Goal: Task Accomplishment & Management: Manage account settings

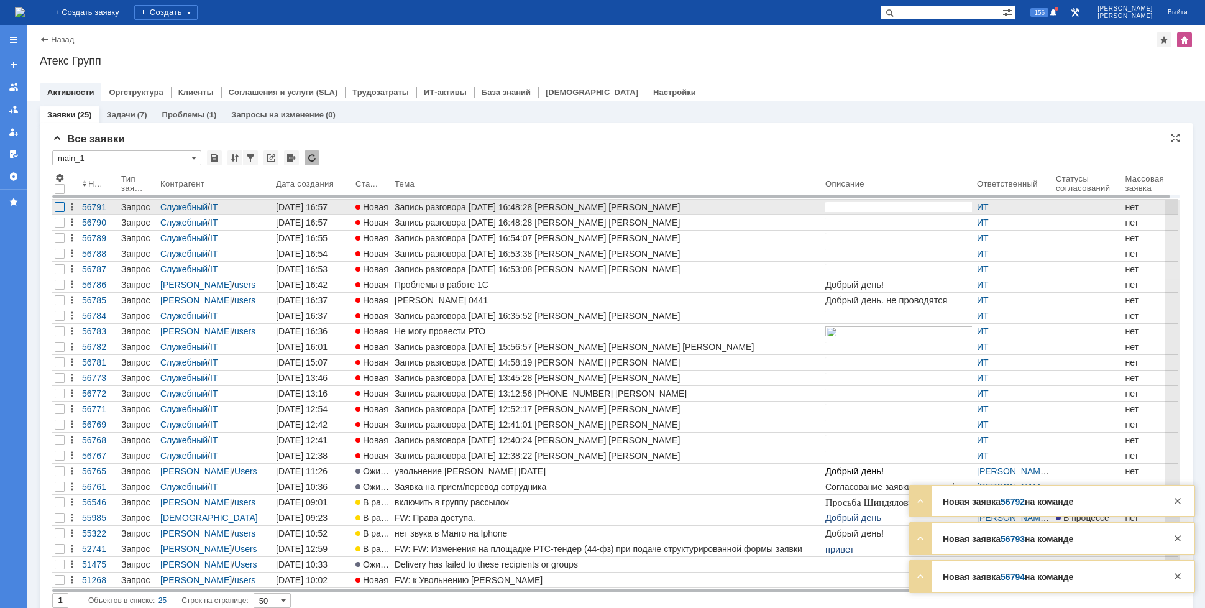
click at [60, 207] on div at bounding box center [60, 207] width 10 height 10
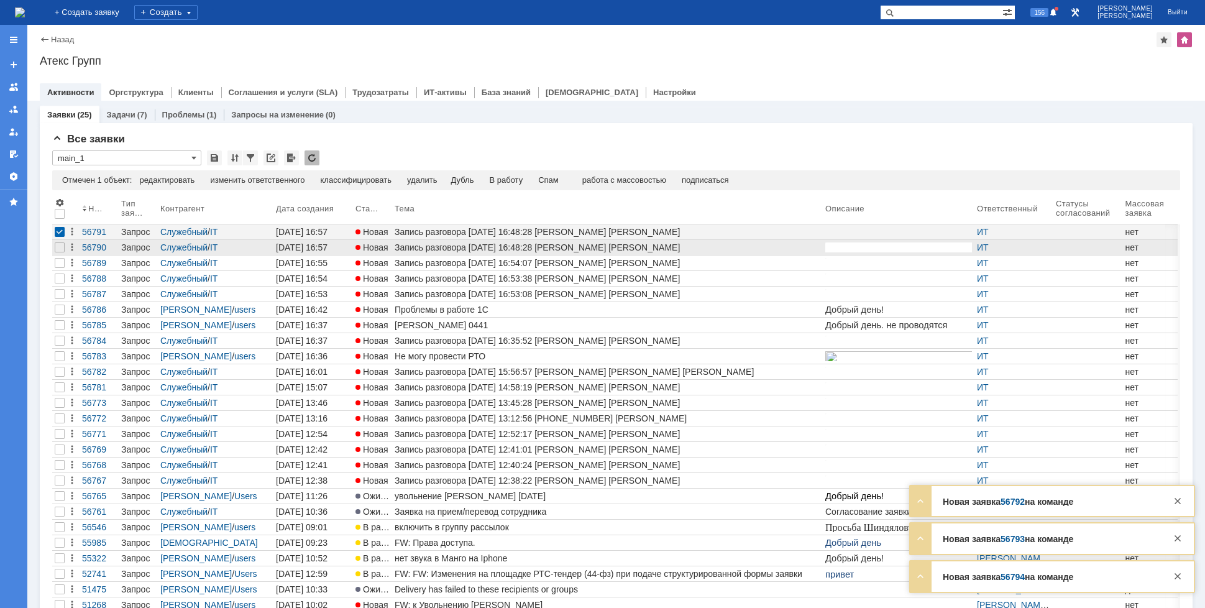
click at [59, 242] on div at bounding box center [59, 247] width 15 height 15
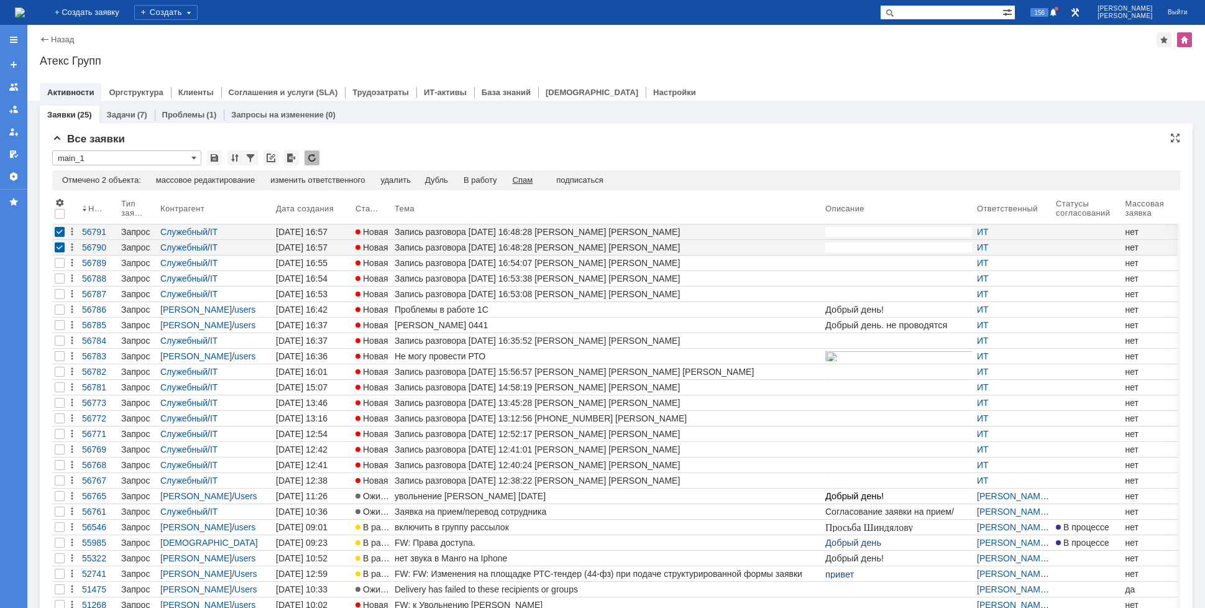
click at [524, 184] on div "Спам" at bounding box center [523, 180] width 21 height 10
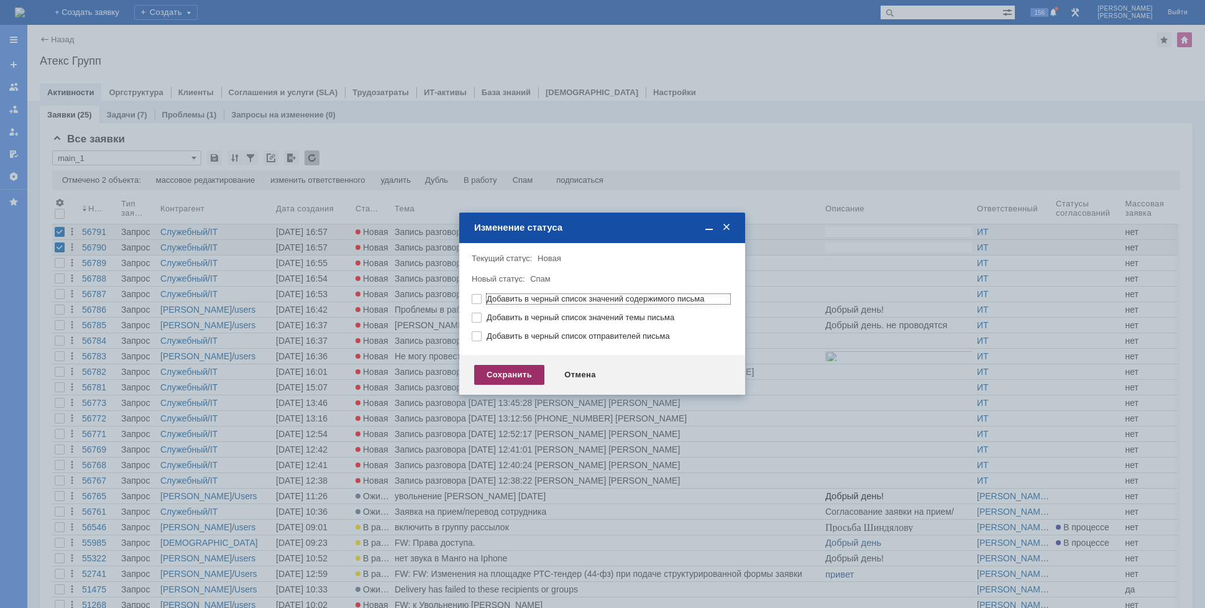
click at [526, 376] on div "Сохранить" at bounding box center [509, 375] width 70 height 20
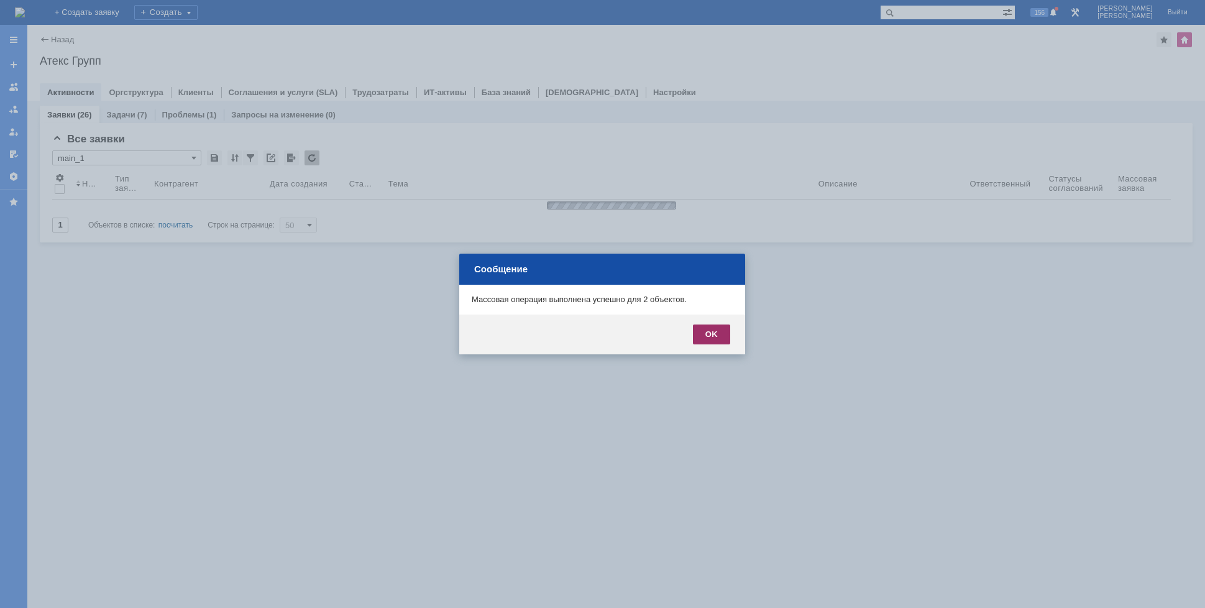
click at [699, 337] on div "OK" at bounding box center [711, 334] width 37 height 20
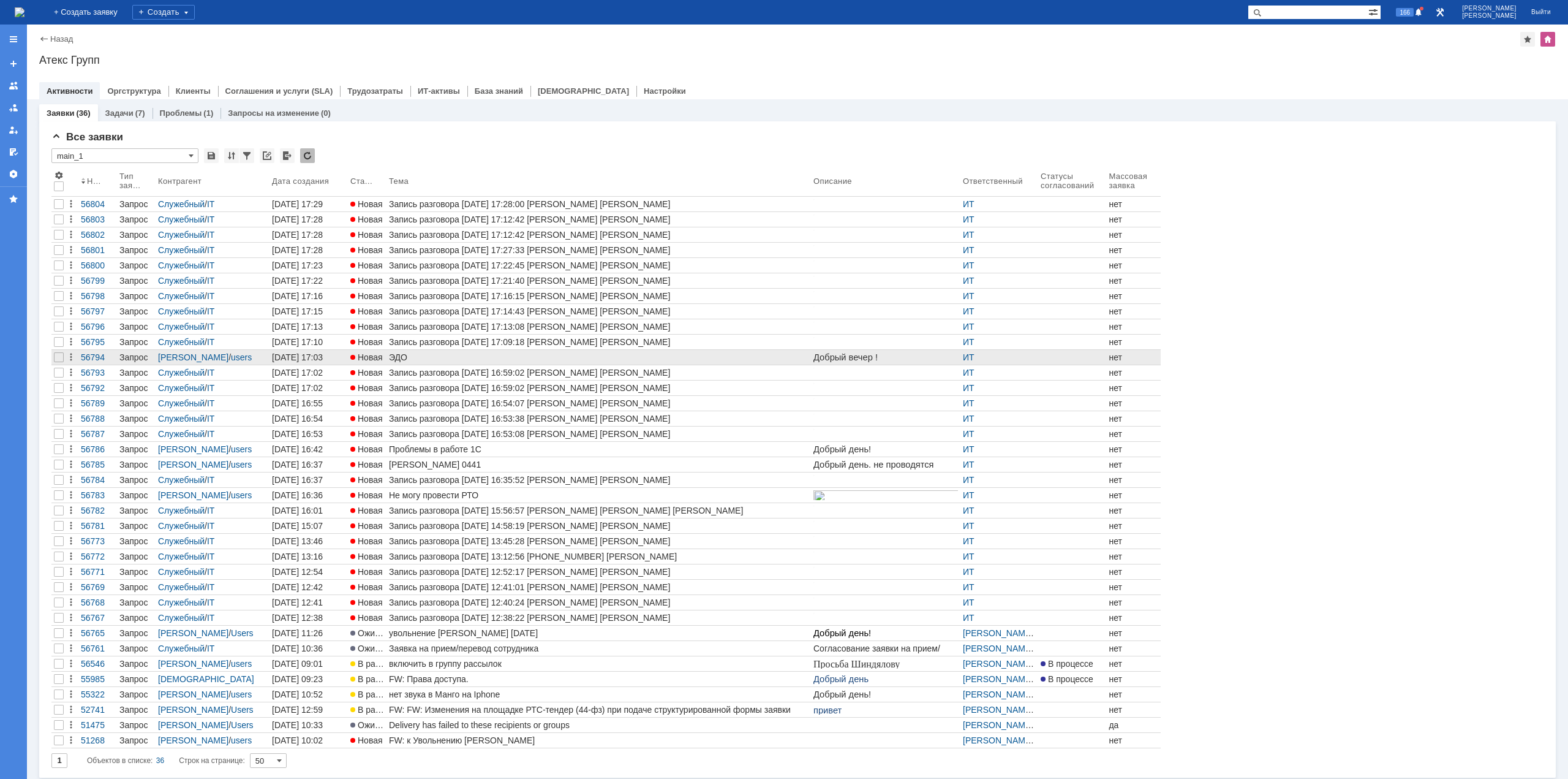
click at [415, 356] on div "ЭДО" at bounding box center [599, 357] width 420 height 10
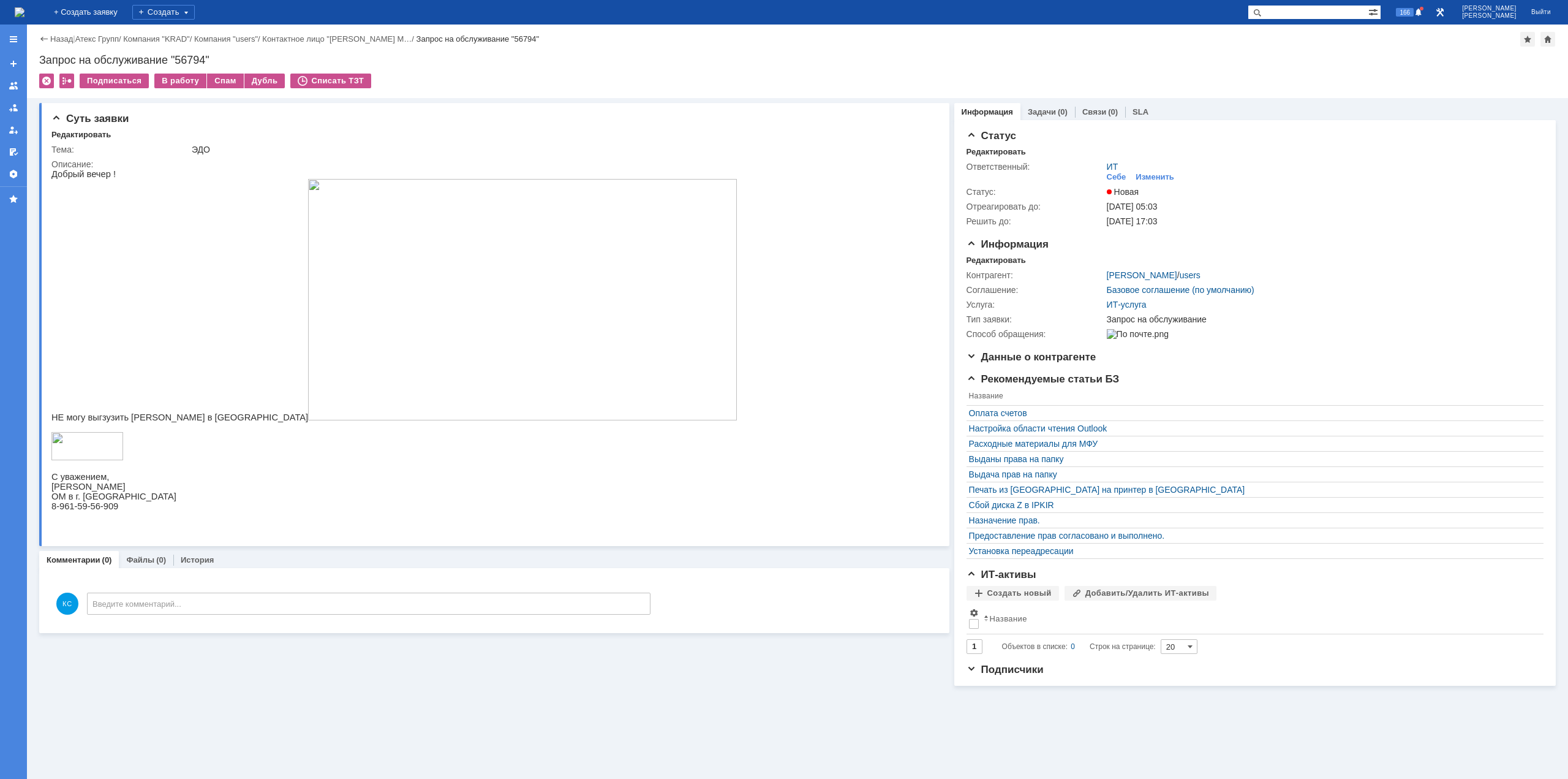
click at [331, 289] on img at bounding box center [522, 299] width 429 height 242
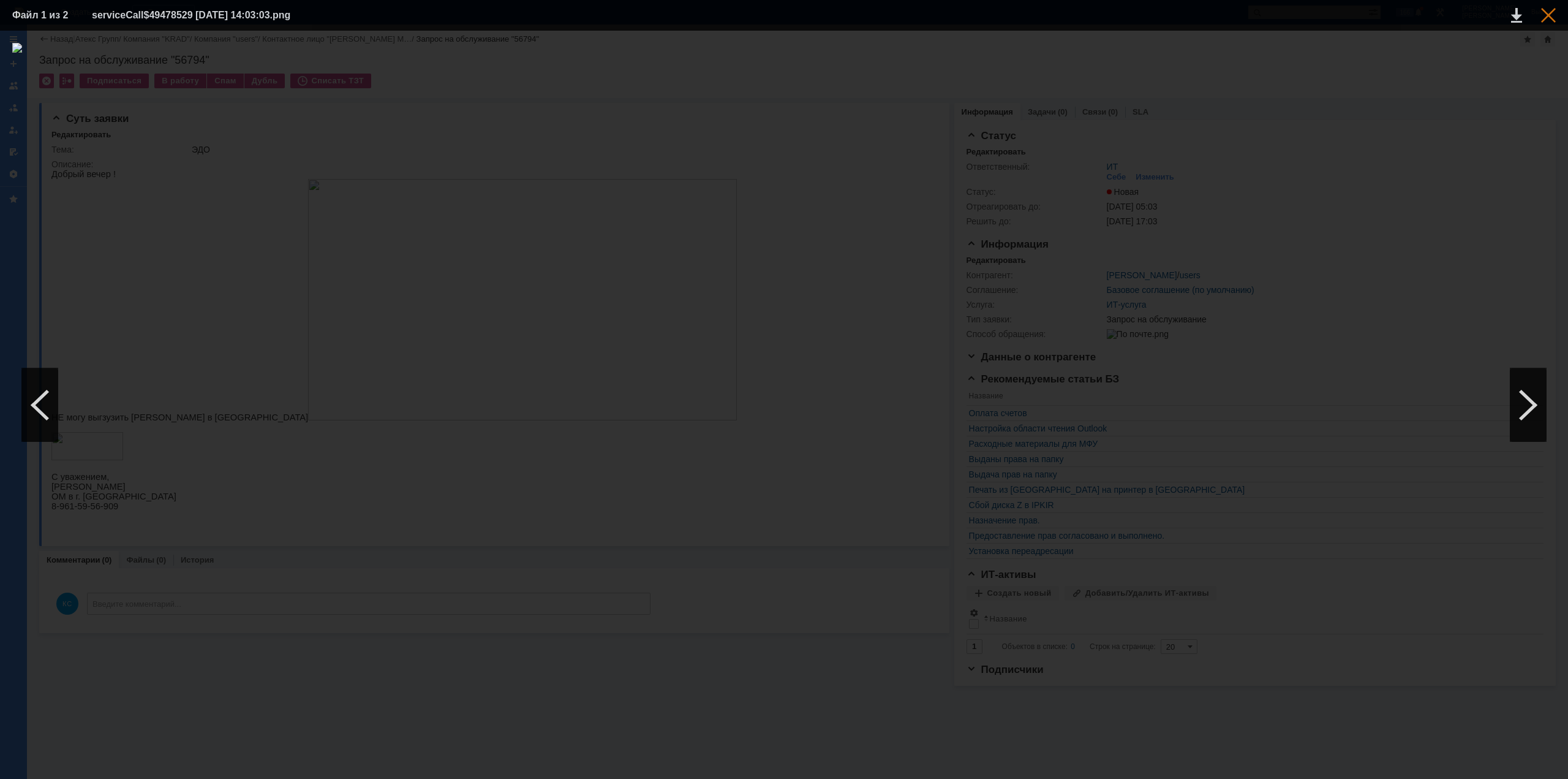
click at [1188, 12] on div at bounding box center [1548, 15] width 15 height 15
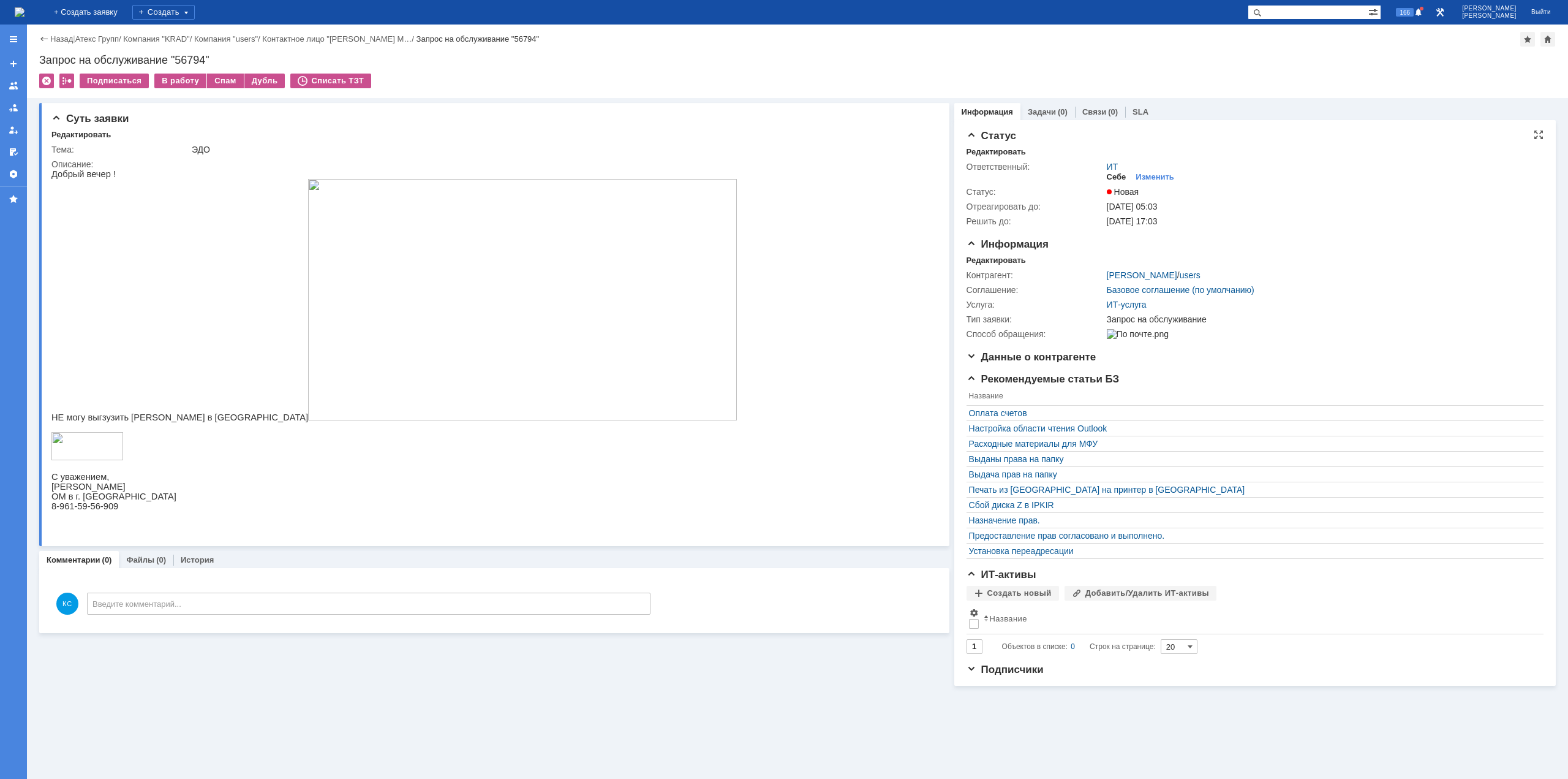
click at [1118, 177] on div "Себе" at bounding box center [1117, 177] width 20 height 10
click at [25, 15] on img at bounding box center [20, 12] width 10 height 10
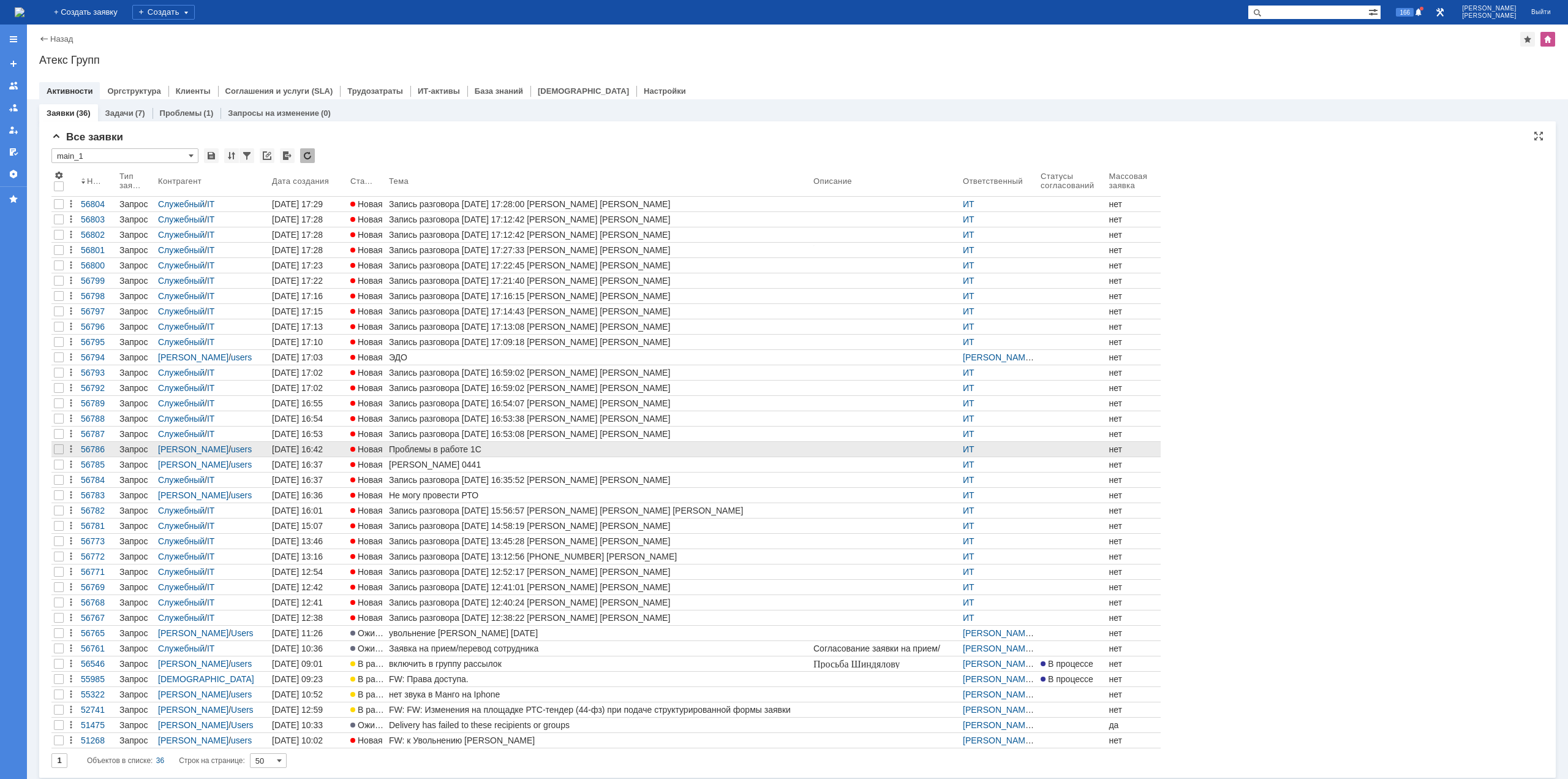
click at [536, 450] on div "Проблемы в работе 1С" at bounding box center [599, 450] width 420 height 10
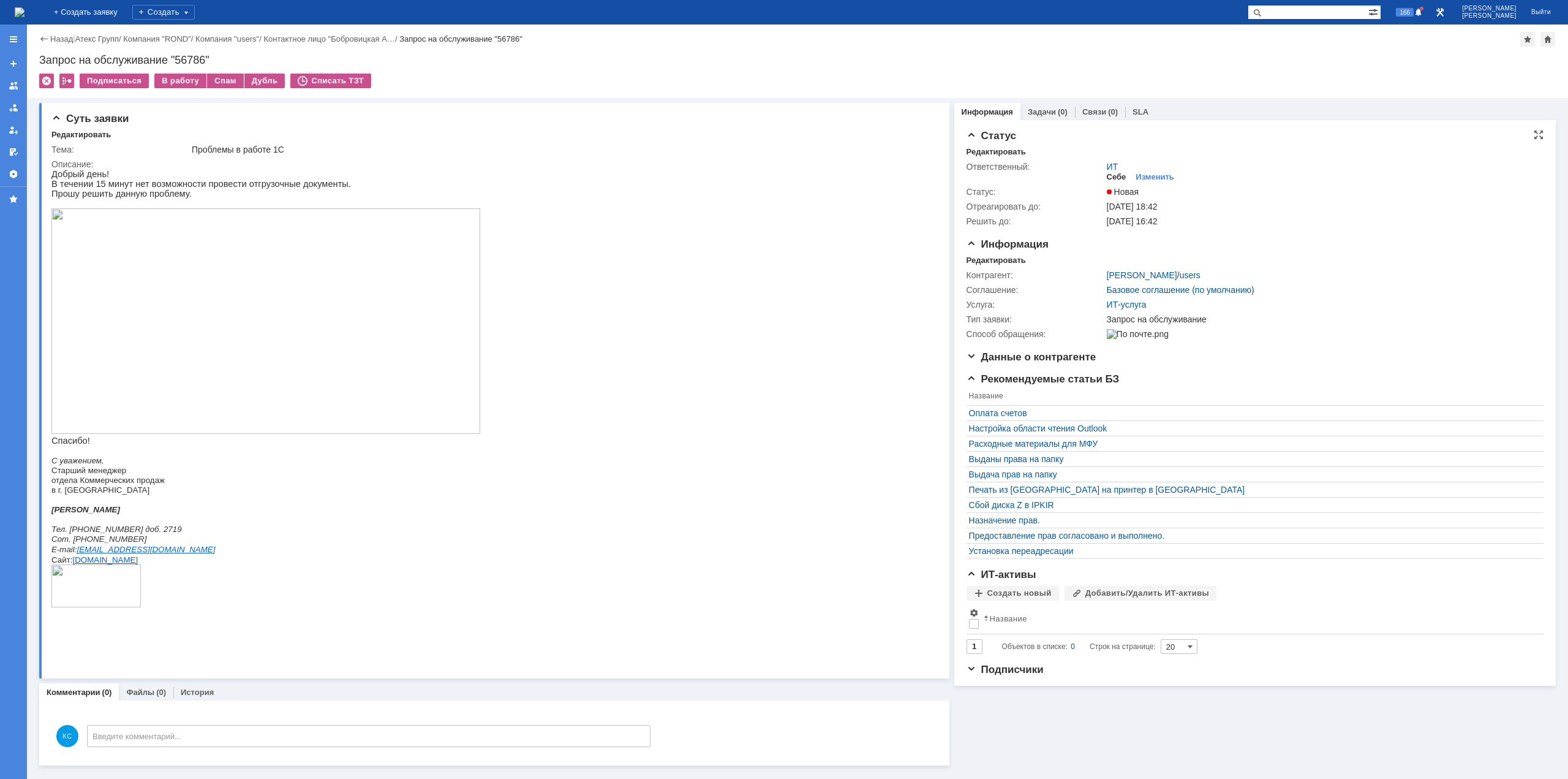
click at [1117, 177] on div "Себе" at bounding box center [1117, 177] width 20 height 10
click at [25, 17] on img at bounding box center [20, 12] width 10 height 10
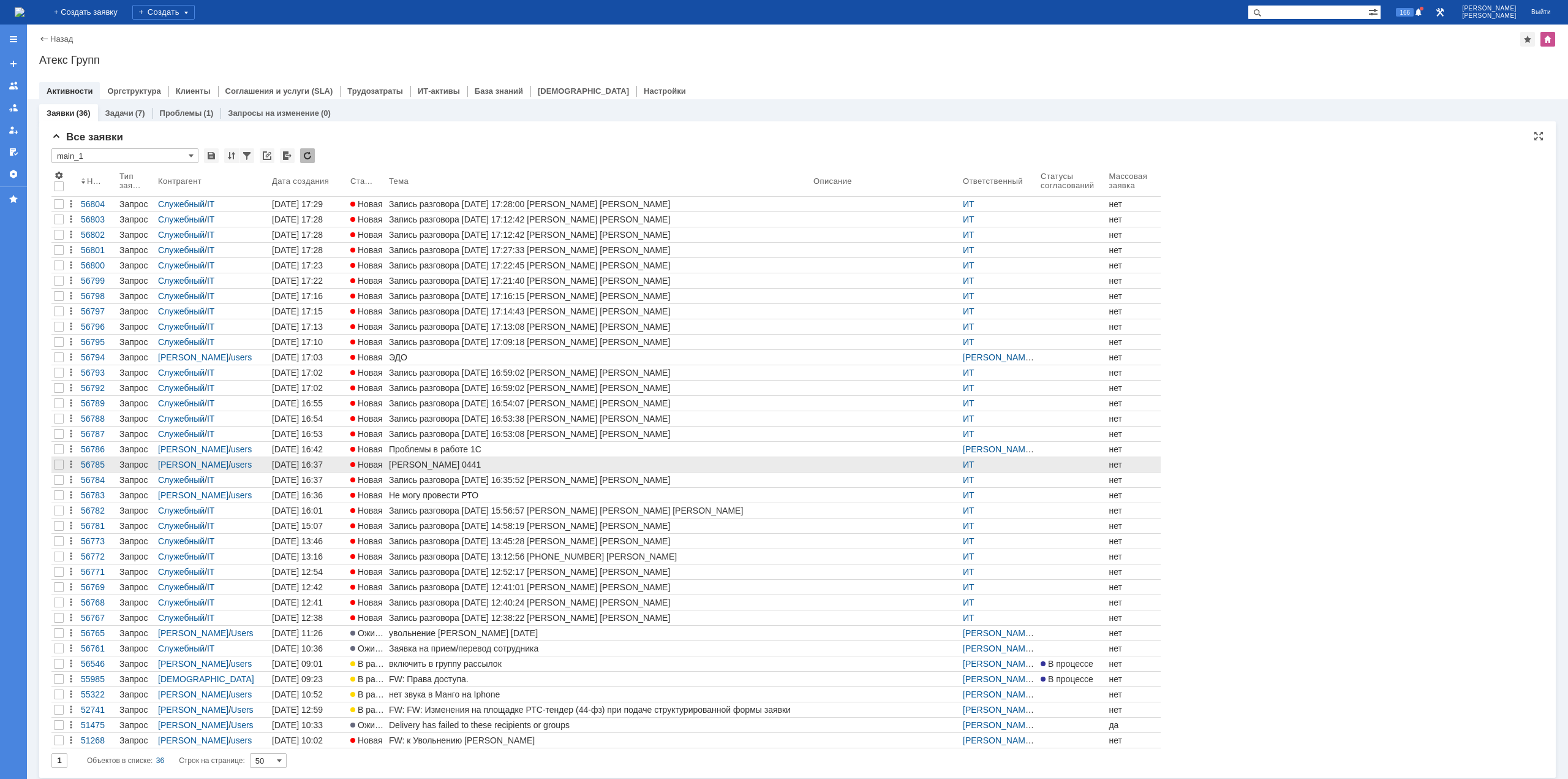
click at [407, 465] on div "[PERSON_NAME] 0441" at bounding box center [599, 464] width 420 height 10
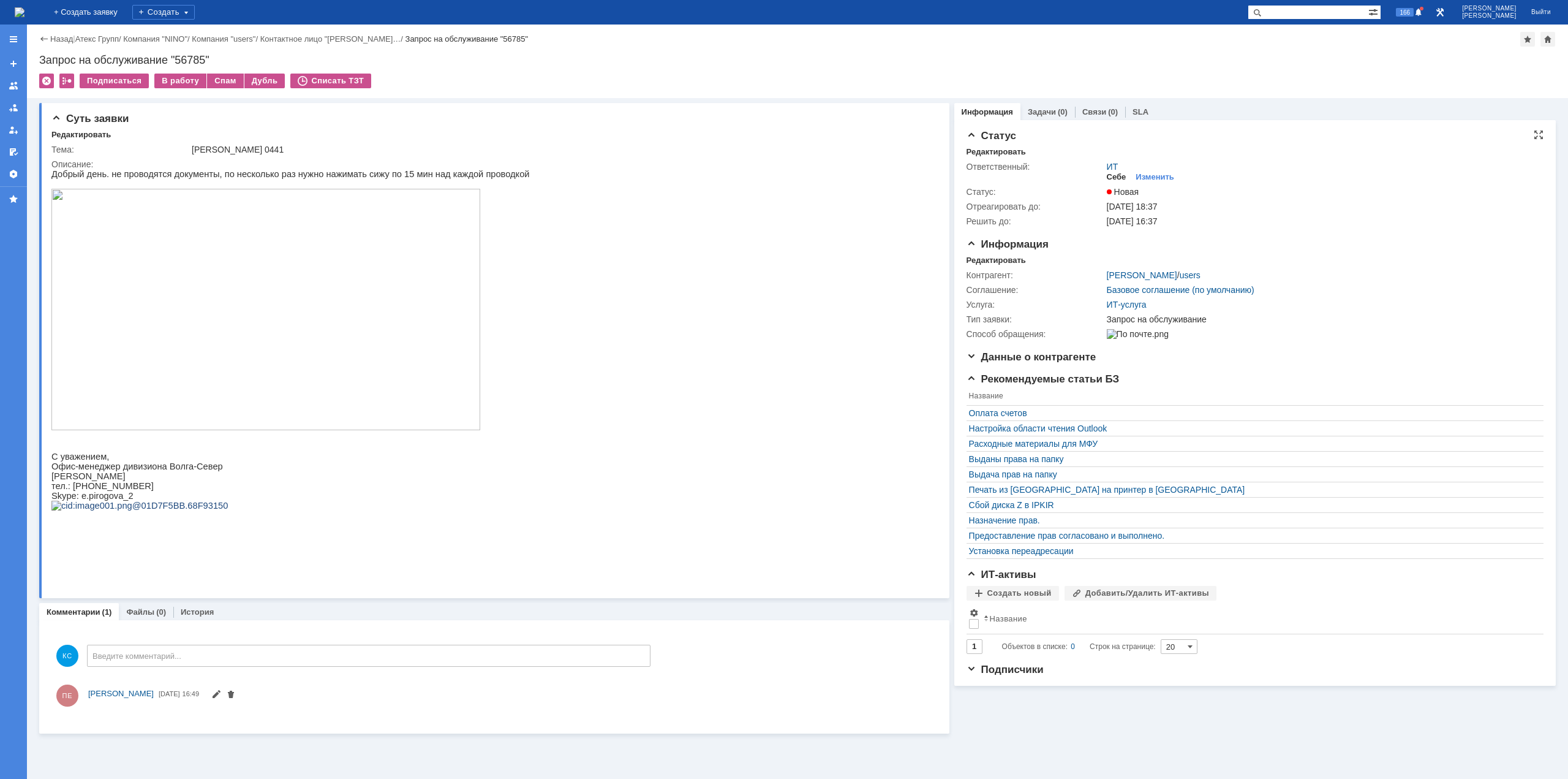
click at [1112, 175] on div "Себе" at bounding box center [1117, 177] width 20 height 10
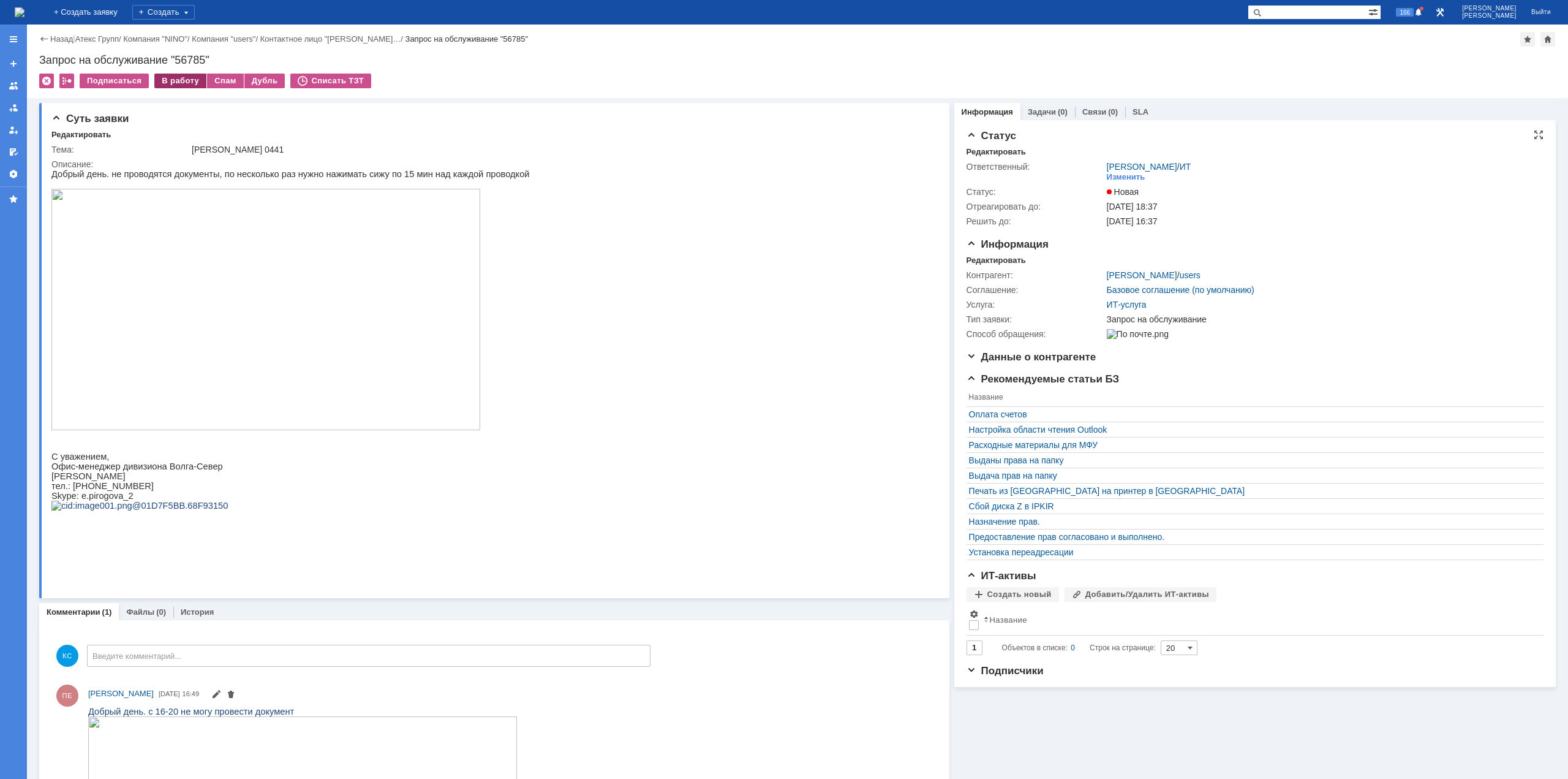
click at [180, 84] on div "В работу" at bounding box center [180, 81] width 52 height 15
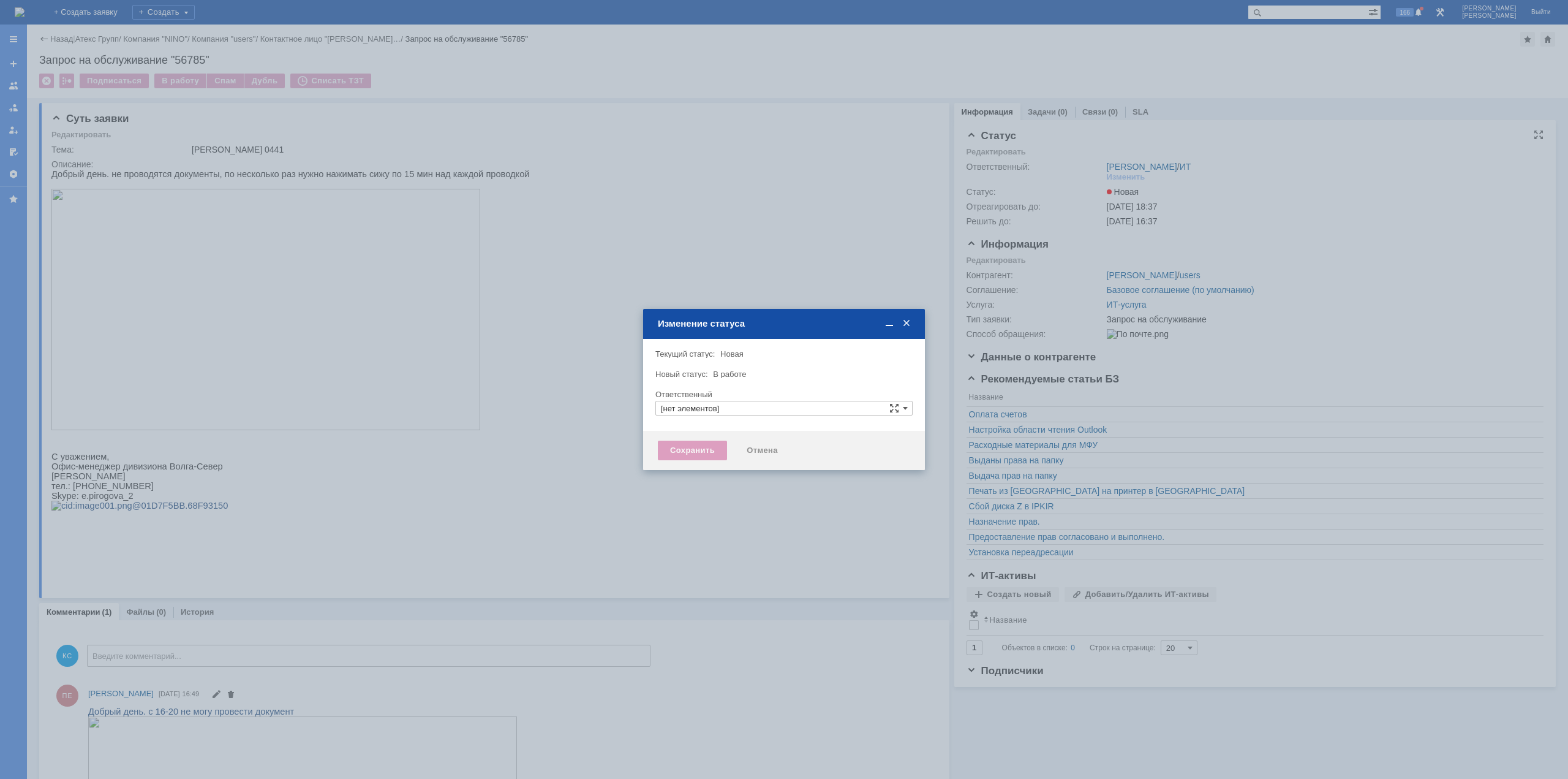
type input "[PERSON_NAME]"
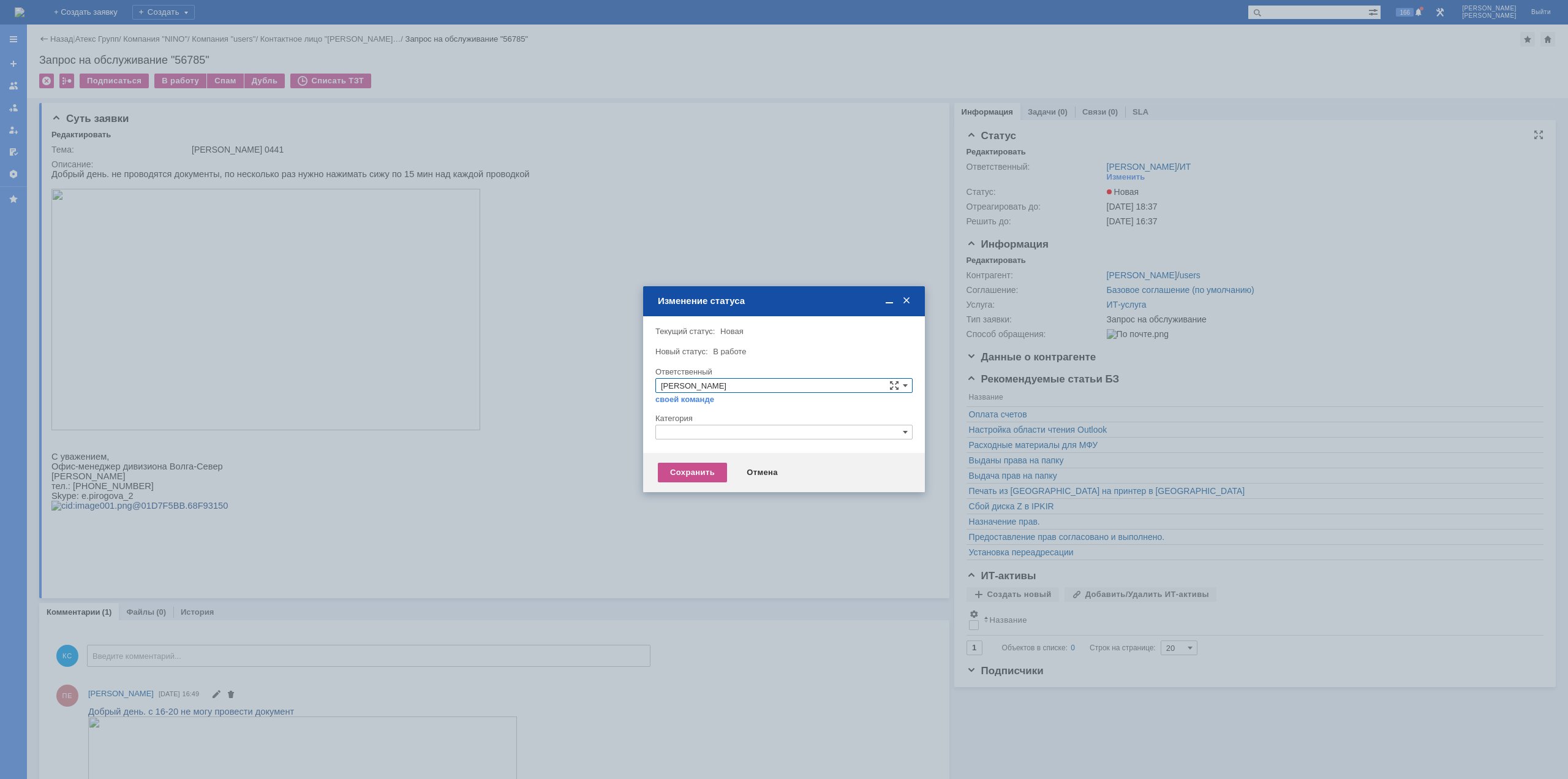
click at [717, 432] on input "text" at bounding box center [784, 432] width 257 height 15
click at [710, 483] on div "Прочее" at bounding box center [784, 490] width 256 height 14
click at [694, 487] on div "Сохранить Отмена" at bounding box center [784, 472] width 282 height 39
click at [692, 485] on div "Сохранить Отмена" at bounding box center [784, 472] width 282 height 39
type input "Прочее"
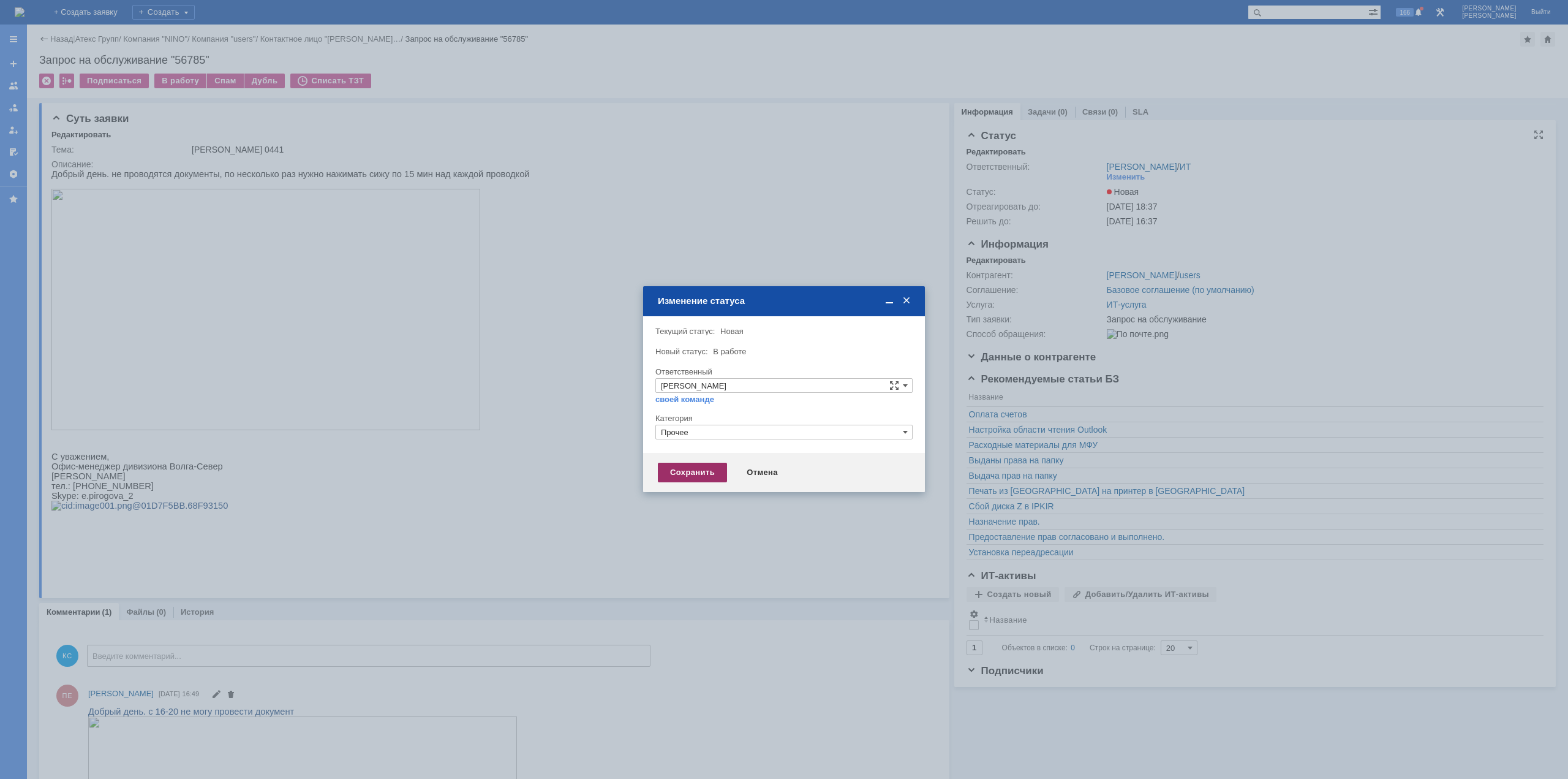
click at [686, 478] on div "Сохранить" at bounding box center [693, 472] width 69 height 20
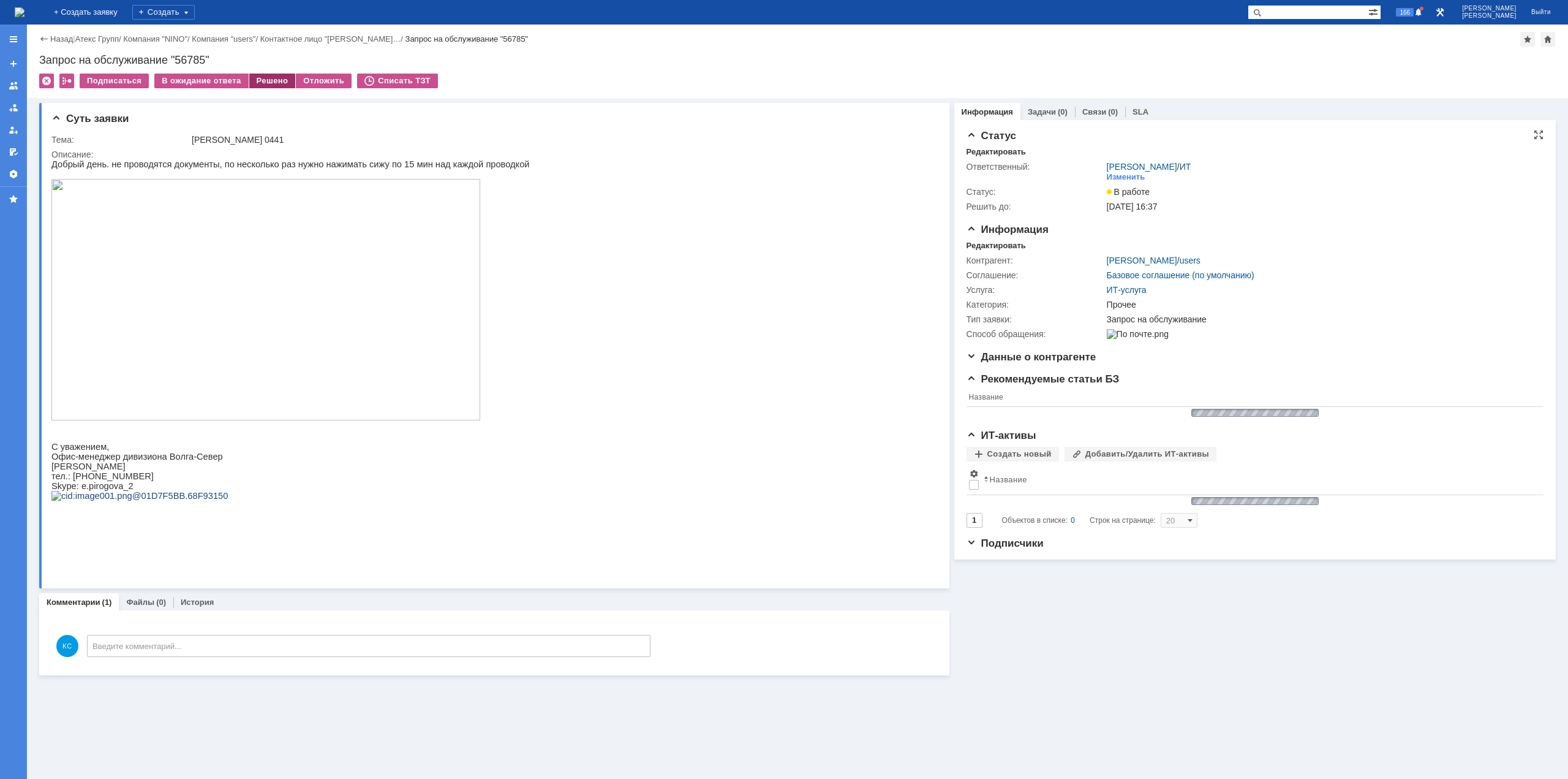
click at [255, 83] on div "Решено" at bounding box center [272, 81] width 46 height 15
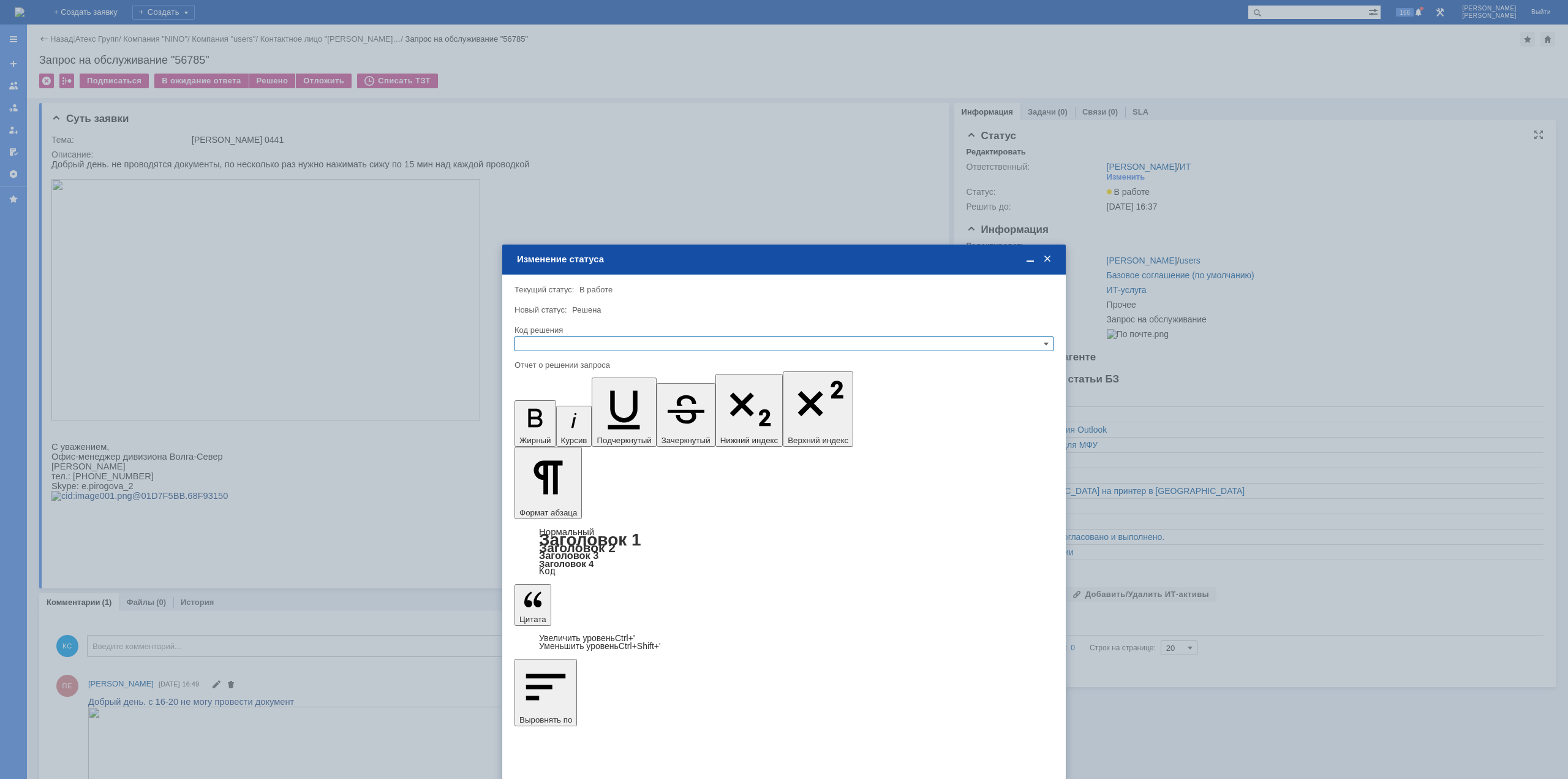
click at [607, 351] on input "text" at bounding box center [784, 343] width 539 height 15
click at [581, 407] on span "Решено" at bounding box center [784, 403] width 528 height 10
type input "Решено"
drag, startPoint x: 585, startPoint y: 3667, endPoint x: 462, endPoint y: 3659, distance: 123.3
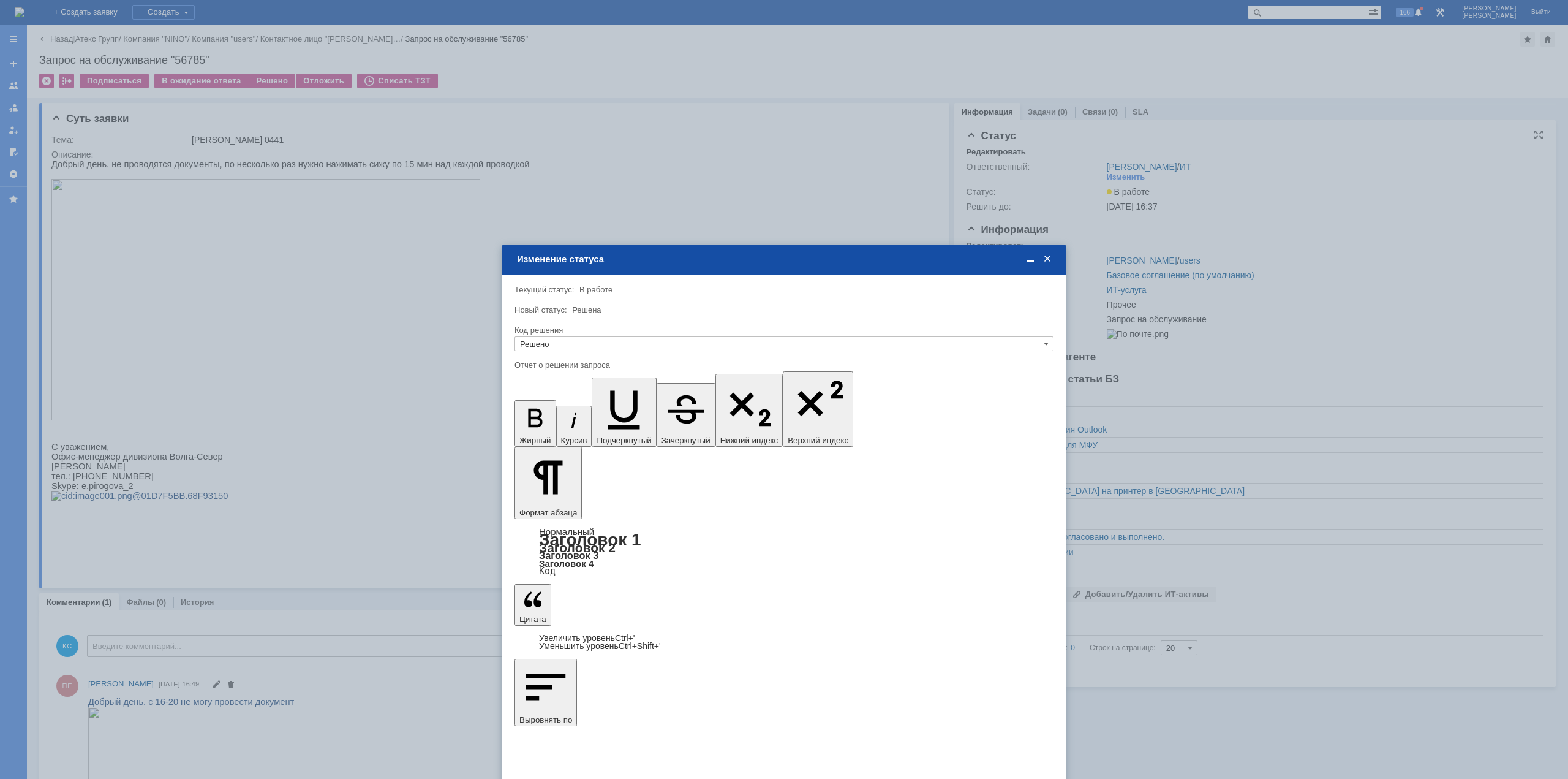
copy div "Проверяйте"
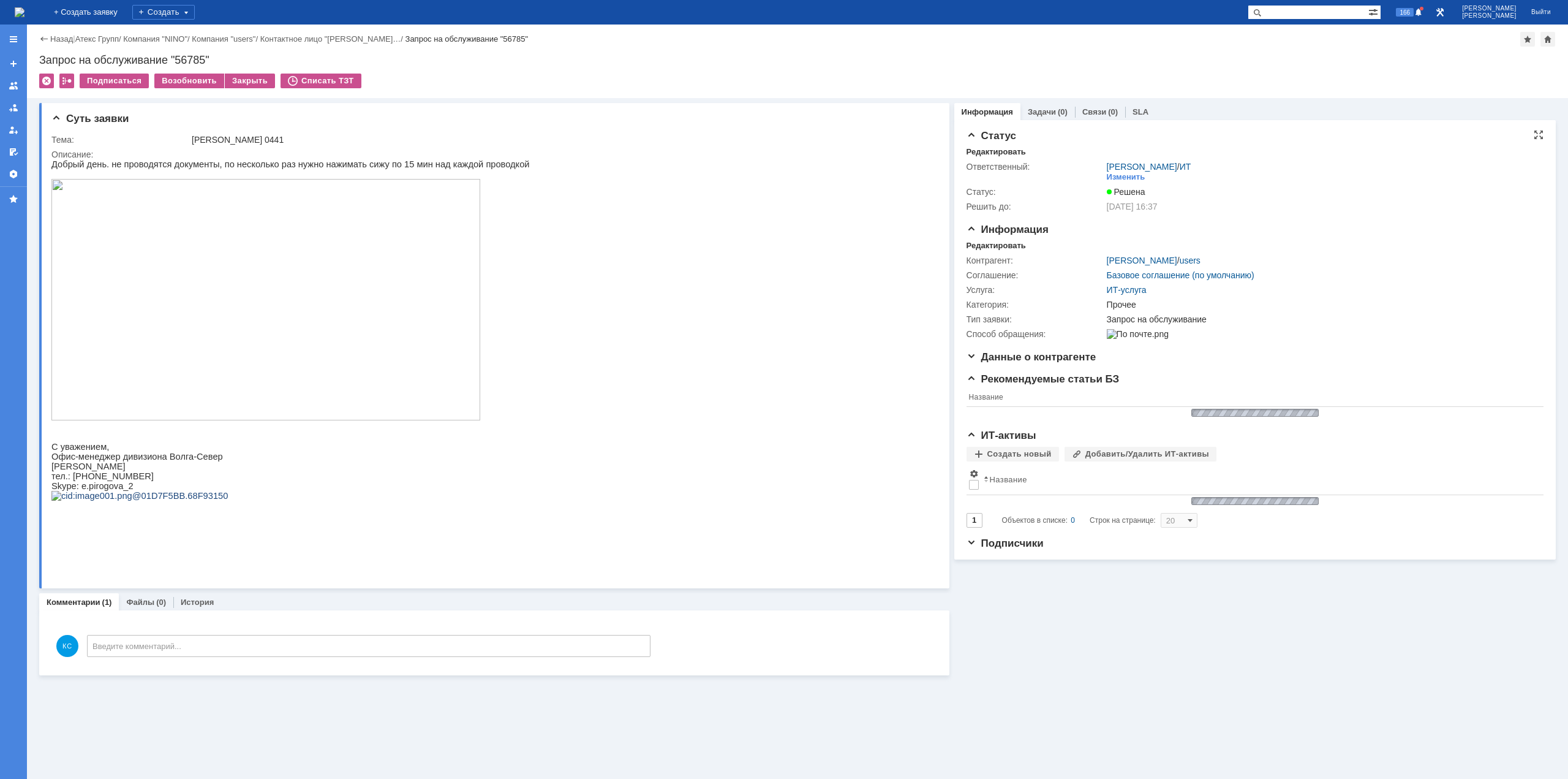
click at [104, 28] on div "Назад | Атекс Групп / Компания "NINO" / Компания "users" / Контактное лицо "[PE…" at bounding box center [797, 61] width 1541 height 74
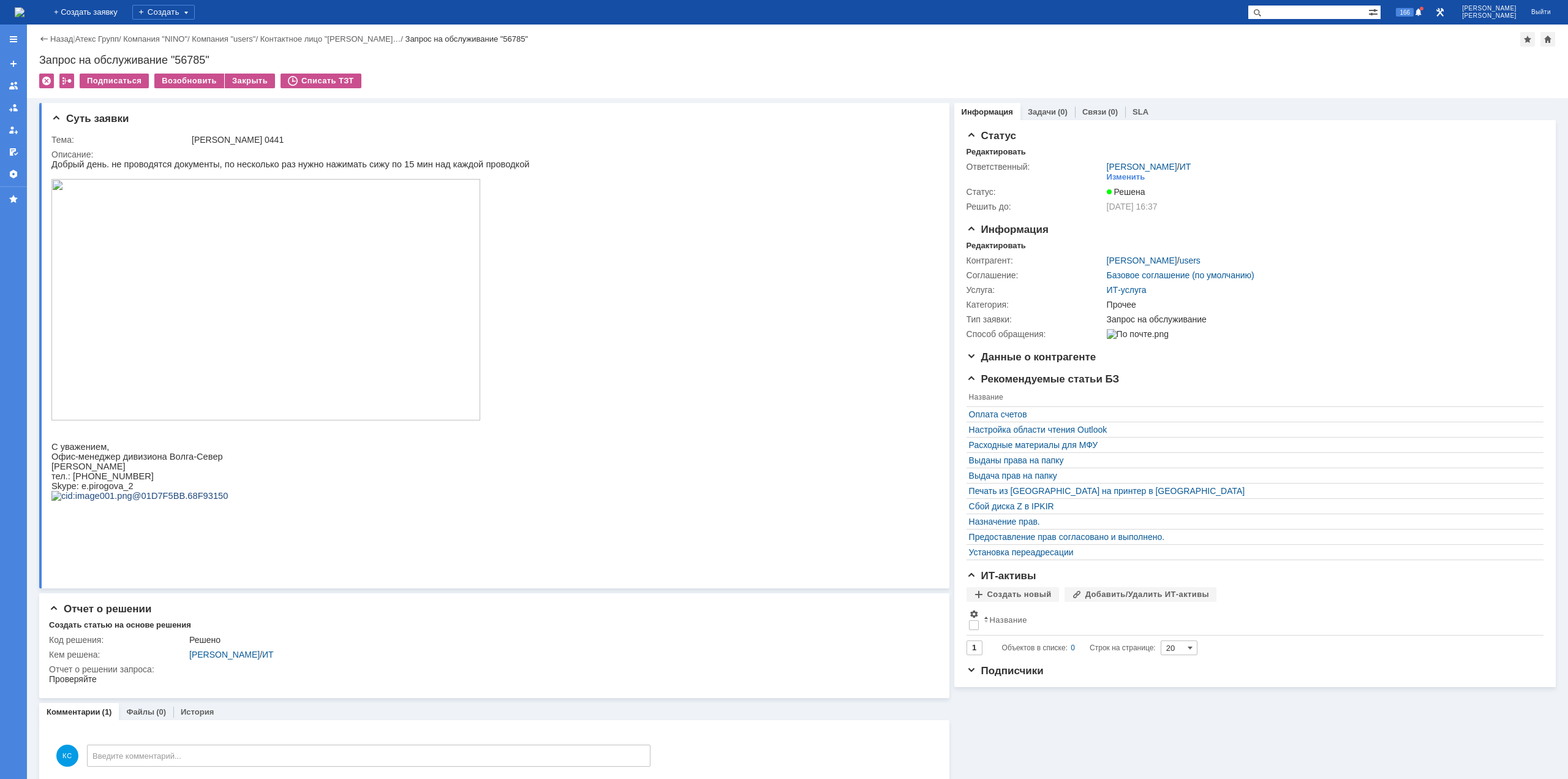
click at [25, 17] on img at bounding box center [20, 12] width 10 height 10
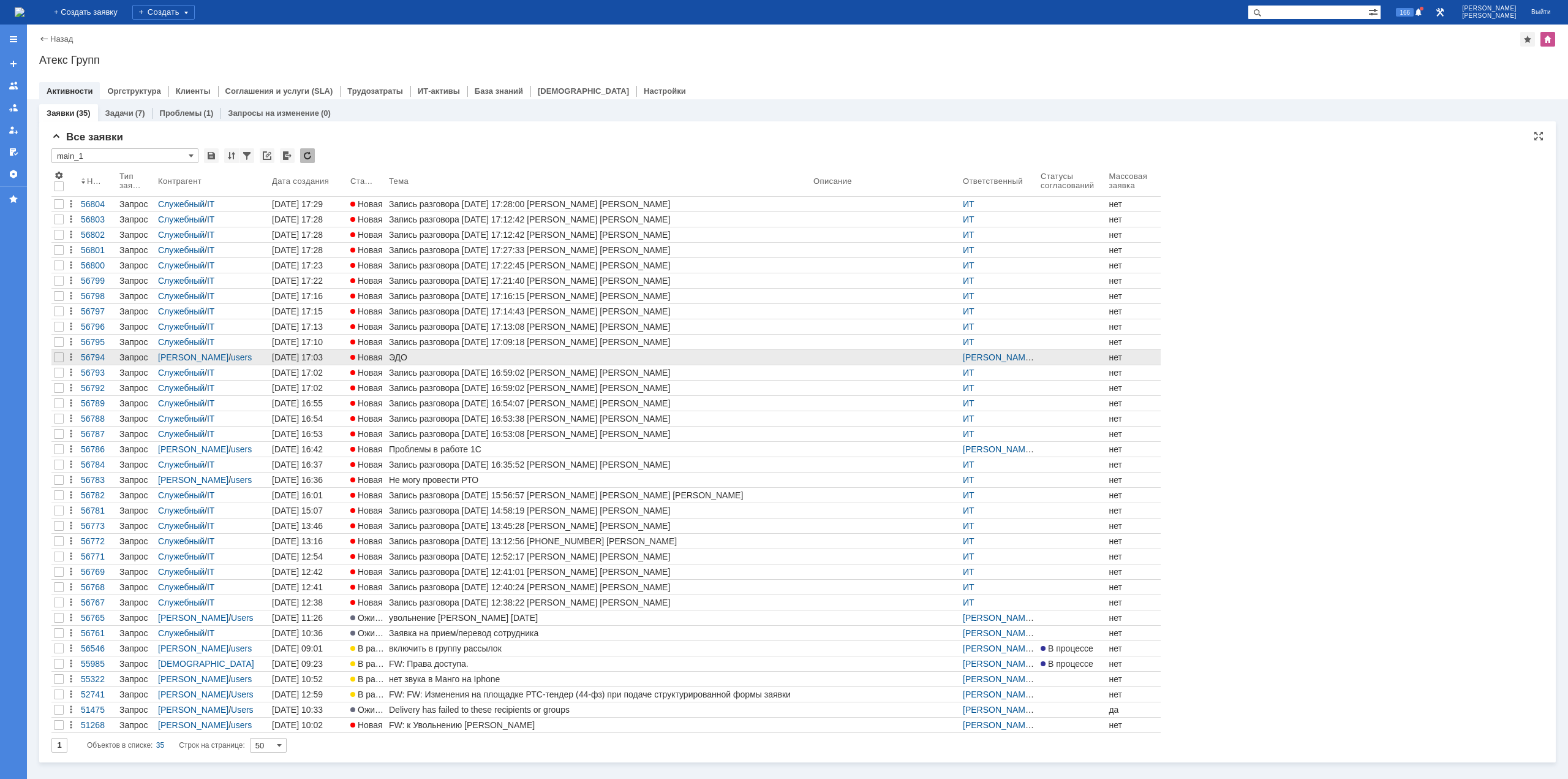
click at [443, 350] on link "ЭДО" at bounding box center [598, 357] width 425 height 15
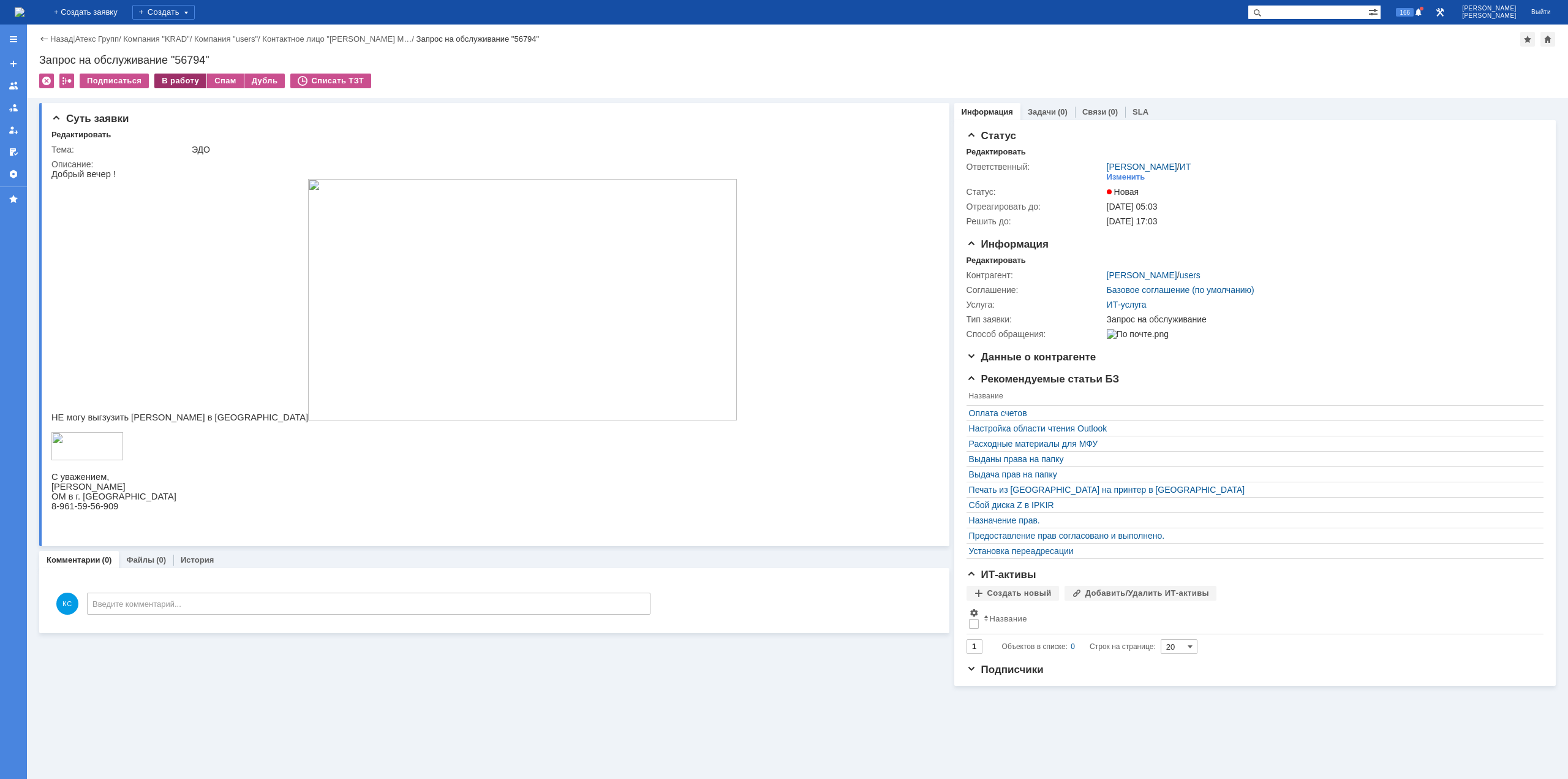
click at [157, 77] on div "В работу" at bounding box center [180, 81] width 52 height 15
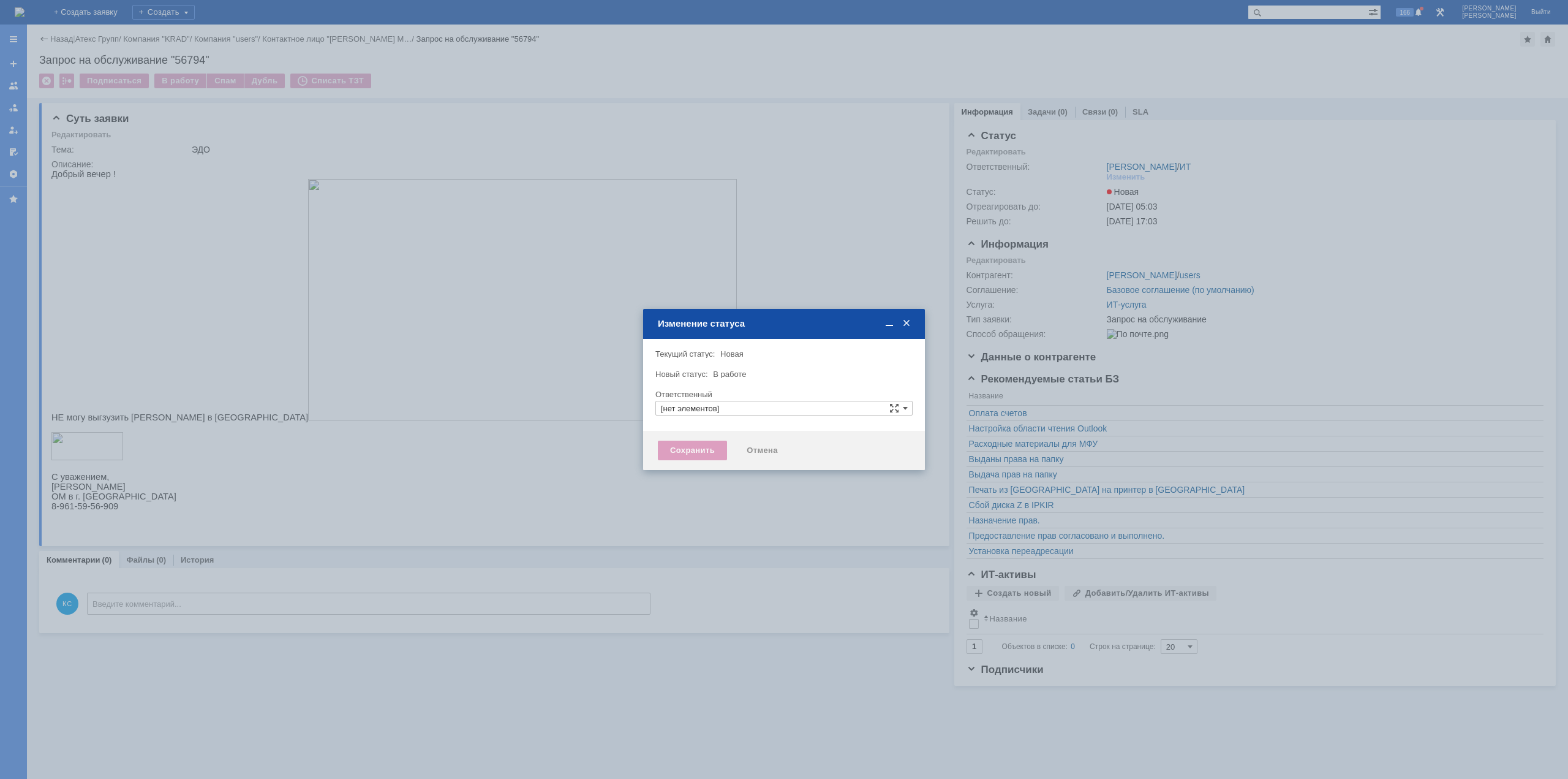
type input "[PERSON_NAME]"
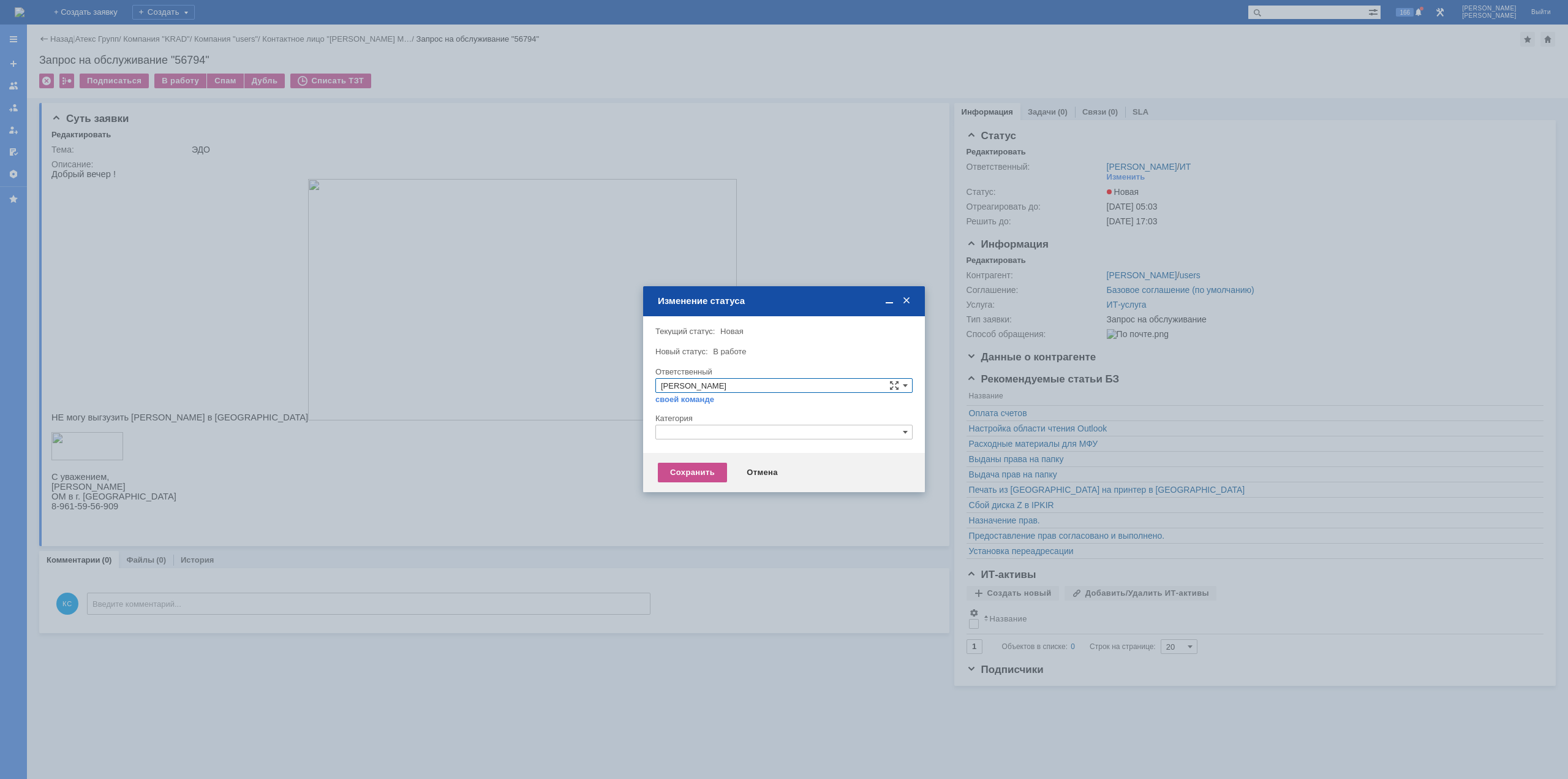
click at [691, 437] on input "text" at bounding box center [784, 432] width 257 height 15
type input "про"
click at [689, 480] on div "[не указано]" at bounding box center [784, 475] width 256 height 14
click at [687, 432] on input "text" at bounding box center [784, 432] width 257 height 15
click at [694, 488] on span "Прочее" at bounding box center [784, 490] width 246 height 10
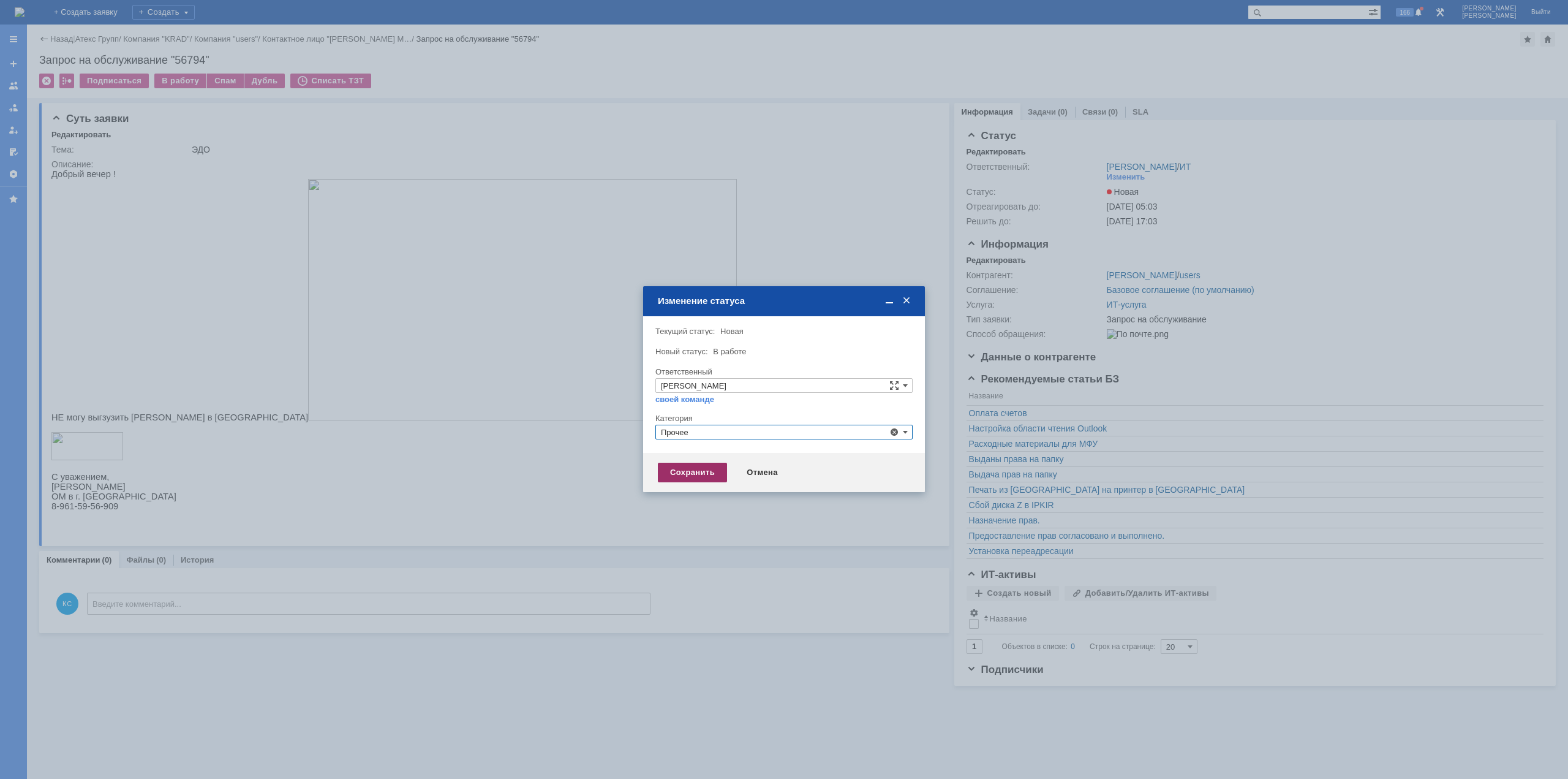
click at [692, 476] on div "Сохранить" at bounding box center [693, 472] width 69 height 20
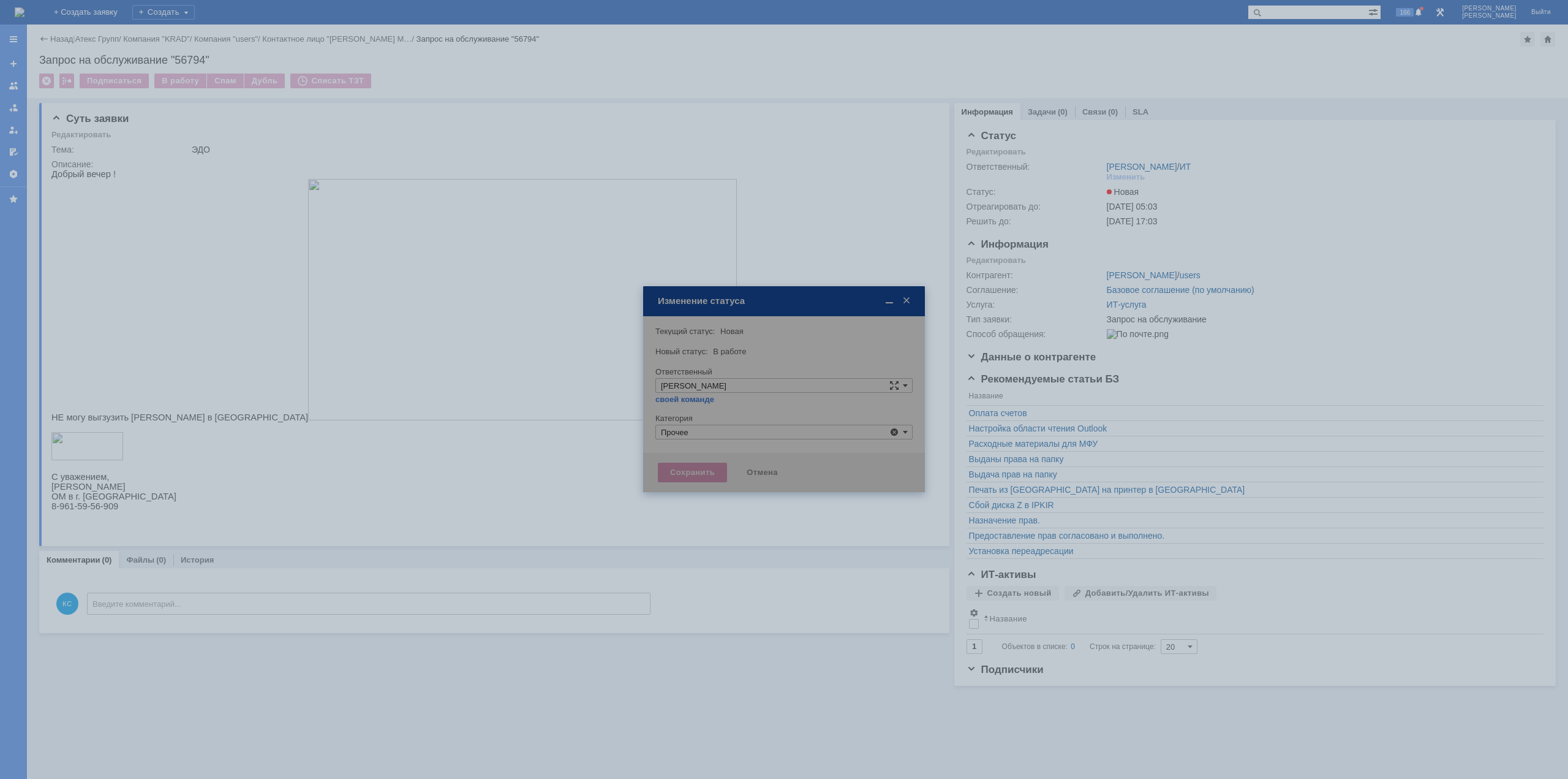
type input "Прочее"
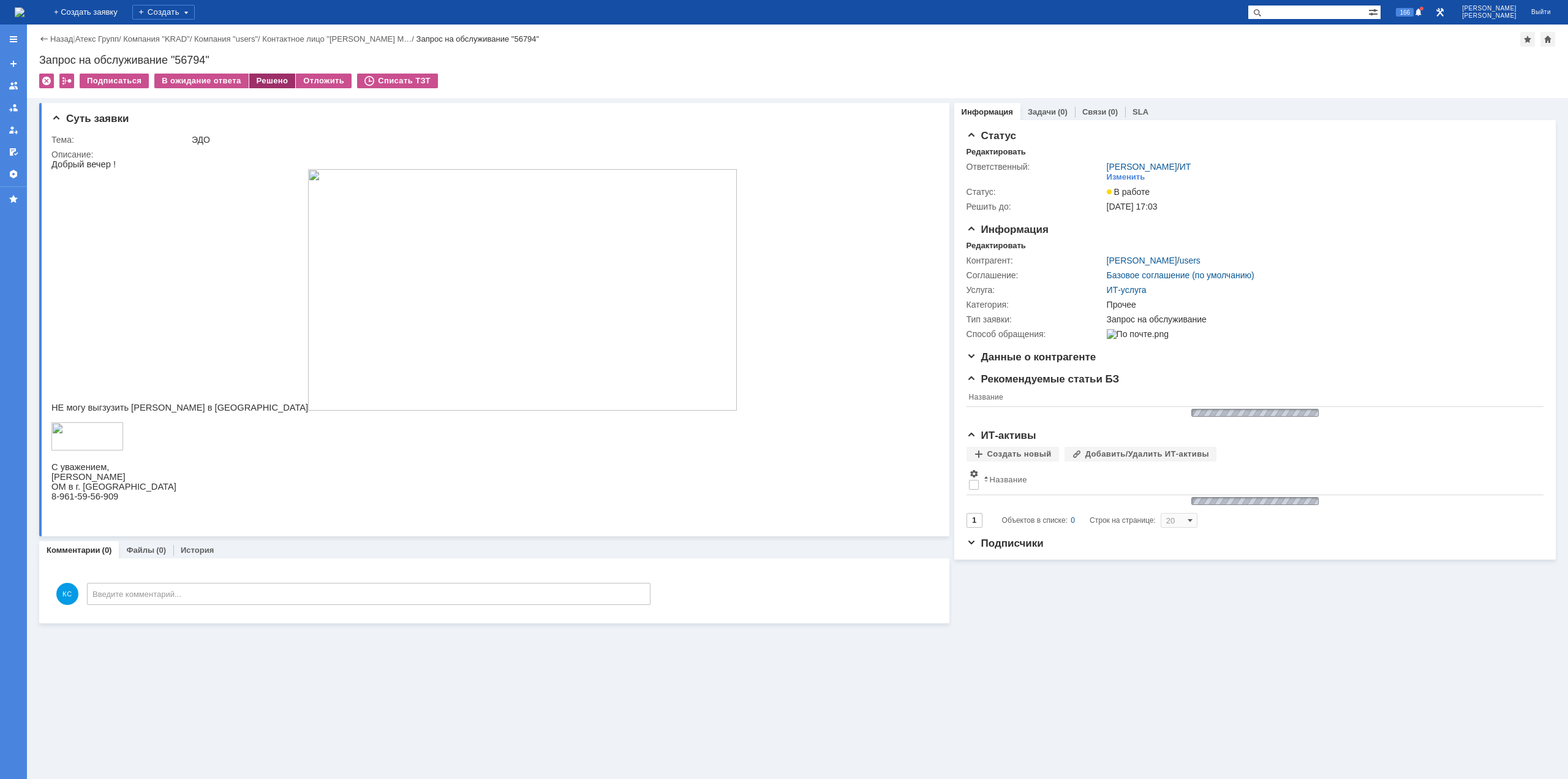
click at [265, 79] on div "Решено" at bounding box center [272, 81] width 46 height 15
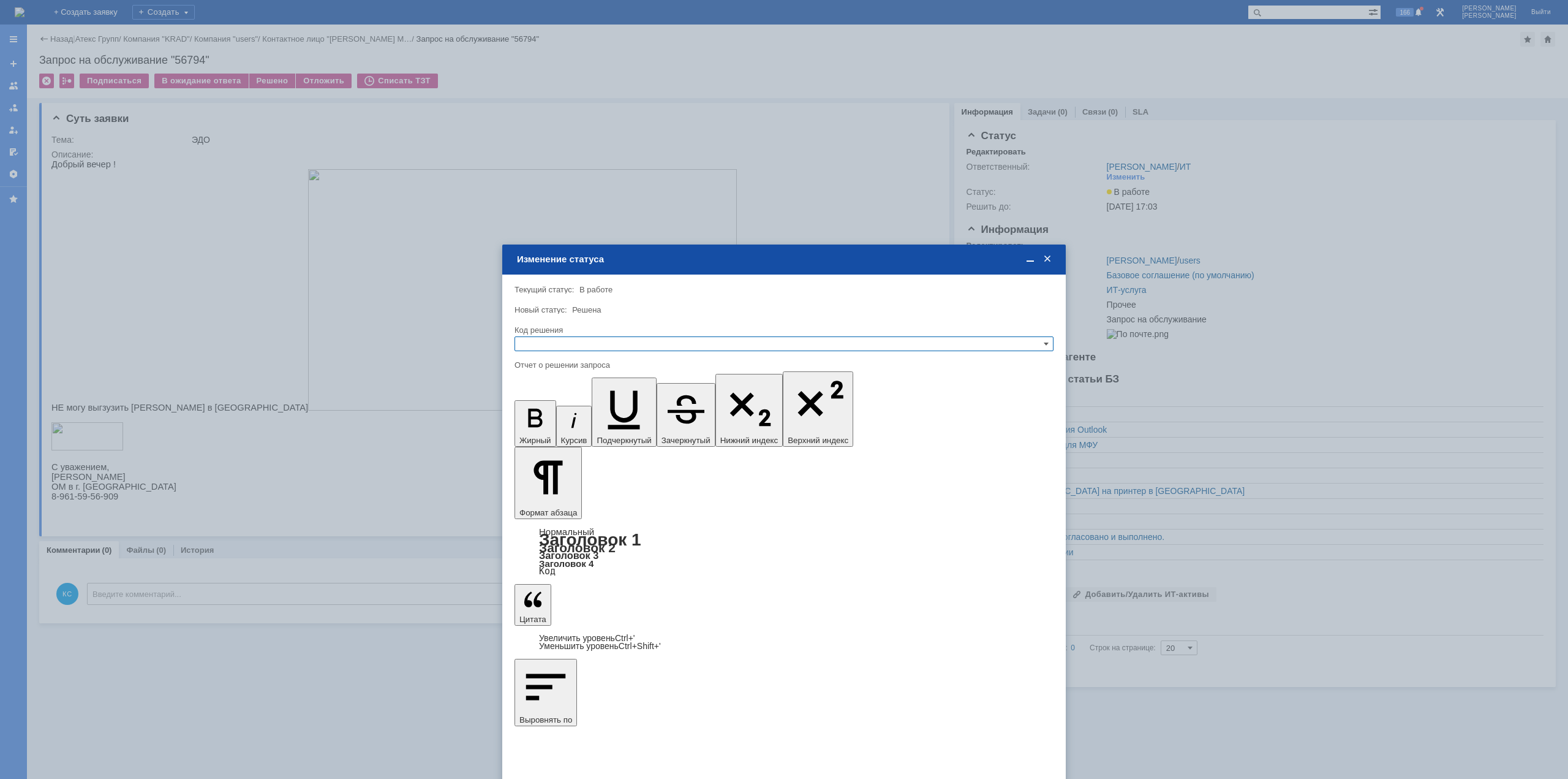
click at [674, 345] on input "text" at bounding box center [784, 343] width 539 height 15
drag, startPoint x: 587, startPoint y: 404, endPoint x: 54, endPoint y: 46, distance: 642.1
click at [587, 404] on span "Решено" at bounding box center [784, 403] width 528 height 10
type input "Решено"
drag, startPoint x: 1080, startPoint y: 4145, endPoint x: 581, endPoint y: 3689, distance: 676.0
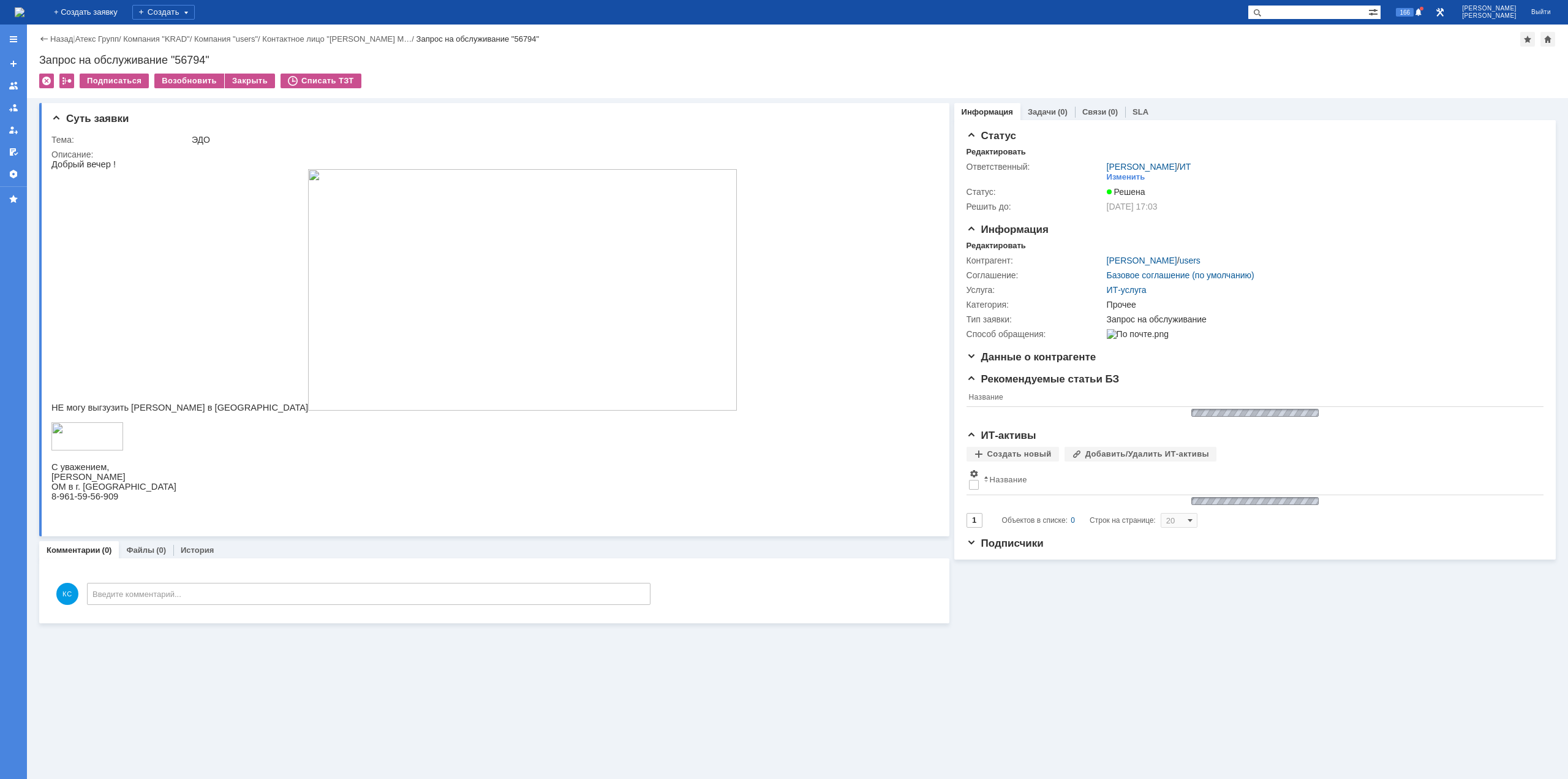
click at [25, 14] on img at bounding box center [20, 12] width 10 height 10
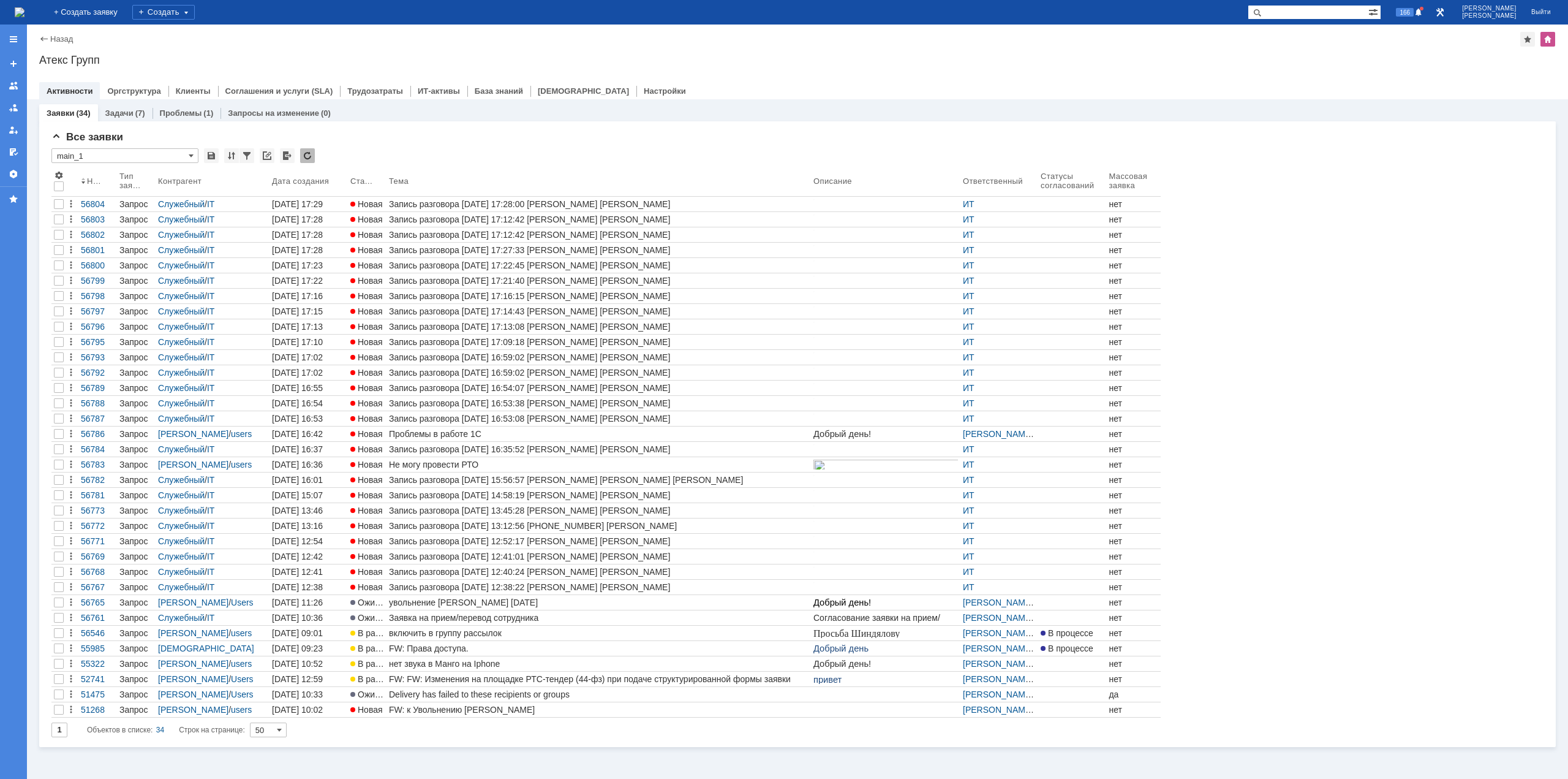
drag, startPoint x: 460, startPoint y: 435, endPoint x: 467, endPoint y: 433, distance: 7.3
click at [460, 435] on div "Проблемы в работе 1С" at bounding box center [599, 434] width 420 height 10
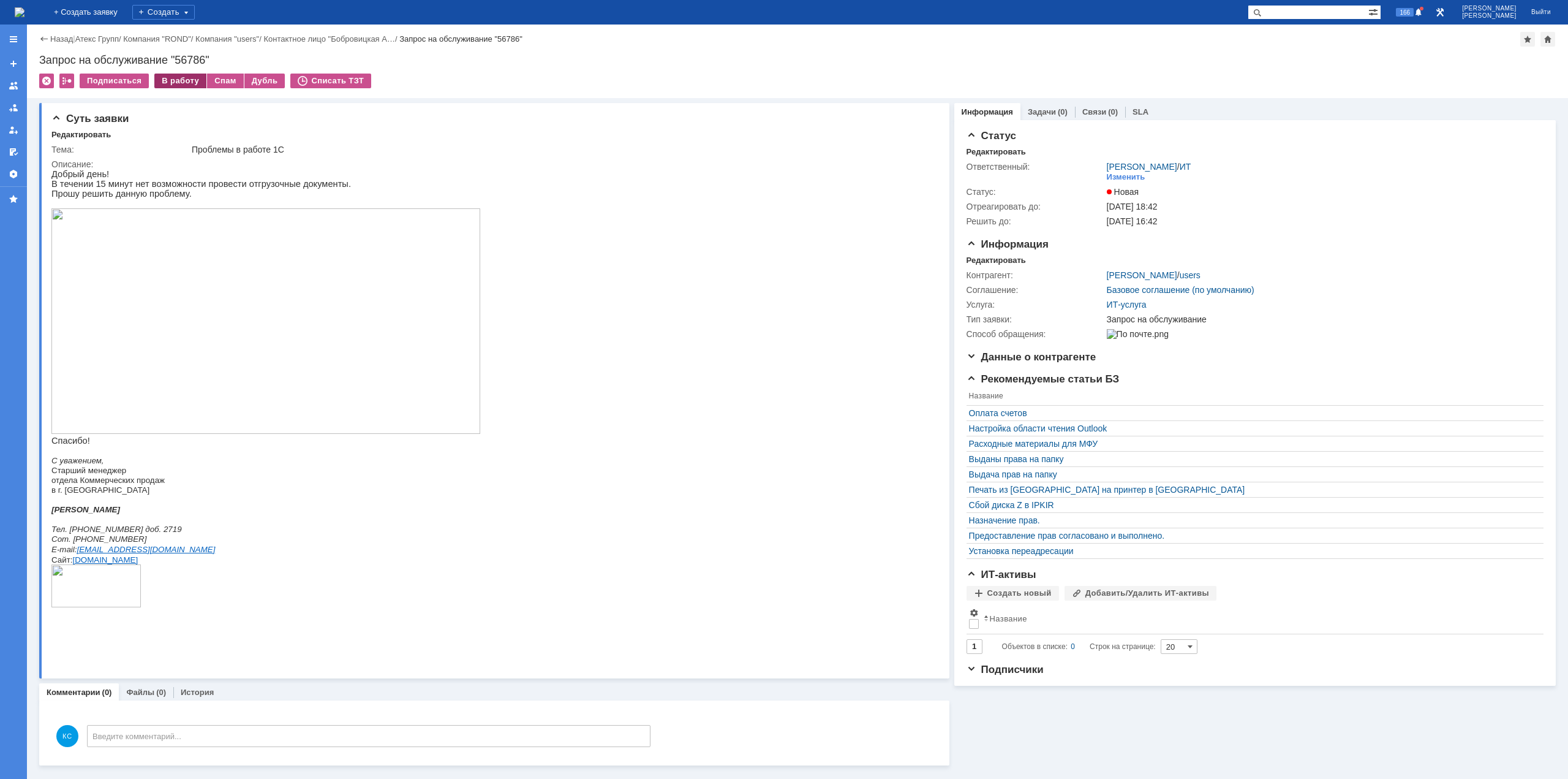
click at [169, 74] on div "В работу" at bounding box center [180, 81] width 52 height 15
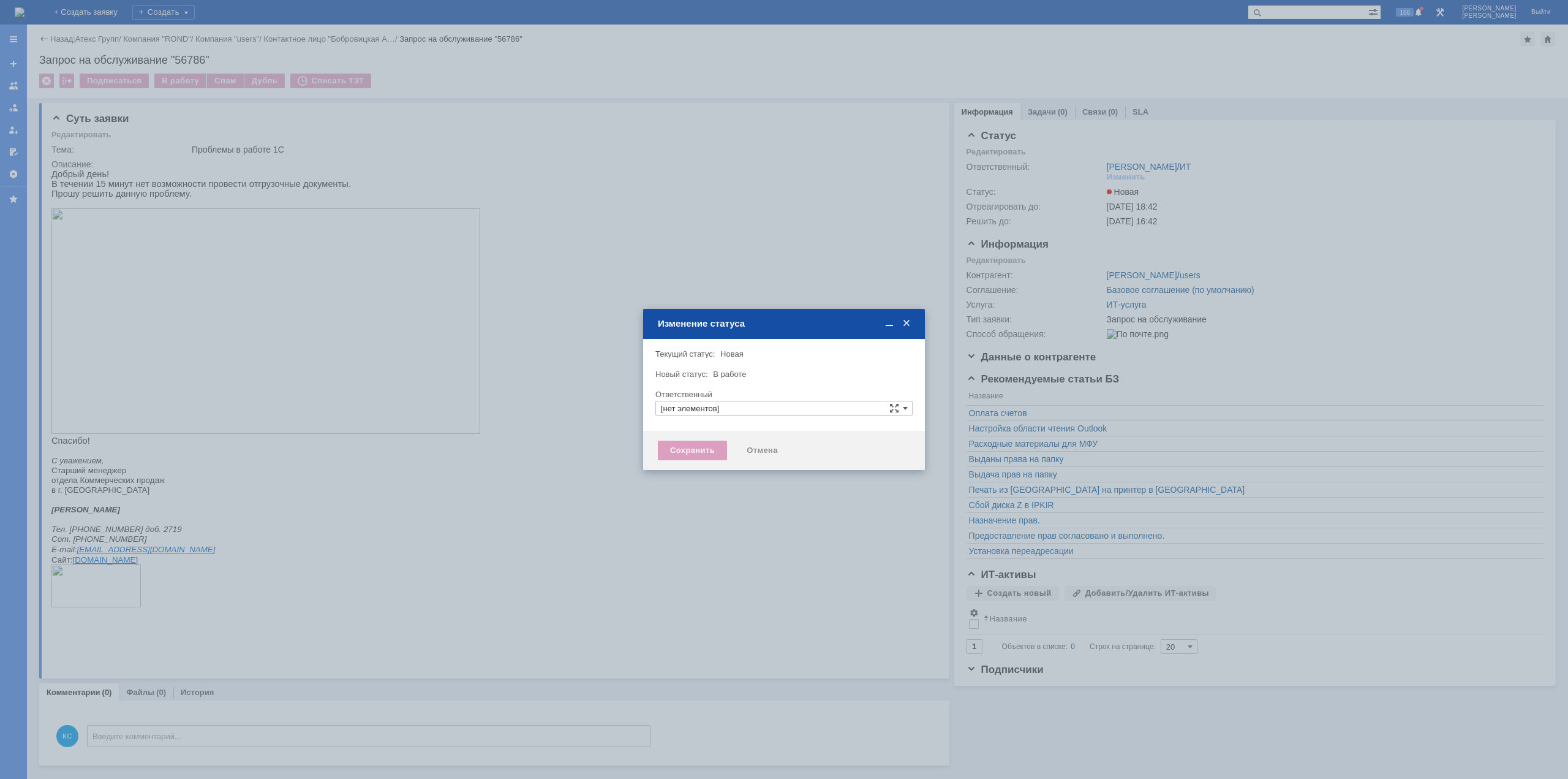
type input "[PERSON_NAME]"
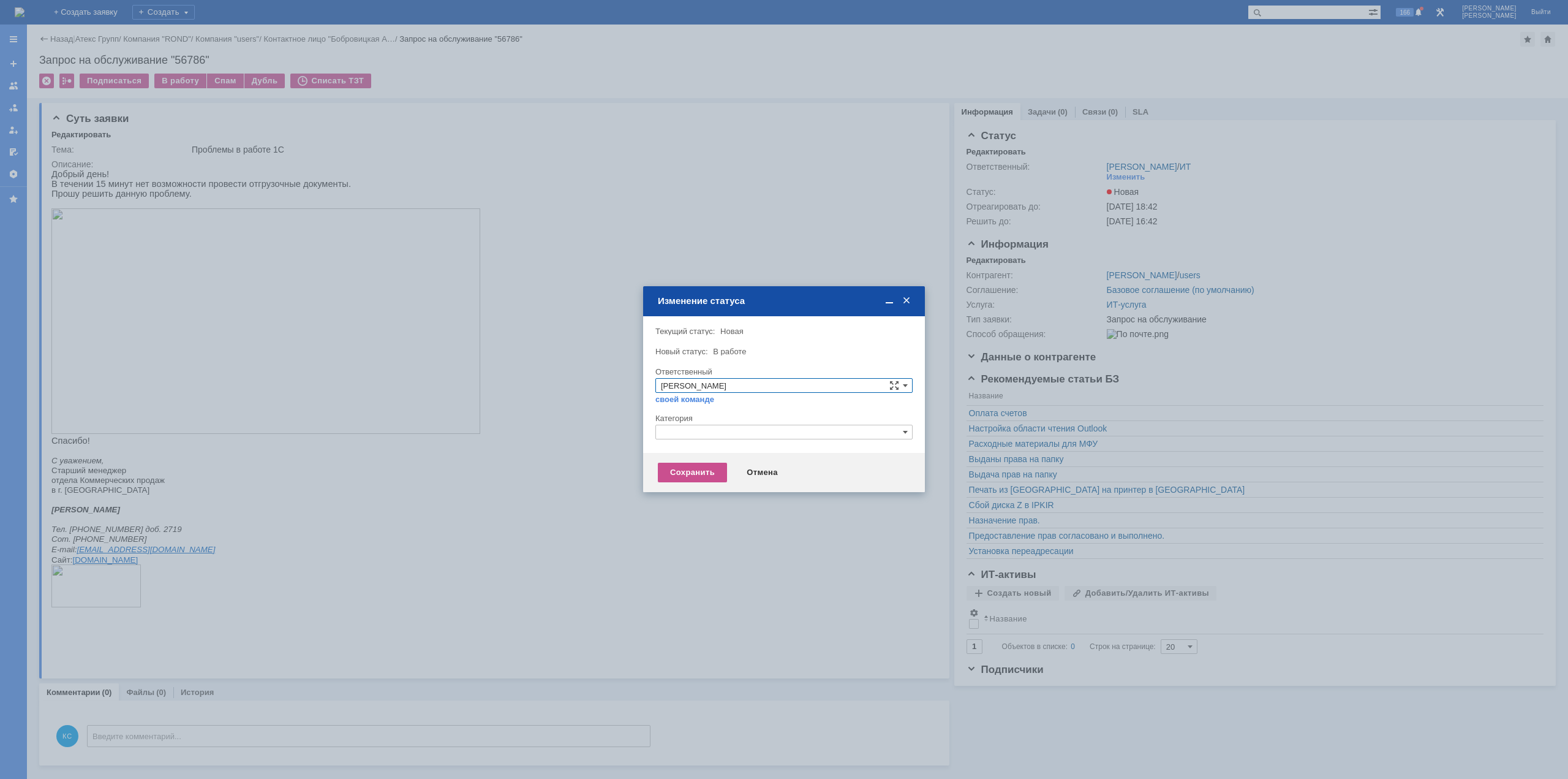
click at [719, 434] on input "text" at bounding box center [784, 432] width 257 height 15
click at [716, 489] on span "Прочее" at bounding box center [784, 490] width 246 height 10
click at [684, 460] on div "Сохранить Отмена" at bounding box center [784, 472] width 282 height 39
click at [688, 466] on div "Сохранить" at bounding box center [693, 472] width 69 height 20
type input "Прочее"
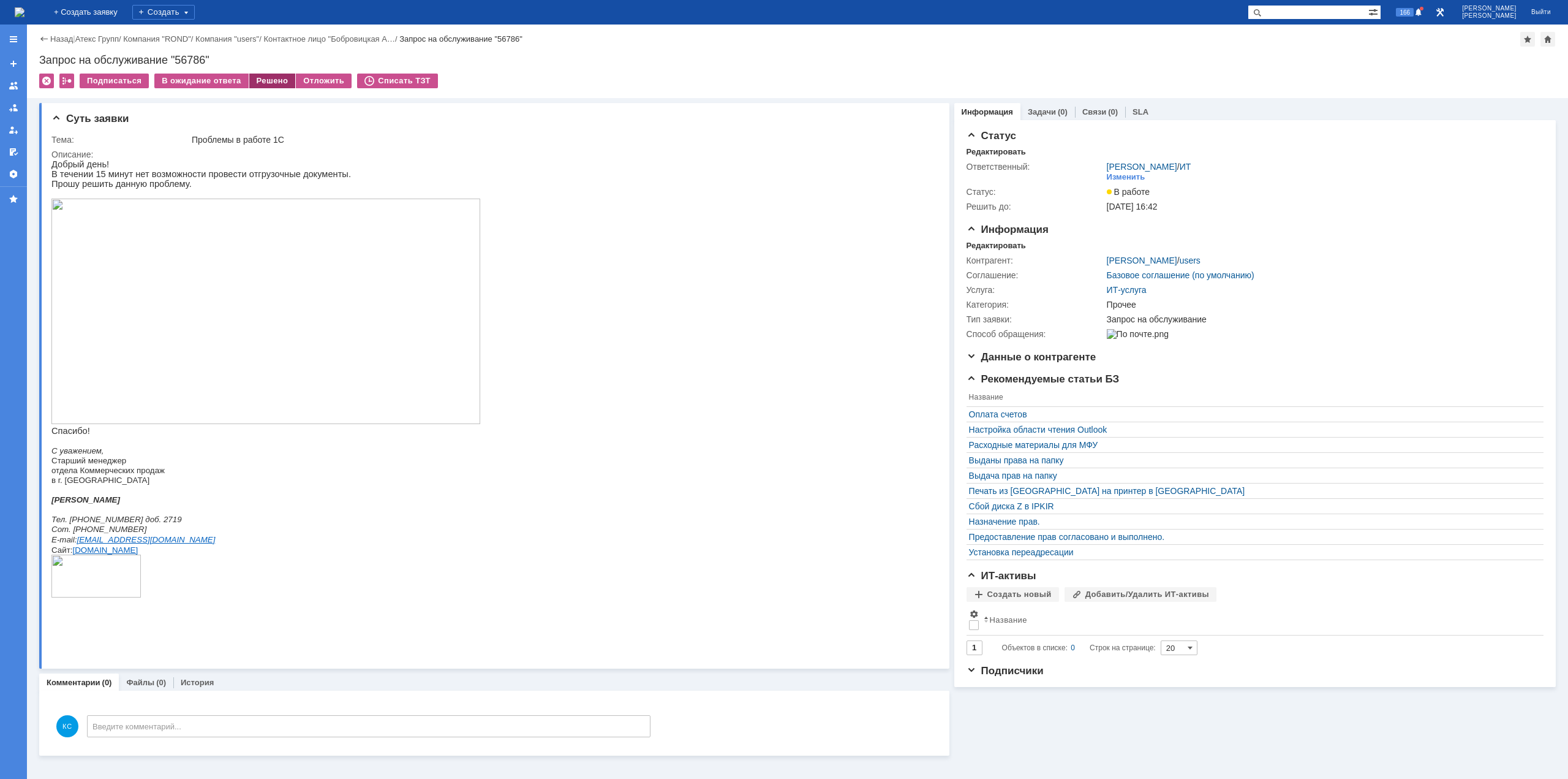
click at [263, 77] on div "Решено" at bounding box center [272, 81] width 46 height 15
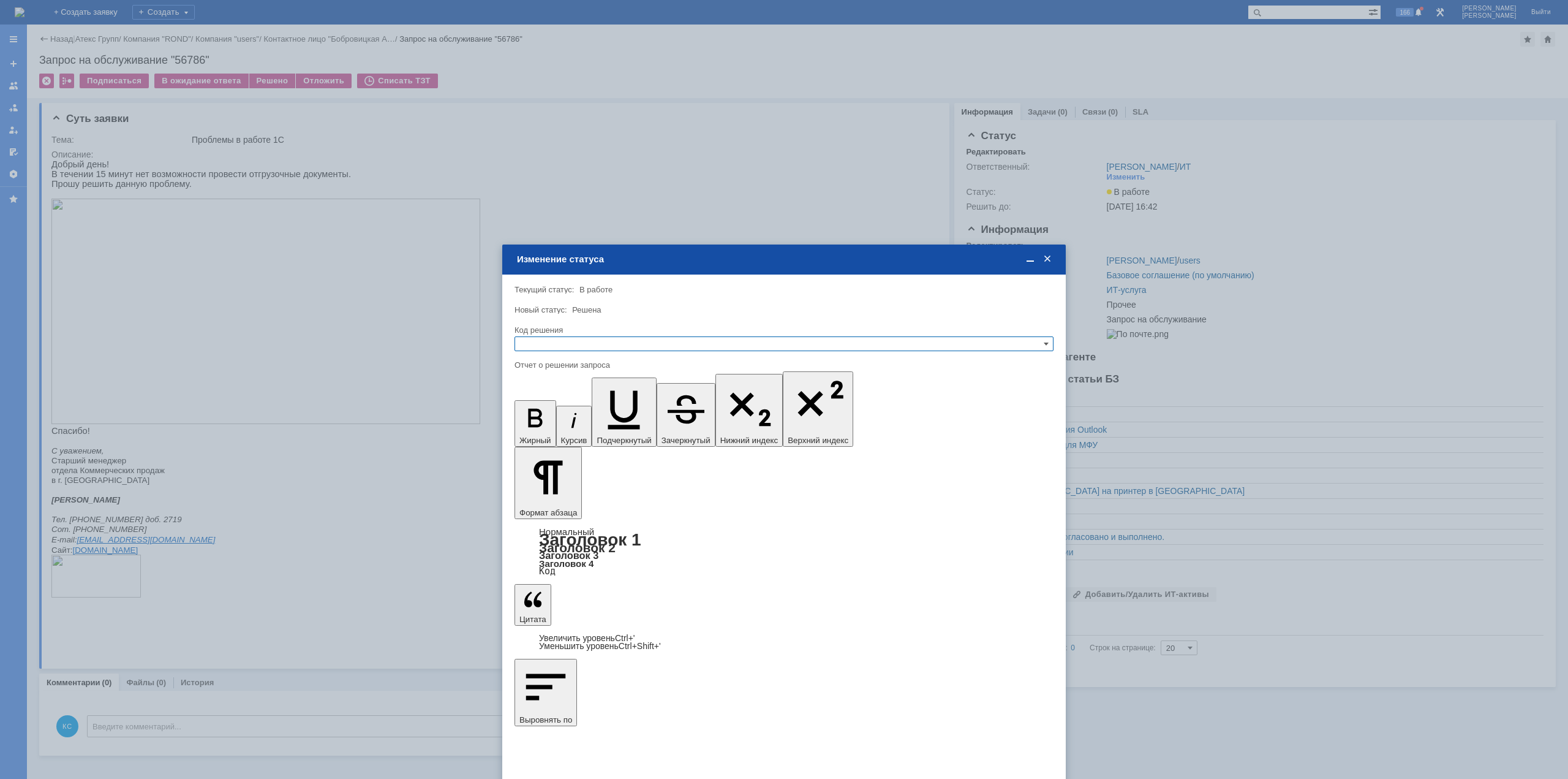
click at [769, 344] on input "text" at bounding box center [784, 343] width 539 height 15
drag, startPoint x: 616, startPoint y: 408, endPoint x: 69, endPoint y: 84, distance: 635.8
click at [616, 408] on div "Решено" at bounding box center [784, 403] width 538 height 14
type input "Решено"
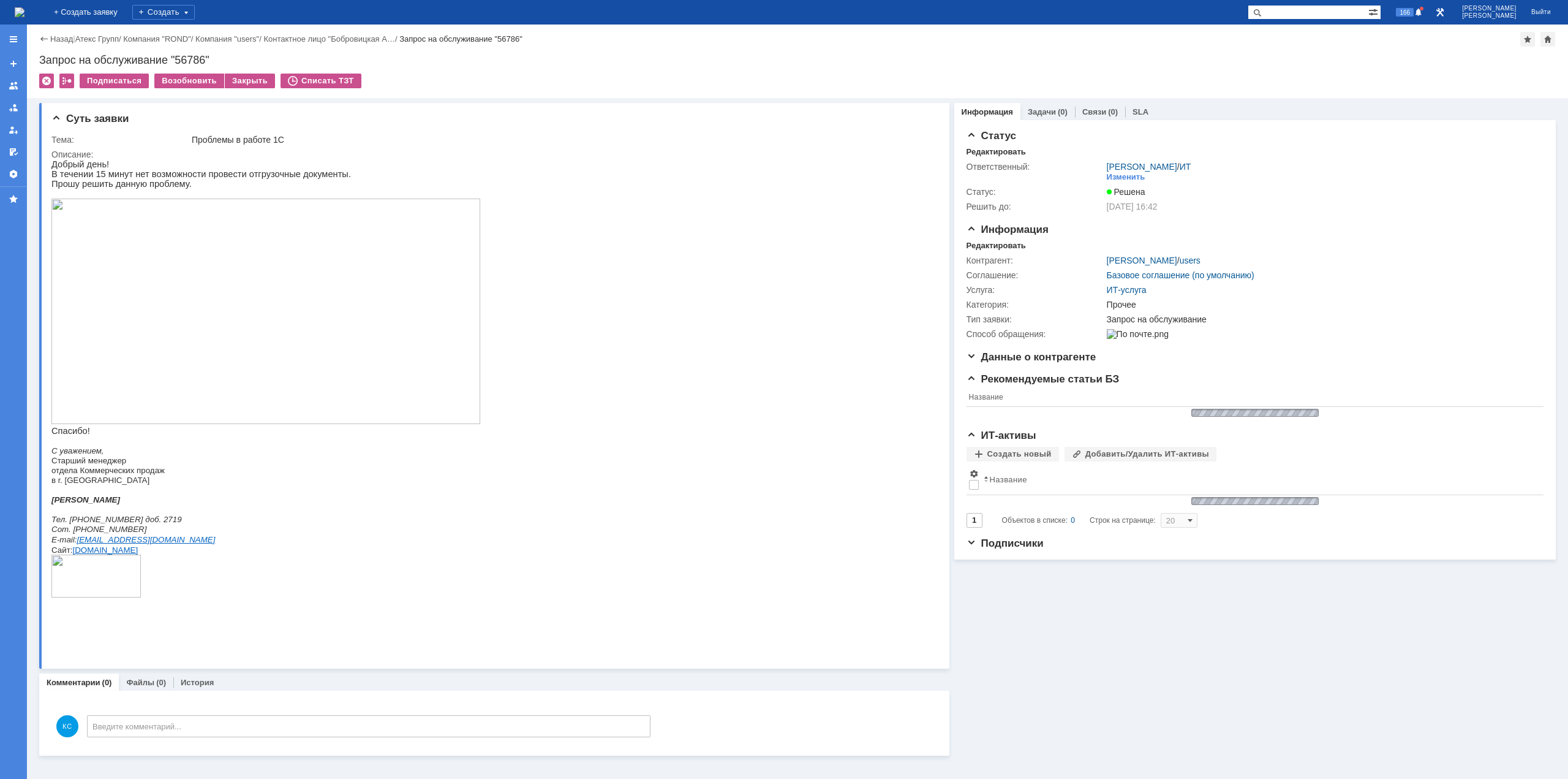
click at [25, 13] on img at bounding box center [20, 12] width 10 height 10
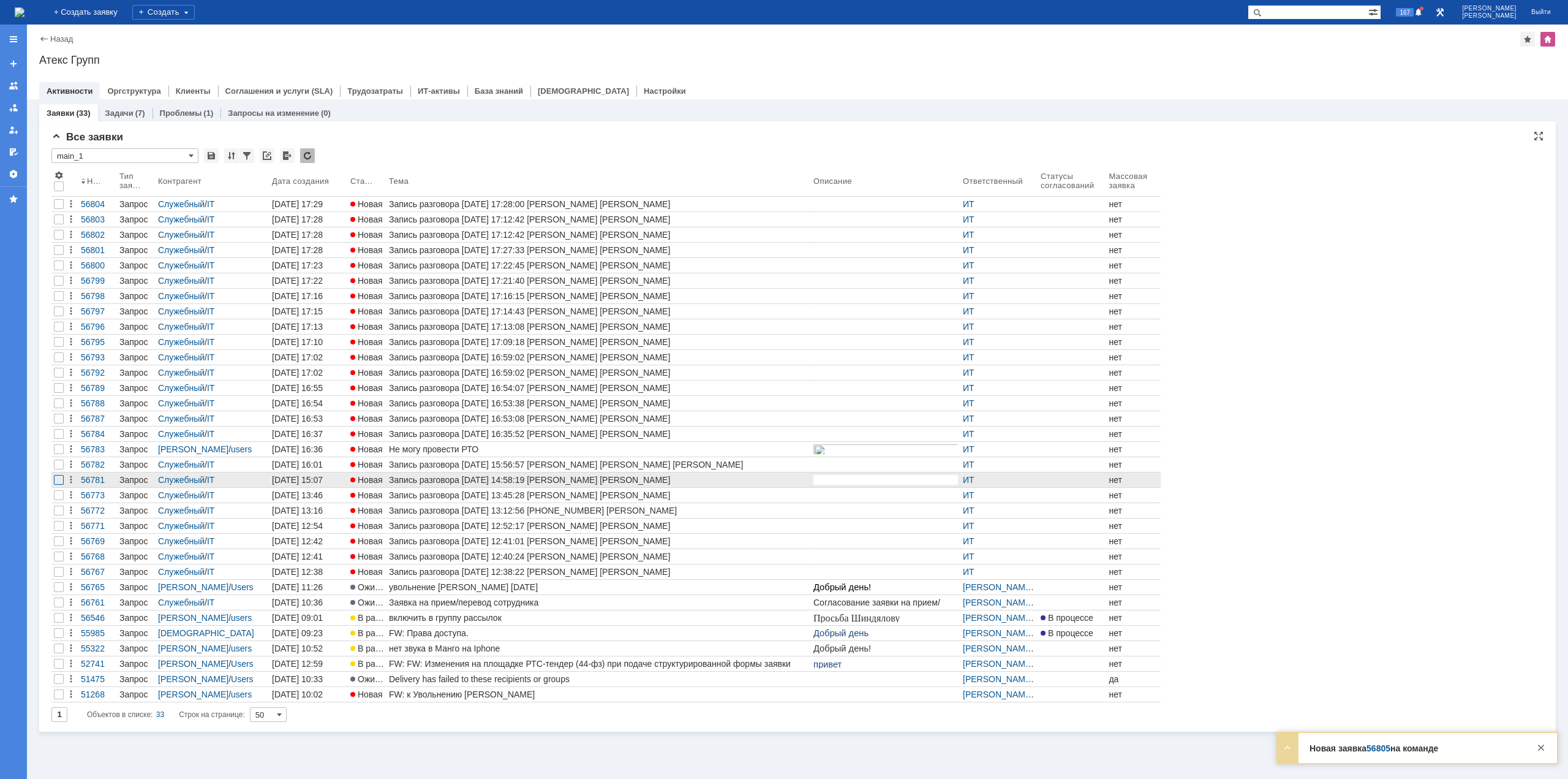
click at [60, 209] on div at bounding box center [59, 204] width 10 height 10
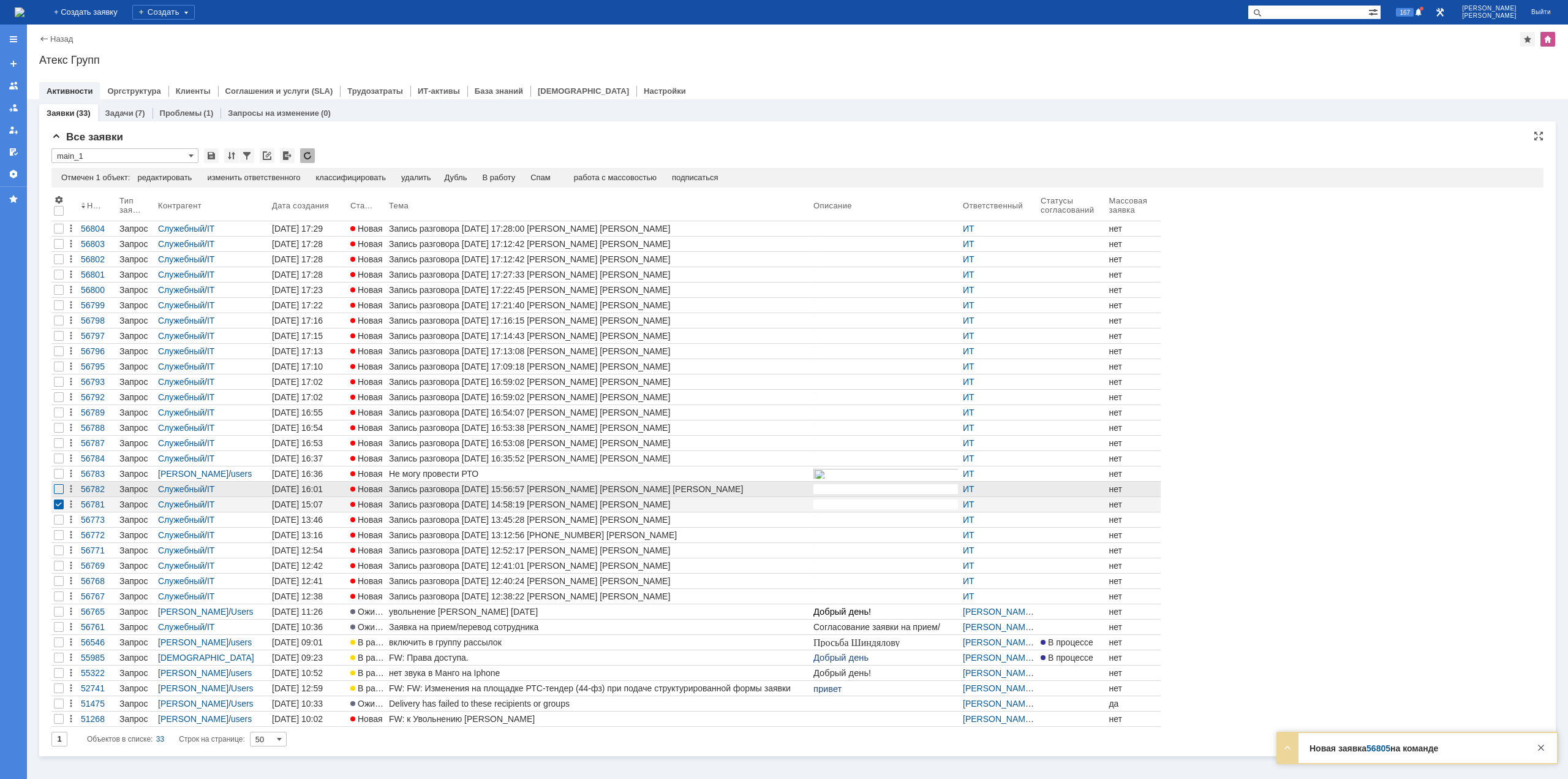
click at [56, 248] on div at bounding box center [59, 244] width 10 height 10
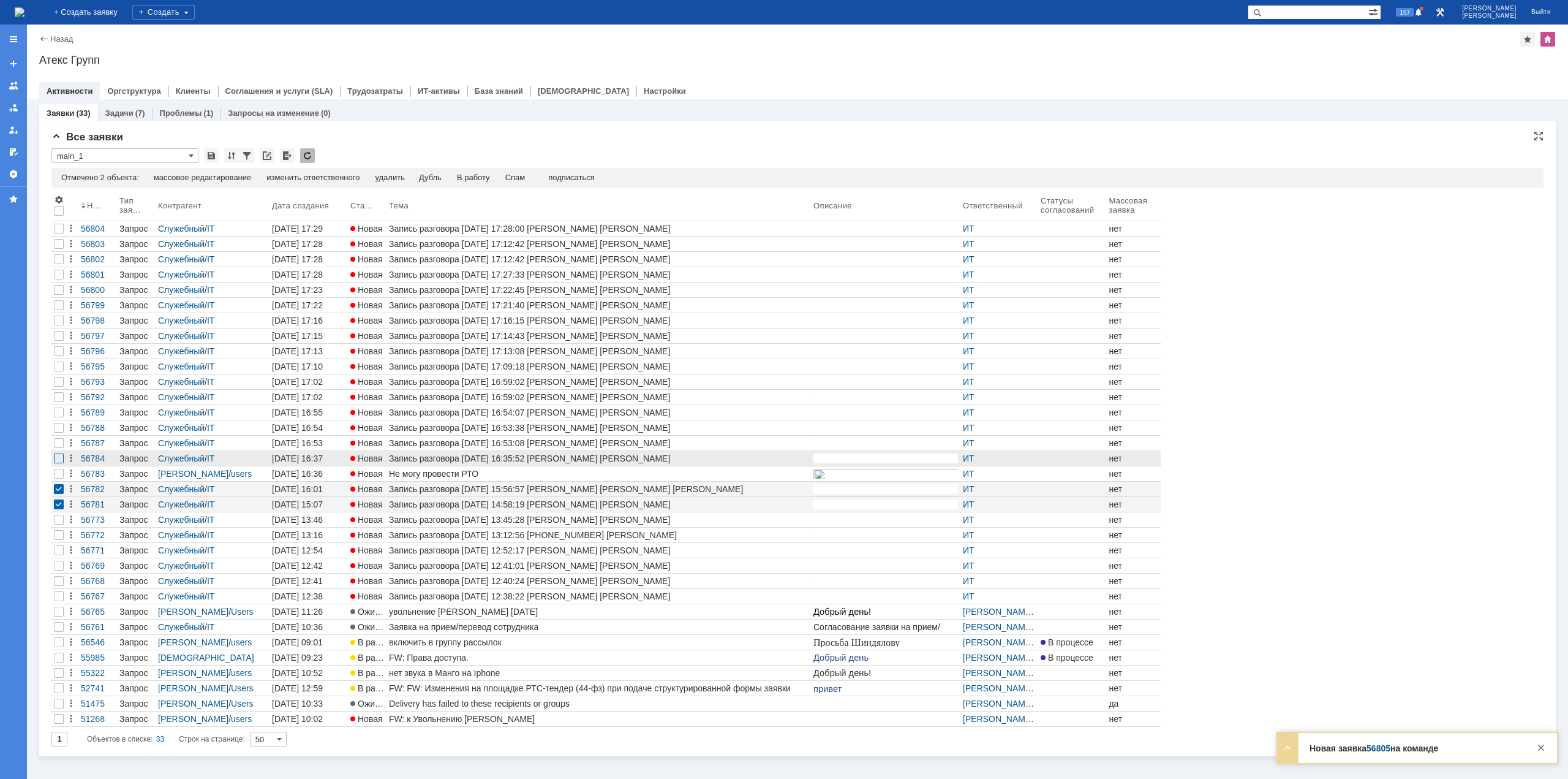
click at [55, 248] on div at bounding box center [59, 244] width 10 height 10
click at [59, 248] on div at bounding box center [59, 244] width 10 height 10
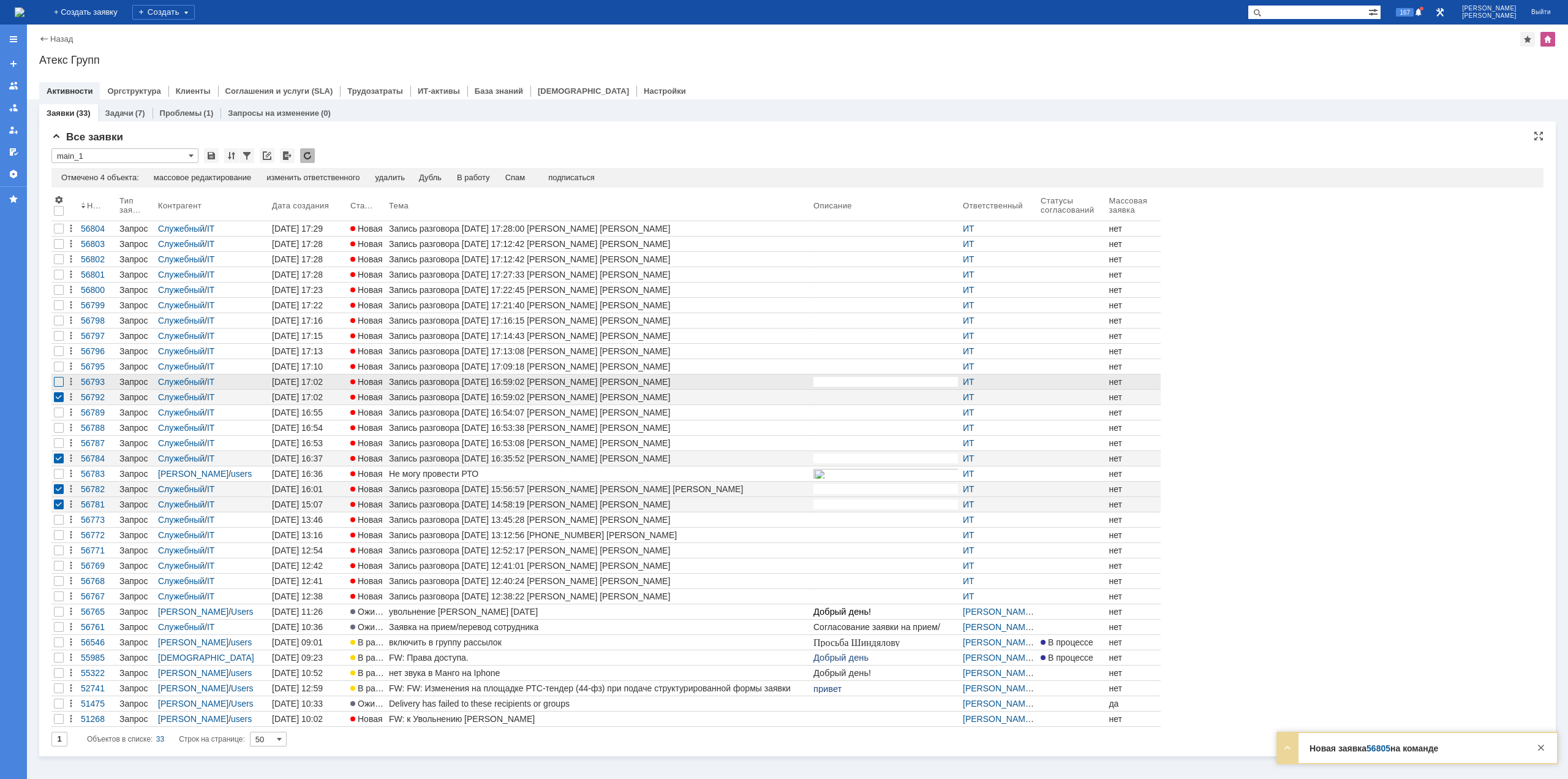
click at [58, 234] on div at bounding box center [59, 229] width 10 height 10
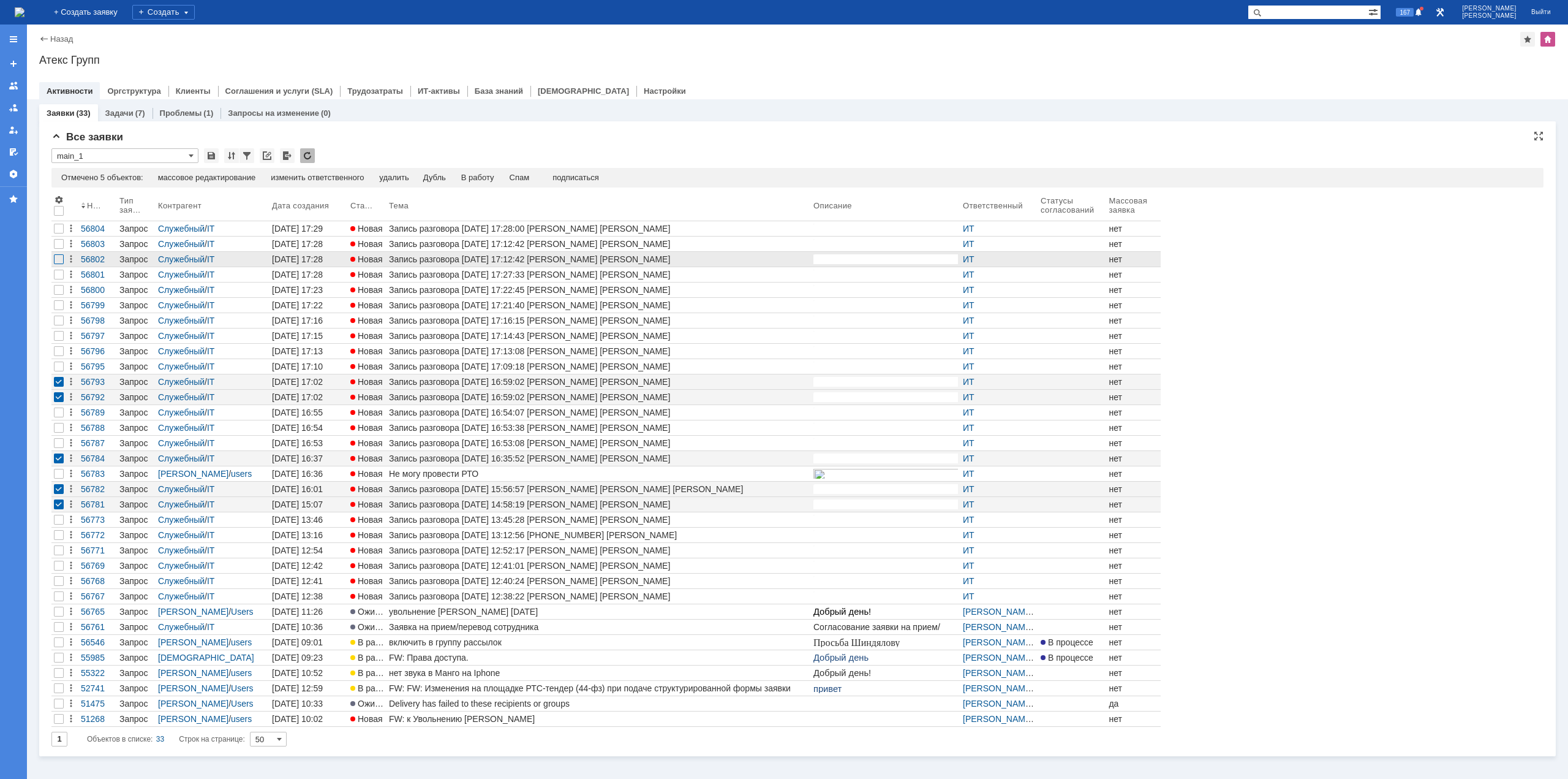
click at [60, 234] on div at bounding box center [59, 229] width 10 height 10
click at [59, 246] on div at bounding box center [59, 244] width 10 height 10
click at [522, 172] on div "Отмечено 7 объектов: редактировать массовое редактирование изменить ответственн…" at bounding box center [797, 177] width 1492 height 20
click at [522, 173] on div "Спам" at bounding box center [519, 177] width 21 height 10
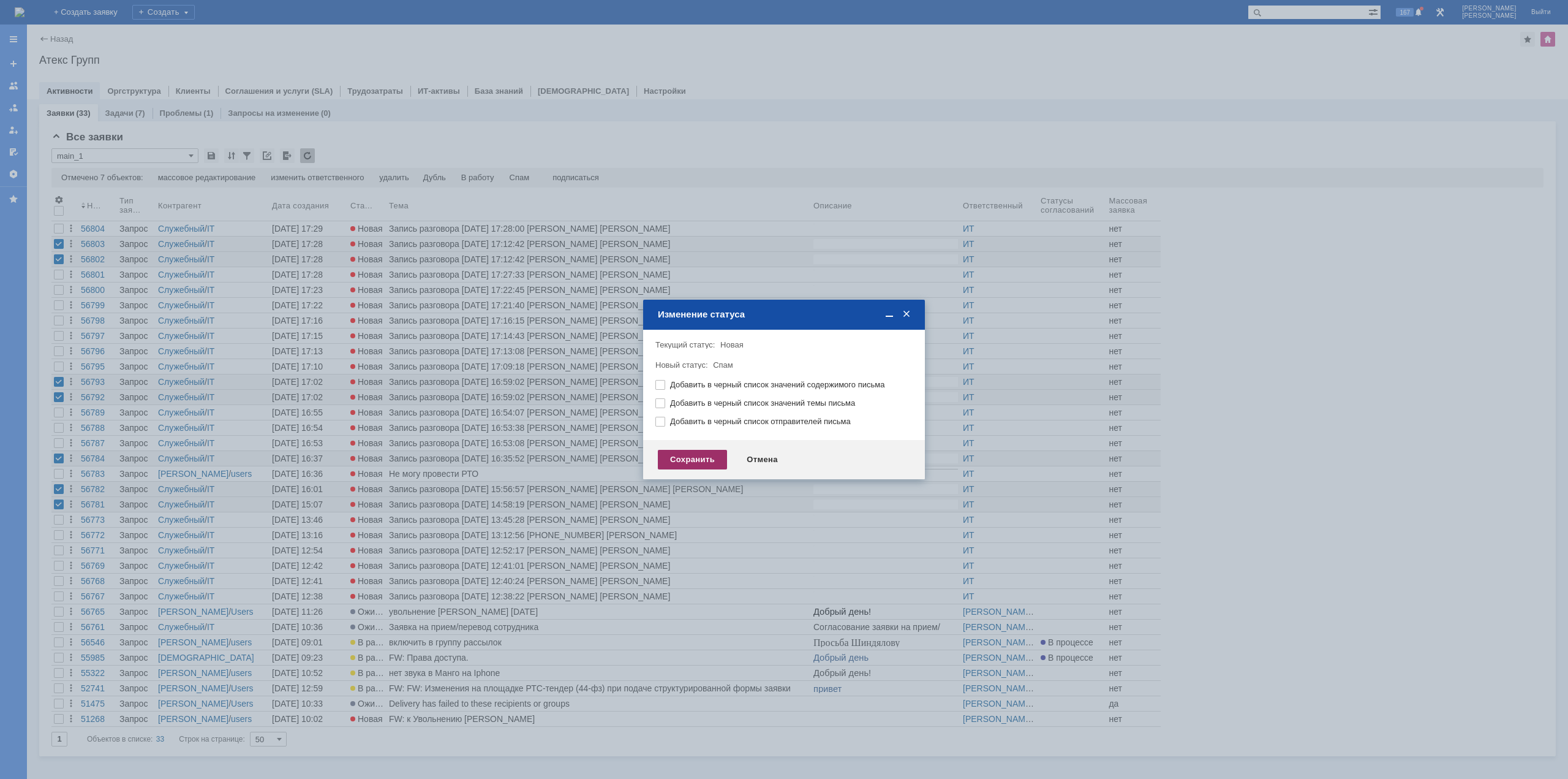
click at [715, 465] on div "Сохранить" at bounding box center [693, 460] width 69 height 20
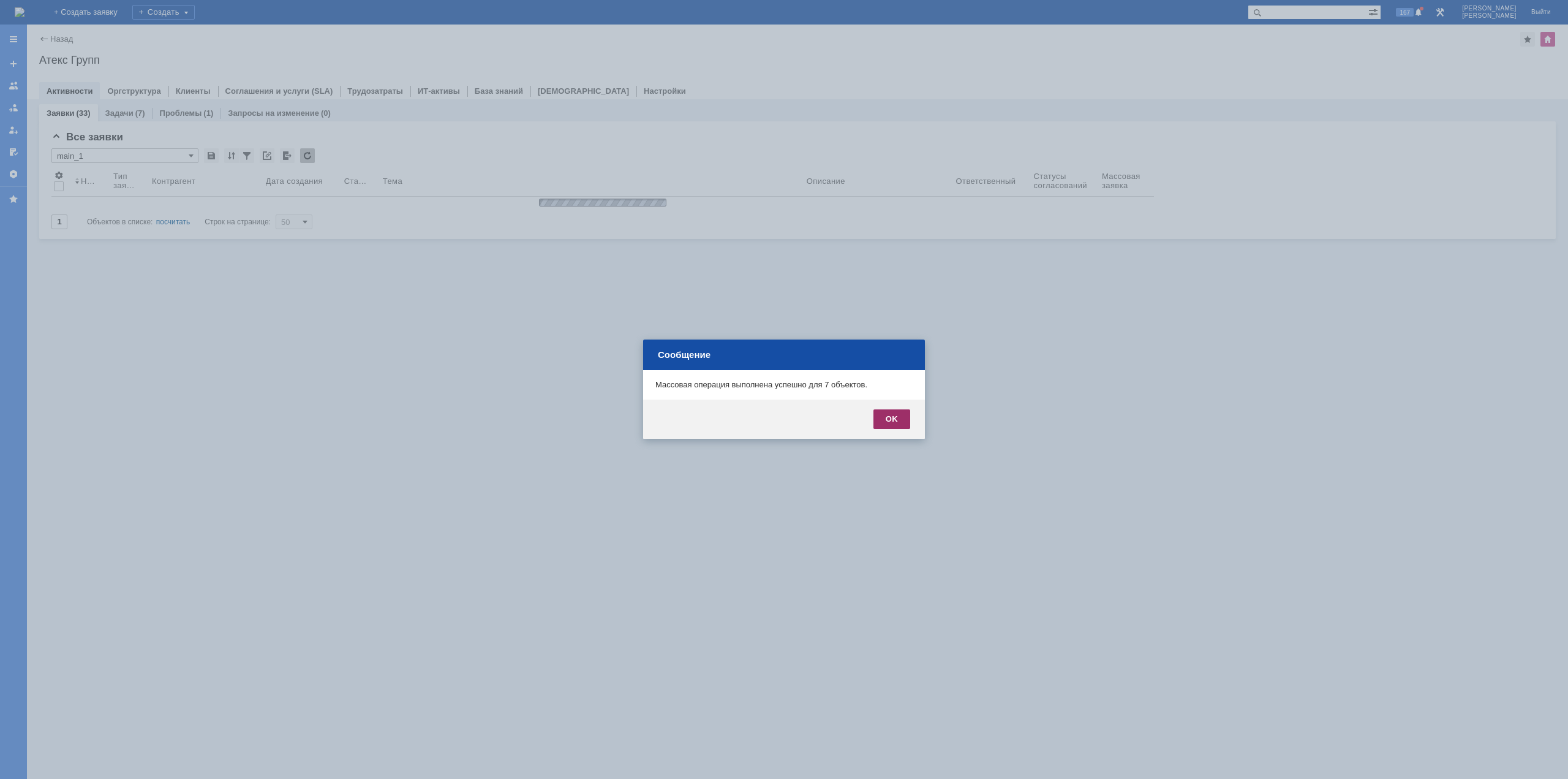
click at [901, 423] on div "OK" at bounding box center [891, 419] width 36 height 20
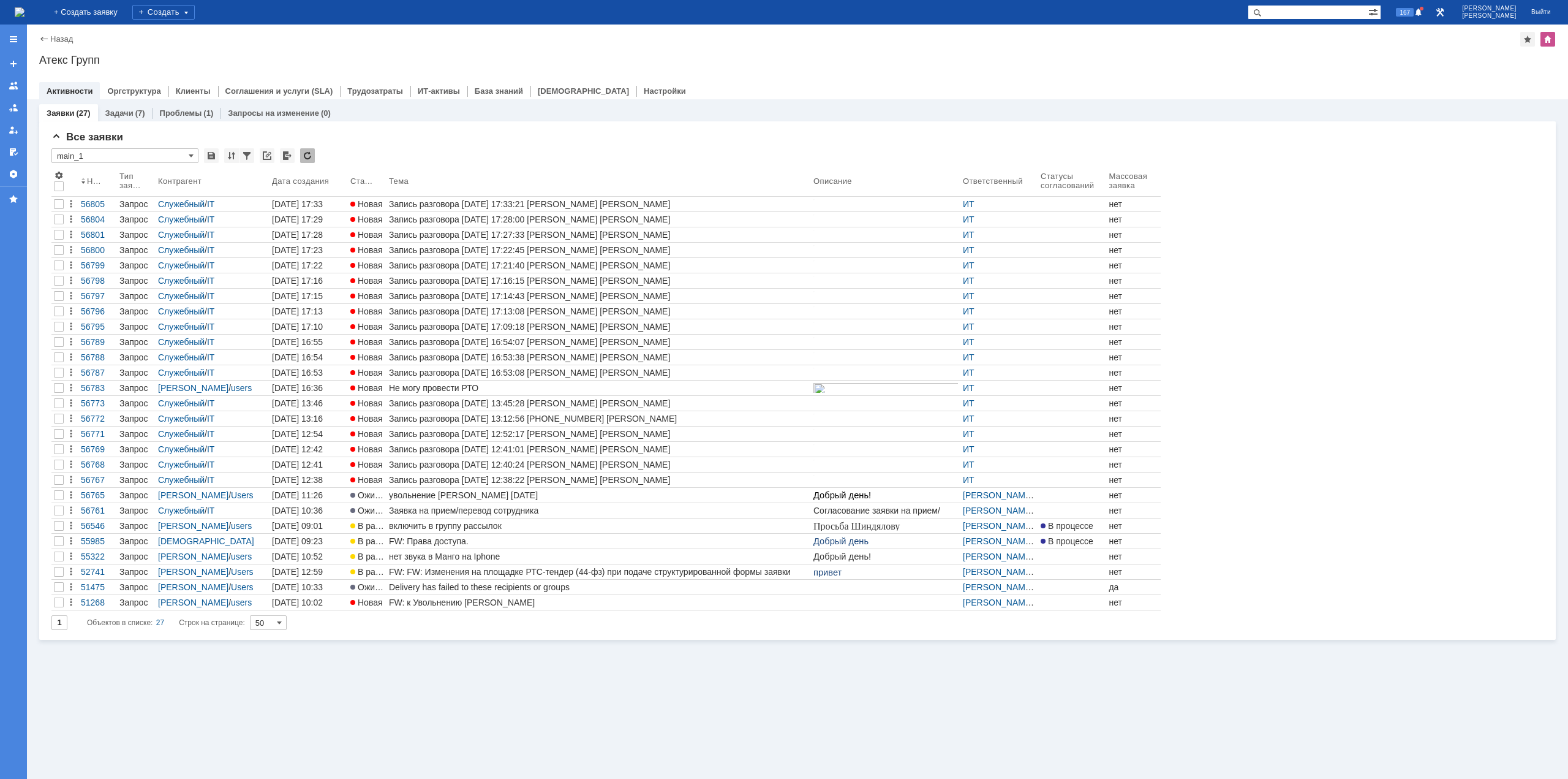
click at [410, 387] on div "Не могу провести РТО" at bounding box center [599, 388] width 420 height 10
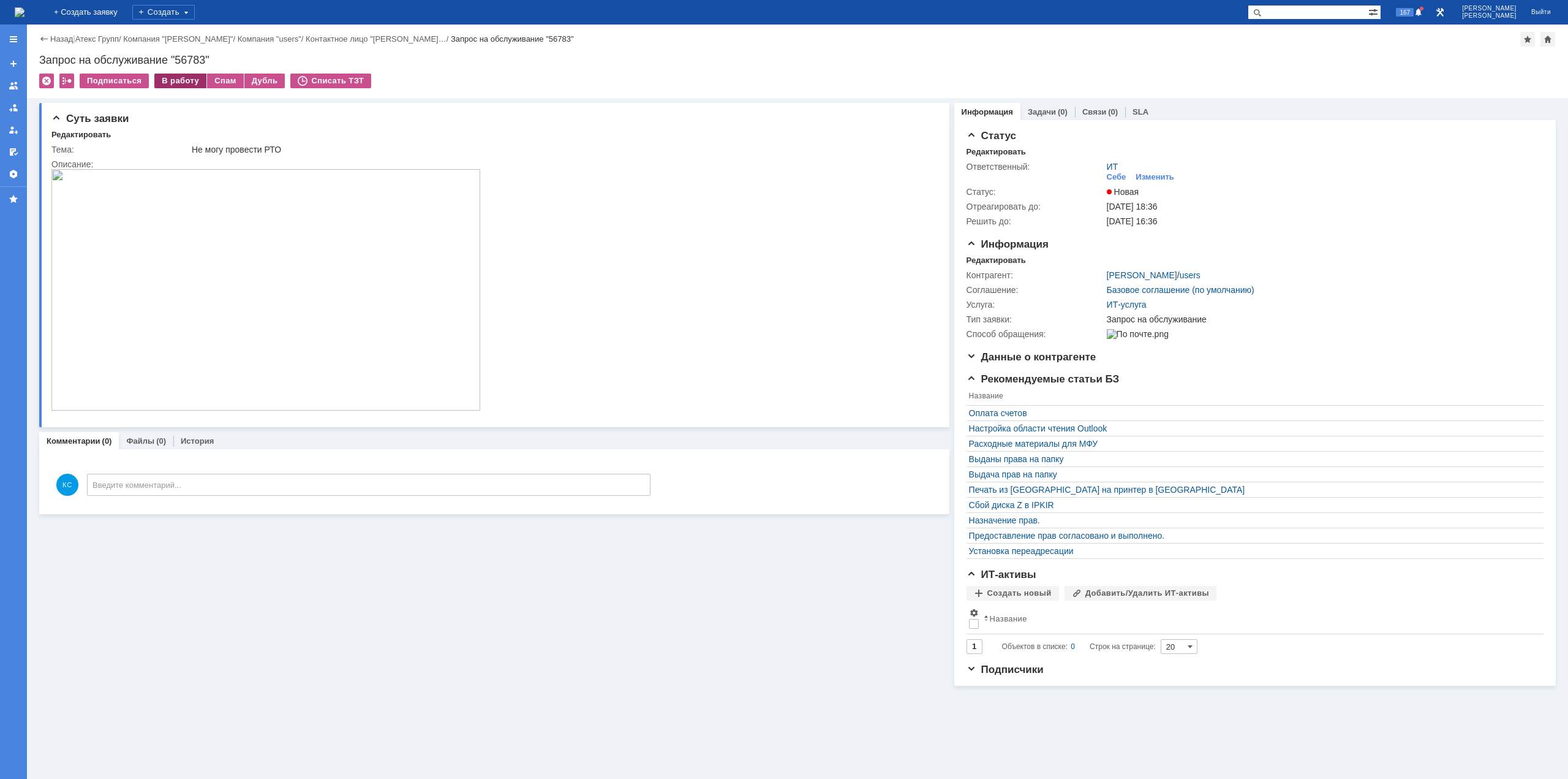
click at [168, 79] on div "В работу" at bounding box center [180, 81] width 52 height 15
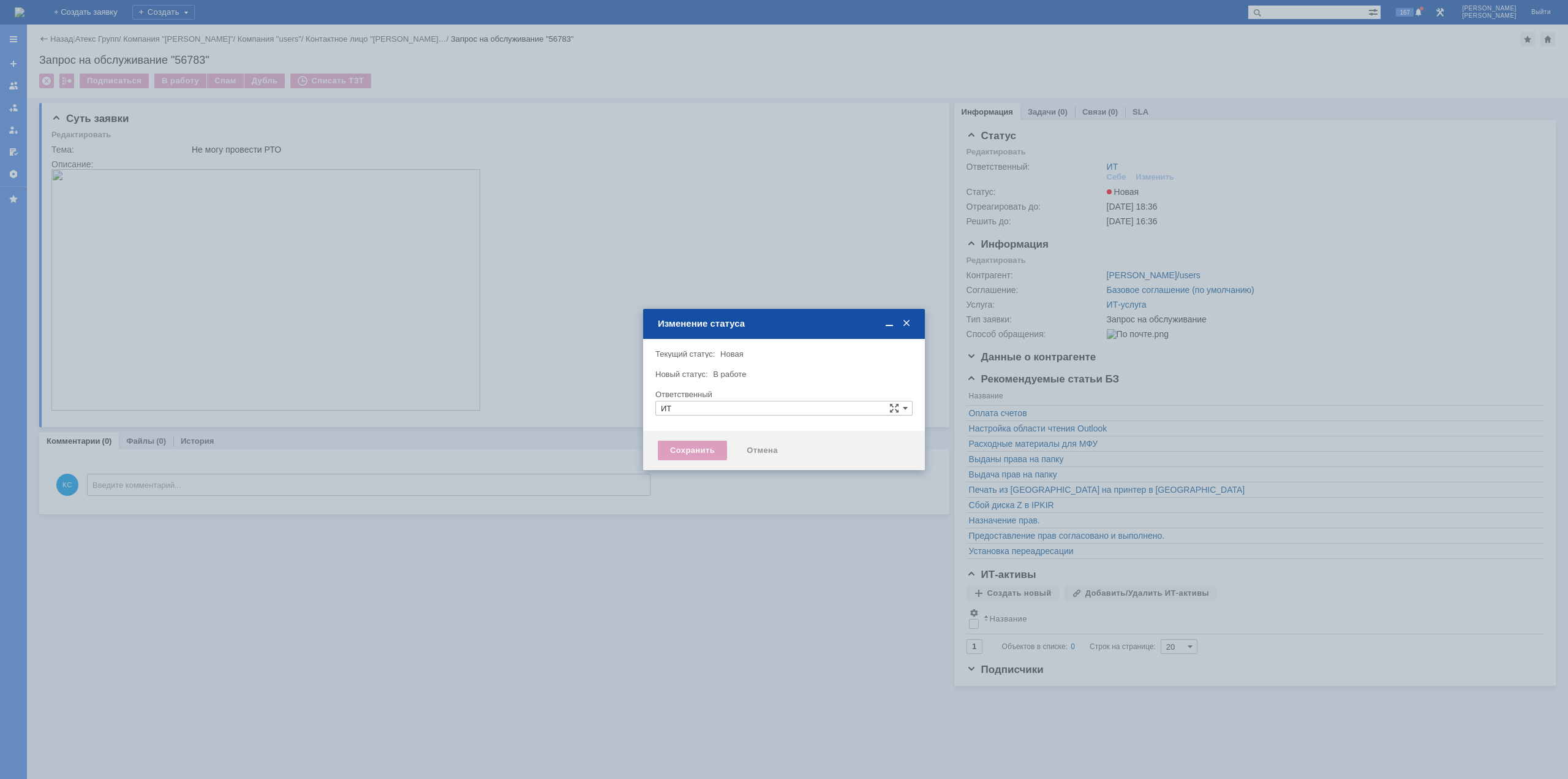
type input "[PERSON_NAME]"
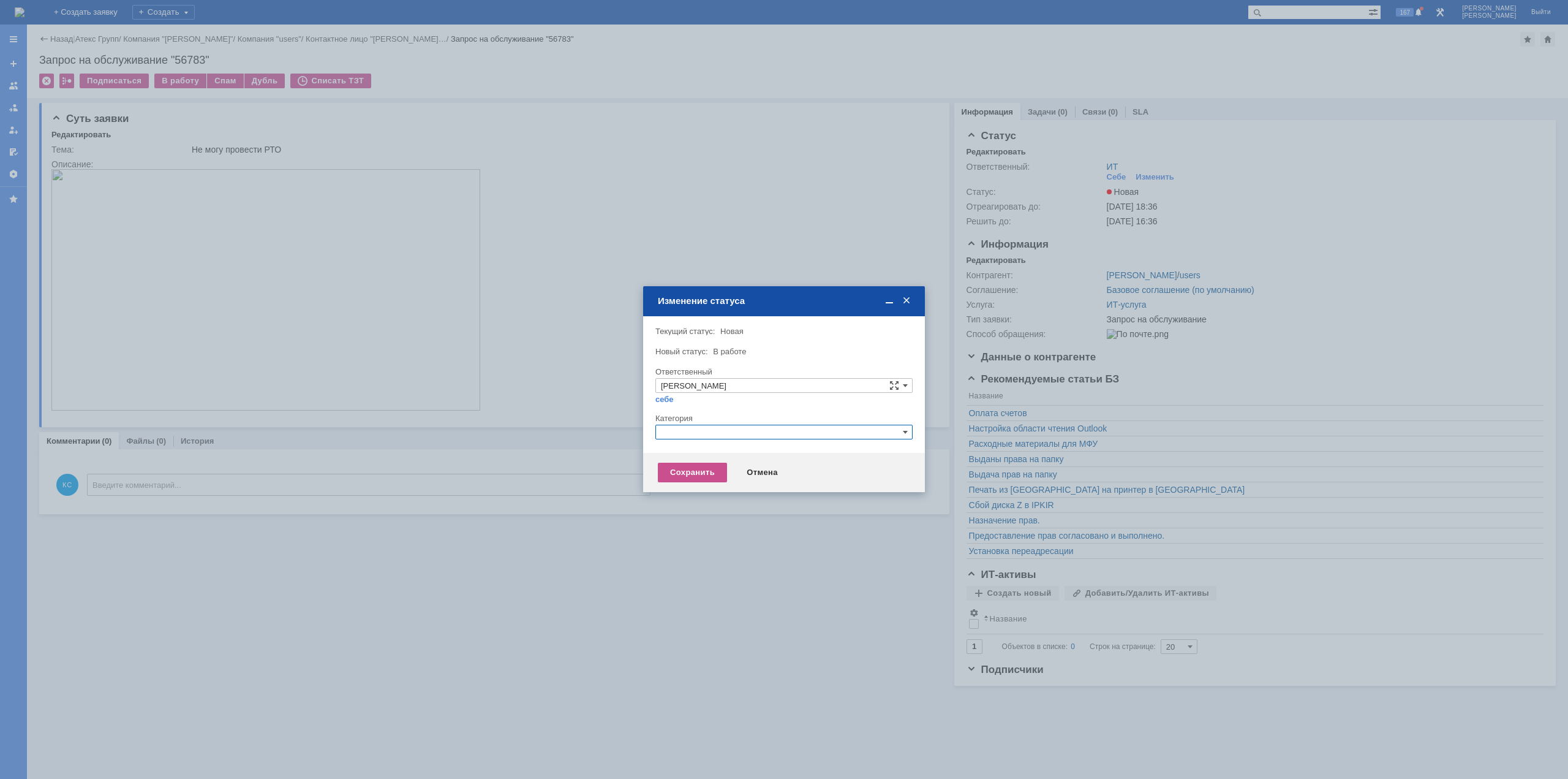
click at [676, 431] on input "text" at bounding box center [784, 432] width 257 height 15
click at [692, 482] on div "1С" at bounding box center [784, 489] width 256 height 14
click at [692, 474] on div "Сохранить" at bounding box center [693, 472] width 69 height 20
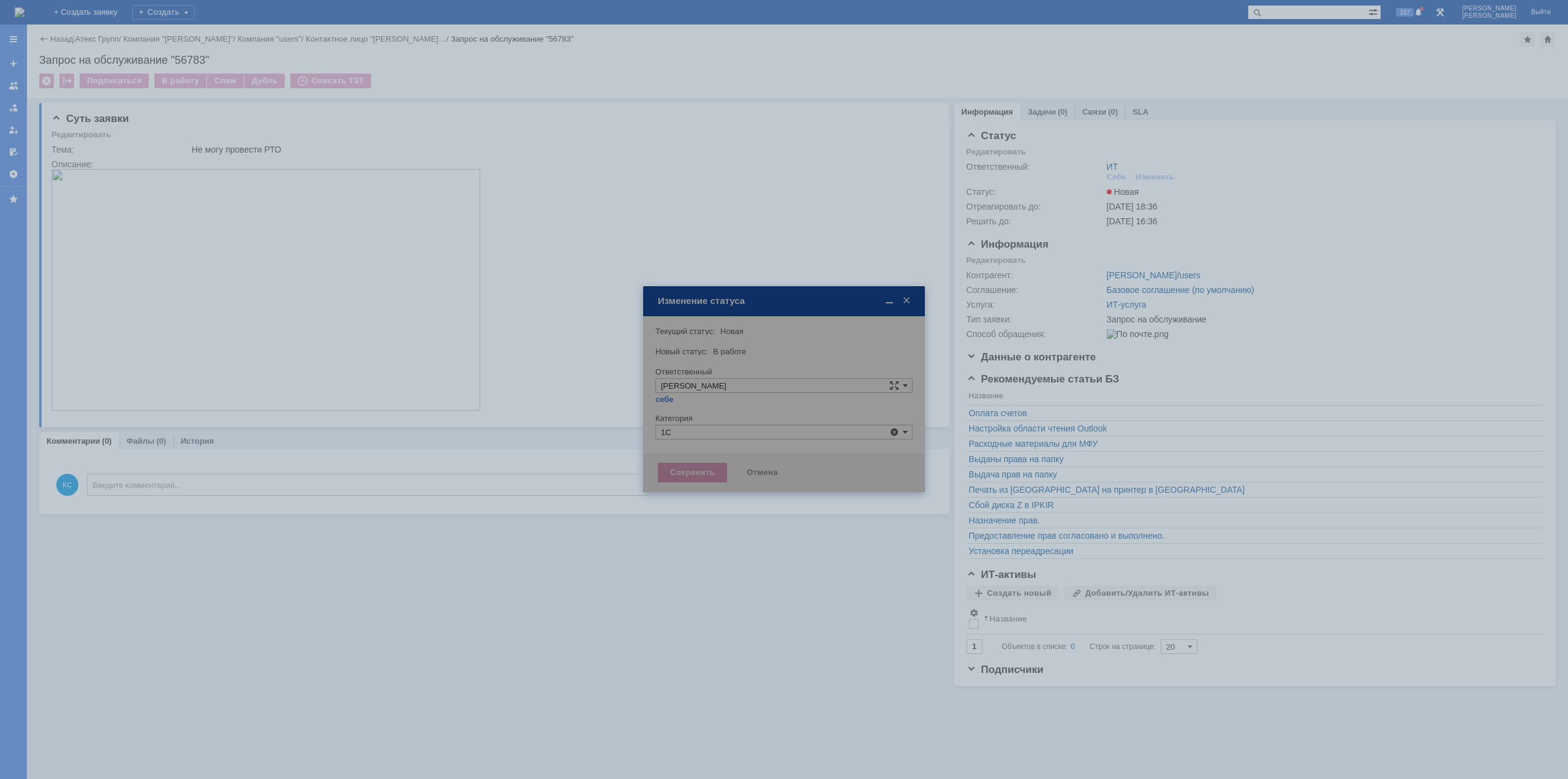
type input "1С"
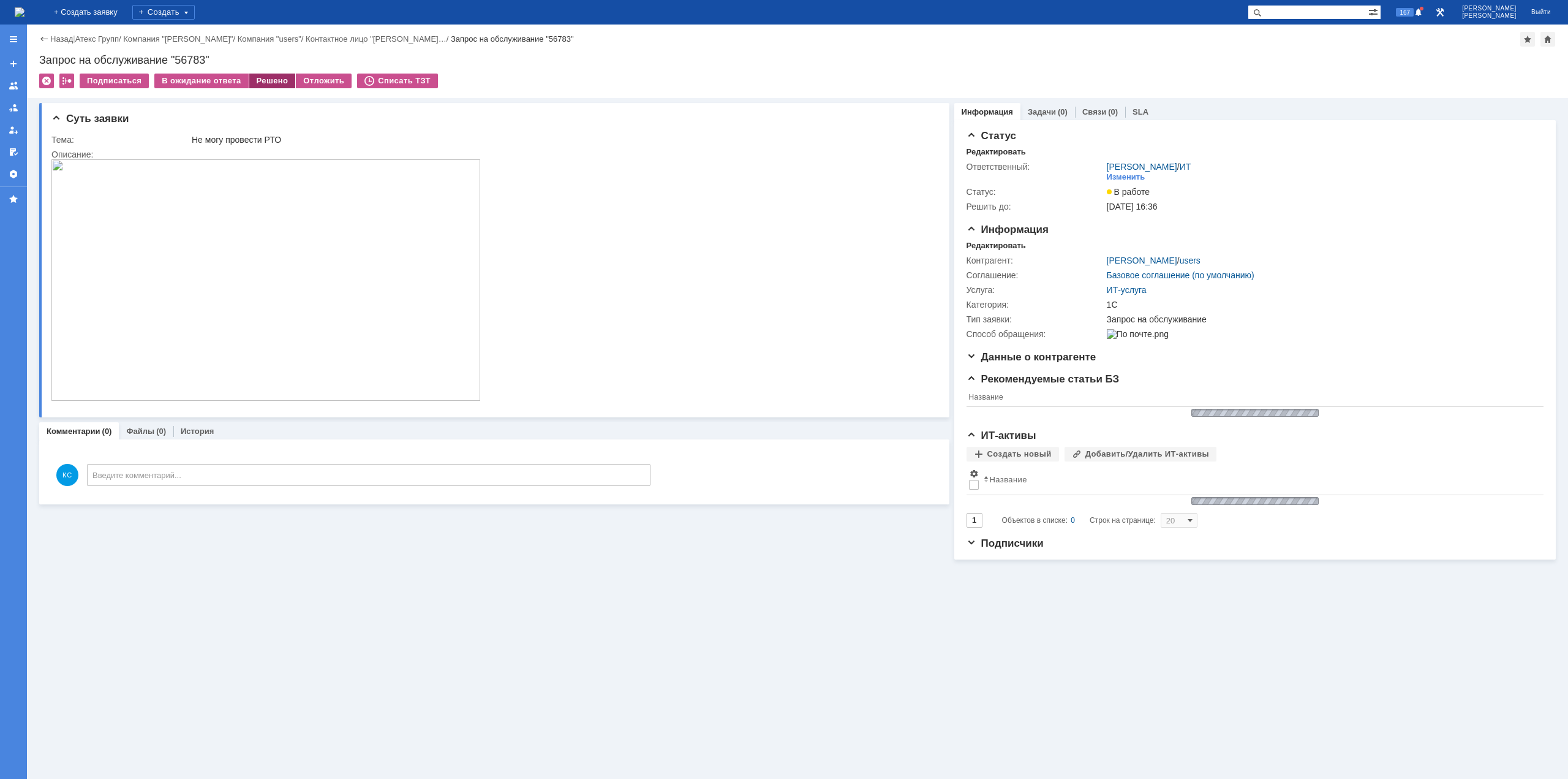
click at [259, 79] on div "Решено" at bounding box center [272, 81] width 46 height 15
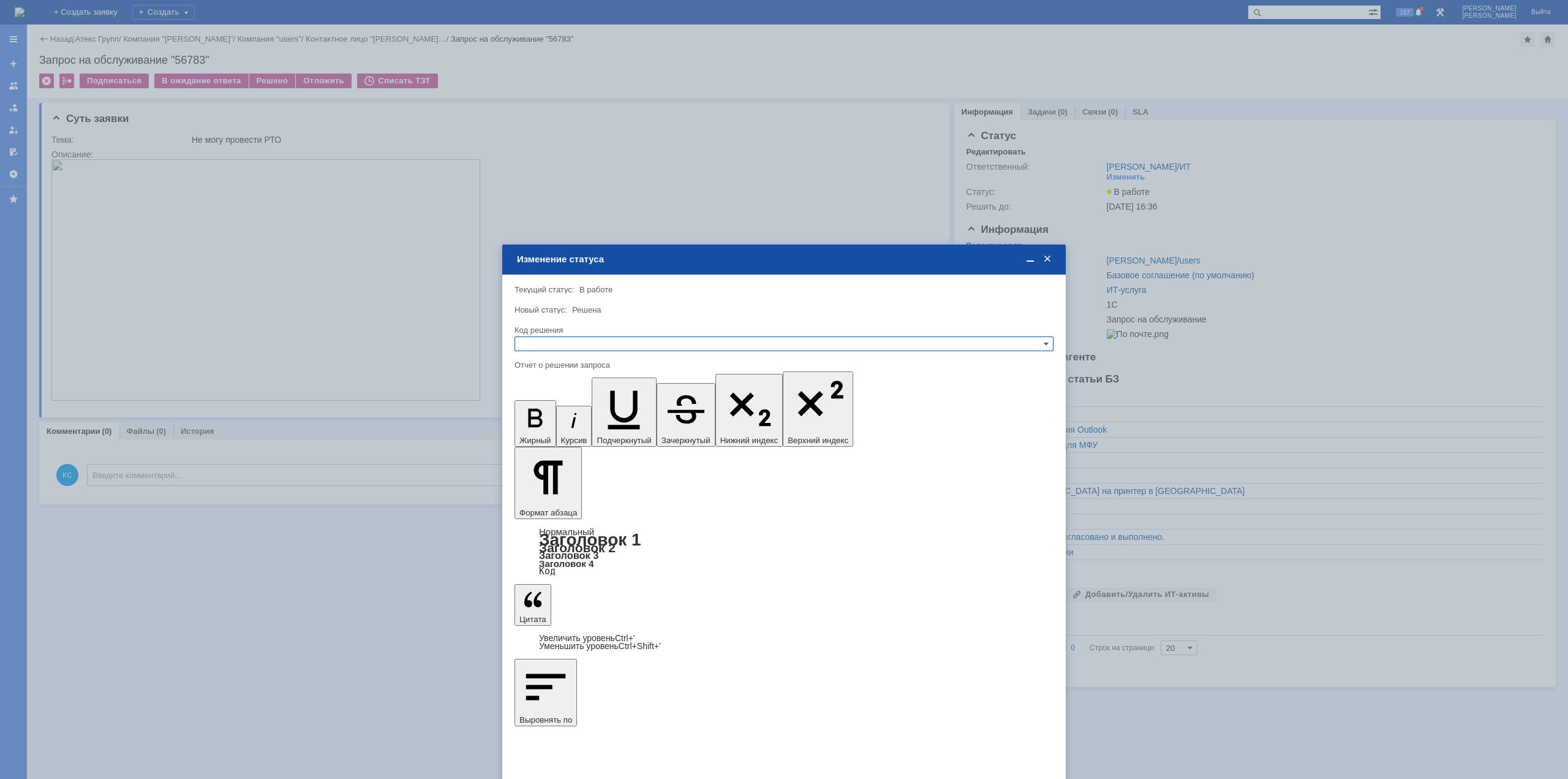
click at [679, 346] on input "text" at bounding box center [784, 343] width 539 height 15
click at [629, 402] on span "Решено" at bounding box center [784, 403] width 528 height 10
type input "Решено"
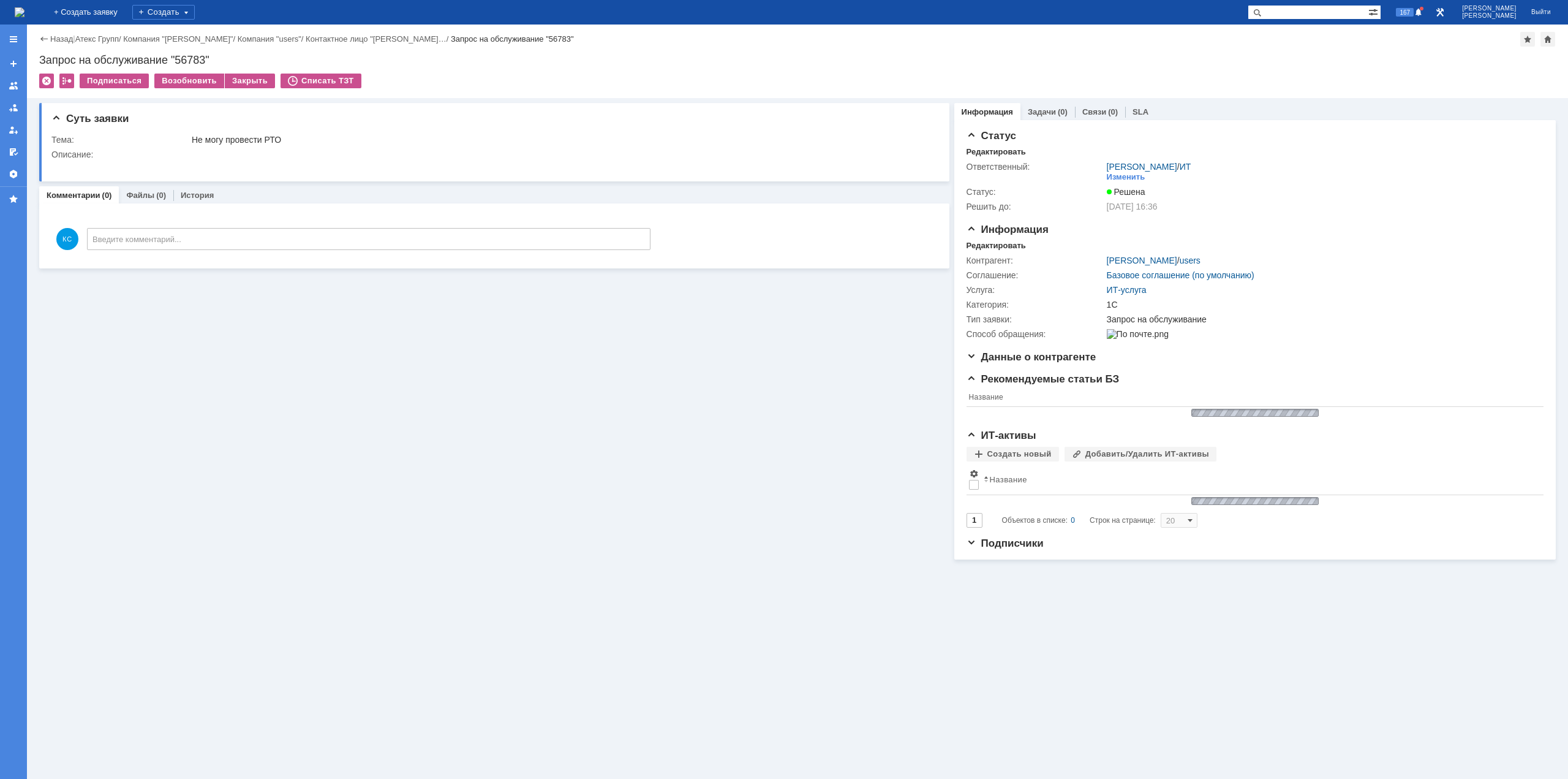
click at [25, 12] on img at bounding box center [20, 12] width 10 height 10
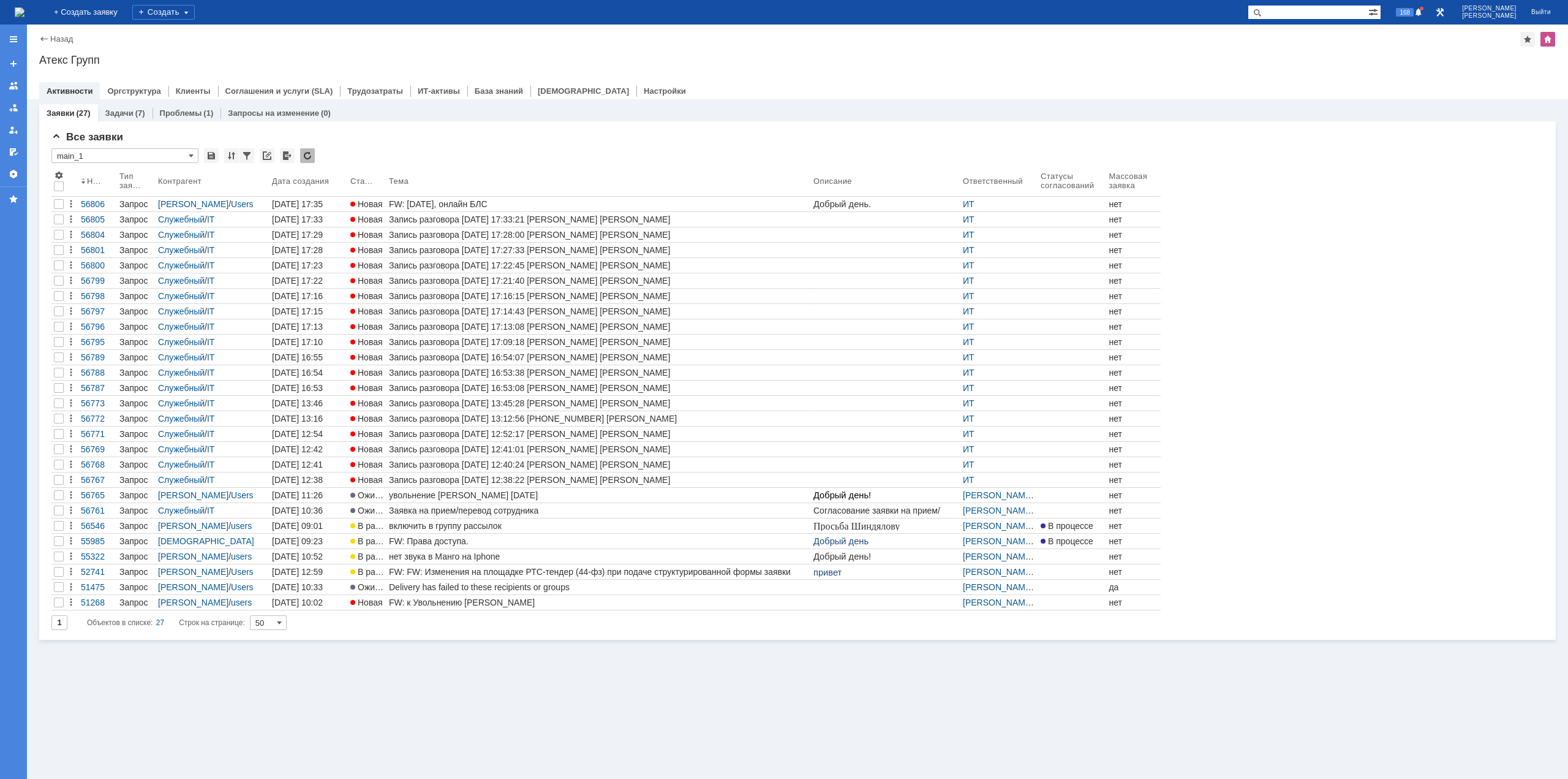
click at [422, 208] on div "FW: [DATE], онлайн БЛС" at bounding box center [599, 204] width 420 height 10
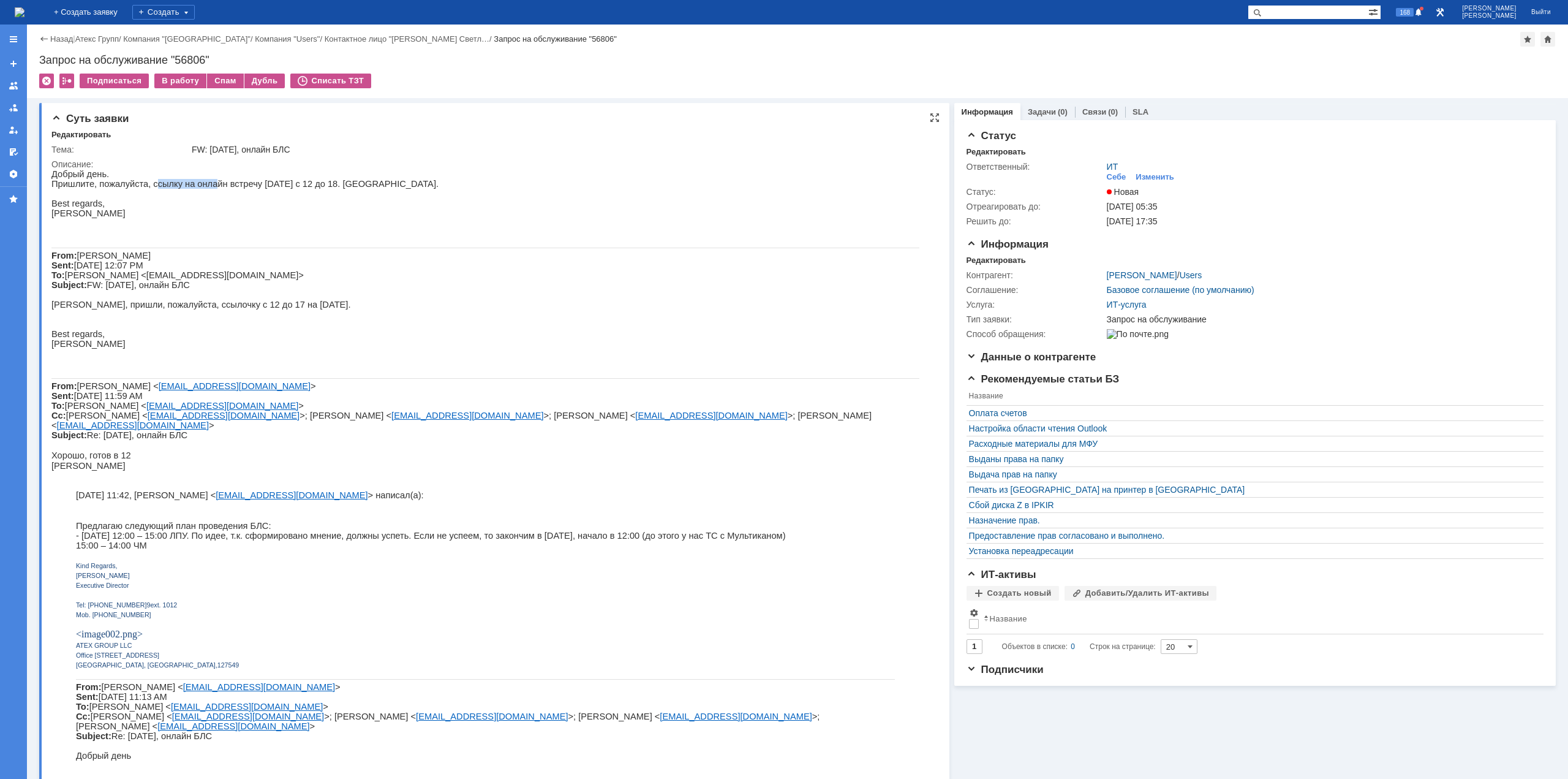
drag, startPoint x: 147, startPoint y: 183, endPoint x: 213, endPoint y: 183, distance: 66.0
click at [213, 183] on span "Пришлите, пожалуйста, ссылку на онлайн встречу [DATE] с 12 до 18. [GEOGRAPHIC_D…" at bounding box center [244, 183] width 387 height 10
drag, startPoint x: 303, startPoint y: 184, endPoint x: 316, endPoint y: 184, distance: 13.0
click at [316, 184] on span "Пришлите, пожалуйста, ссылку на онлайн встречу [DATE] с 12 до 18. [GEOGRAPHIC_D…" at bounding box center [244, 183] width 387 height 10
drag, startPoint x: 104, startPoint y: 324, endPoint x: 189, endPoint y: 319, distance: 85.1
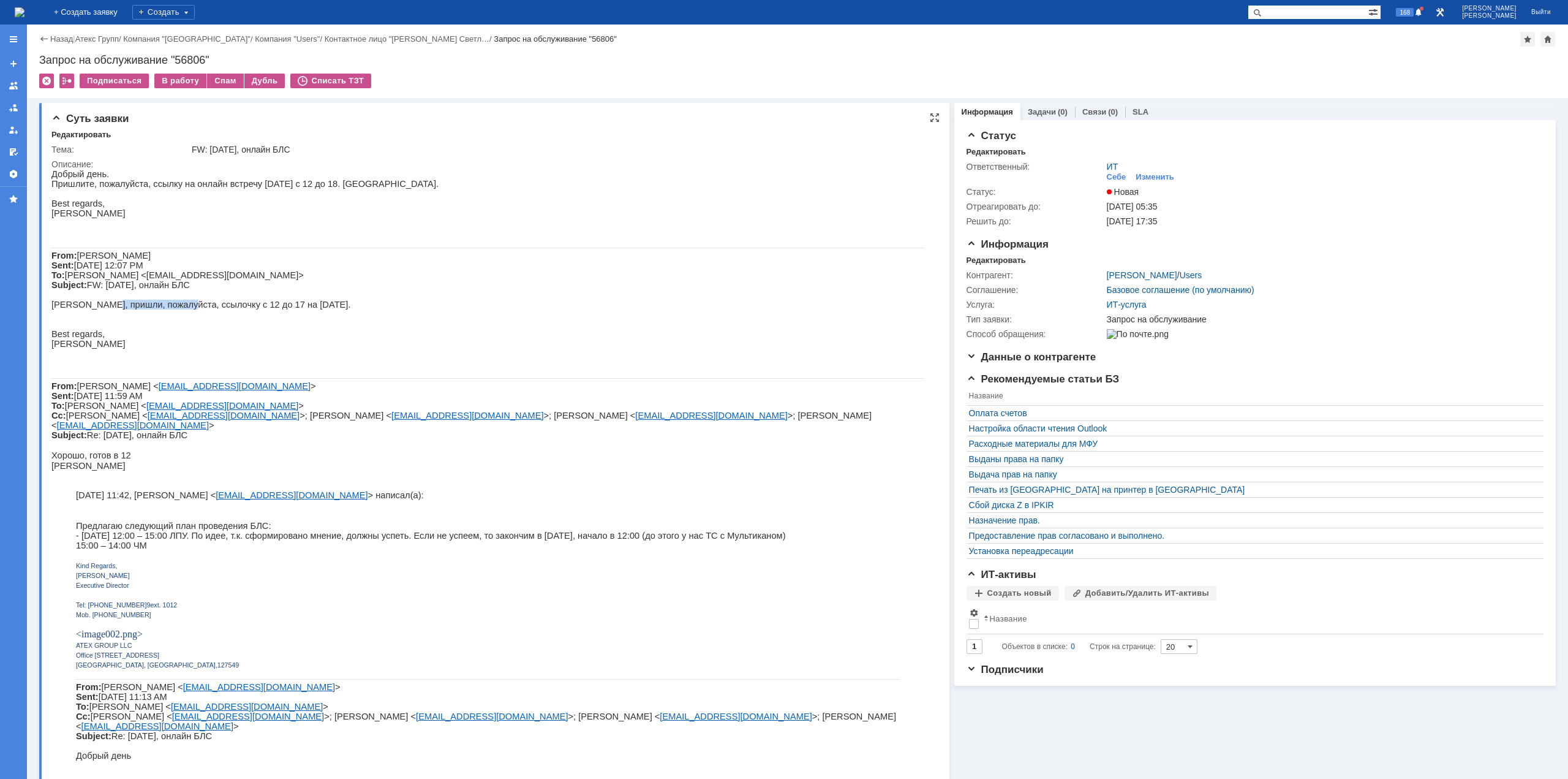
click at [180, 310] on span "[PERSON_NAME], пришли, пожалуйста, ссылочку с 12 до 17 на [DATE]." at bounding box center [201, 305] width 300 height 10
drag, startPoint x: 224, startPoint y: 319, endPoint x: 255, endPoint y: 326, distance: 31.8
click at [251, 310] on span "[PERSON_NAME], пришли, пожалуйста, ссылочку с 12 до 17 на [DATE]." at bounding box center [201, 305] width 300 height 10
drag, startPoint x: 117, startPoint y: 323, endPoint x: 138, endPoint y: 323, distance: 21.0
click at [138, 310] on span "[PERSON_NAME], пришли, пожалуйста, ссылочку с 12 до 17 на [DATE]." at bounding box center [201, 305] width 300 height 10
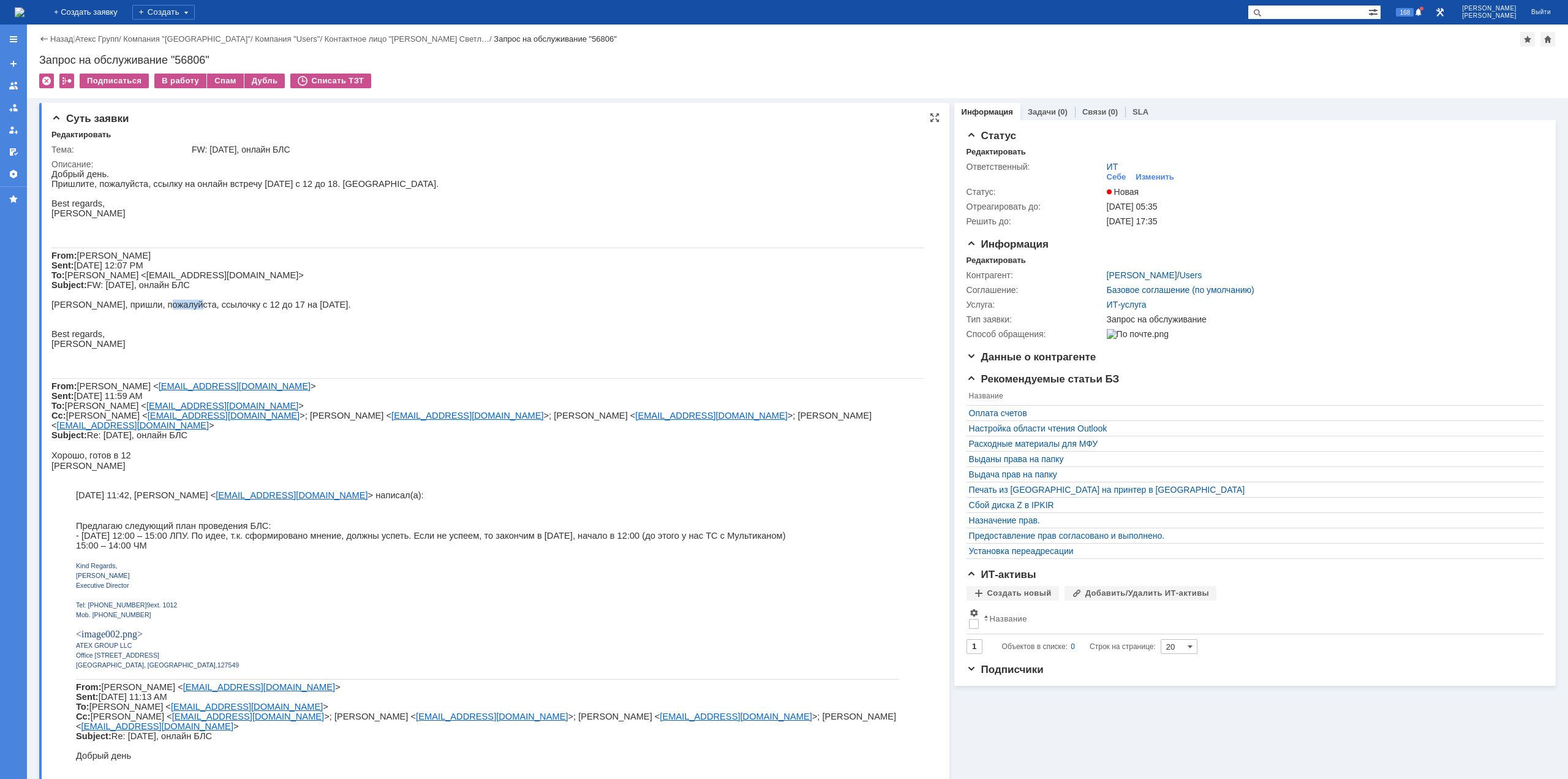
drag, startPoint x: 155, startPoint y: 323, endPoint x: 193, endPoint y: 323, distance: 38.0
click at [192, 310] on span "[PERSON_NAME], пришли, пожалуйста, ссылочку с 12 до 17 на [DATE]." at bounding box center [201, 305] width 300 height 10
drag, startPoint x: 221, startPoint y: 321, endPoint x: 240, endPoint y: 321, distance: 19.0
click at [241, 310] on span "[PERSON_NAME], пришли, пожалуйста, ссылочку с 12 до 17 на [DATE]." at bounding box center [201, 305] width 300 height 10
drag, startPoint x: 170, startPoint y: 185, endPoint x: 218, endPoint y: 189, distance: 48.2
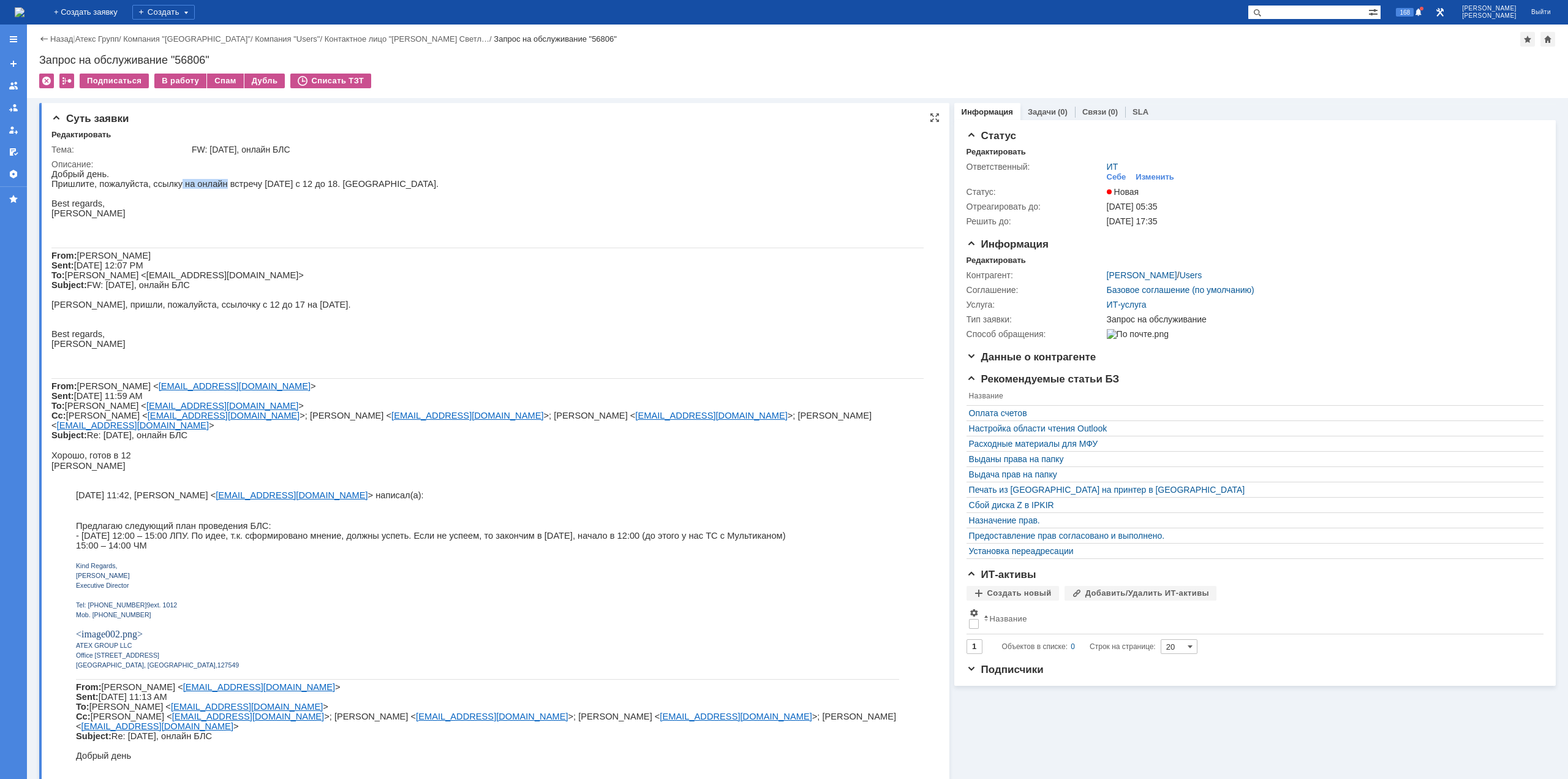
click at [213, 188] on span "Пришлите, пожалуйста, ссылку на онлайн встречу [DATE] с 12 до 18. [GEOGRAPHIC_D…" at bounding box center [244, 183] width 387 height 10
drag, startPoint x: 247, startPoint y: 189, endPoint x: 271, endPoint y: 201, distance: 26.8
click at [281, 188] on span "Пришлите, пожалуйста, ссылку на онлайн встречу [DATE] с 12 до 18. [GEOGRAPHIC_D…" at bounding box center [244, 183] width 387 height 10
drag, startPoint x: 97, startPoint y: 186, endPoint x: 155, endPoint y: 186, distance: 58.0
click at [152, 186] on span "Пришлите, пожалуйста, ссылку на онлайн встречу [DATE] с 12 до 18. [GEOGRAPHIC_D…" at bounding box center [244, 183] width 387 height 10
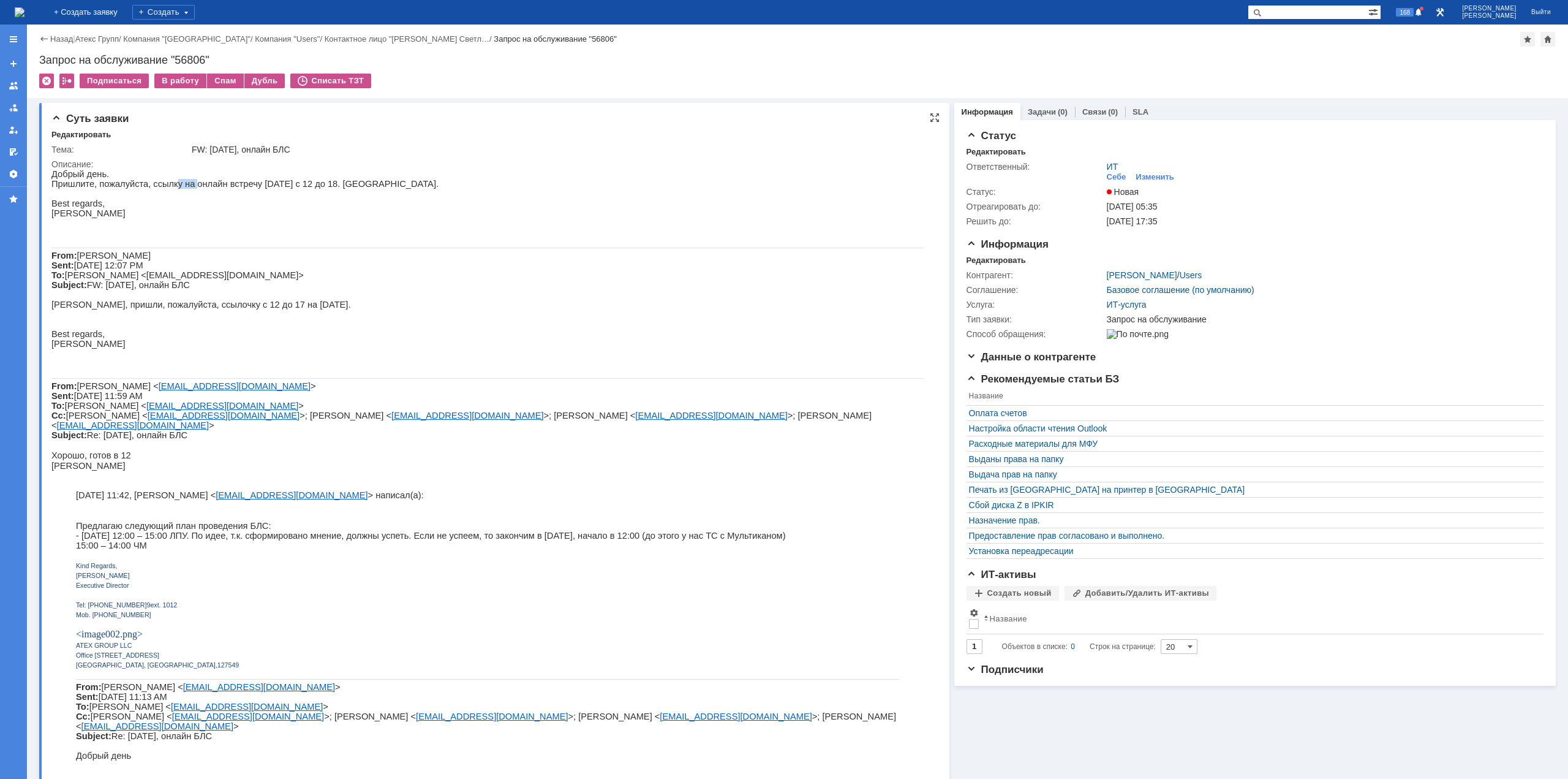
drag, startPoint x: 169, startPoint y: 186, endPoint x: 223, endPoint y: 185, distance: 54.0
click at [216, 186] on span "Пришлите, пожалуйста, ссылку на онлайн встречу [DATE] с 12 до 18. [GEOGRAPHIC_D…" at bounding box center [244, 183] width 387 height 10
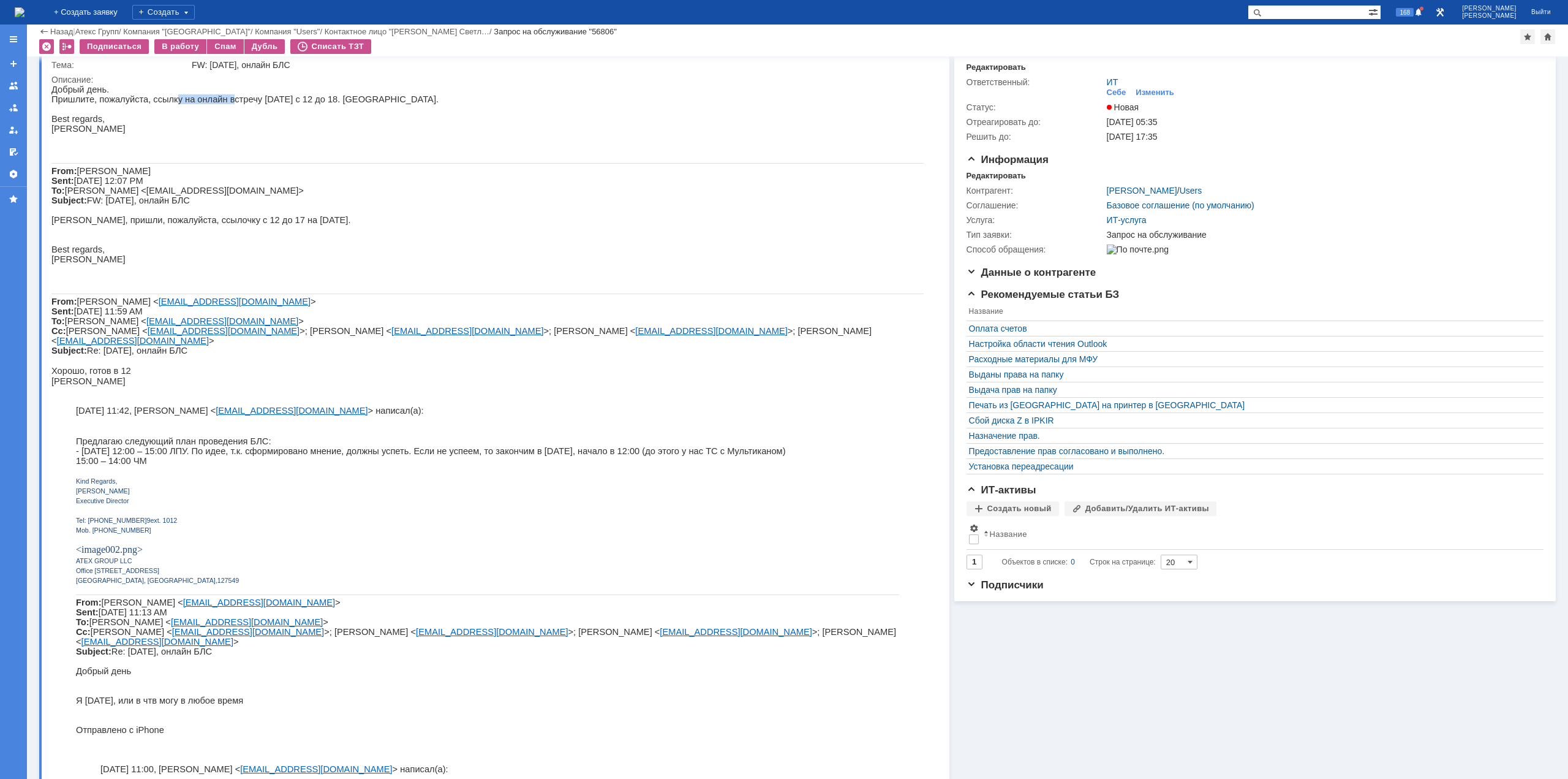
scroll to position [61, 0]
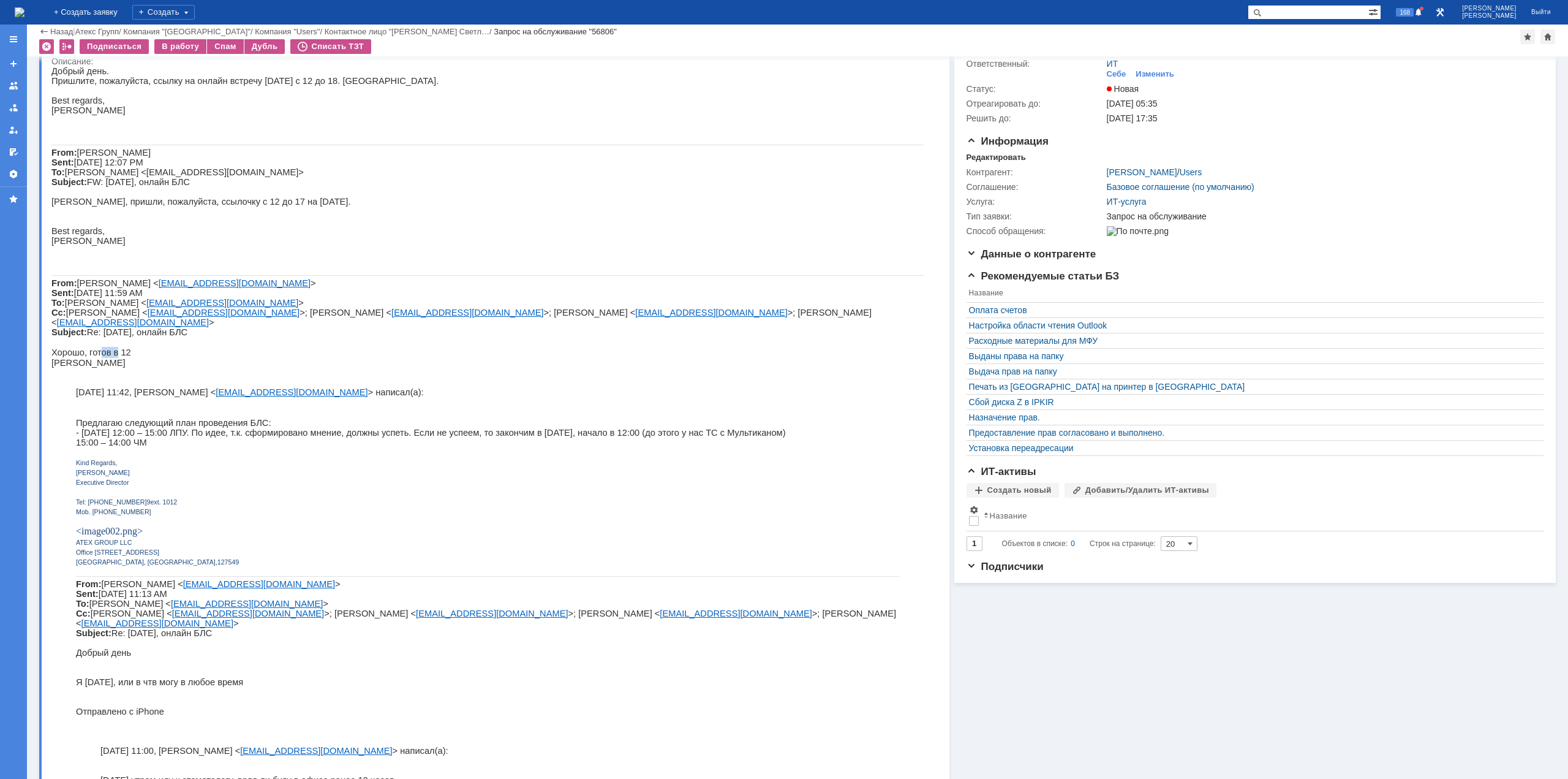
drag, startPoint x: 99, startPoint y: 379, endPoint x: 112, endPoint y: 377, distance: 13.2
click at [112, 358] on p "Хорошо, готов в 12" at bounding box center [487, 352] width 872 height 11
drag, startPoint x: 139, startPoint y: 457, endPoint x: 227, endPoint y: 455, distance: 88.0
click at [214, 454] on div "﻿ Предлагаю следующий план проведения БЛС: - [DATE] 12:00 – 15:00 ЛПУ. По идее,…" at bounding box center [487, 770] width 823 height 726
drag, startPoint x: 239, startPoint y: 461, endPoint x: 263, endPoint y: 462, distance: 24.0
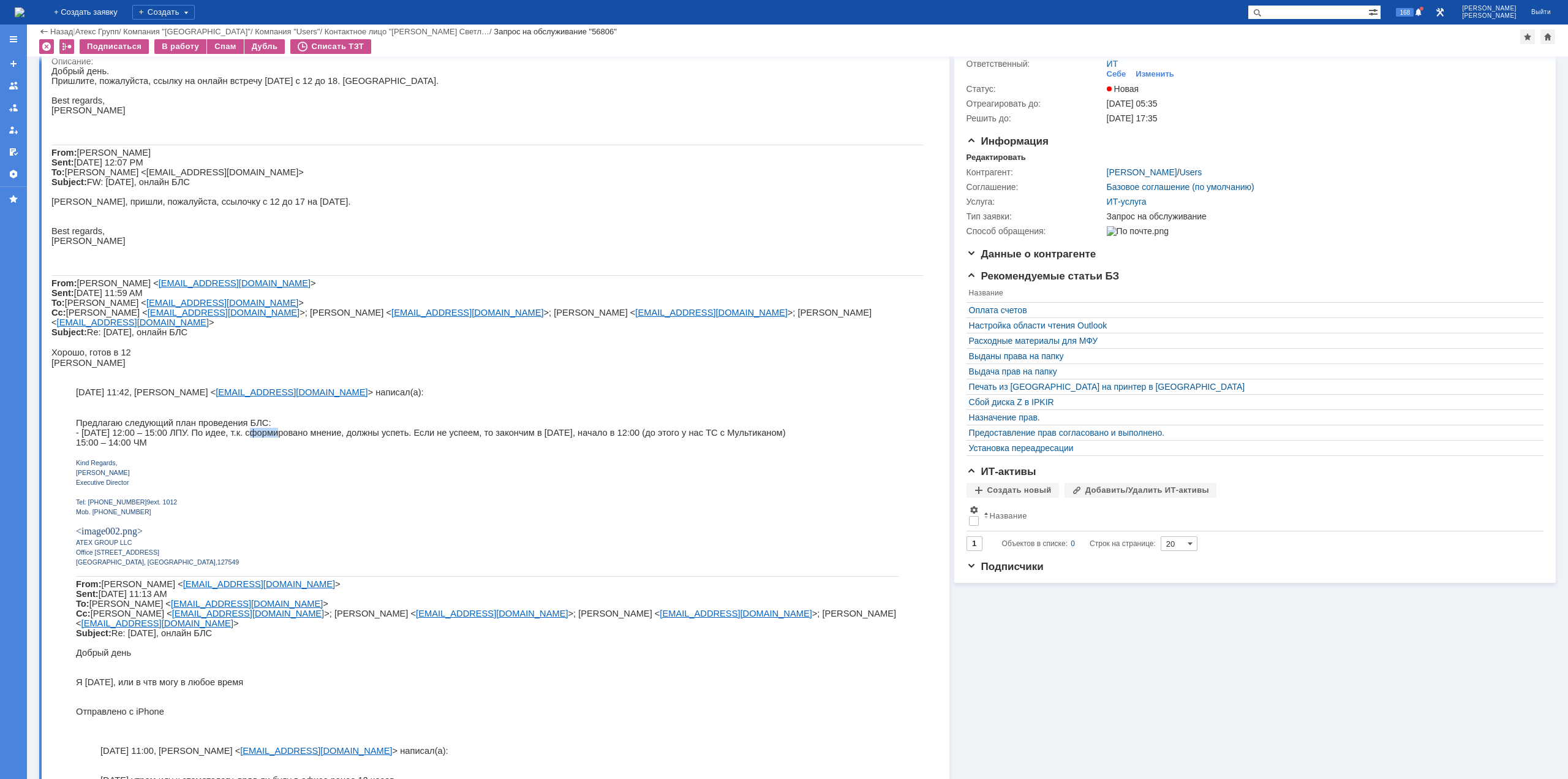
click at [263, 438] on span "- [DATE] 12:00 – 15:00 ЛПУ. По идее, т.к. сформировано мнение, должны успеть. Е…" at bounding box center [431, 433] width 710 height 10
drag, startPoint x: 280, startPoint y: 462, endPoint x: 403, endPoint y: 462, distance: 123.0
click at [400, 438] on span "- [DATE] 12:00 – 15:00 ЛПУ. По идее, т.к. сформировано мнение, должны успеть. Е…" at bounding box center [431, 433] width 710 height 10
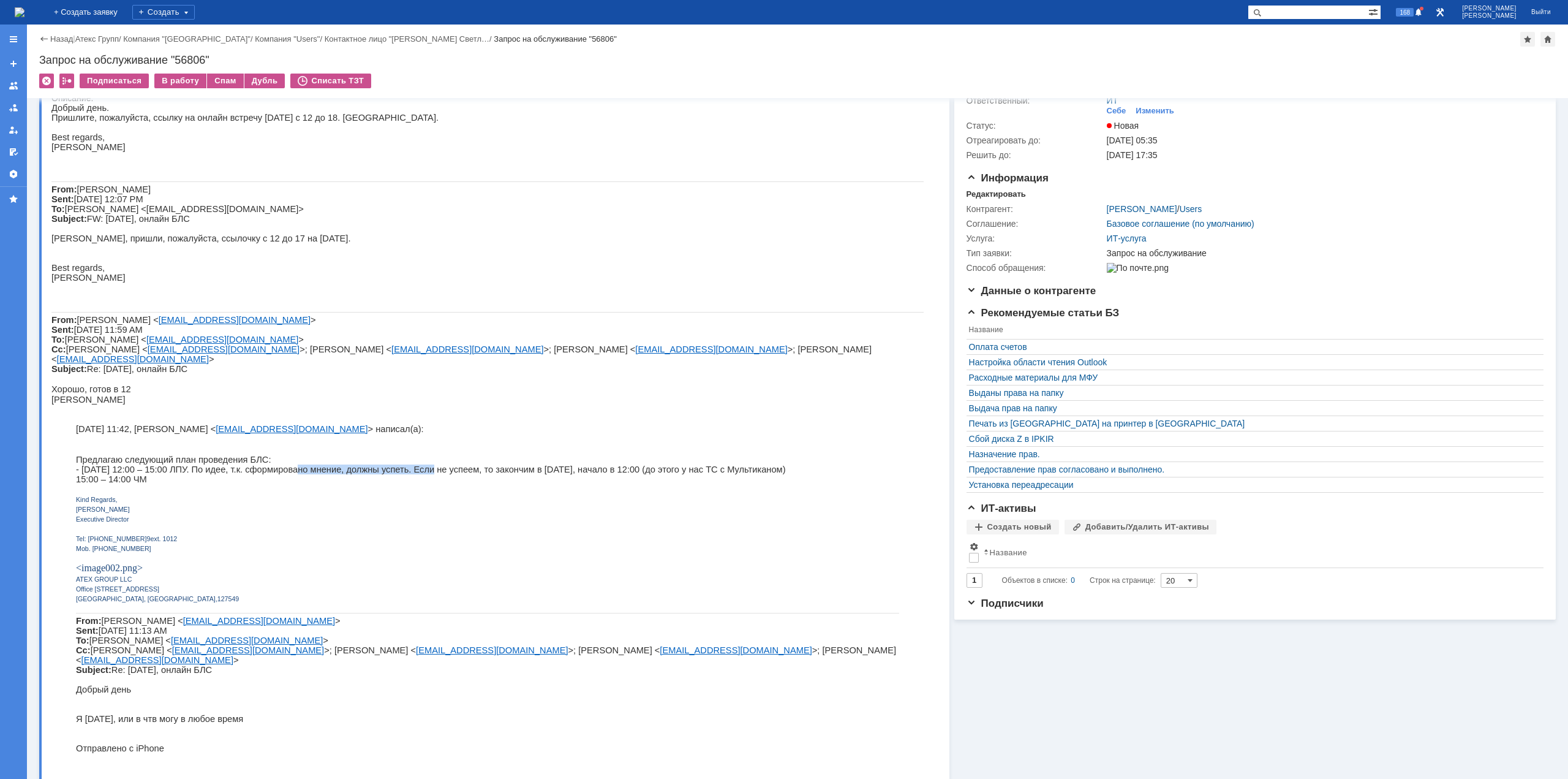
scroll to position [0, 0]
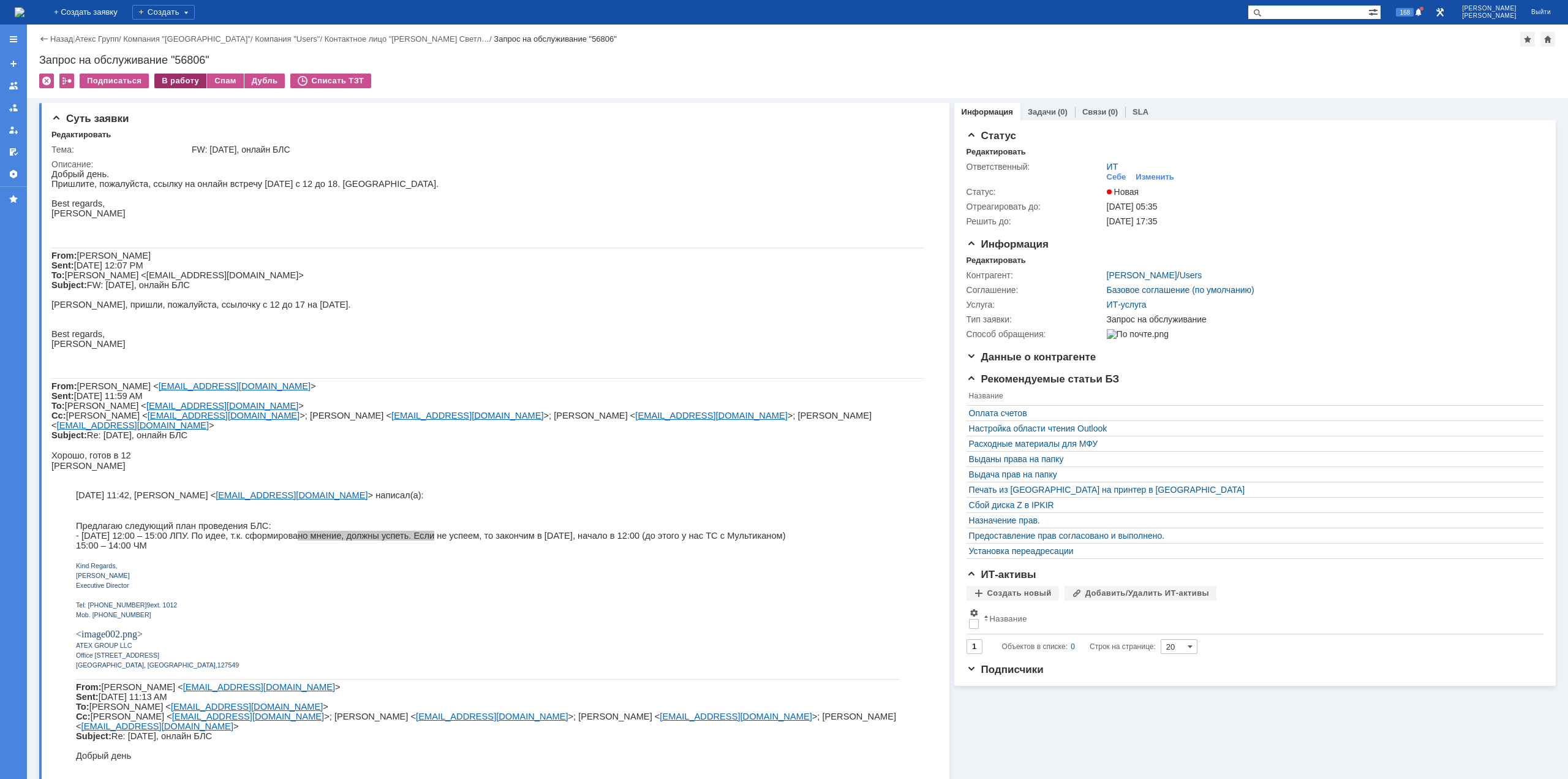
click at [180, 79] on div "В работу" at bounding box center [180, 81] width 52 height 15
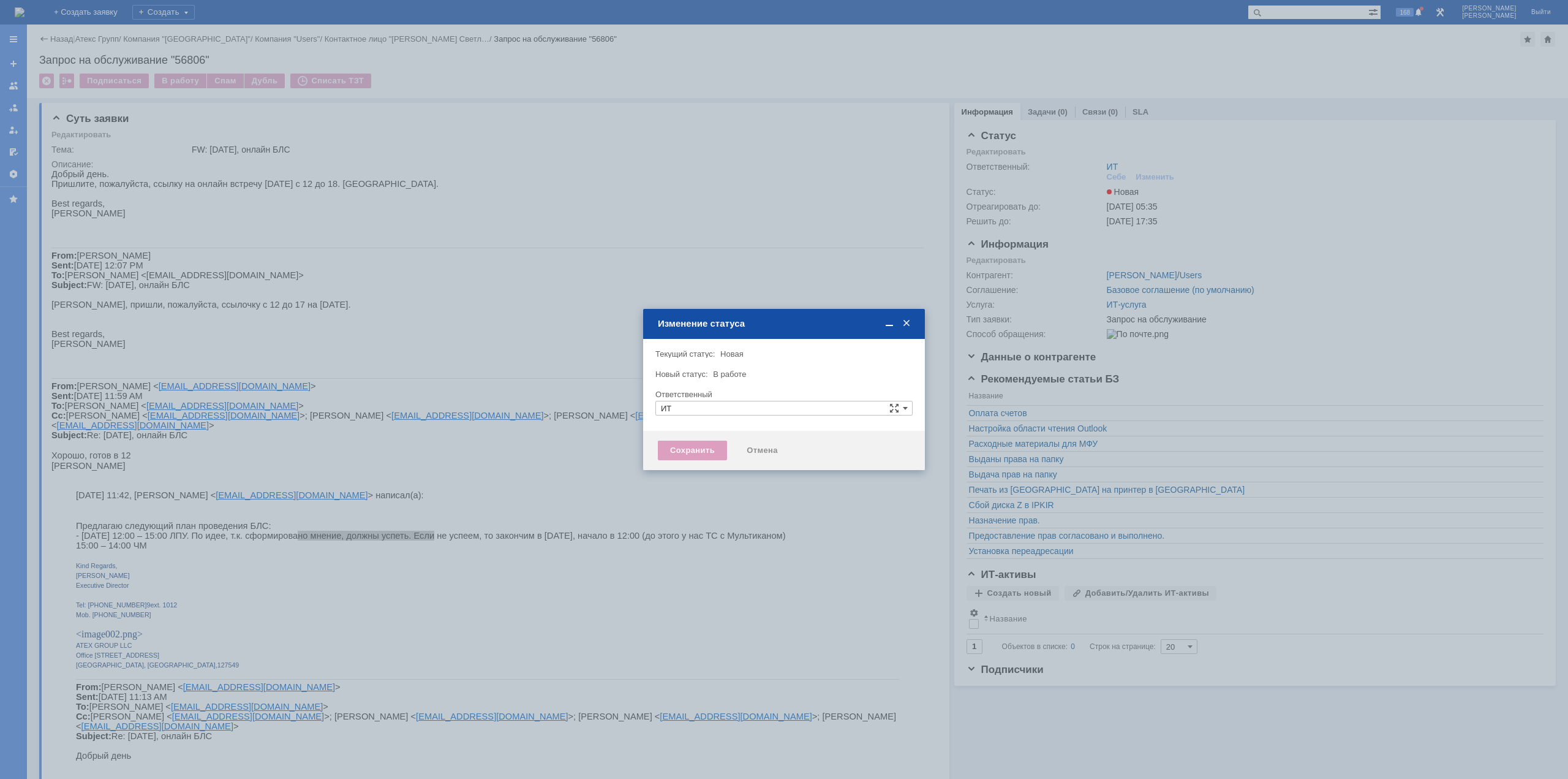
type input "[PERSON_NAME]"
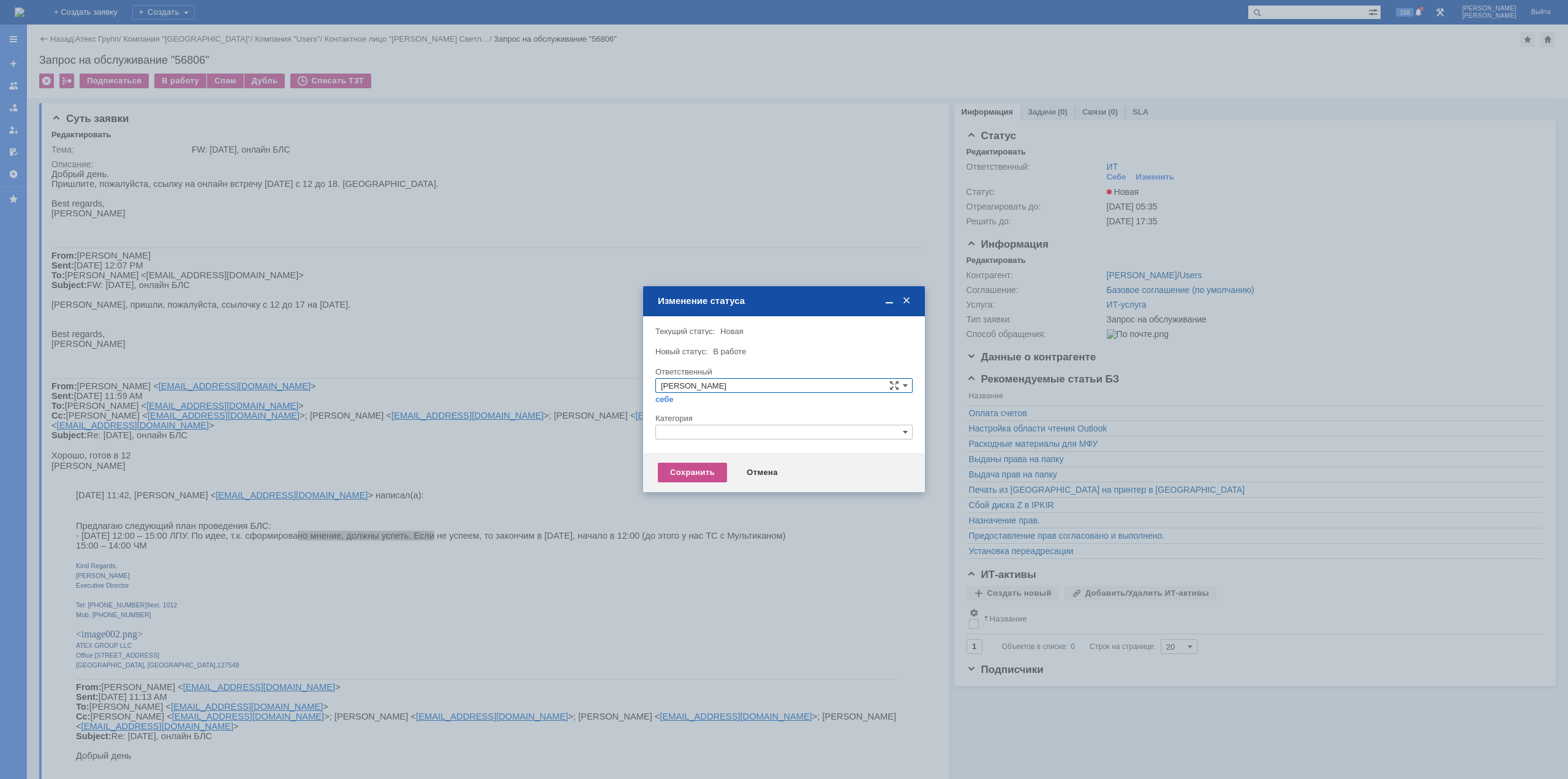
click at [672, 431] on input "text" at bounding box center [784, 432] width 257 height 15
click at [795, 303] on div "Изменение статуса" at bounding box center [785, 301] width 255 height 11
click at [901, 301] on span at bounding box center [907, 301] width 12 height 11
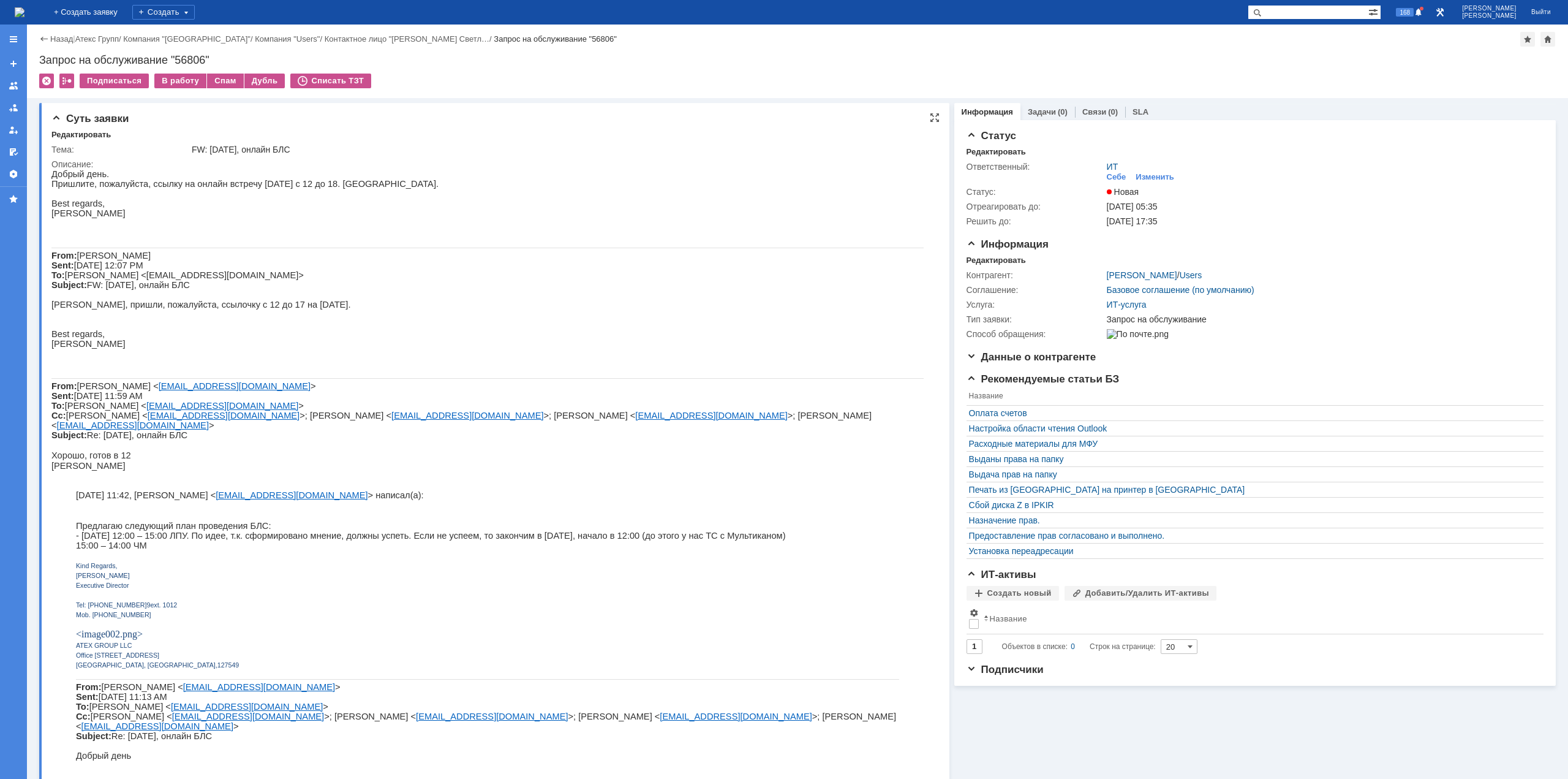
drag, startPoint x: 223, startPoint y: 177, endPoint x: 220, endPoint y: 171, distance: 6.7
click at [223, 177] on p "Добрый день." at bounding box center [487, 175] width 872 height 10
drag, startPoint x: 307, startPoint y: 147, endPoint x: 288, endPoint y: 152, distance: 19.6
click at [288, 152] on div "FW: [DATE], онлайн БЛС" at bounding box center [560, 150] width 736 height 10
copy div "БЛС"
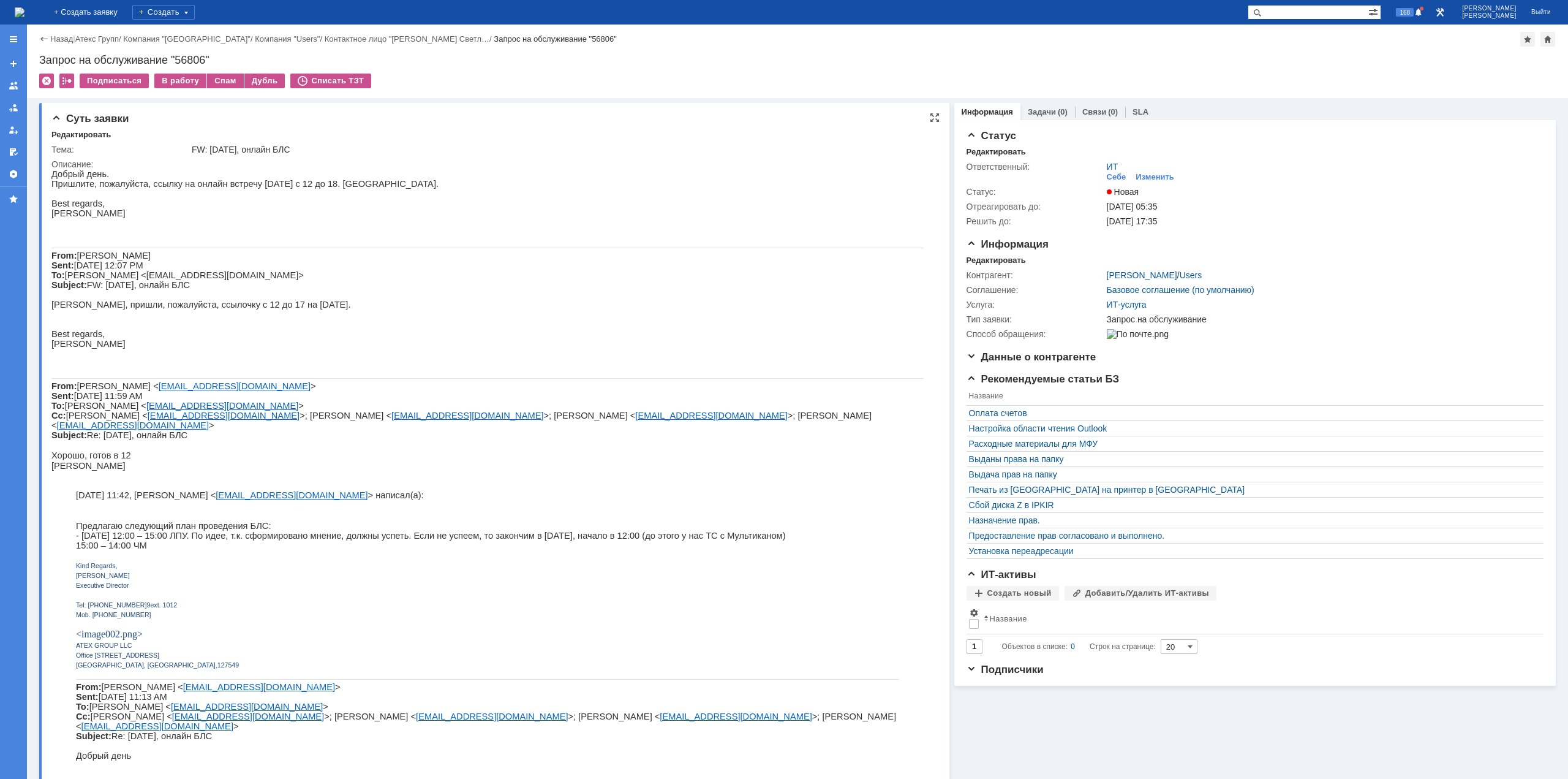
drag, startPoint x: 223, startPoint y: 565, endPoint x: 311, endPoint y: 573, distance: 88.4
click at [325, 550] on p "15:00 – 14:00 ЧМ" at bounding box center [487, 545] width 823 height 10
drag, startPoint x: 360, startPoint y: 570, endPoint x: 446, endPoint y: 570, distance: 86.0
click at [438, 540] on span "- [DATE] 12:00 – 15:00 ЛПУ. По идее, т.к. сформировано мнение, должны успеть. Е…" at bounding box center [431, 535] width 710 height 10
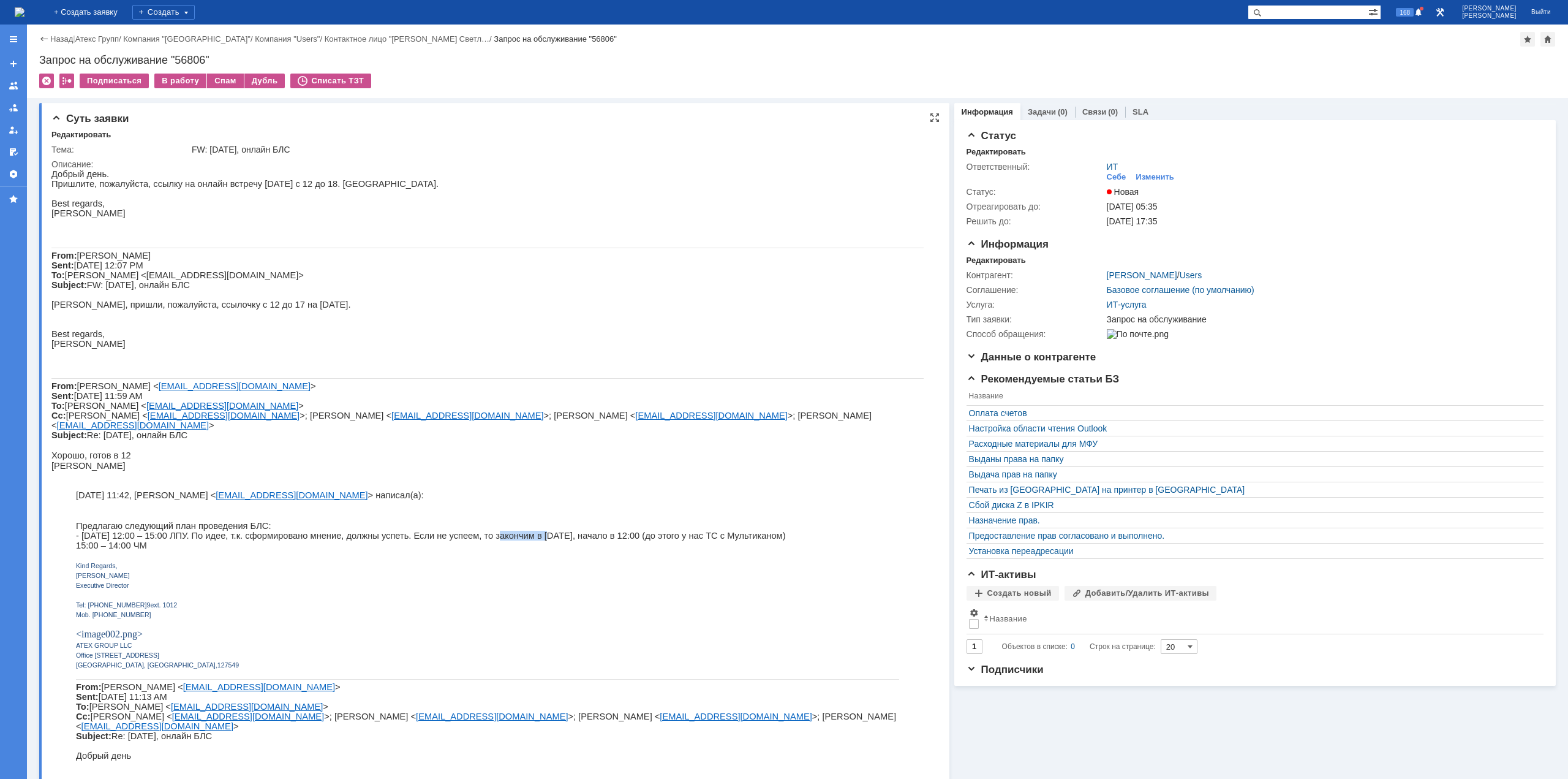
drag, startPoint x: 482, startPoint y: 570, endPoint x: 537, endPoint y: 569, distance: 55.0
click at [531, 540] on span "- [DATE] 12:00 – 15:00 ЛПУ. По идее, т.к. сформировано мнение, должны успеть. Е…" at bounding box center [431, 535] width 710 height 10
drag, startPoint x: 566, startPoint y: 564, endPoint x: 635, endPoint y: 564, distance: 69.0
click at [635, 540] on span "- [DATE] 12:00 – 15:00 ЛПУ. По идее, т.к. сформировано мнение, должны успеть. Е…" at bounding box center [431, 535] width 710 height 10
drag, startPoint x: 681, startPoint y: 564, endPoint x: 716, endPoint y: 566, distance: 35.1
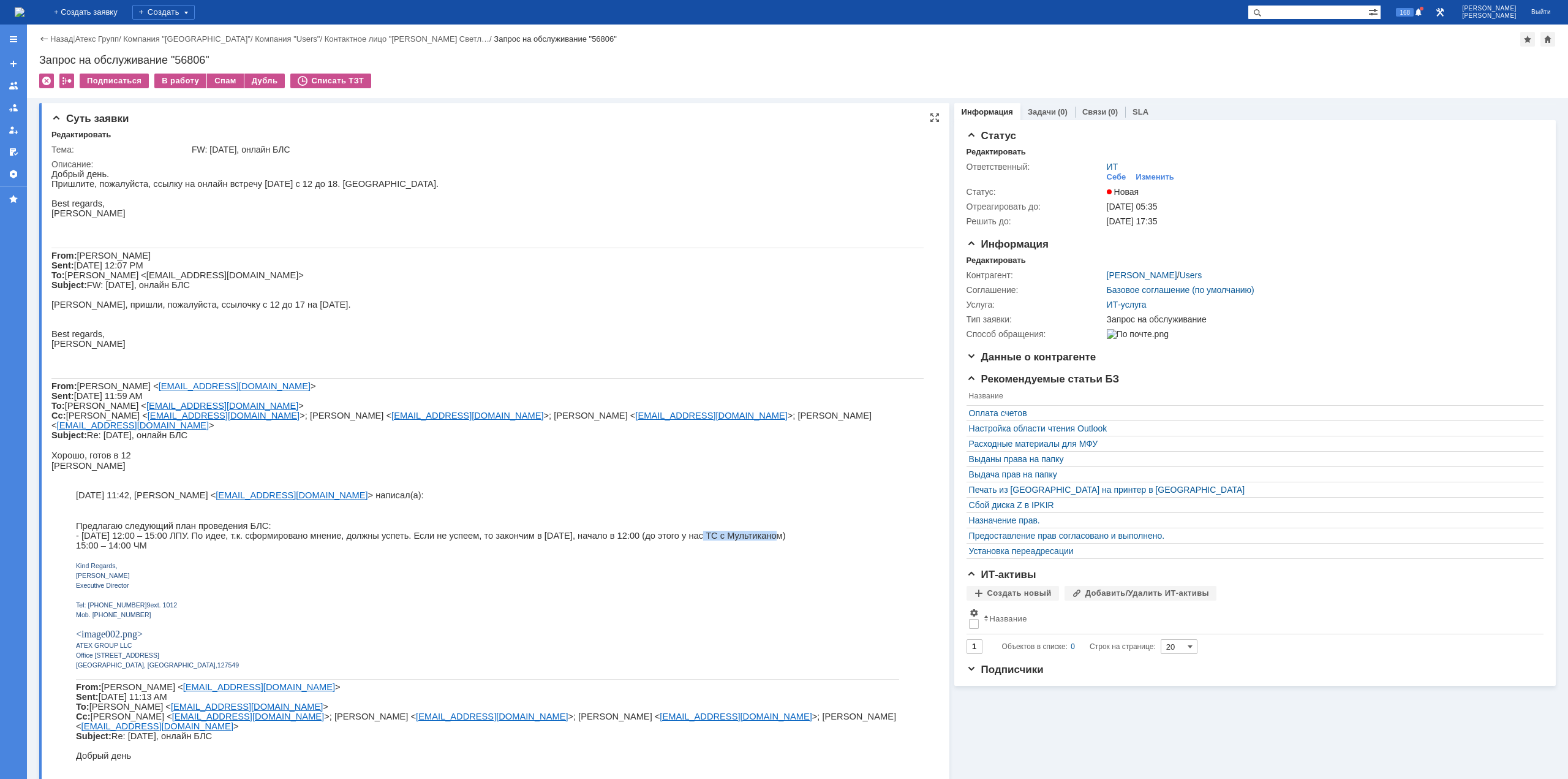
click at [719, 540] on p "- [DATE] 12:00 – 15:00 ЛПУ. По идее, т.к. сформировано мнение, должны успеть. Е…" at bounding box center [487, 535] width 823 height 10
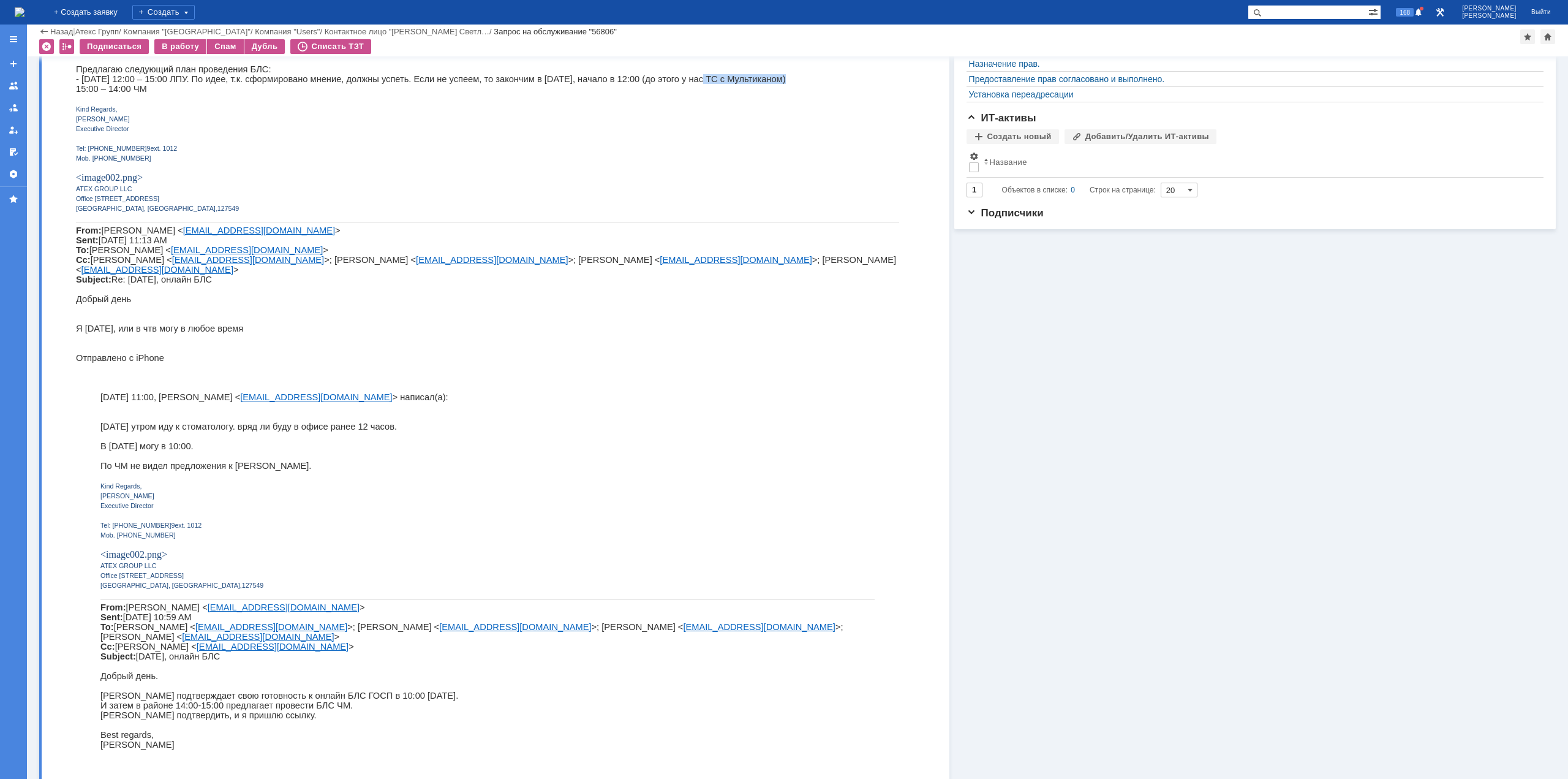
scroll to position [429, 0]
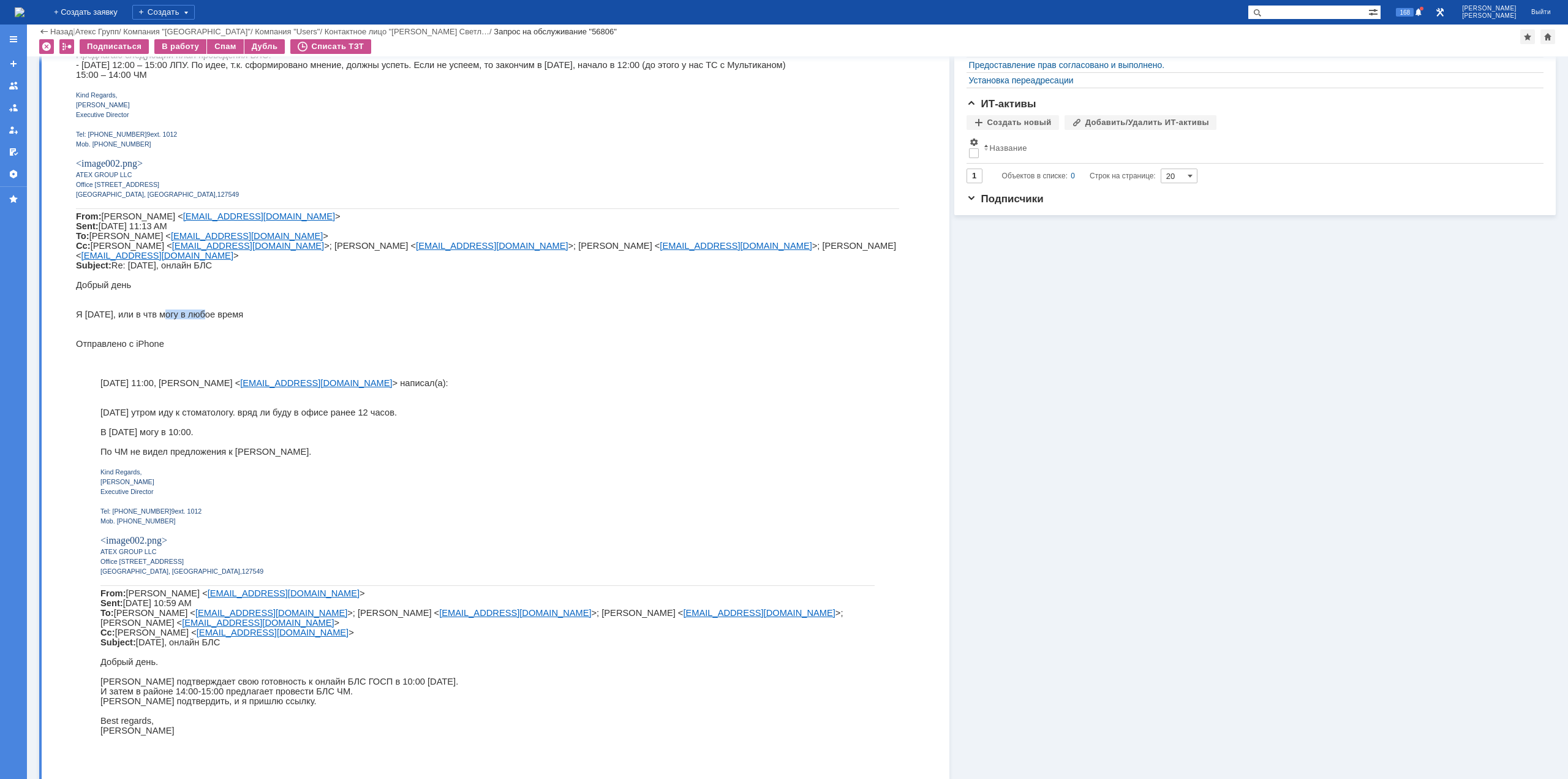
drag, startPoint x: 155, startPoint y: 363, endPoint x: 190, endPoint y: 363, distance: 35.0
click at [190, 319] on p "Я [DATE], или в чтв могу в любое время" at bounding box center [487, 315] width 823 height 10
drag, startPoint x: 207, startPoint y: 363, endPoint x: 266, endPoint y: 372, distance: 59.7
click at [269, 319] on p "Я [DATE], или в чтв могу в любое время" at bounding box center [487, 315] width 823 height 10
drag, startPoint x: 161, startPoint y: 473, endPoint x: 221, endPoint y: 473, distance: 60.0
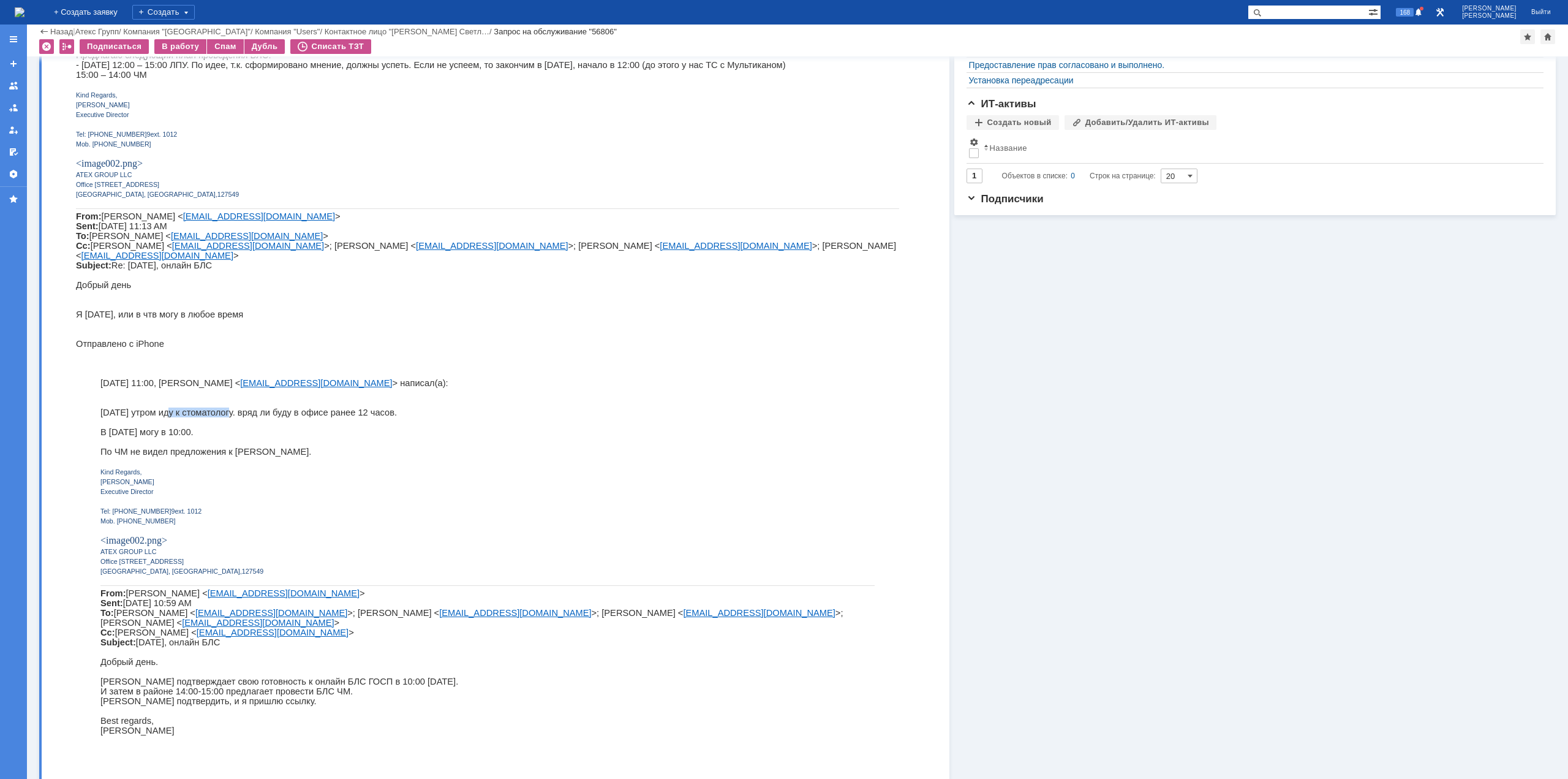
click at [220, 417] on p "[DATE] утром иду к стоматологу. вряд ли буду в офисе ранее 12 часов." at bounding box center [488, 412] width 775 height 10
drag, startPoint x: 260, startPoint y: 469, endPoint x: 405, endPoint y: 487, distance: 146.1
click at [385, 484] on div "﻿ [DATE] утром иду к стоматологу. вряд ли буду в офисе ранее 12 часов. В [DATE]…" at bounding box center [488, 581] width 775 height 367
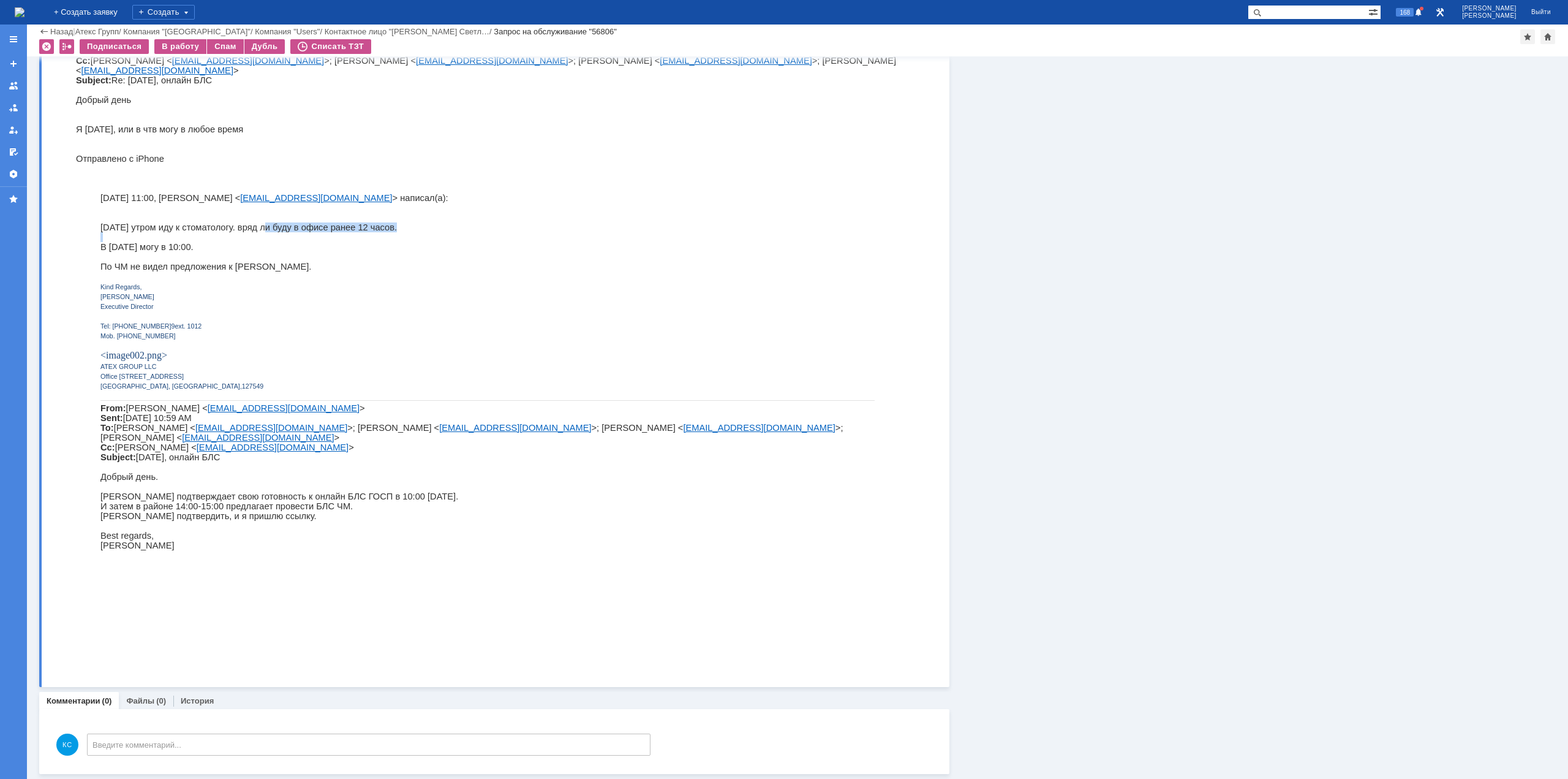
scroll to position [614, 0]
drag, startPoint x: 150, startPoint y: 330, endPoint x: 229, endPoint y: 331, distance: 79.0
click at [222, 271] on p "По ЧМ не видел предложения к [PERSON_NAME]." at bounding box center [488, 266] width 775 height 10
drag, startPoint x: 233, startPoint y: 331, endPoint x: 246, endPoint y: 333, distance: 13.2
click at [245, 271] on p "По ЧМ не видел предложения к [PERSON_NAME]." at bounding box center [488, 266] width 775 height 10
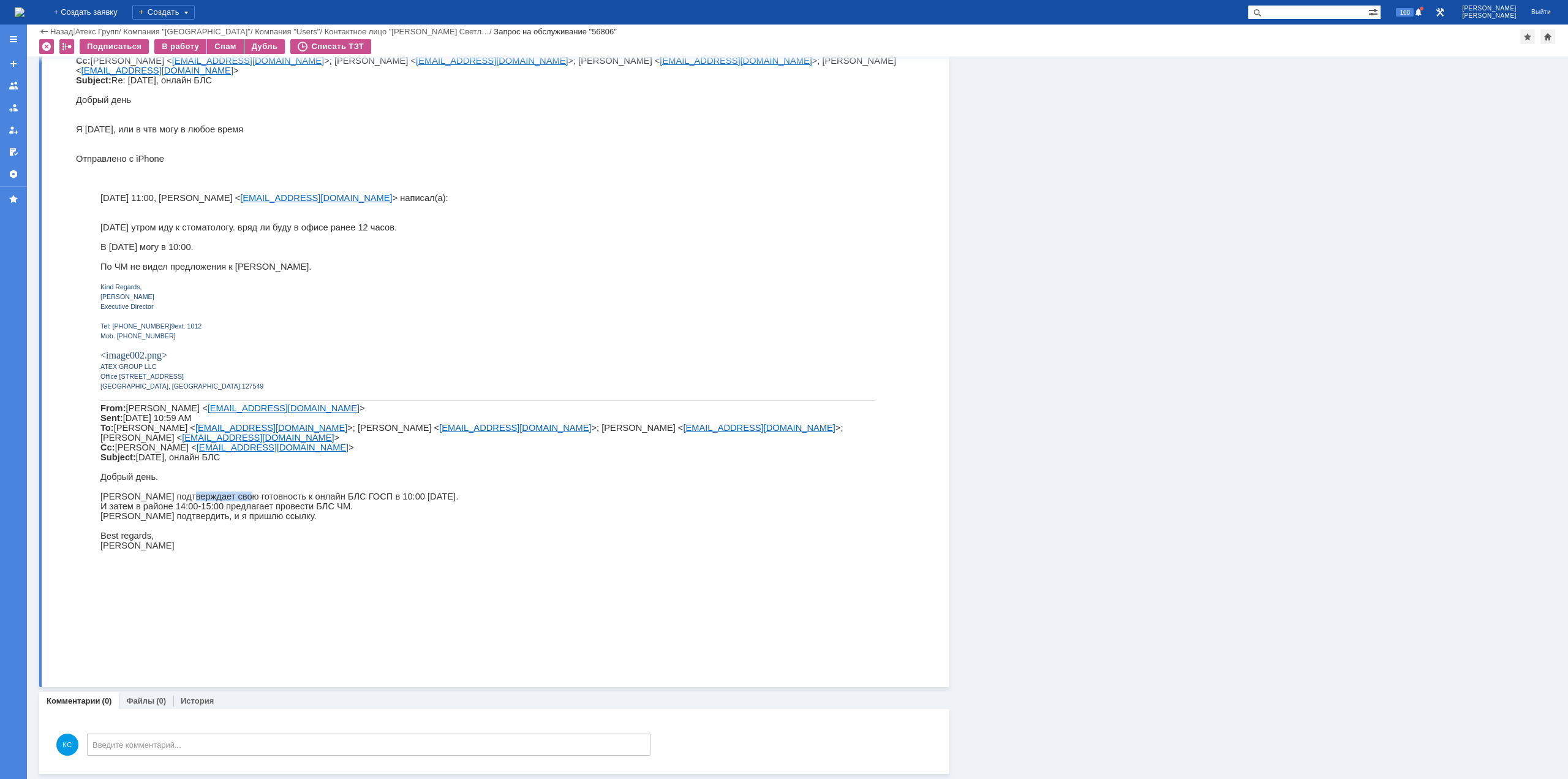
drag, startPoint x: 178, startPoint y: 578, endPoint x: 234, endPoint y: 577, distance: 56.0
click at [234, 501] on p "[PERSON_NAME] подтверждает свою готовность к онлайн БЛС ГОСП в 10:00 [DATE]." at bounding box center [488, 496] width 775 height 10
drag, startPoint x: 277, startPoint y: 576, endPoint x: 354, endPoint y: 573, distance: 77.1
click at [354, 501] on p "[PERSON_NAME] подтверждает свою готовность к онлайн БЛС ГОСП в 10:00 [DATE]." at bounding box center [488, 496] width 775 height 10
click at [372, 501] on p "[PERSON_NAME] подтверждает свою готовность к онлайн БЛС ГОСП в 10:00 [DATE]." at bounding box center [488, 496] width 775 height 10
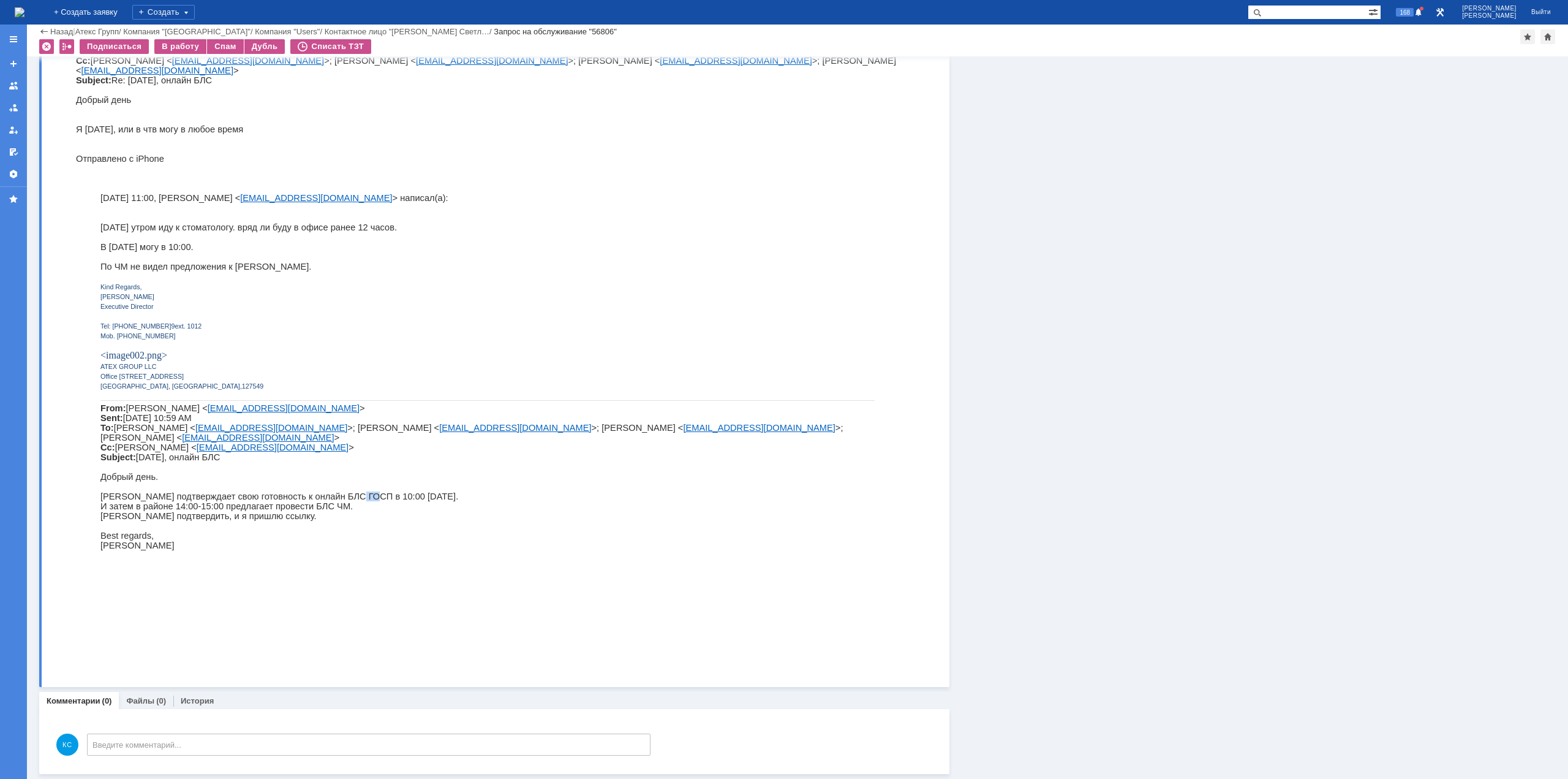
drag, startPoint x: 333, startPoint y: 576, endPoint x: 349, endPoint y: 578, distance: 16.1
click at [349, 501] on p "[PERSON_NAME] подтверждает свою готовность к онлайн БЛС ГОСП в 10:00 [DATE]." at bounding box center [488, 496] width 775 height 10
drag, startPoint x: 296, startPoint y: 588, endPoint x: 310, endPoint y: 587, distance: 14.0
click at [310, 511] on p "И затем в районе 14:00-15:00 предлагает провести БЛС ЧМ." at bounding box center [488, 506] width 775 height 10
drag, startPoint x: 371, startPoint y: 574, endPoint x: 334, endPoint y: 575, distance: 37.0
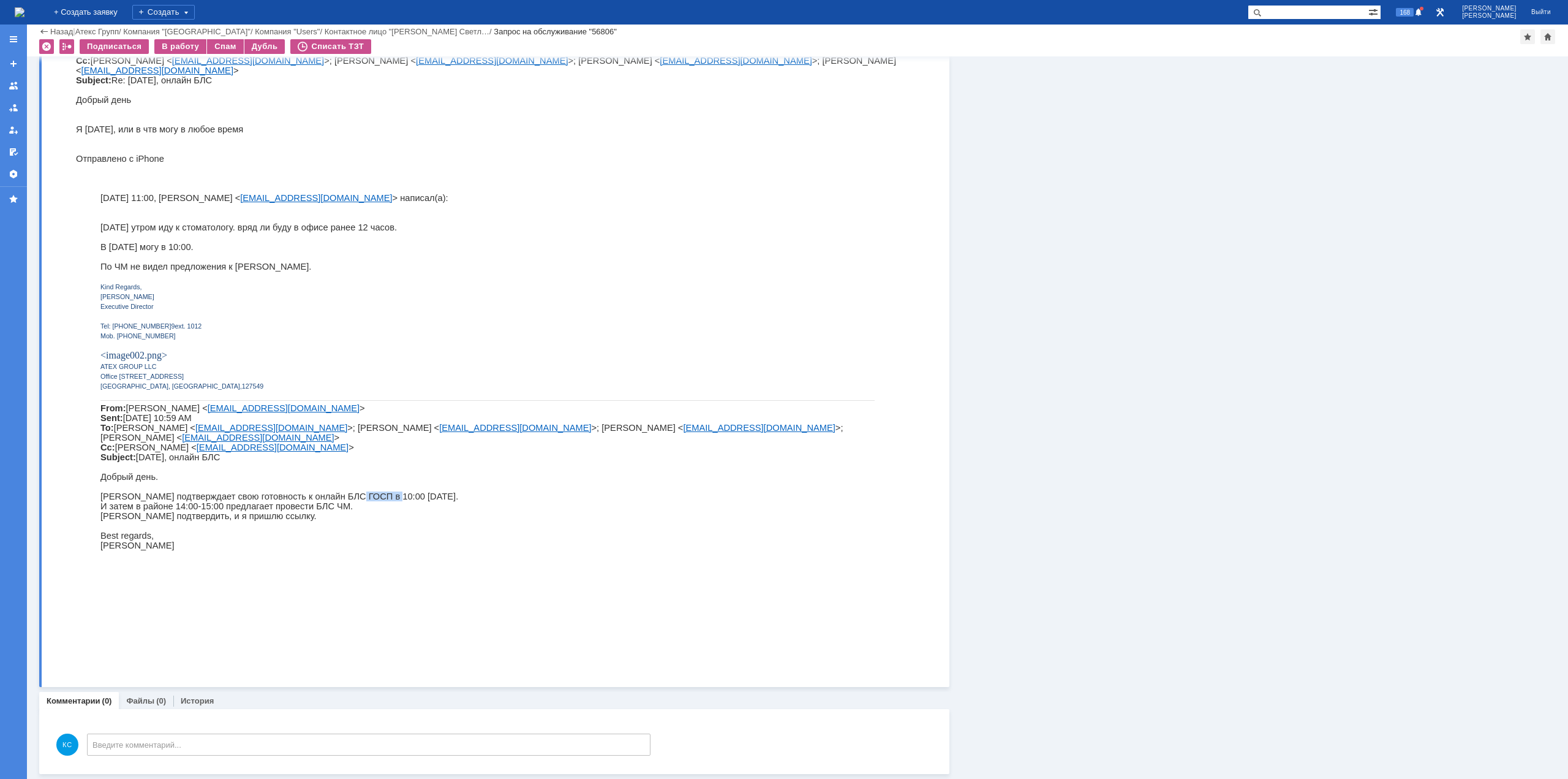
click at [334, 501] on p "[PERSON_NAME] подтверждает свою готовность к онлайн БЛС ГОСП в 10:00 [DATE]." at bounding box center [488, 496] width 775 height 10
copy p "БЛС ГОСП"
click at [1092, 344] on div "Информация Задачи (0) Связи (0) SLA Статус Редактировать Ответственный: ИТ Себе…" at bounding box center [1252, 107] width 606 height 1332
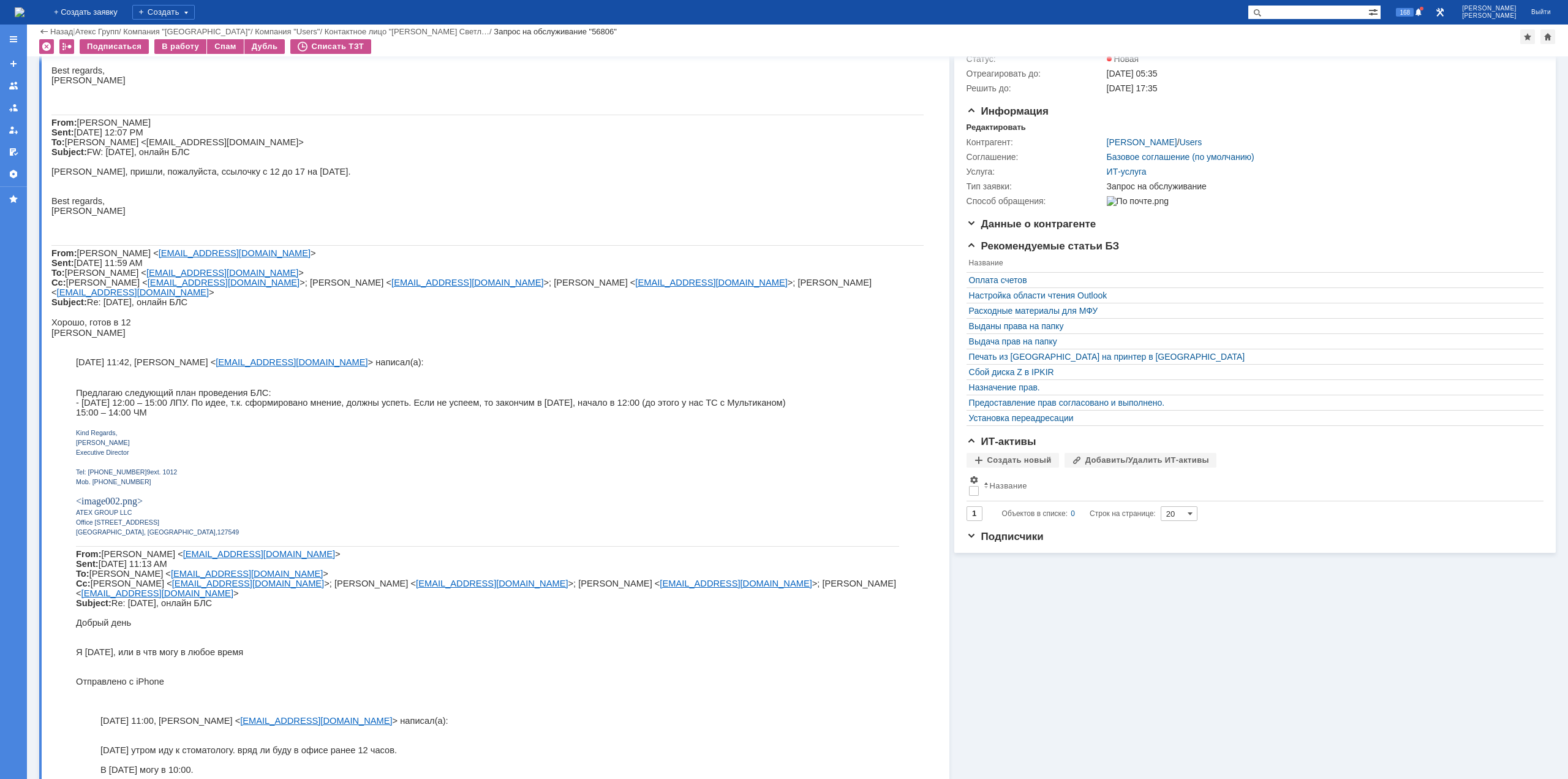
scroll to position [0, 0]
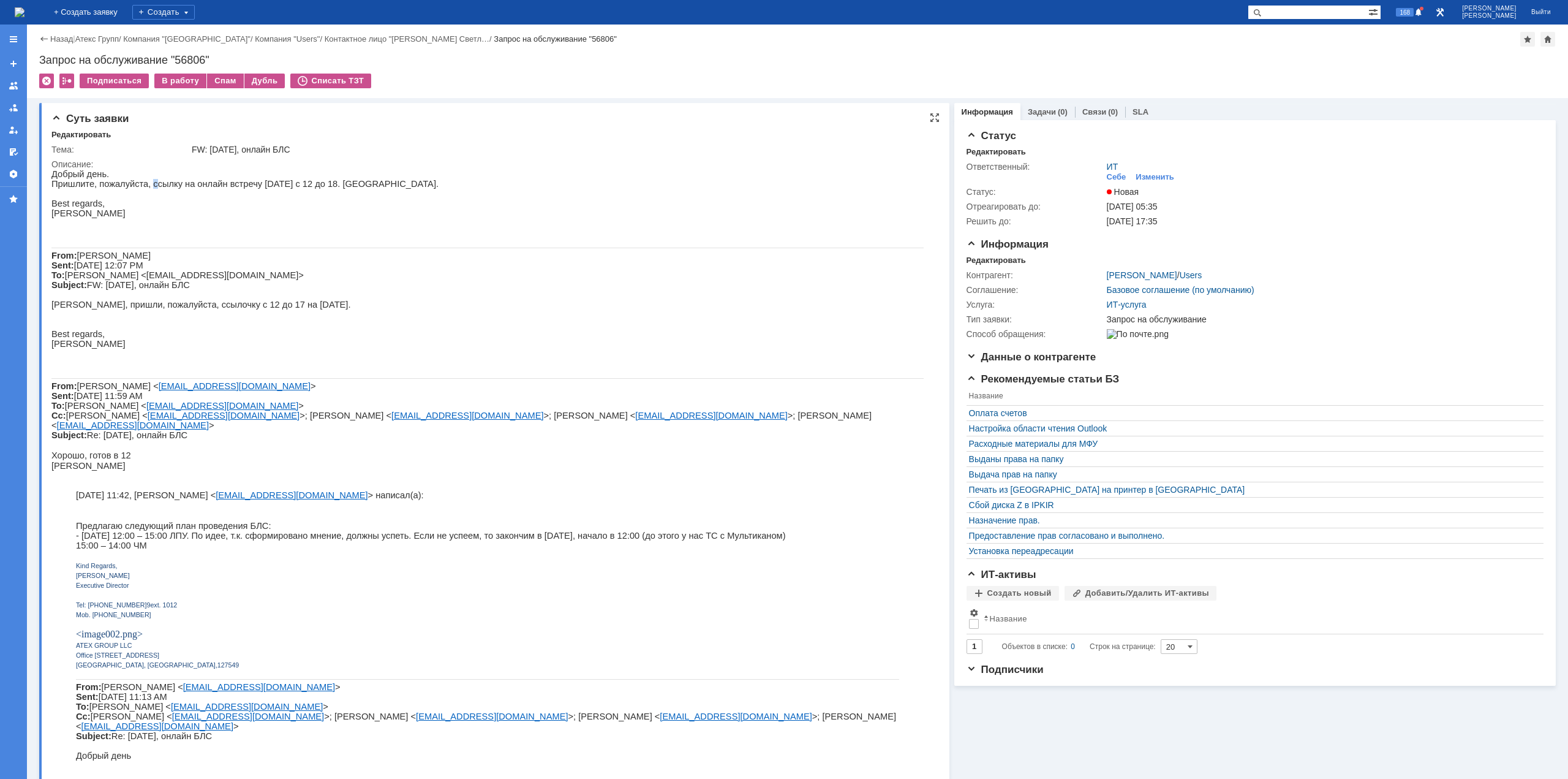
drag, startPoint x: 146, startPoint y: 182, endPoint x: 180, endPoint y: 183, distance: 34.0
click at [155, 183] on span "Пришлите, пожалуйста, ссылку на онлайн встречу [DATE] с 12 до 18. [GEOGRAPHIC_D…" at bounding box center [244, 183] width 387 height 10
drag, startPoint x: 190, startPoint y: 183, endPoint x: 271, endPoint y: 194, distance: 81.7
click at [192, 183] on span "Пришлите, пожалуйста, ссылку на онлайн встречу [DATE] с 12 до 18. [GEOGRAPHIC_D…" at bounding box center [244, 183] width 387 height 10
drag, startPoint x: 253, startPoint y: 145, endPoint x: 284, endPoint y: 150, distance: 31.4
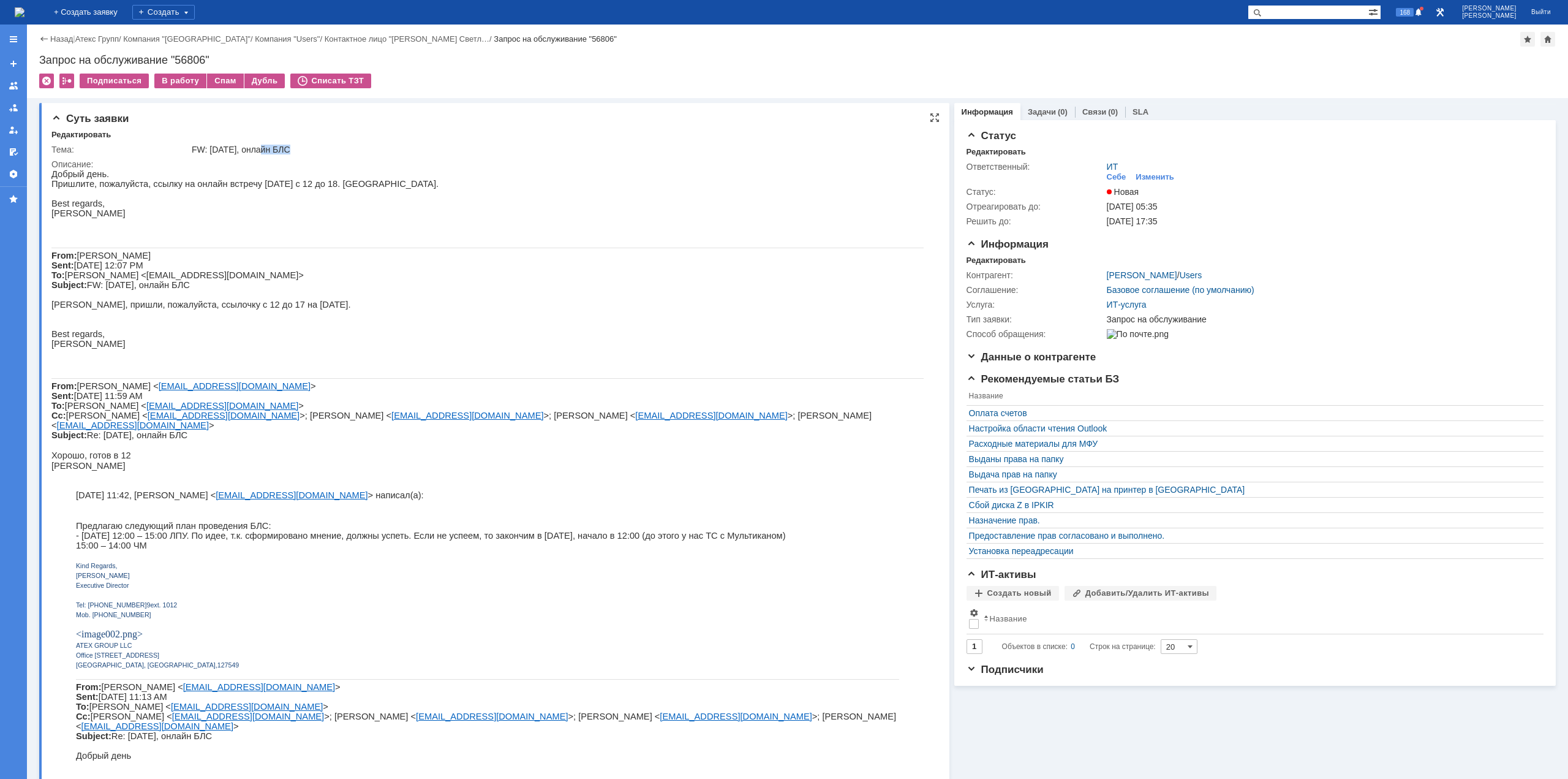
click at [284, 150] on div "FW: [DATE], онлайн БЛС" at bounding box center [560, 150] width 736 height 10
copy div "онлайн"
drag, startPoint x: 211, startPoint y: 181, endPoint x: 190, endPoint y: 183, distance: 21.1
click at [211, 181] on span "Пришлите, пожалуйста, ссылку на онлайн встречу [DATE] с 12 до 18. [GEOGRAPHIC_D…" at bounding box center [244, 183] width 387 height 10
drag, startPoint x: 185, startPoint y: 183, endPoint x: 248, endPoint y: 188, distance: 63.2
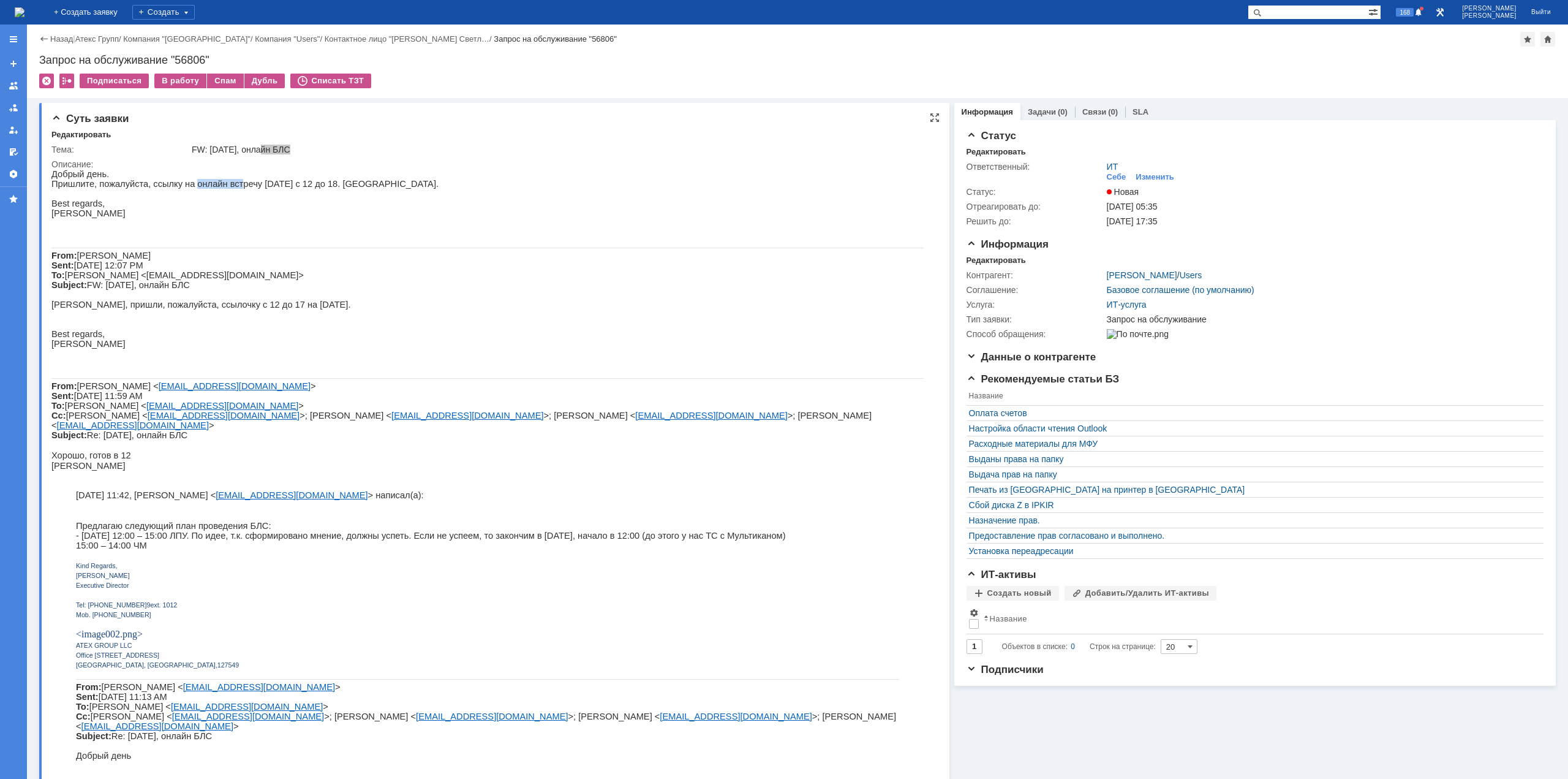
click at [231, 188] on span "Пришлите, пожалуйста, ссылку на онлайн встречу [DATE] с 12 до 18. [GEOGRAPHIC_D…" at bounding box center [244, 183] width 387 height 10
drag, startPoint x: 287, startPoint y: 188, endPoint x: 299, endPoint y: 187, distance: 12.0
click at [299, 187] on span "Пришлите, пожалуйста, ссылку на онлайн встречу [DATE] с 12 до 18. [GEOGRAPHIC_D…" at bounding box center [244, 183] width 387 height 10
click at [324, 183] on span "Пришлите, пожалуйста, ссылку на онлайн встречу [DATE] с 12 до 18. [GEOGRAPHIC_D…" at bounding box center [244, 183] width 387 height 10
drag, startPoint x: 299, startPoint y: 186, endPoint x: 277, endPoint y: 186, distance: 22.0
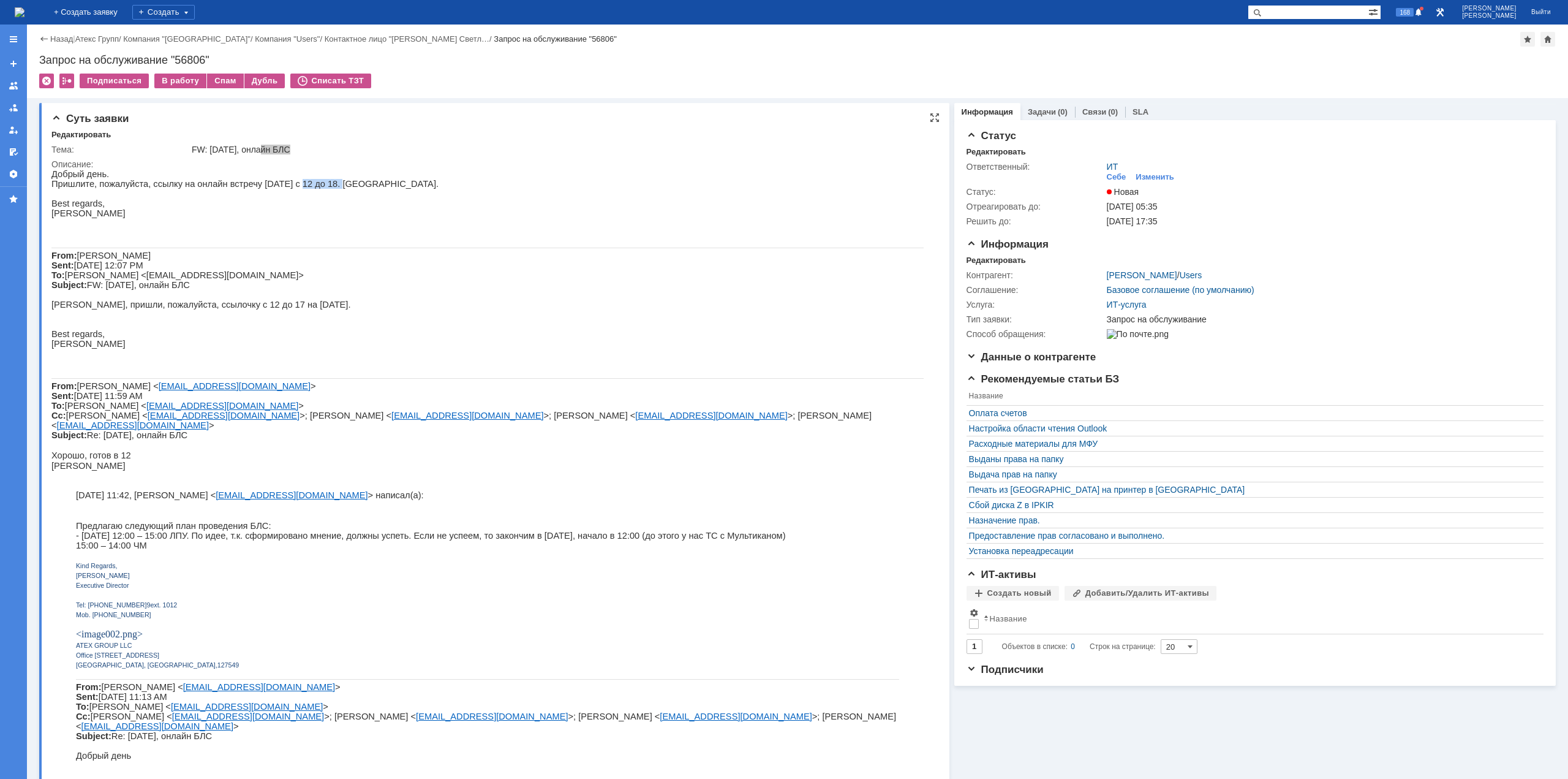
click at [277, 186] on span "Пришлите, пожалуйста, ссылку на онлайн встречу [DATE] с 12 до 18. [GEOGRAPHIC_D…" at bounding box center [244, 183] width 387 height 10
drag, startPoint x: 160, startPoint y: 186, endPoint x: 231, endPoint y: 186, distance: 71.0
click at [229, 186] on span "Пришлите, пожалуйста, ссылку на онлайн встречу [DATE] с 12 до 18. [GEOGRAPHIC_D…" at bounding box center [244, 183] width 387 height 10
drag, startPoint x: 273, startPoint y: 186, endPoint x: 284, endPoint y: 186, distance: 11.0
click at [284, 186] on span "Пришлите, пожалуйста, ссылку на онлайн встречу [DATE] с 12 до 18. [GEOGRAPHIC_D…" at bounding box center [244, 183] width 387 height 10
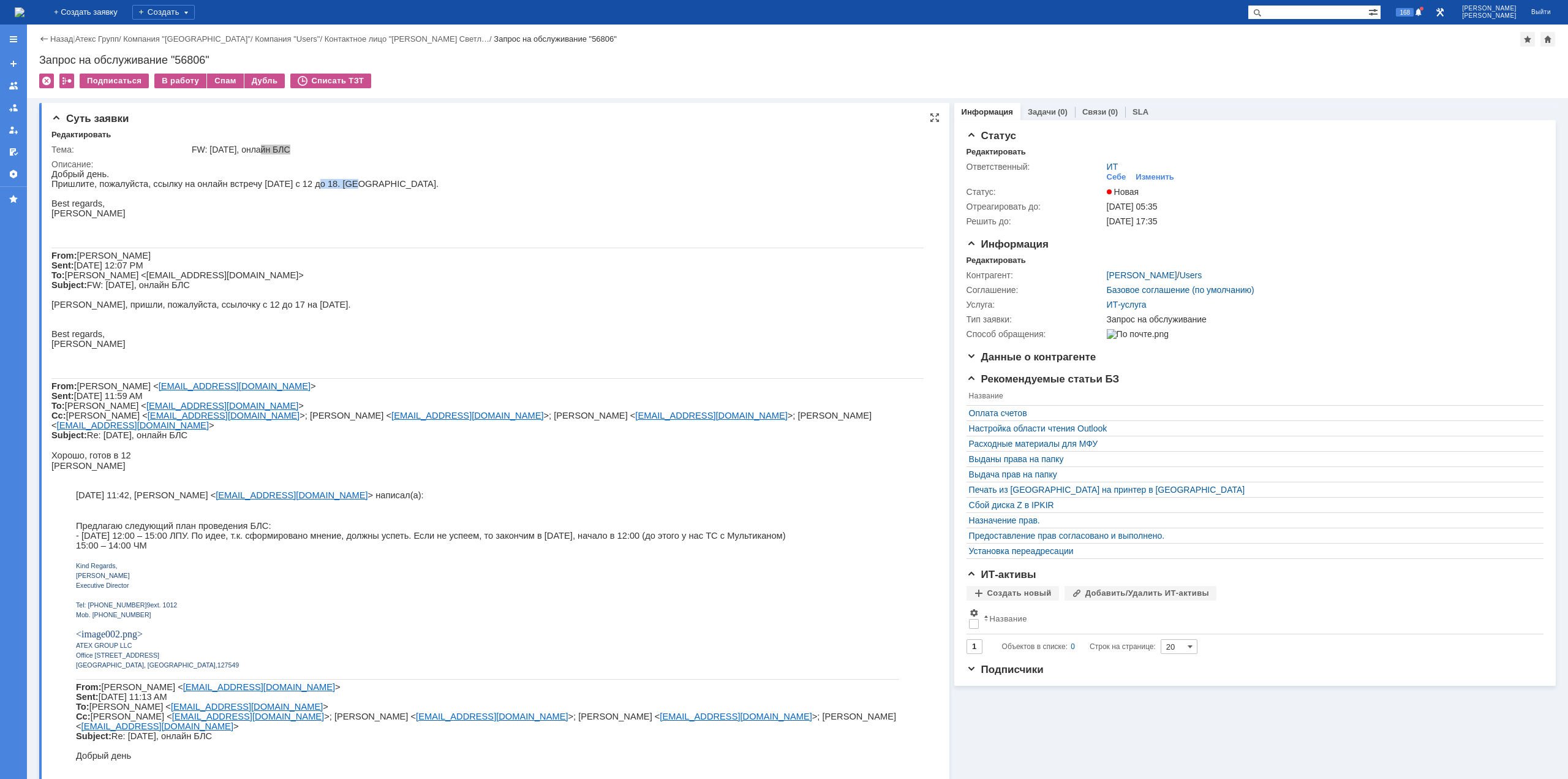
click at [333, 185] on span "Пришлите, пожалуйста, ссылку на онлайн встречу [DATE] с 12 до 18. [GEOGRAPHIC_D…" at bounding box center [244, 183] width 387 height 10
drag, startPoint x: 100, startPoint y: 289, endPoint x: 122, endPoint y: 289, distance: 22.0
click at [120, 289] on p "From: [PERSON_NAME] Sent: [DATE] 12:07 PM To: [PERSON_NAME] <[EMAIL_ADDRESS][DO…" at bounding box center [487, 270] width 872 height 39
click at [132, 310] on span "[PERSON_NAME], пришли, пожалуйста, ссылочку с 12 до 17 на [DATE]." at bounding box center [201, 305] width 300 height 10
drag, startPoint x: 99, startPoint y: 321, endPoint x: 135, endPoint y: 323, distance: 36.1
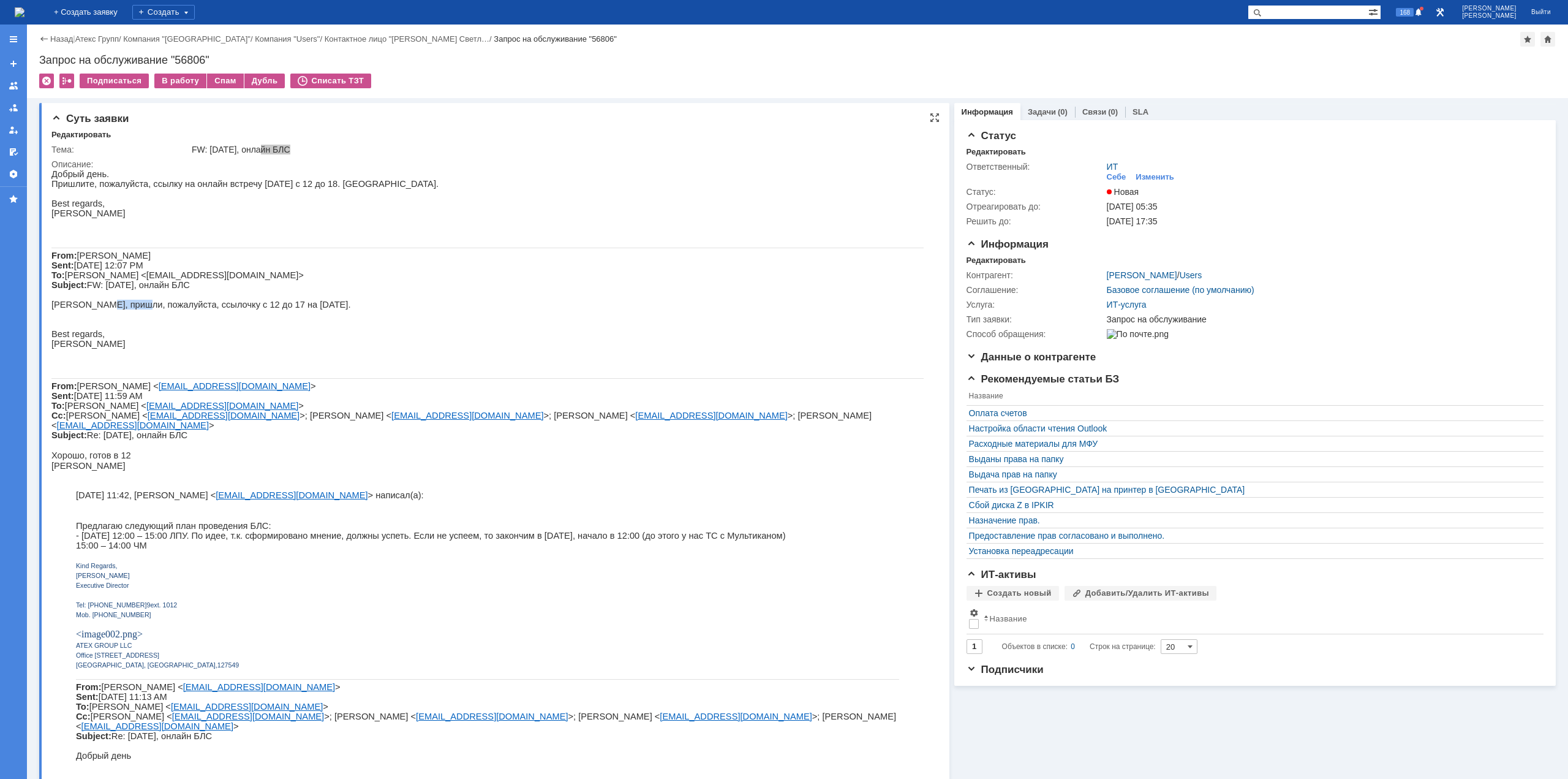
click at [134, 310] on span "[PERSON_NAME], пришли, пожалуйста, ссылочку с 12 до 17 на [DATE]." at bounding box center [201, 305] width 300 height 10
click at [163, 310] on span "[PERSON_NAME], пришли, пожалуйста, ссылочку с 12 до 17 на [DATE]." at bounding box center [201, 305] width 300 height 10
click at [187, 76] on div "В работу" at bounding box center [180, 81] width 52 height 15
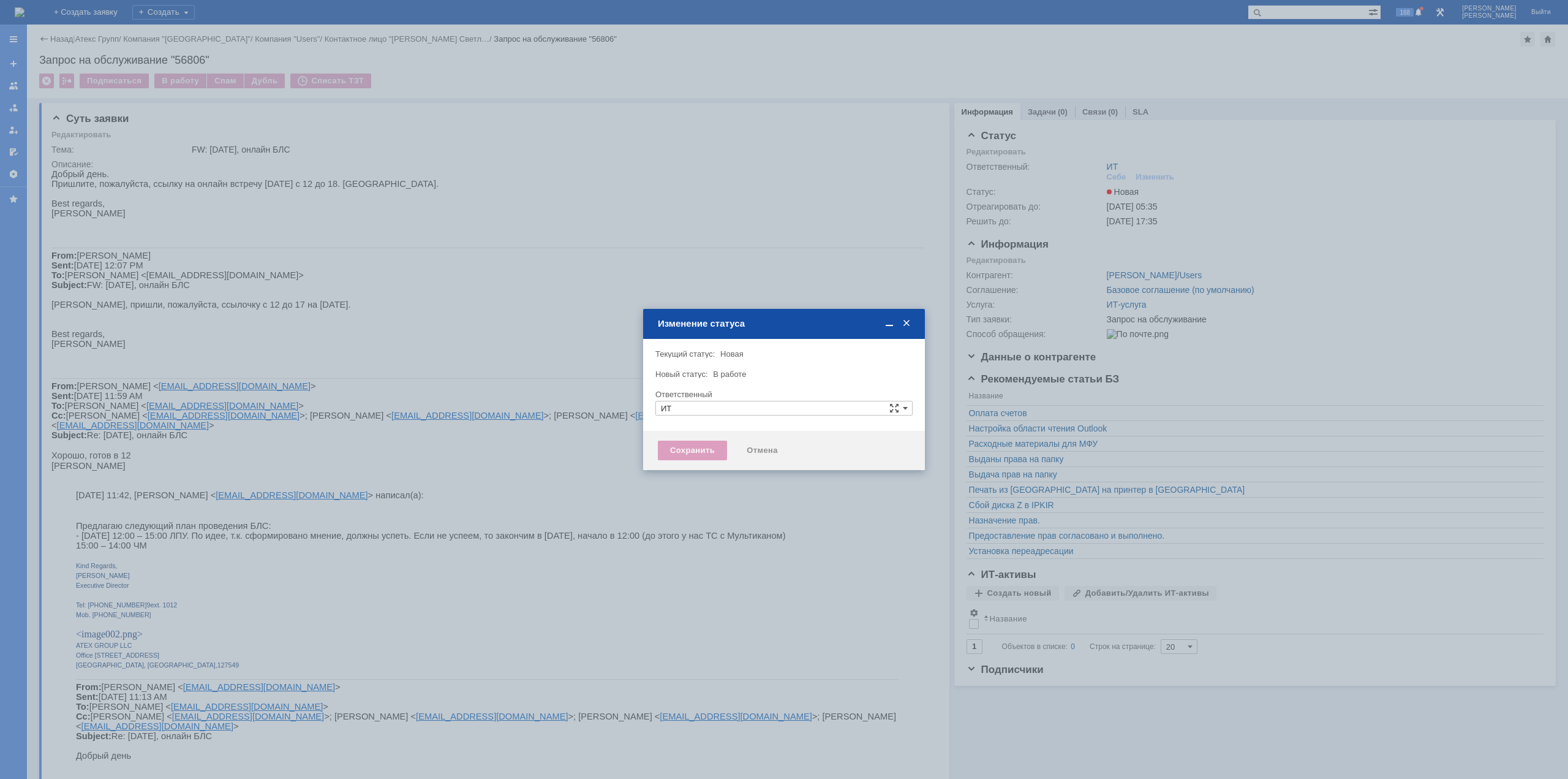
type input "[PERSON_NAME]"
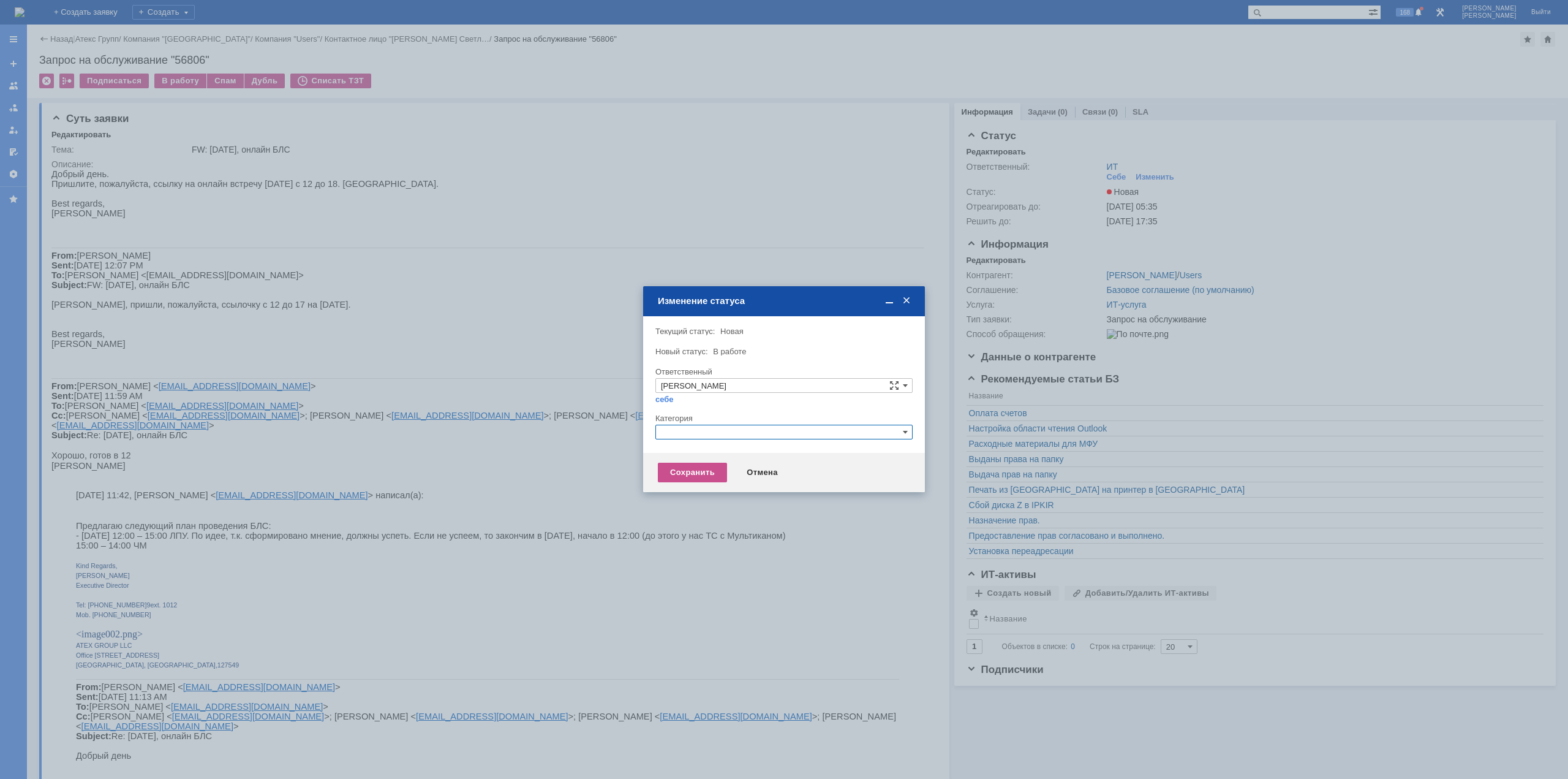
click at [722, 430] on input "text" at bounding box center [784, 432] width 257 height 15
click at [715, 430] on input "text" at bounding box center [784, 432] width 257 height 15
click at [690, 482] on div "Прочее" at bounding box center [784, 489] width 256 height 14
click at [683, 464] on div "Сохранить" at bounding box center [693, 472] width 69 height 20
type input "Прочее"
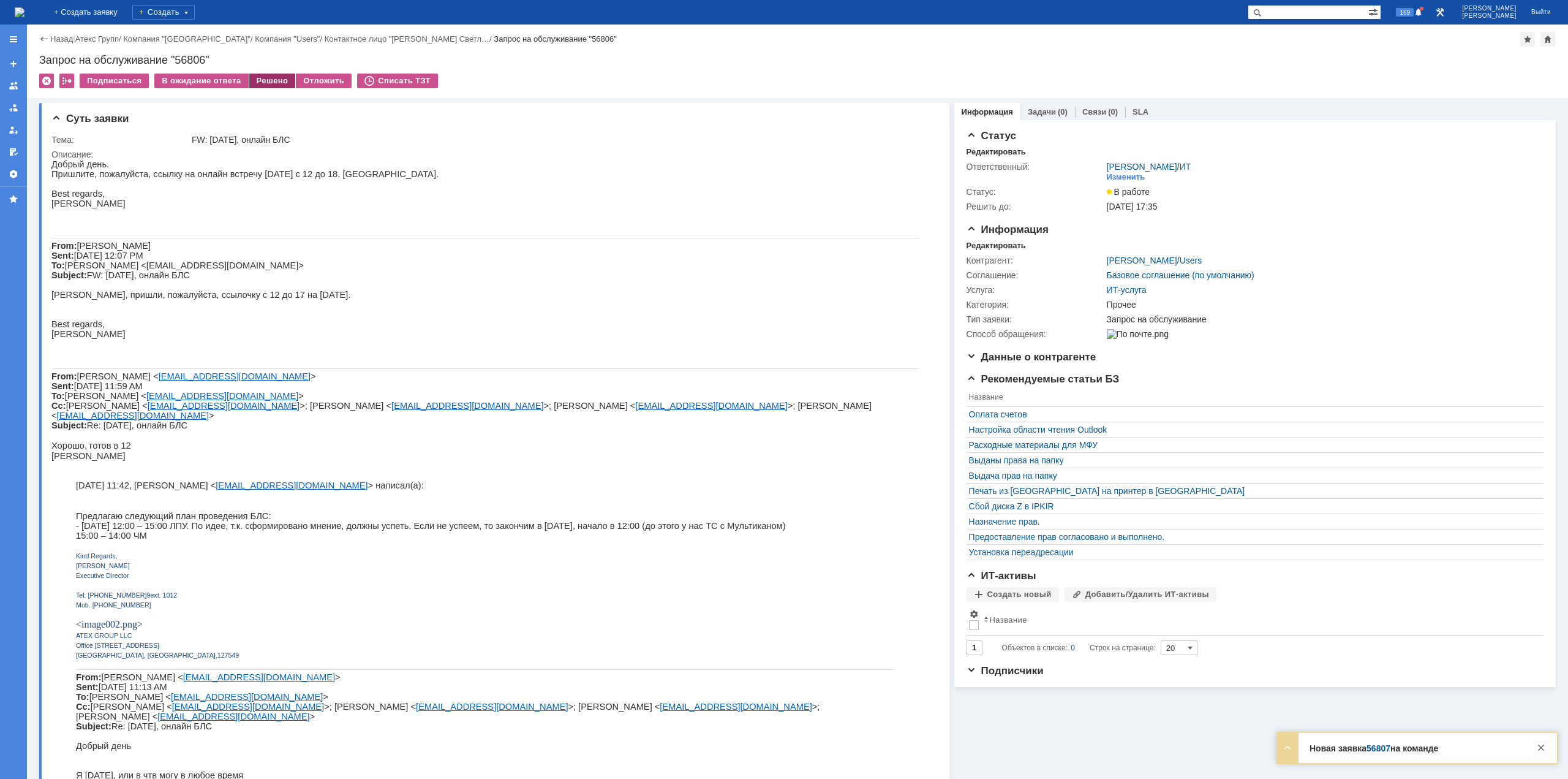
click at [263, 84] on div "Решено" at bounding box center [272, 81] width 46 height 15
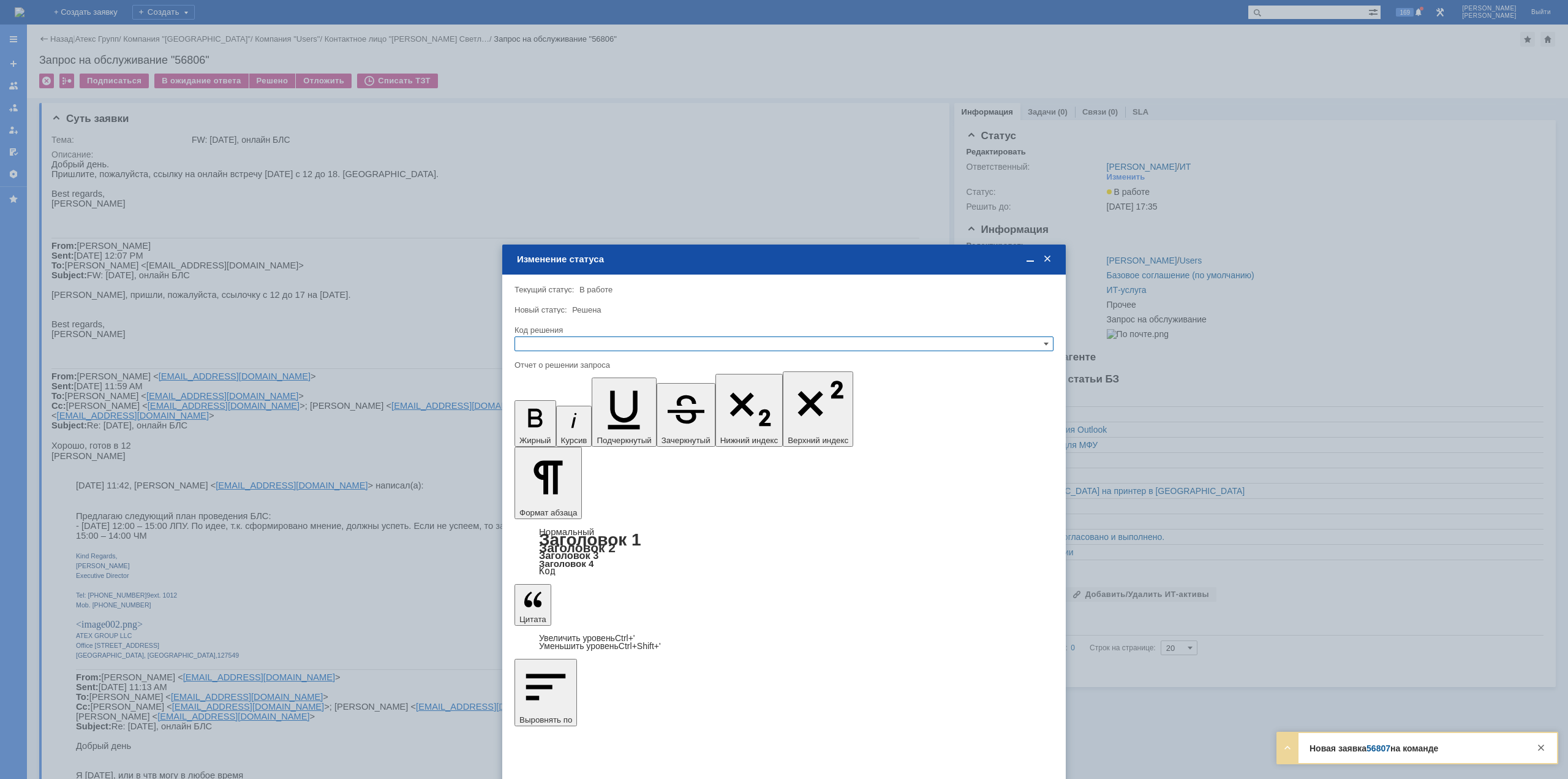
click at [551, 346] on input "text" at bounding box center [784, 343] width 539 height 15
click at [545, 397] on div "Решено" at bounding box center [784, 403] width 538 height 14
type input "Решено"
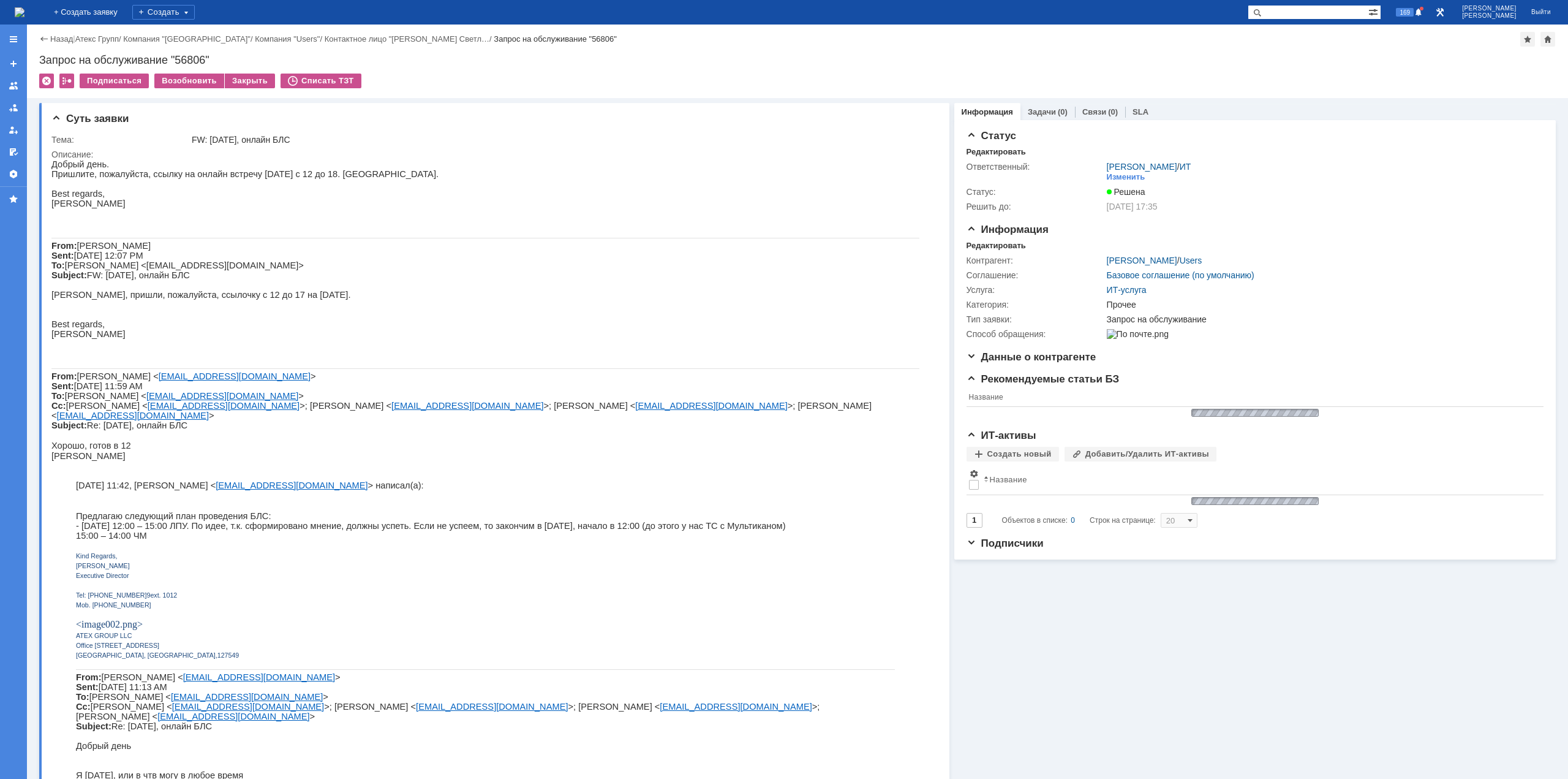
click at [98, 25] on div "Назад | Атекс Групп / Компания "Moscow" / Компания "Users" / Контактное лицо "[…" at bounding box center [797, 61] width 1541 height 74
click at [25, 15] on img at bounding box center [20, 12] width 10 height 10
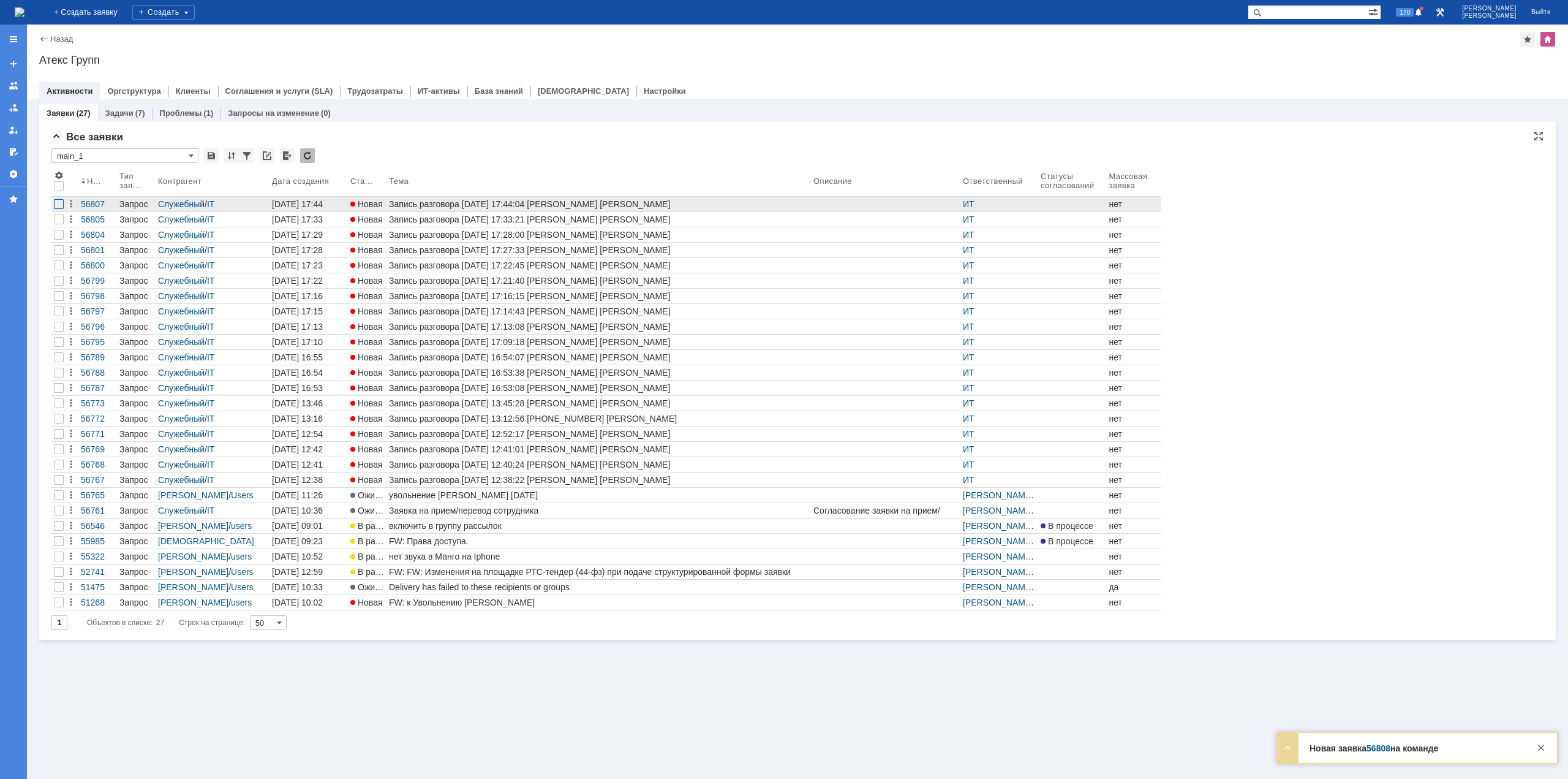
click at [57, 205] on div at bounding box center [59, 204] width 10 height 10
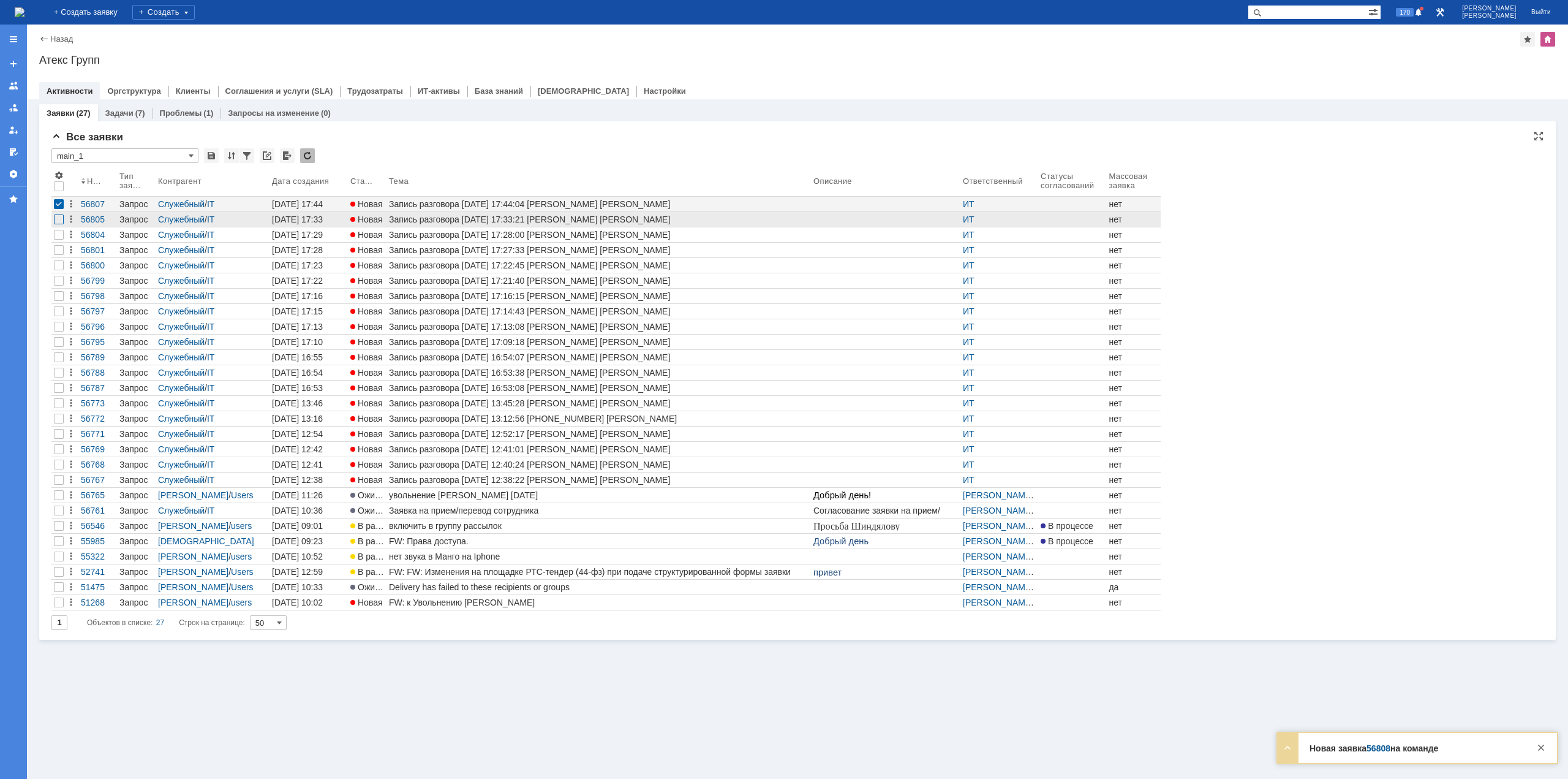
click at [58, 222] on div at bounding box center [59, 220] width 10 height 10
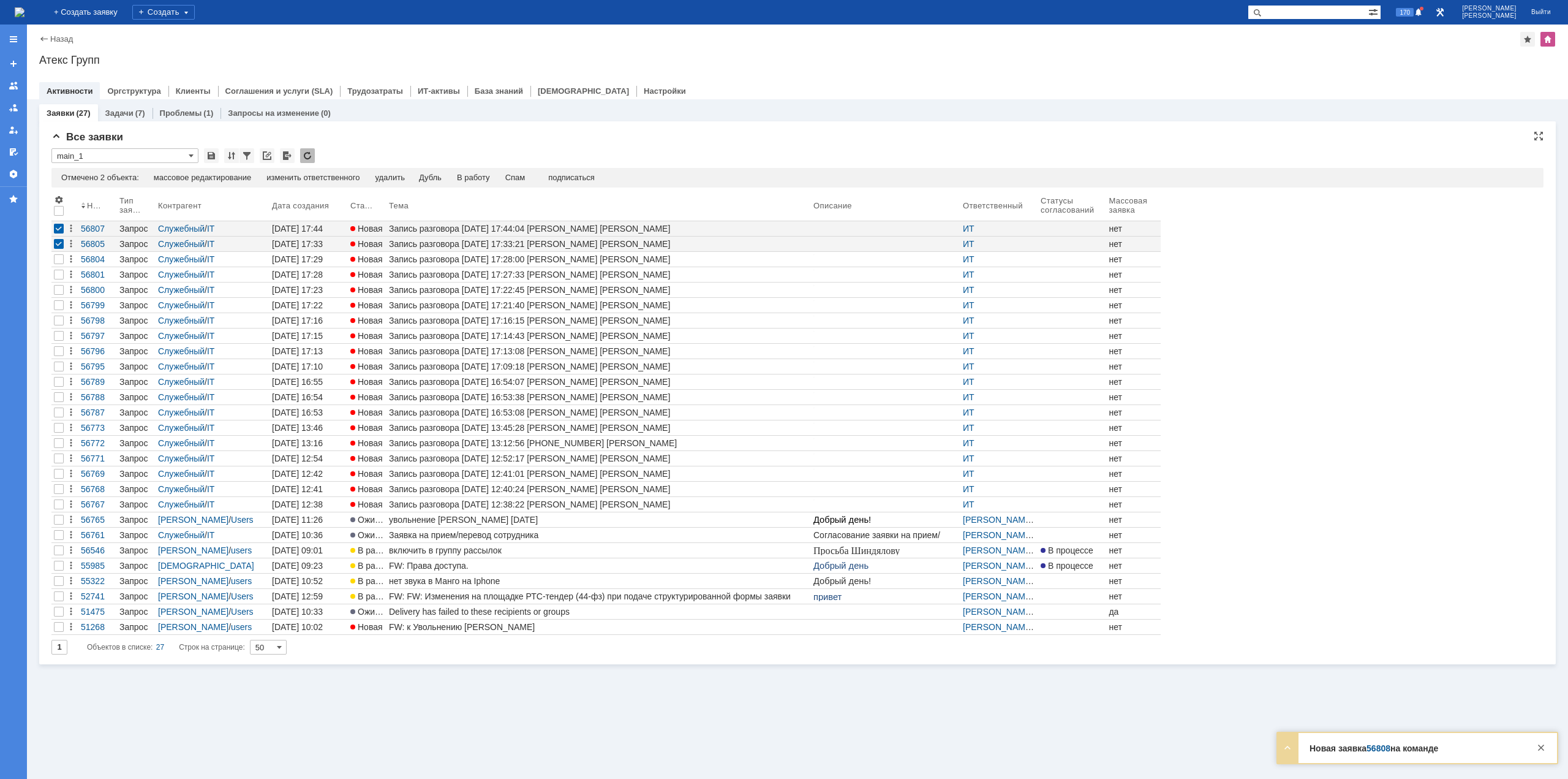
click at [525, 172] on div "Отмечено 2 объекта: редактировать массовое редактирование изменить ответственно…" at bounding box center [797, 177] width 1492 height 20
click at [525, 177] on div "Спам" at bounding box center [515, 177] width 21 height 10
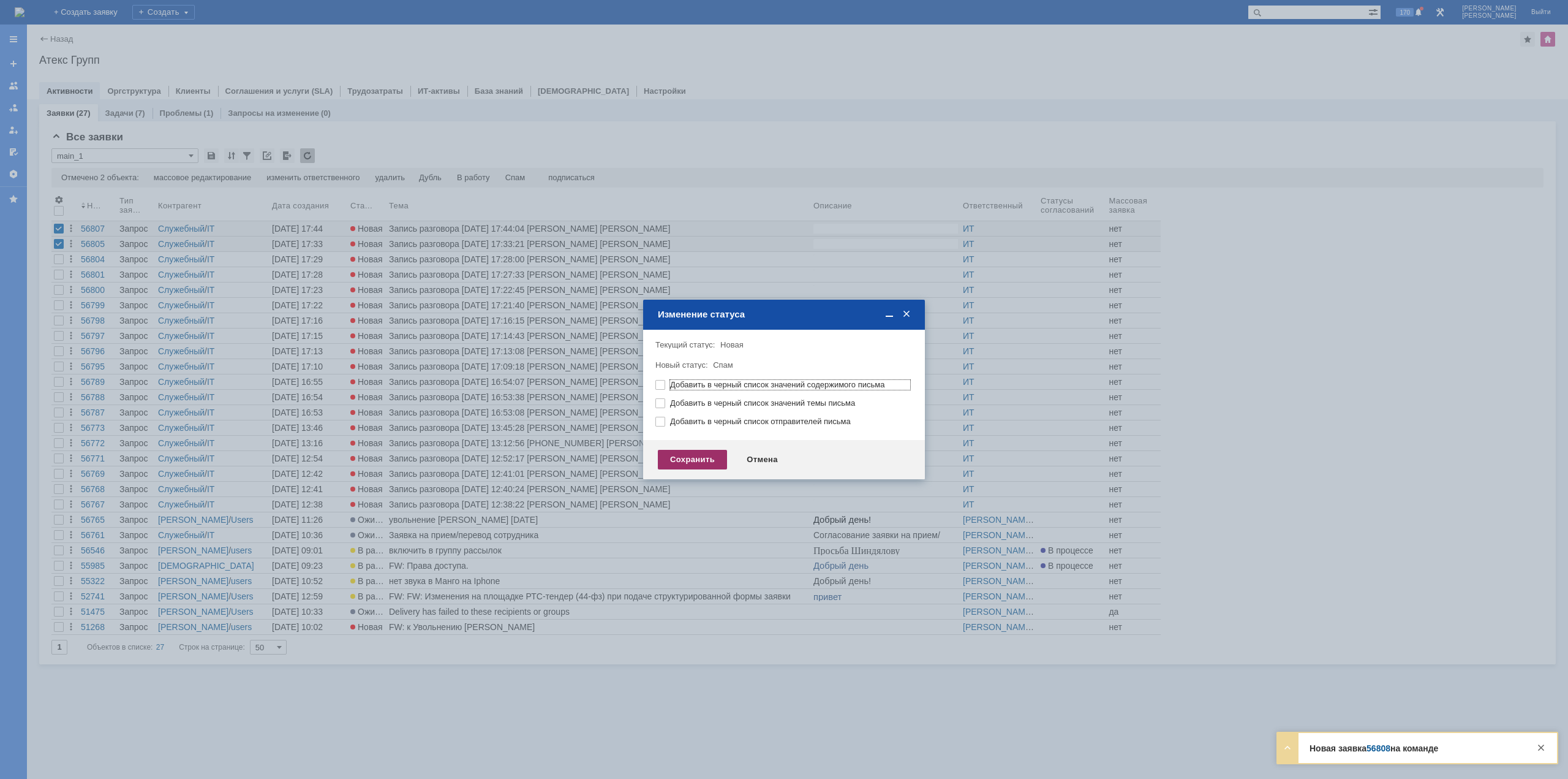
click at [714, 459] on div "Сохранить" at bounding box center [693, 460] width 69 height 20
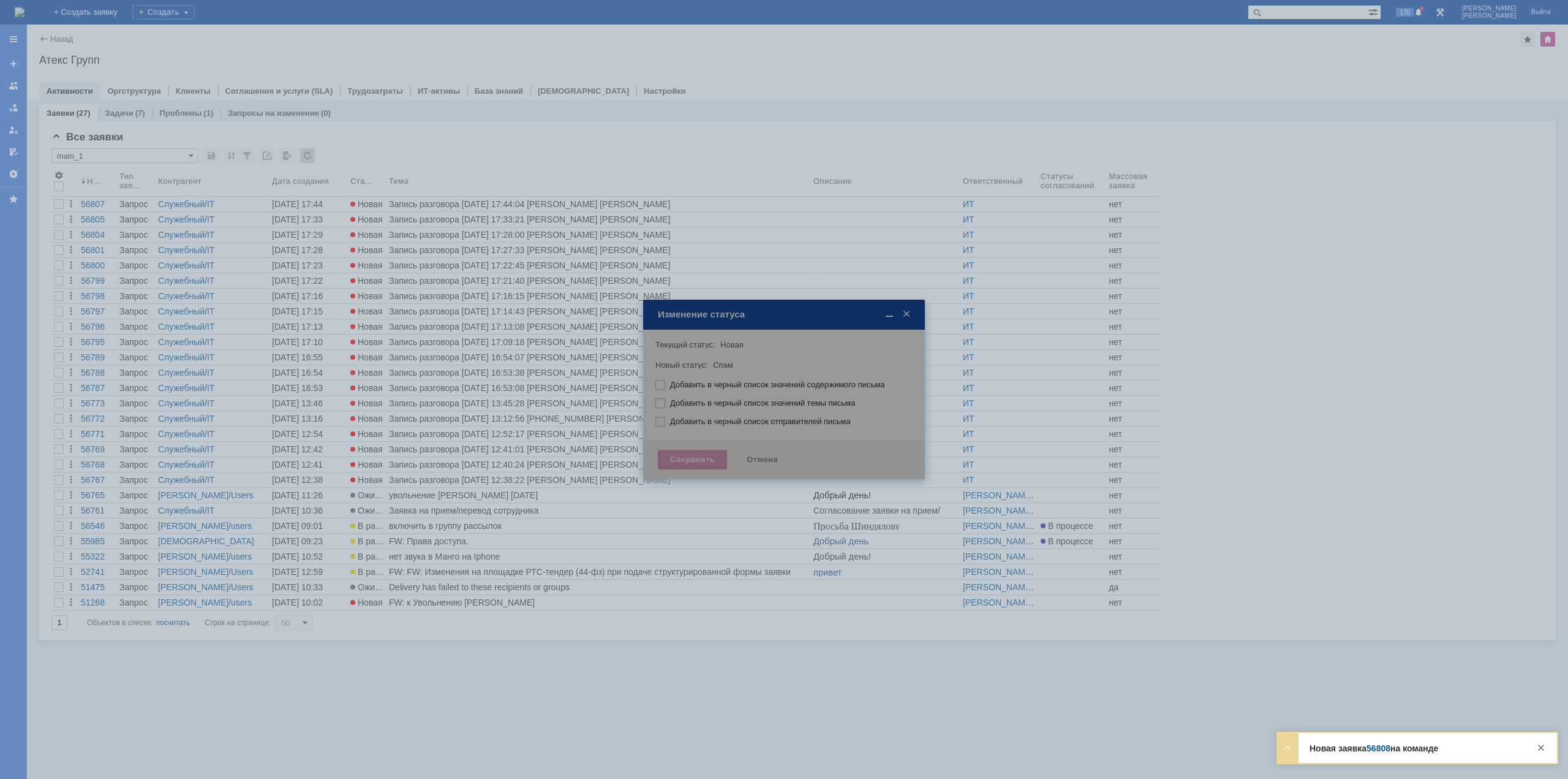
click at [1188, 599] on link "56808" at bounding box center [1379, 748] width 24 height 10
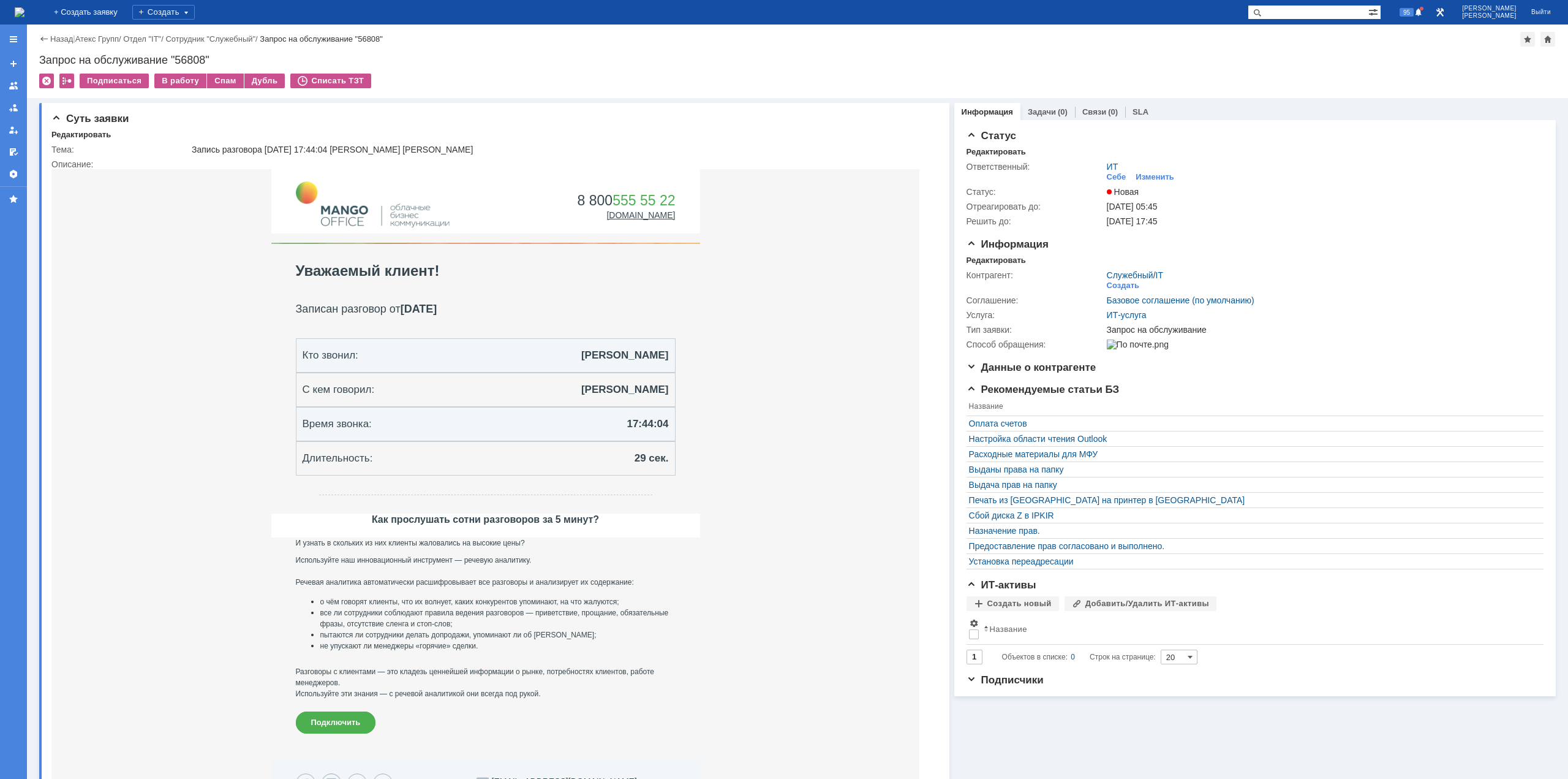
click at [25, 12] on img at bounding box center [20, 12] width 10 height 10
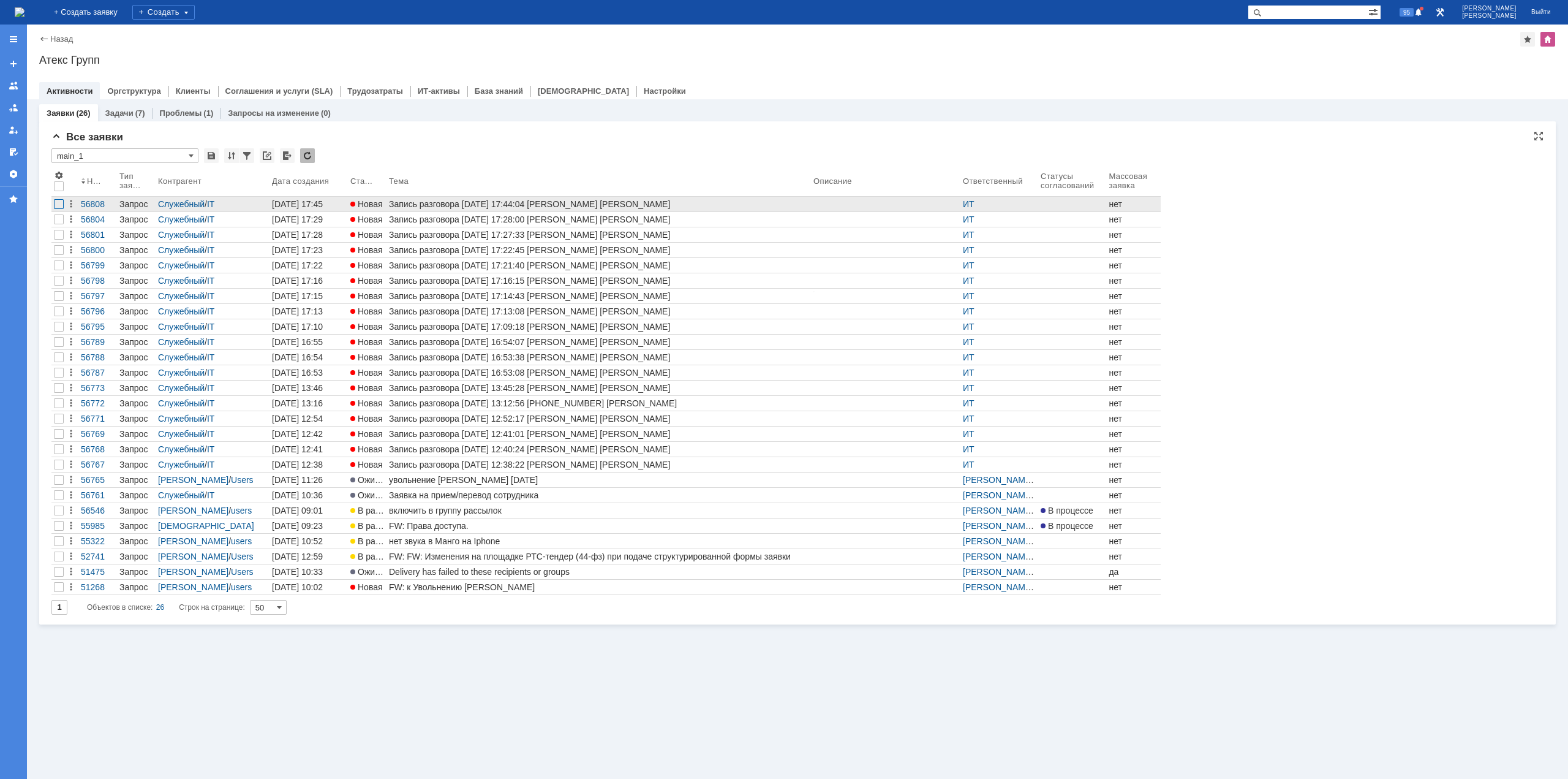
click at [59, 204] on div at bounding box center [59, 204] width 10 height 10
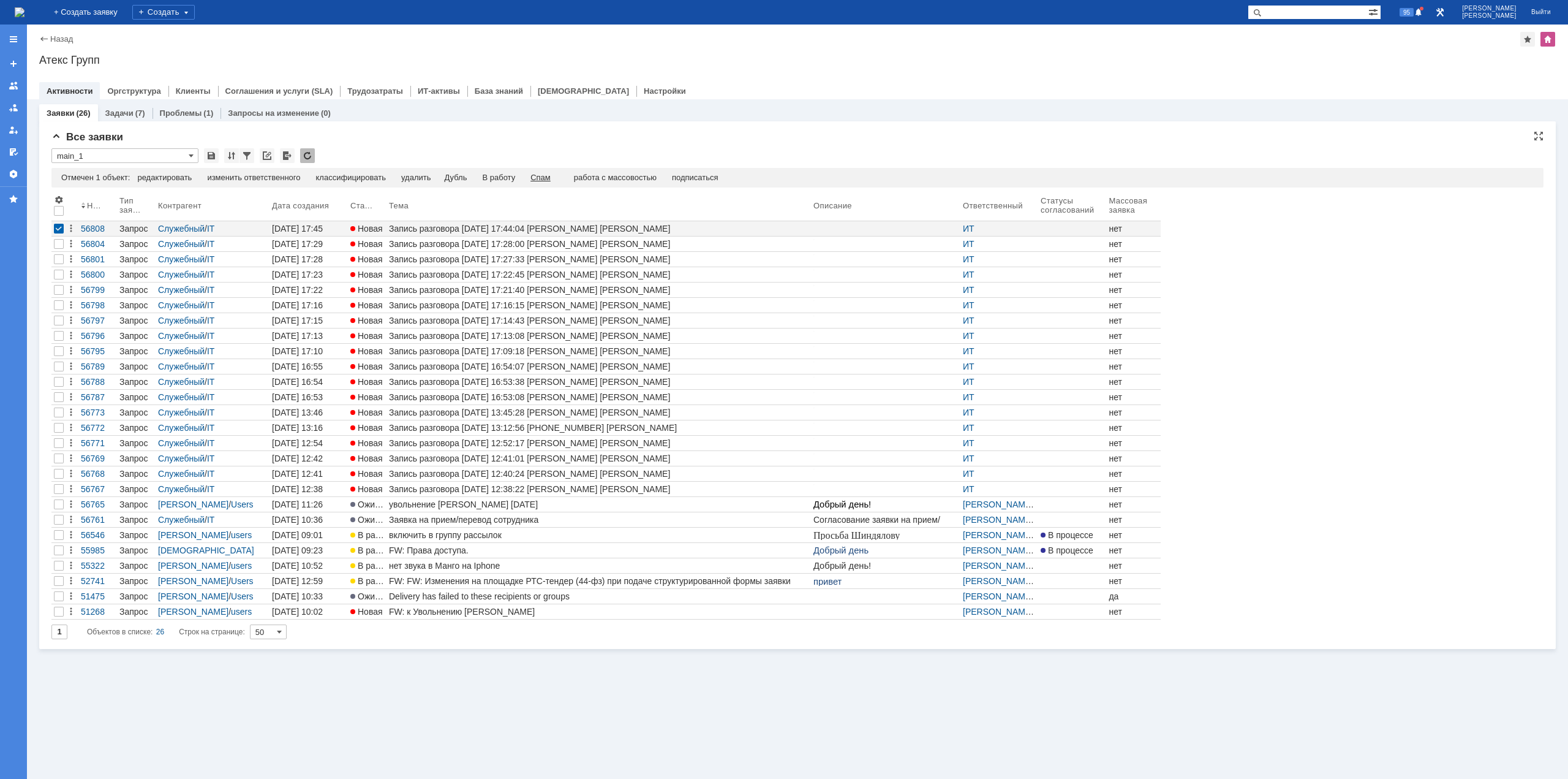
click at [551, 177] on div "Спам" at bounding box center [540, 177] width 21 height 10
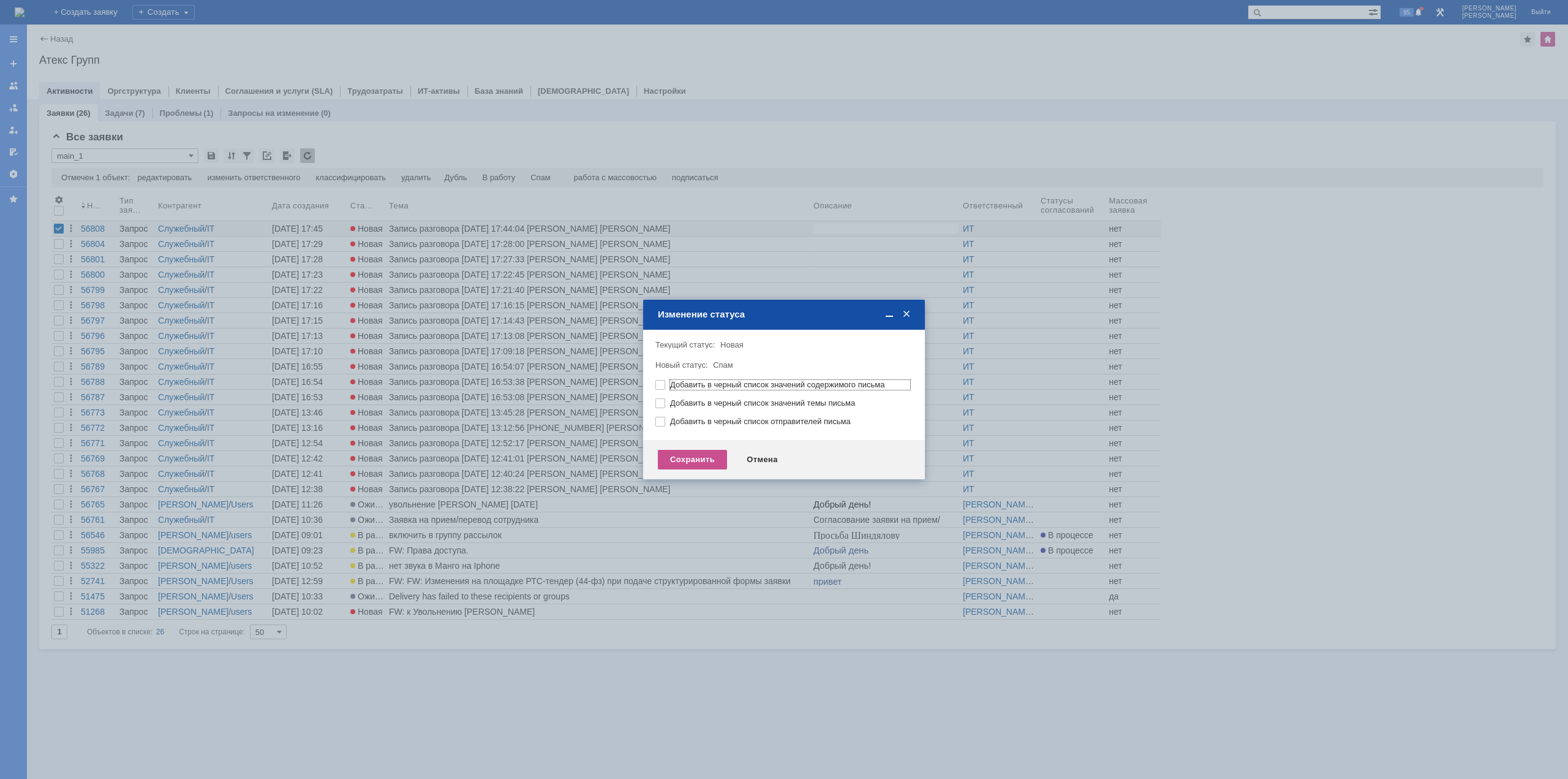
click at [697, 450] on div "Сохранить Отмена" at bounding box center [784, 460] width 282 height 39
click at [694, 451] on div "Сохранить" at bounding box center [693, 460] width 69 height 20
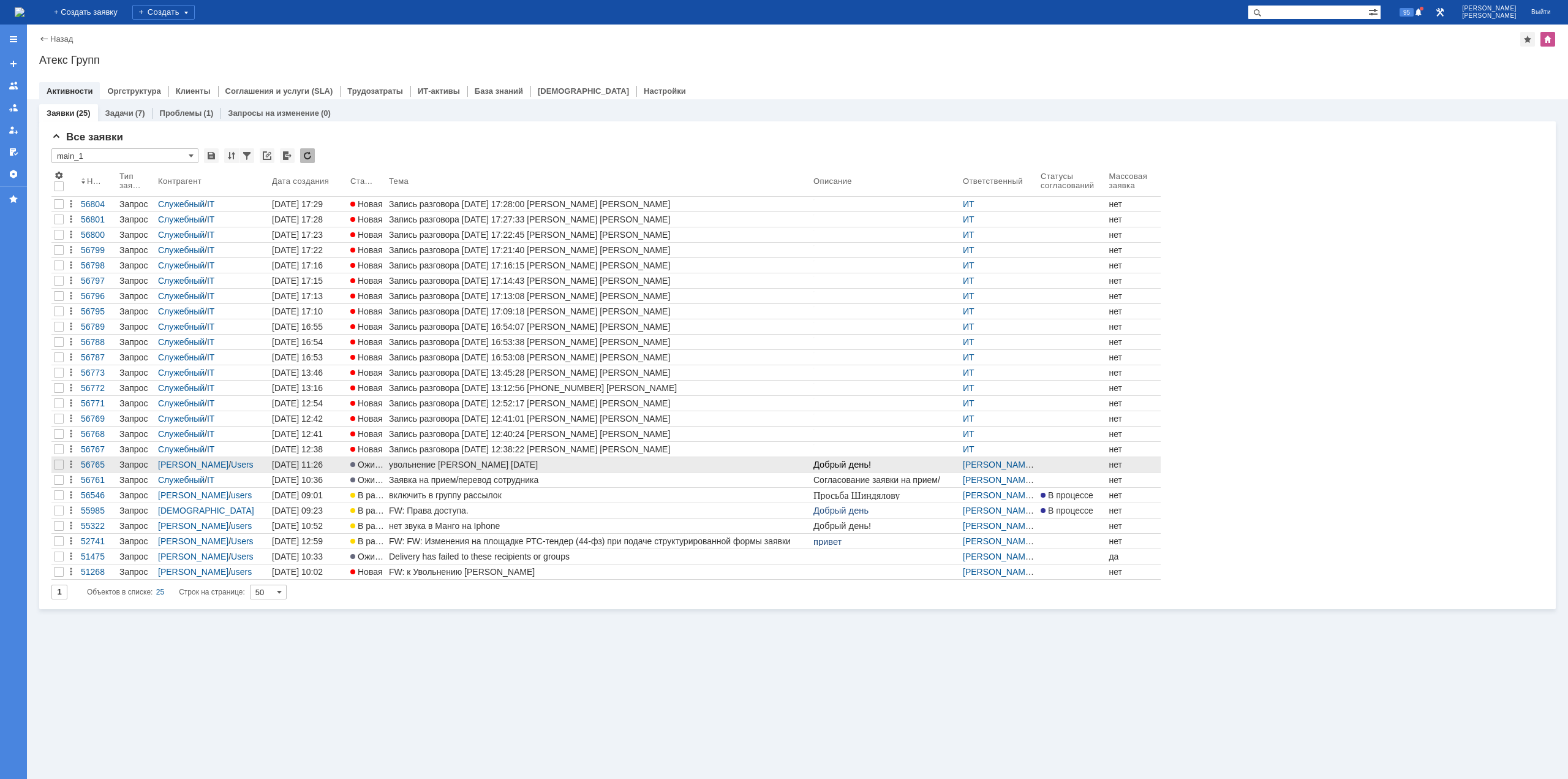
click at [516, 466] on div "увольнение [PERSON_NAME] [DATE]" at bounding box center [599, 464] width 420 height 10
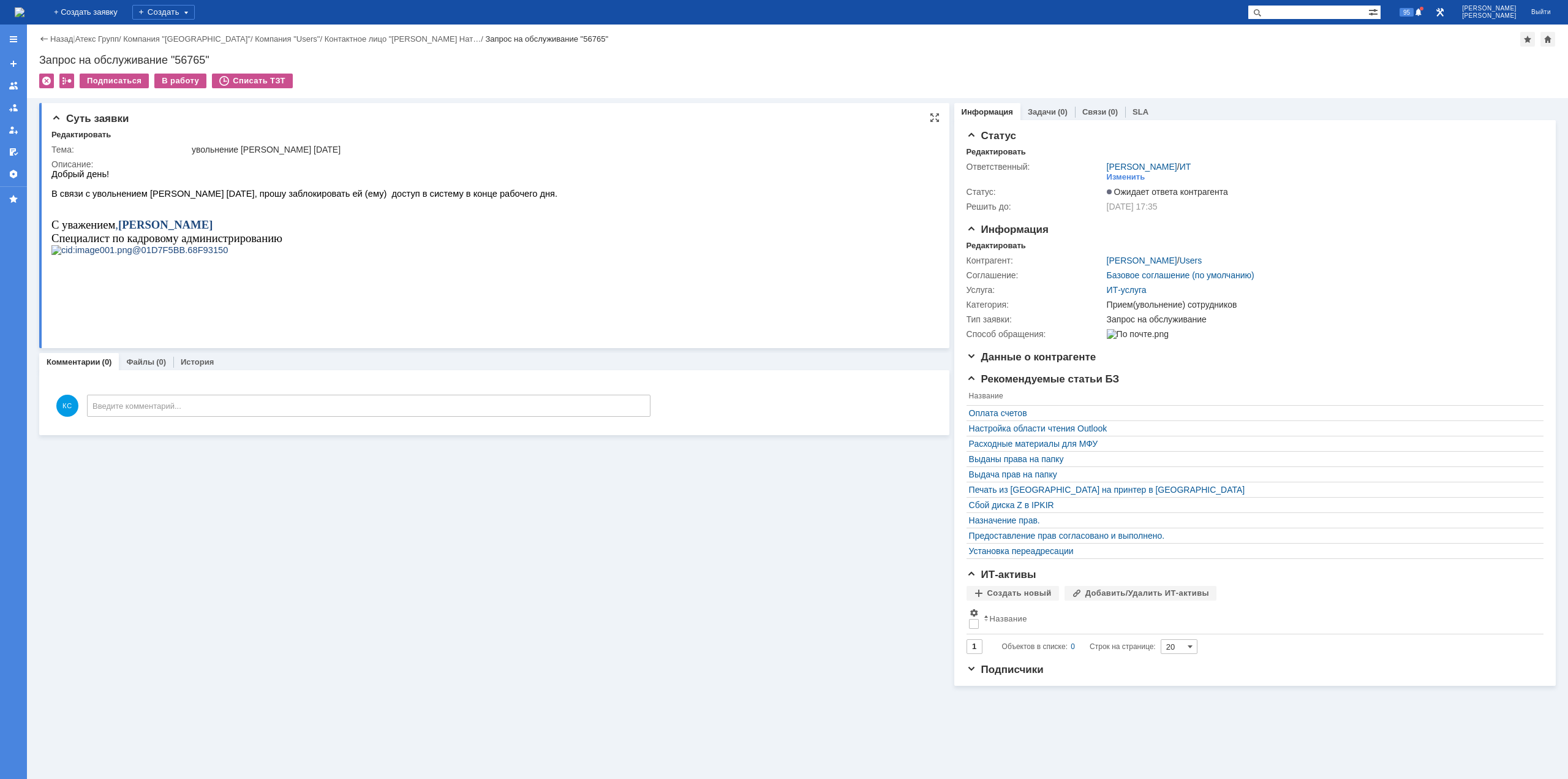
click at [211, 192] on span "[PERSON_NAME] [DATE], прошу заблокировать ей (ему) доступ в систему в конце раб…" at bounding box center [353, 193] width 407 height 10
click at [313, 231] on p "С уважением , Любезнова Наталья" at bounding box center [304, 225] width 506 height 14
click at [25, 17] on img at bounding box center [20, 12] width 10 height 10
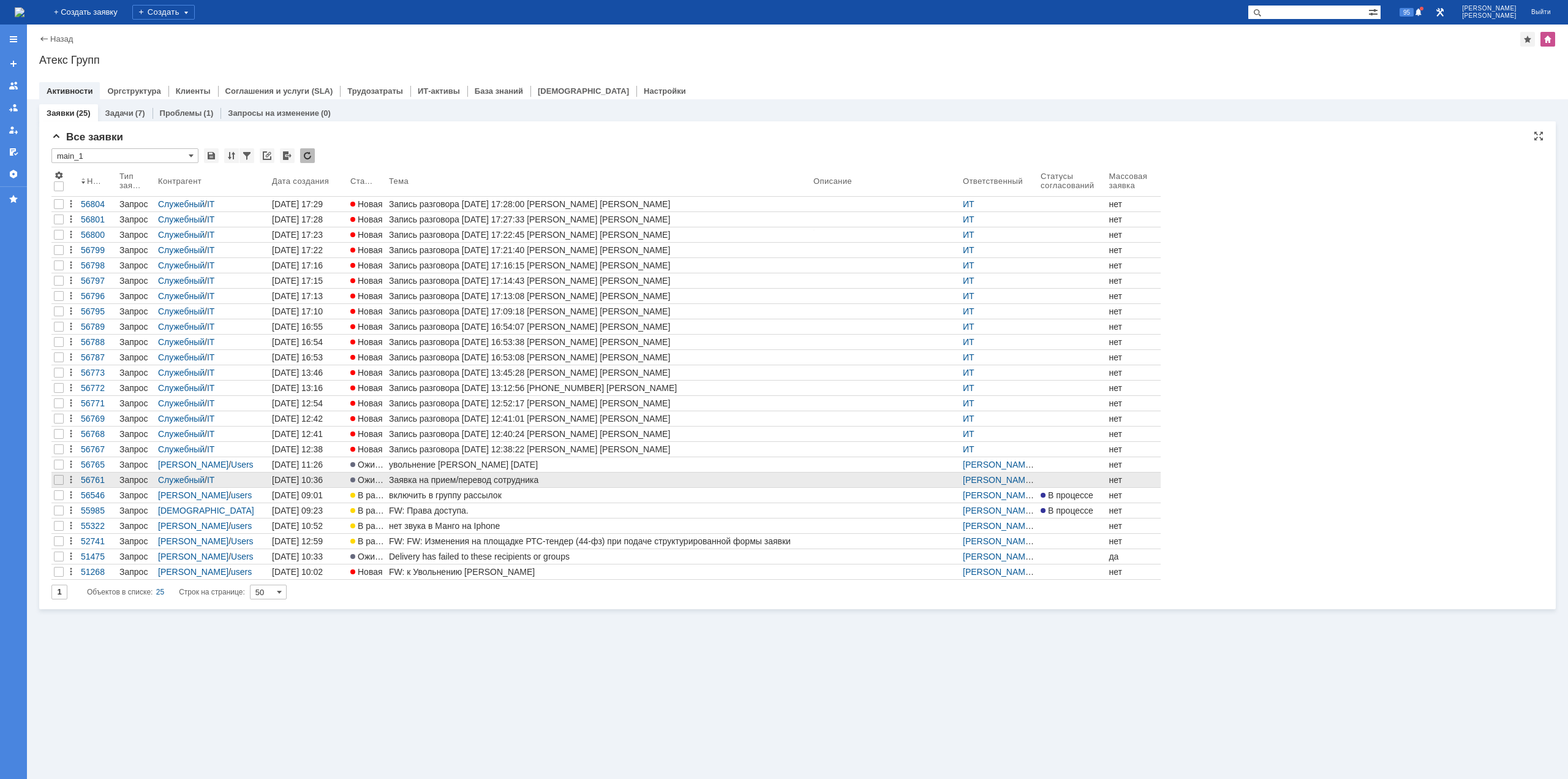
click at [470, 483] on div "Заявка на прием/перевод сотрудника" at bounding box center [599, 480] width 420 height 10
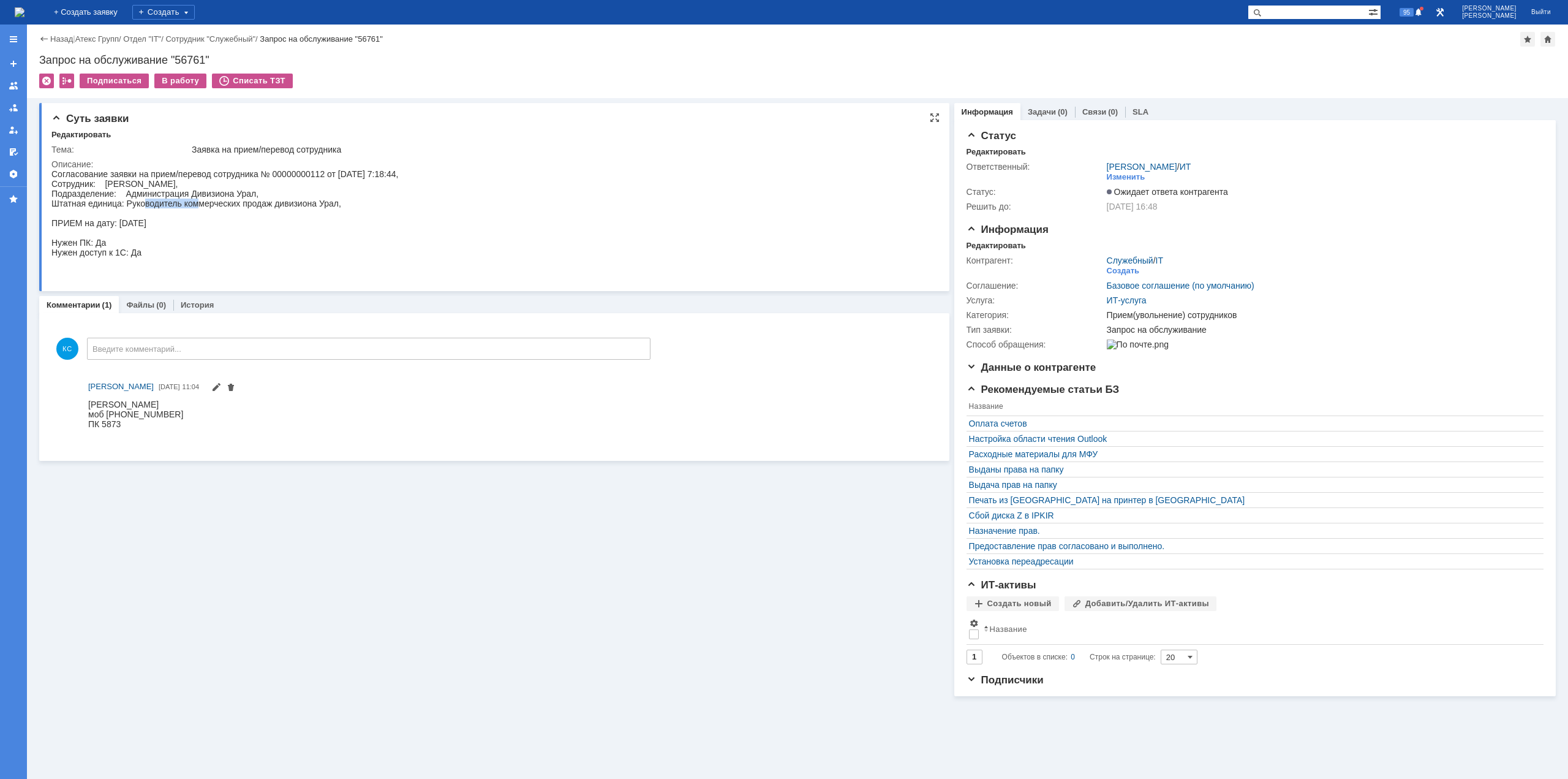
drag, startPoint x: 146, startPoint y: 200, endPoint x: 205, endPoint y: 206, distance: 59.3
click at [202, 206] on div "Согласование заявки на прием/перевод сотрудника № 00000000112 от 12.08.2025 7:1…" at bounding box center [225, 223] width 347 height 107
drag, startPoint x: 233, startPoint y: 210, endPoint x: 273, endPoint y: 211, distance: 40.0
click at [260, 211] on div "Согласование заявки на прием/перевод сотрудника № 00000000112 от 12.08.2025 7:1…" at bounding box center [225, 223] width 347 height 107
drag, startPoint x: 264, startPoint y: 206, endPoint x: 281, endPoint y: 203, distance: 17.3
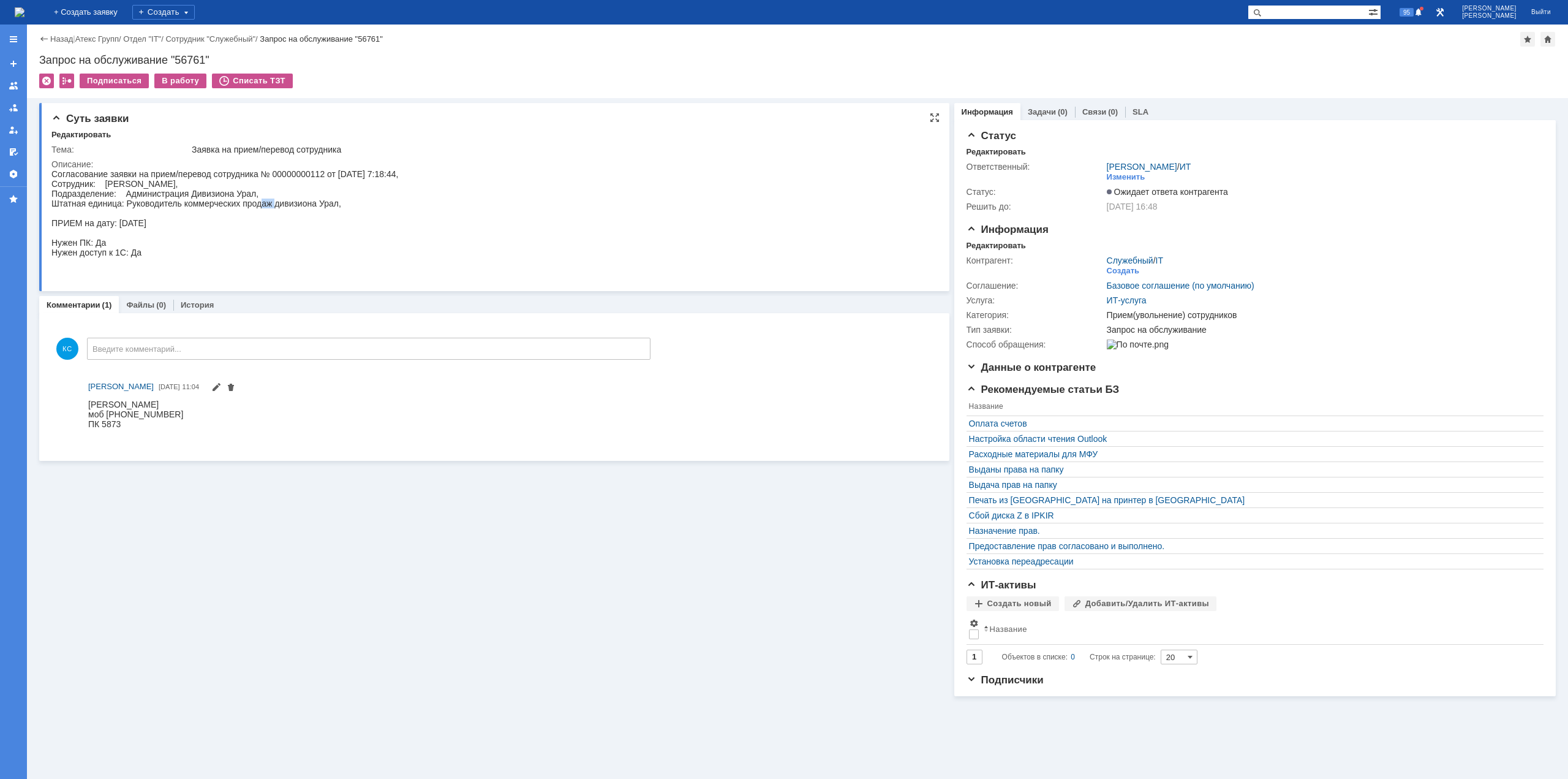
click at [279, 204] on div "Согласование заявки на прием/перевод сотрудника № 00000000112 от 12.08.2025 7:1…" at bounding box center [225, 223] width 347 height 107
drag, startPoint x: 295, startPoint y: 203, endPoint x: 321, endPoint y: 206, distance: 26.2
click at [321, 206] on div "Согласование заявки на прием/перевод сотрудника № 00000000112 от 12.08.2025 7:1…" at bounding box center [225, 223] width 347 height 107
drag, startPoint x: 331, startPoint y: 206, endPoint x: 339, endPoint y: 205, distance: 8.1
click at [339, 205] on div "Согласование заявки на прием/перевод сотрудника № 00000000112 от 12.08.2025 7:1…" at bounding box center [225, 223] width 347 height 107
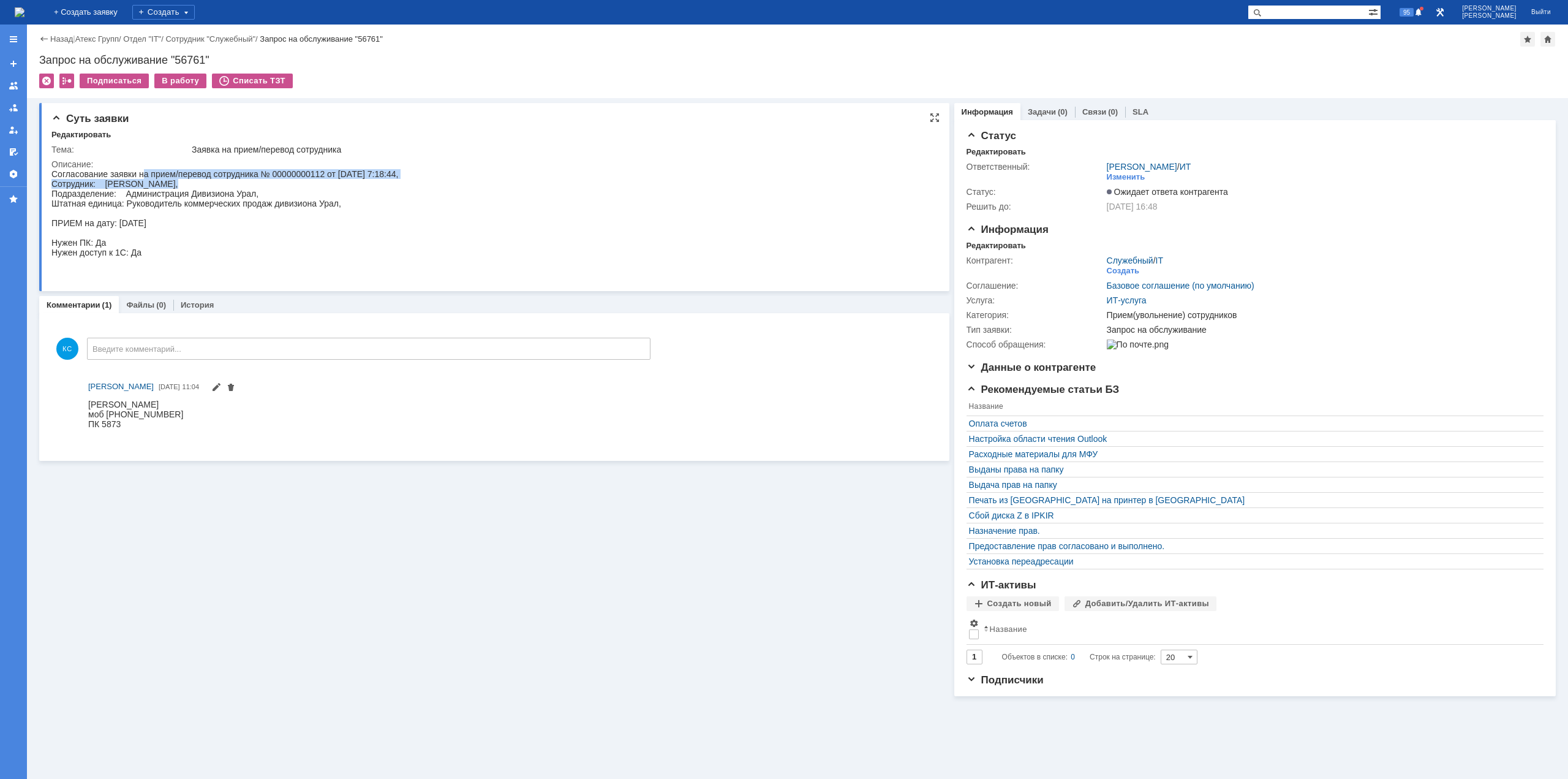
drag, startPoint x: 144, startPoint y: 178, endPoint x: 192, endPoint y: 180, distance: 48.0
click at [190, 180] on div "Согласование заявки на прием/перевод сотрудника № 00000000112 от 12.08.2025 7:1…" at bounding box center [225, 223] width 347 height 107
click at [215, 182] on div "Согласование заявки на прием/перевод сотрудника № 00000000112 от 12.08.2025 7:1…" at bounding box center [225, 223] width 347 height 107
drag, startPoint x: 213, startPoint y: 191, endPoint x: 225, endPoint y: 193, distance: 12.2
click at [224, 192] on div "Согласование заявки на прием/перевод сотрудника № 00000000112 от 12.08.2025 7:1…" at bounding box center [225, 223] width 347 height 107
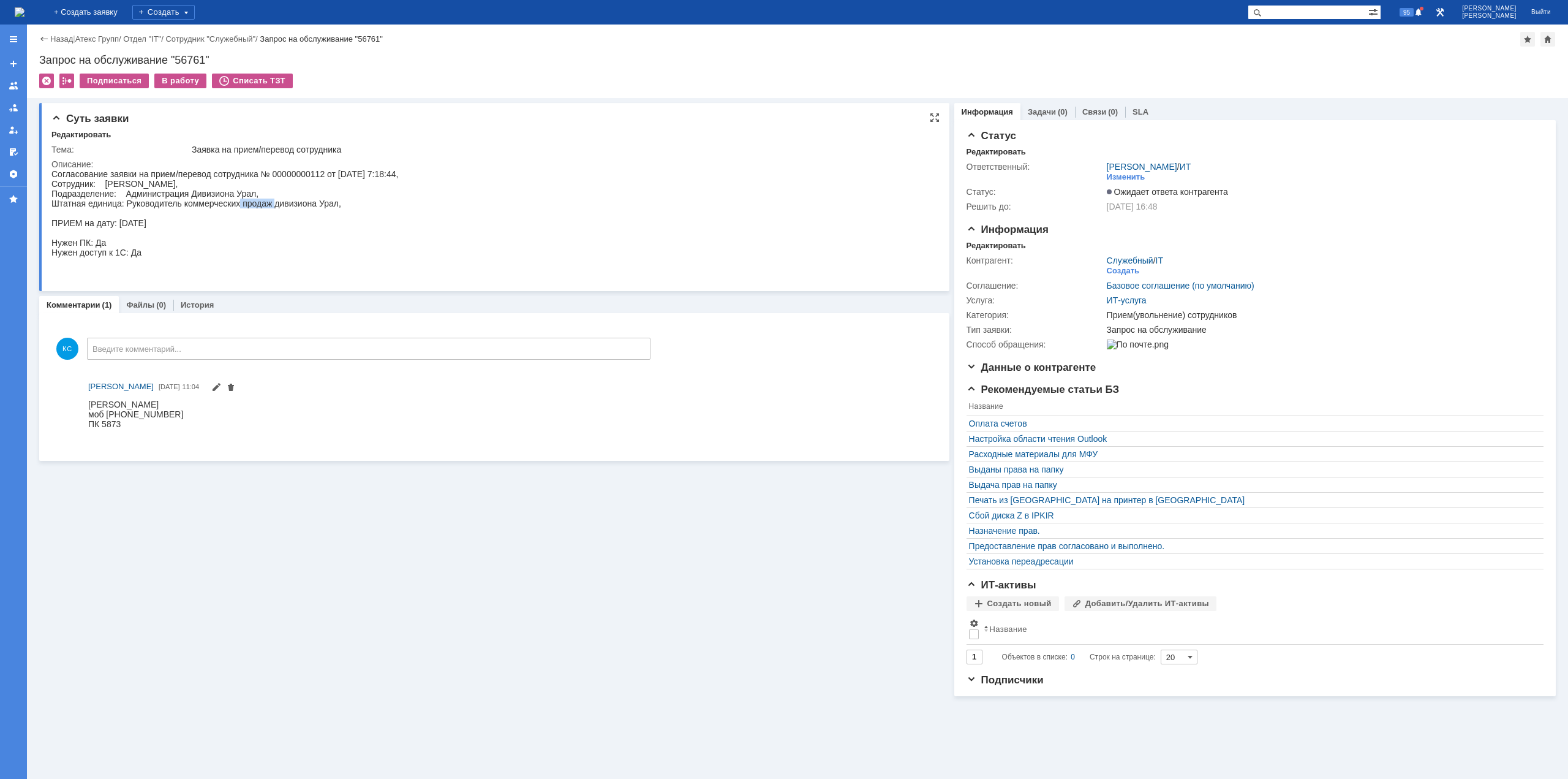
drag, startPoint x: 266, startPoint y: 199, endPoint x: 281, endPoint y: 201, distance: 15.1
click at [277, 200] on div "Согласование заявки на прием/перевод сотрудника № 00000000112 от 12.08.2025 7:1…" at bounding box center [225, 223] width 347 height 107
drag, startPoint x: 305, startPoint y: 204, endPoint x: 313, endPoint y: 205, distance: 8.1
click at [311, 205] on div "Согласование заявки на прием/перевод сотрудника № 00000000112 от 12.08.2025 7:1…" at bounding box center [225, 223] width 347 height 107
drag, startPoint x: 140, startPoint y: 180, endPoint x: 200, endPoint y: 182, distance: 60.0
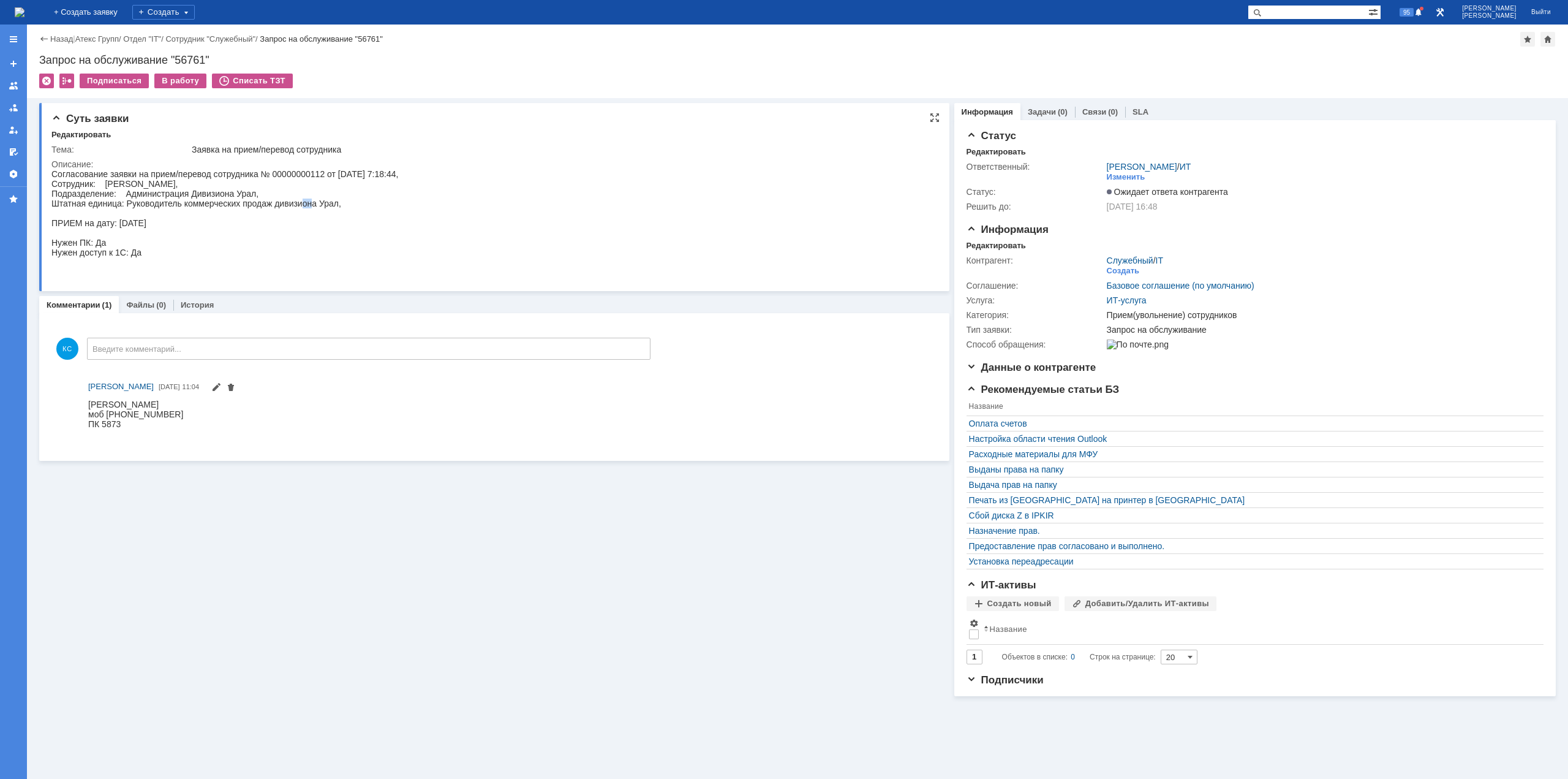
click at [199, 182] on div "Согласование заявки на прием/перевод сотрудника № 00000000112 от 12.08.2025 7:1…" at bounding box center [225, 223] width 347 height 107
drag, startPoint x: 151, startPoint y: 407, endPoint x: 178, endPoint y: 408, distance: 27.0
click at [178, 408] on body "Рук Тихонов Андрей Александрович моб +7 (904) 162-61-41 ПК 5873" at bounding box center [136, 419] width 95 height 39
click at [137, 420] on div "ПК 5873" at bounding box center [136, 424] width 95 height 10
drag, startPoint x: 114, startPoint y: 411, endPoint x: 132, endPoint y: 410, distance: 18.0
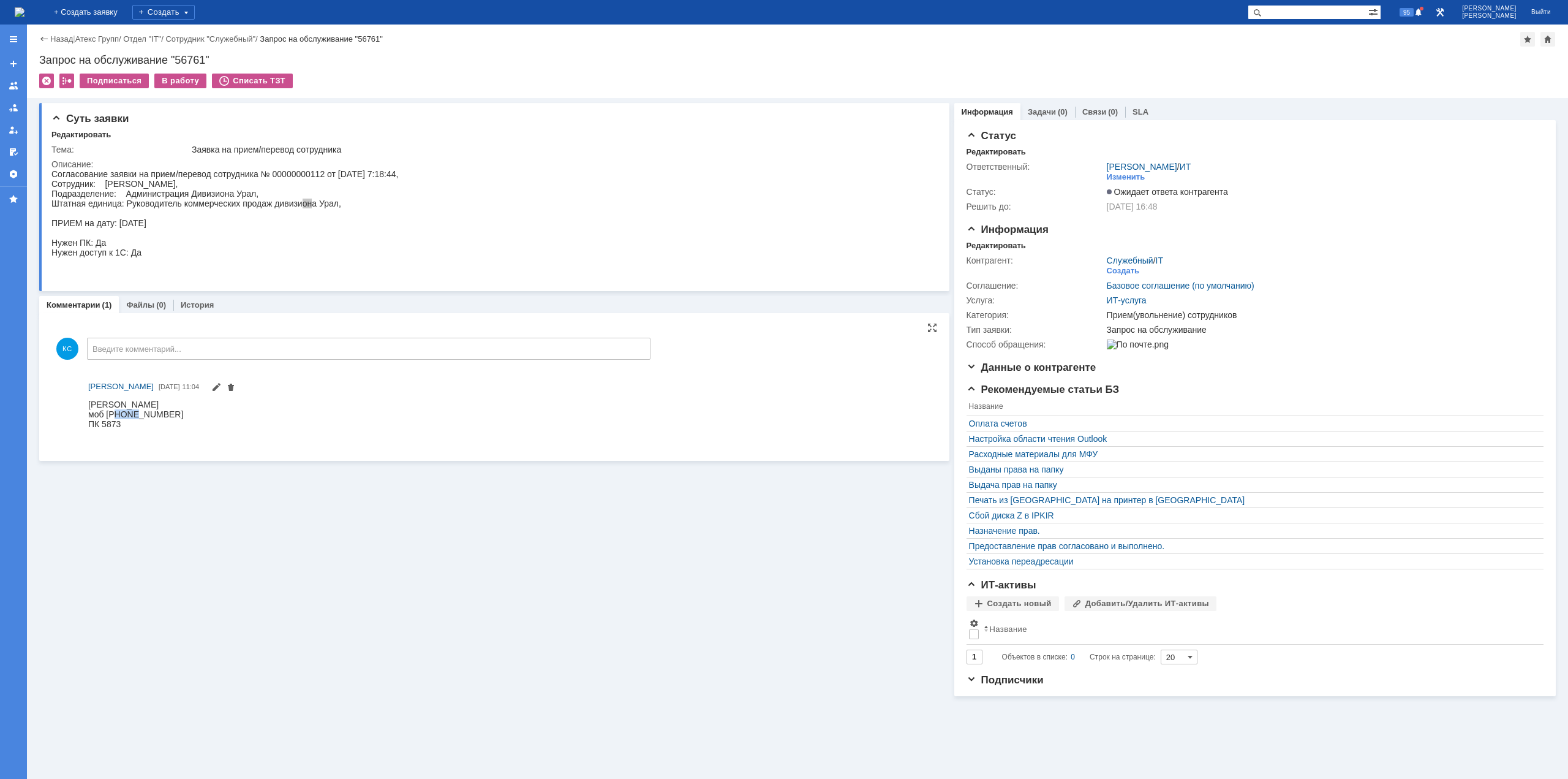
click at [132, 410] on div "моб +7 (904) 162-61-41" at bounding box center [136, 414] width 95 height 10
click at [138, 413] on div "моб +7 (904) 162-61-41" at bounding box center [136, 414] width 95 height 10
drag, startPoint x: 132, startPoint y: 189, endPoint x: 186, endPoint y: 193, distance: 54.1
click at [141, 189] on div "Согласование заявки на прием/перевод сотрудника № 00000000112 от 12.08.2025 7:1…" at bounding box center [225, 223] width 347 height 107
drag, startPoint x: 190, startPoint y: 198, endPoint x: 217, endPoint y: 203, distance: 27.5
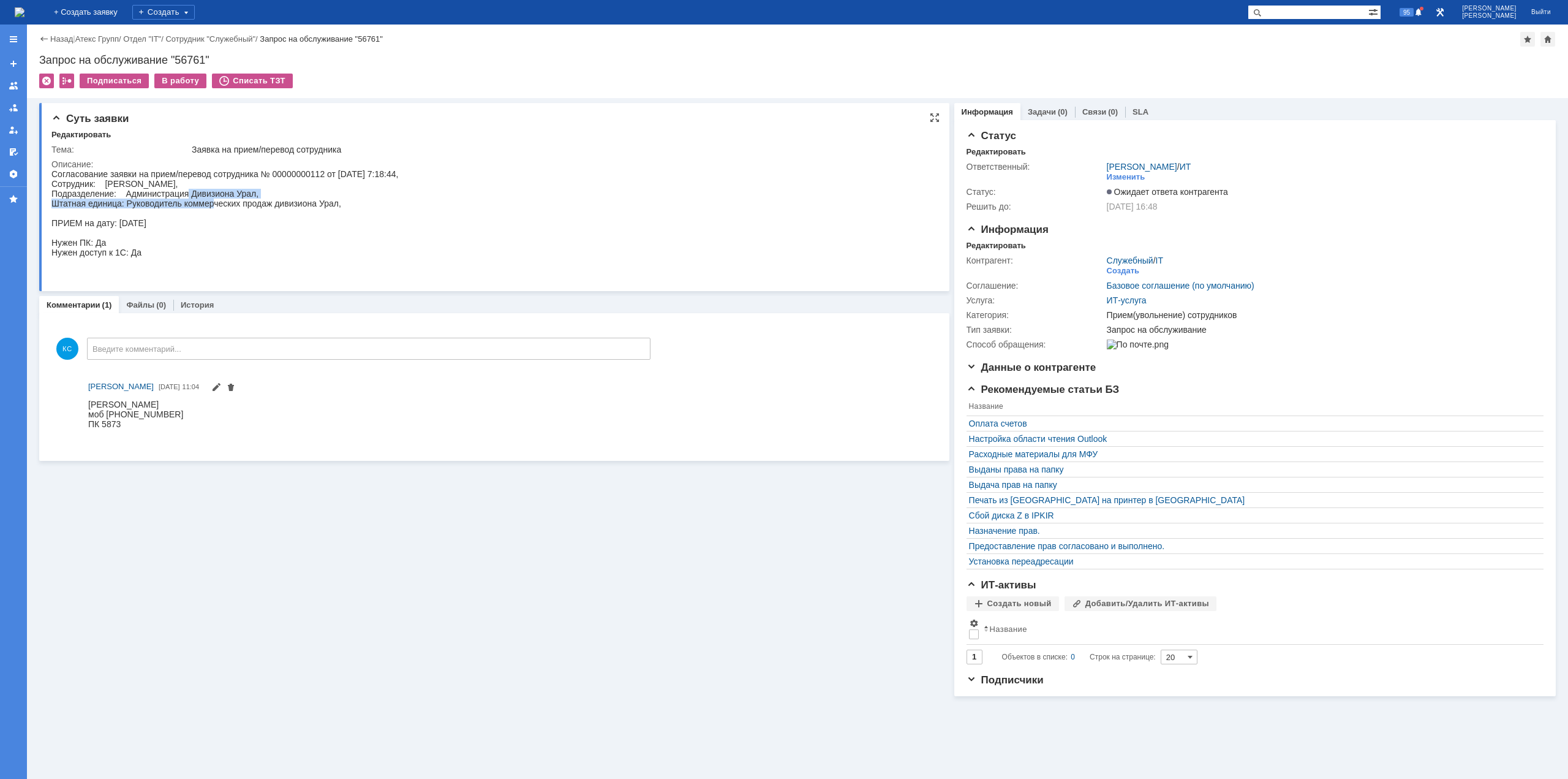
click at [216, 204] on div "Согласование заявки на прием/перевод сотрудника № 00000000112 от 12.08.2025 7:1…" at bounding box center [225, 223] width 347 height 107
click at [237, 200] on div "Согласование заявки на прием/перевод сотрудника № 00000000112 от 12.08.2025 7:1…" at bounding box center [225, 223] width 347 height 107
drag, startPoint x: 272, startPoint y: 202, endPoint x: 262, endPoint y: 202, distance: 10.0
click at [262, 202] on div "Согласование заявки на прием/перевод сотрудника № 00000000112 от 12.08.2025 7:1…" at bounding box center [225, 223] width 347 height 107
drag, startPoint x: 148, startPoint y: 197, endPoint x: 172, endPoint y: 193, distance: 24.3
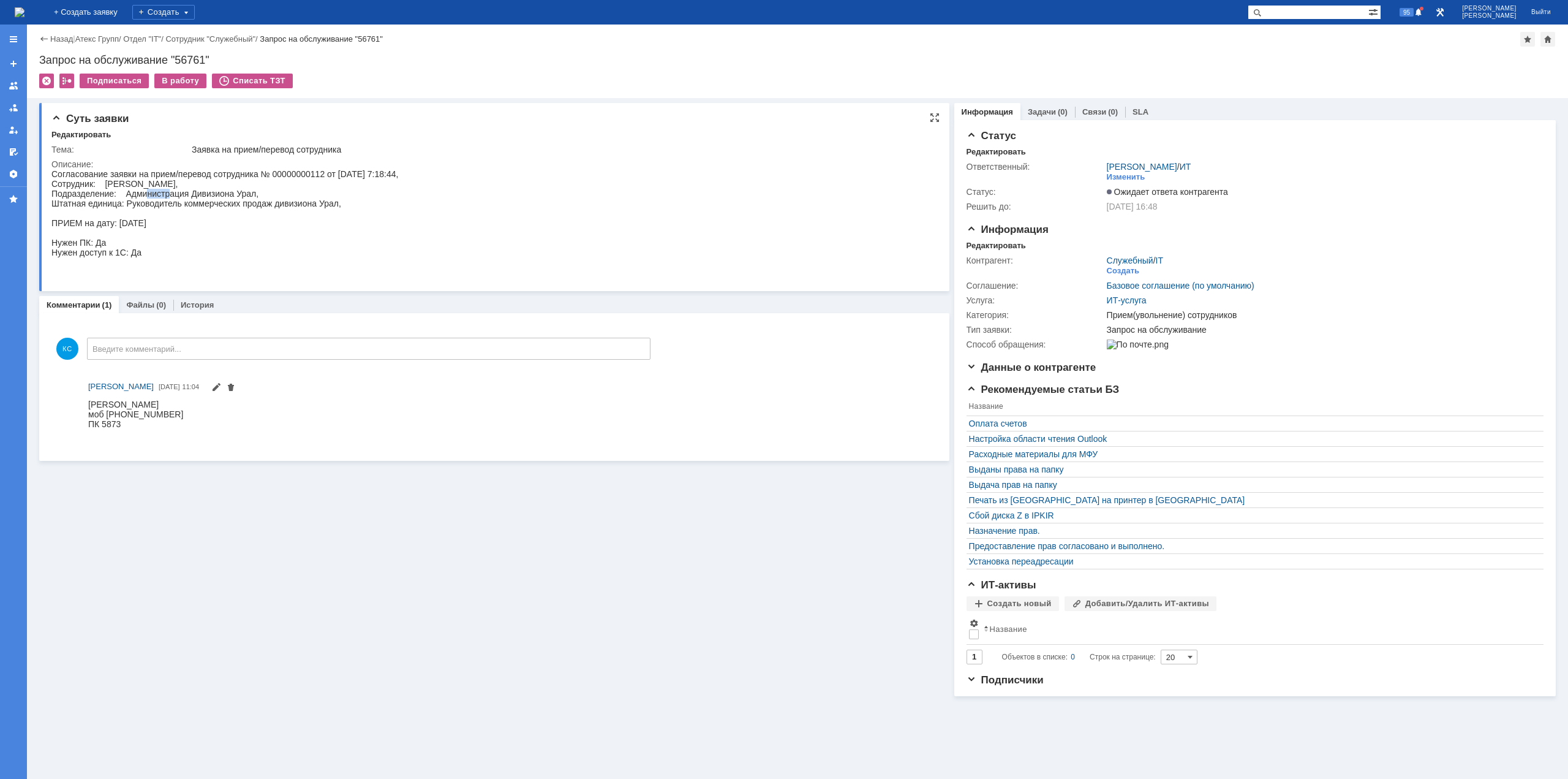
click at [172, 193] on div "Согласование заявки на прием/перевод сотрудника № 00000000112 от 12.08.2025 7:1…" at bounding box center [225, 223] width 347 height 107
drag, startPoint x: 200, startPoint y: 192, endPoint x: 218, endPoint y: 193, distance: 18.0
click at [214, 193] on div "Согласование заявки на прием/перевод сотрудника № 00000000112 от 12.08.2025 7:1…" at bounding box center [225, 223] width 347 height 107
drag, startPoint x: 248, startPoint y: 192, endPoint x: 229, endPoint y: 193, distance: 19.0
click at [229, 193] on div "Согласование заявки на прием/перевод сотрудника № 00000000112 от 12.08.2025 7:1…" at bounding box center [225, 223] width 347 height 107
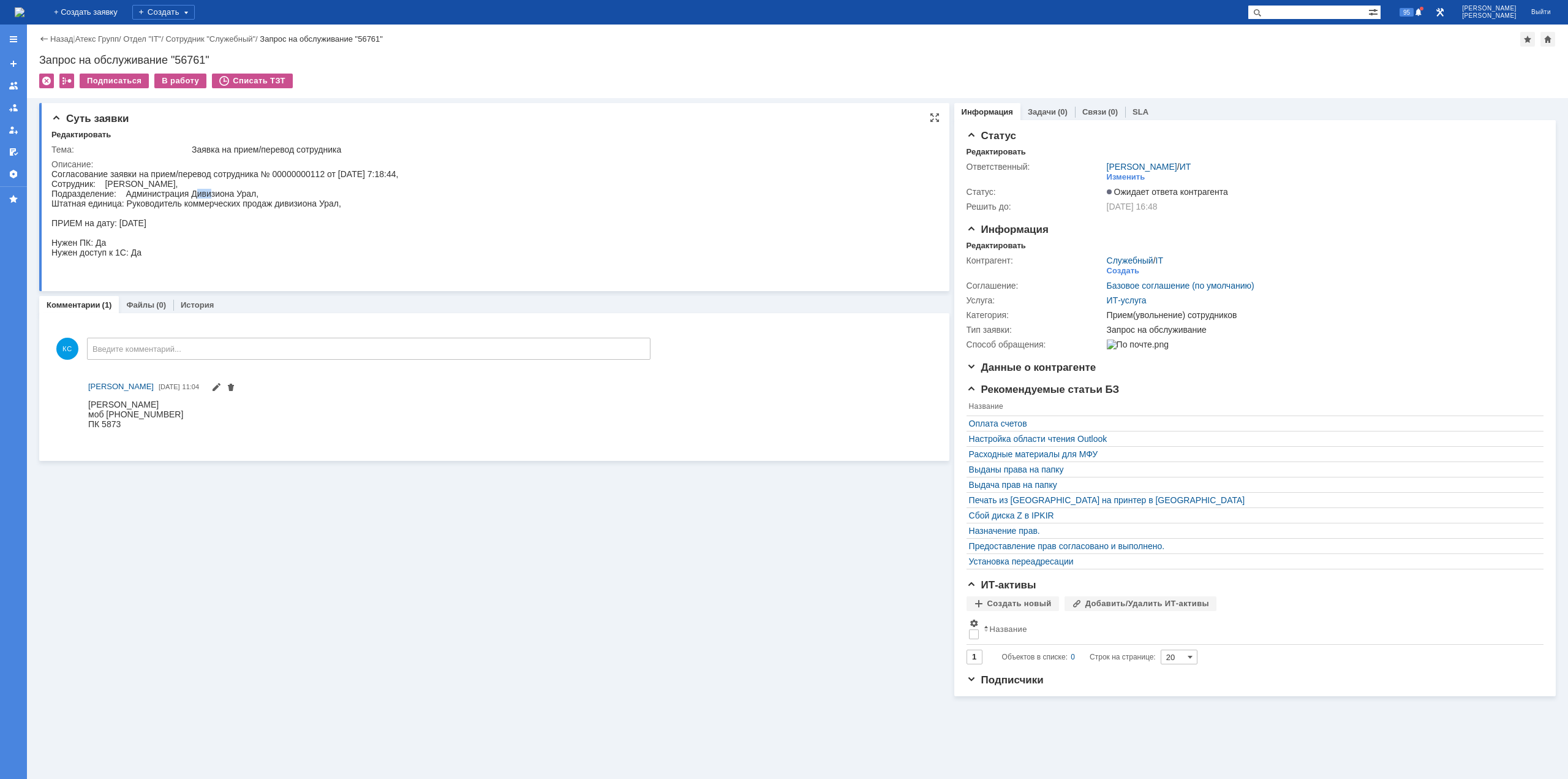
drag, startPoint x: 198, startPoint y: 192, endPoint x: 217, endPoint y: 188, distance: 19.4
click at [216, 188] on div "Согласование заявки на прием/перевод сотрудника № 00000000112 от 12.08.2025 7:1…" at bounding box center [225, 223] width 347 height 107
drag, startPoint x: 277, startPoint y: 208, endPoint x: 306, endPoint y: 208, distance: 29.0
click at [306, 208] on div "Согласование заявки на прием/перевод сотрудника № 00000000112 от 12.08.2025 7:1…" at bounding box center [225, 223] width 347 height 107
drag, startPoint x: 150, startPoint y: 193, endPoint x: 185, endPoint y: 194, distance: 35.0
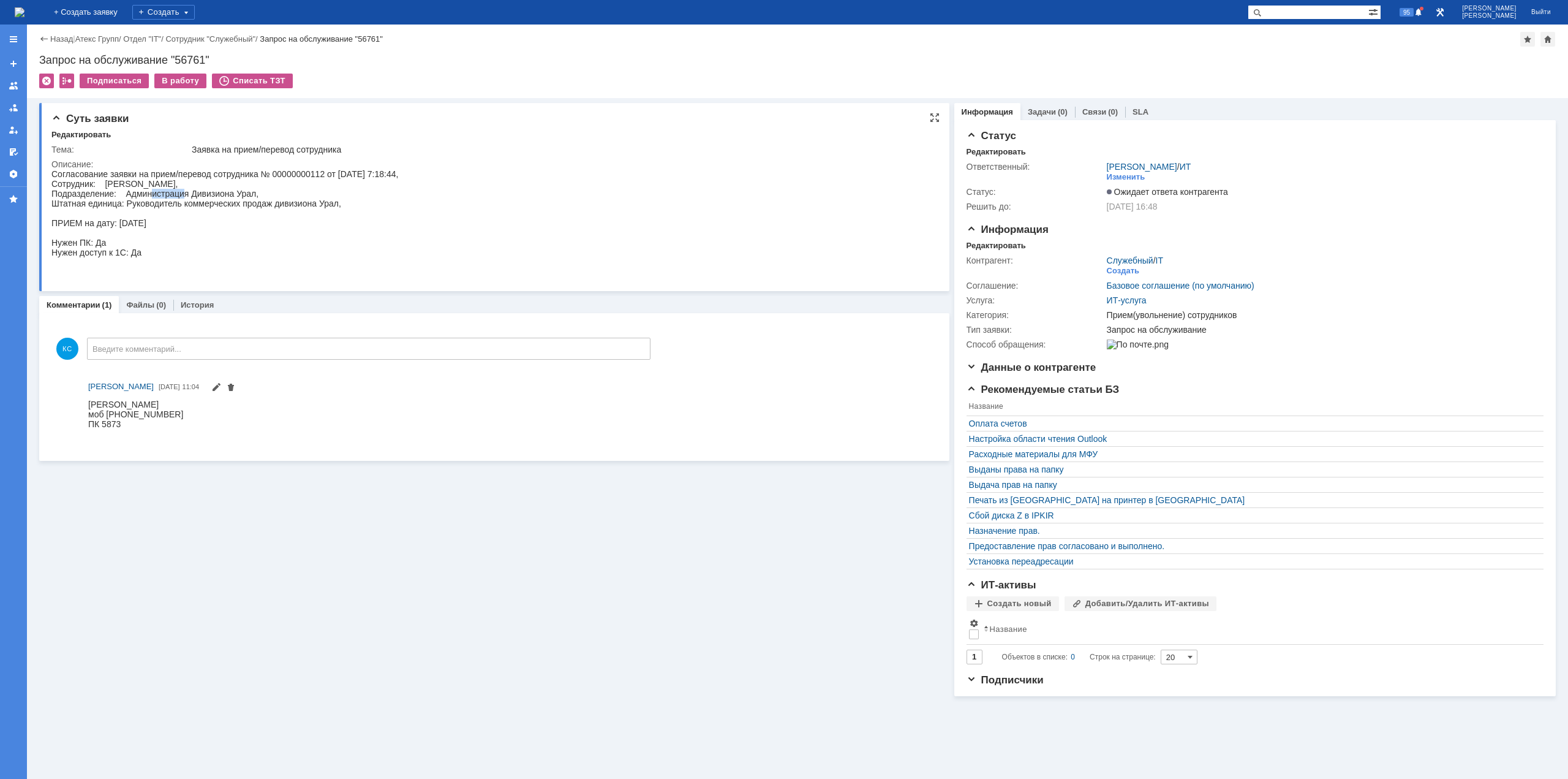
click at [185, 194] on div "Согласование заявки на прием/перевод сотрудника № 00000000112 от 12.08.2025 7:1…" at bounding box center [225, 223] width 347 height 107
click at [25, 17] on img at bounding box center [20, 12] width 10 height 10
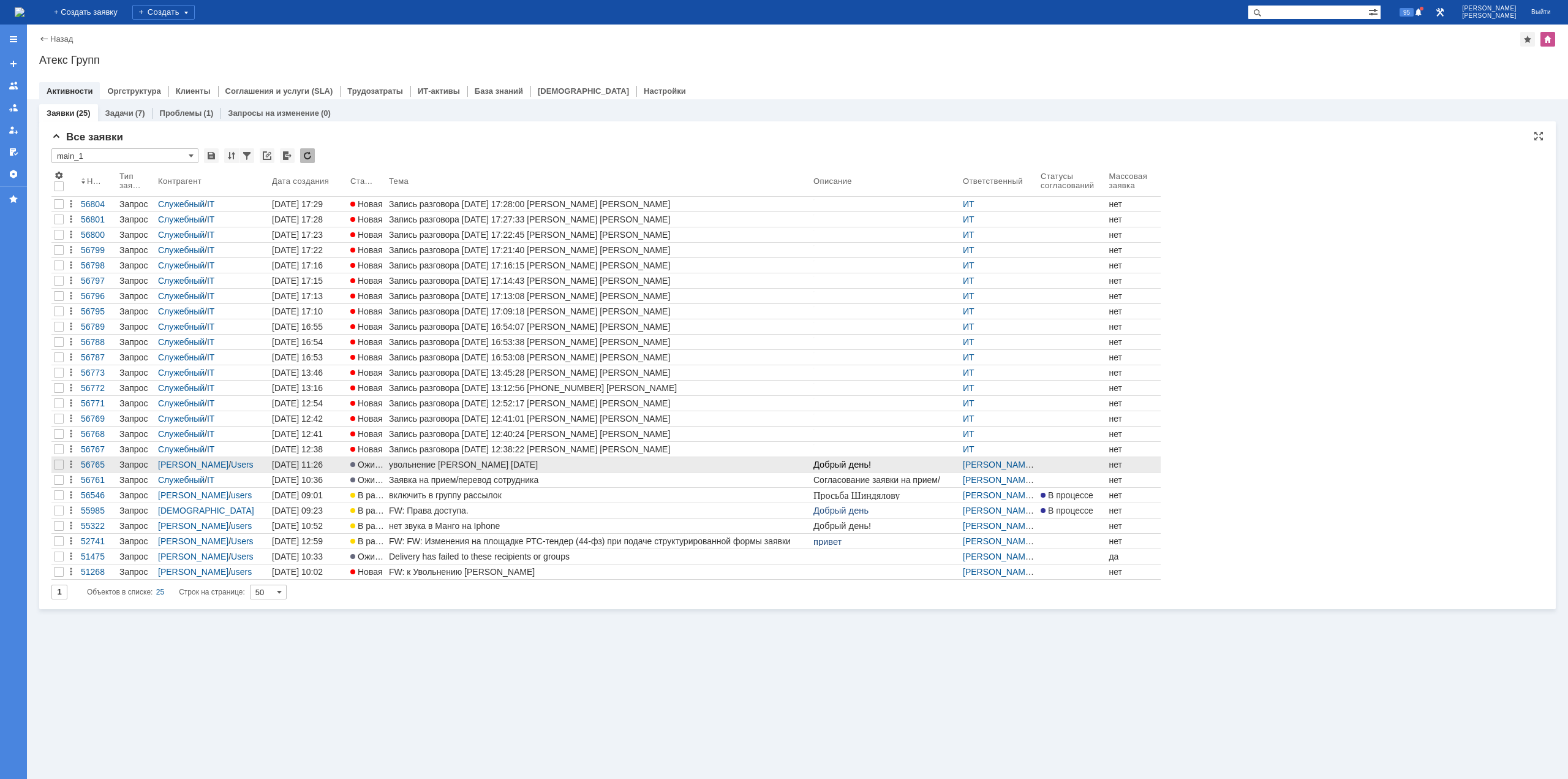
click at [470, 463] on div "увольнение [PERSON_NAME] [DATE]" at bounding box center [599, 464] width 420 height 10
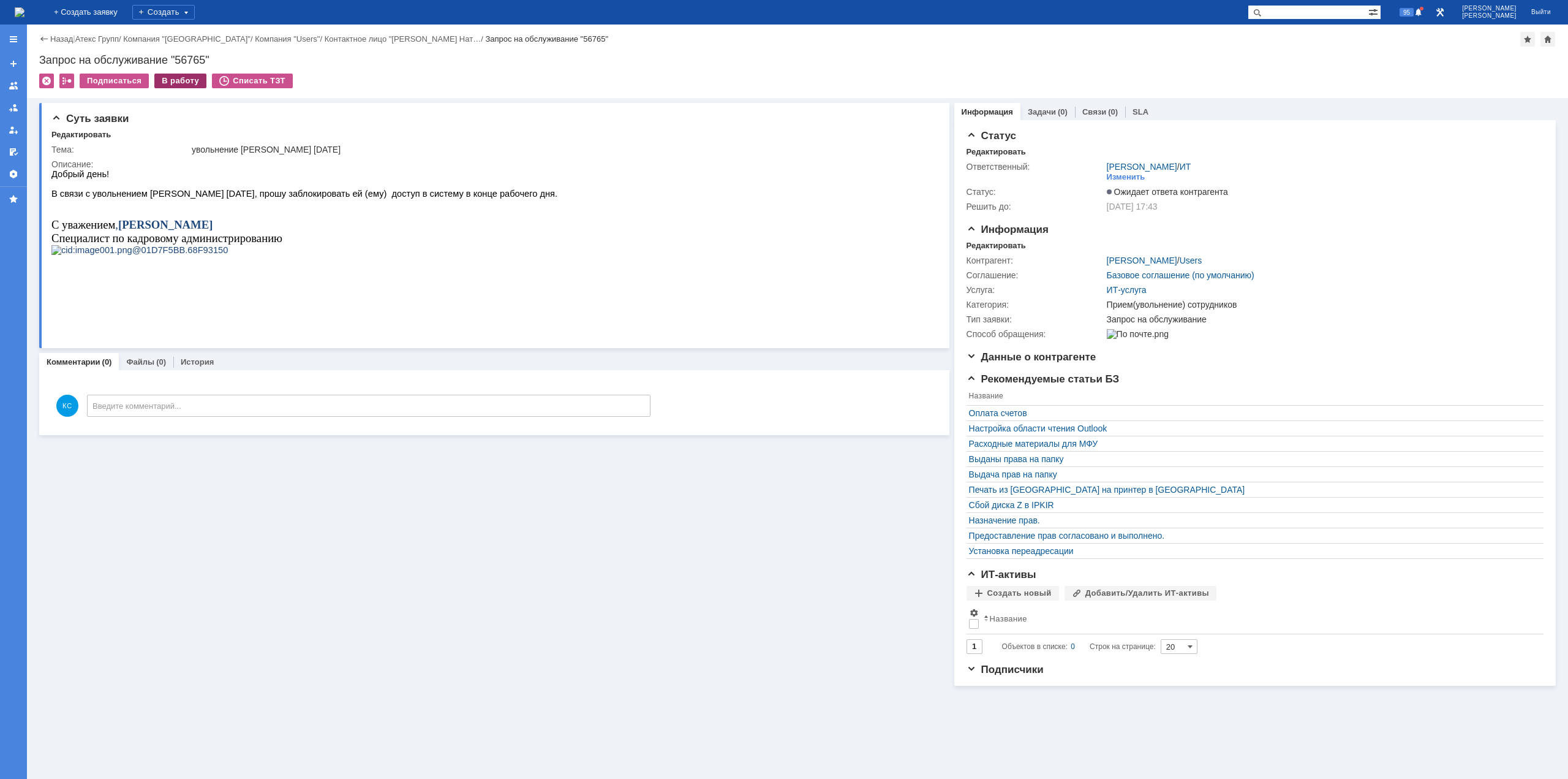
click at [176, 82] on div "В работу" at bounding box center [180, 81] width 52 height 15
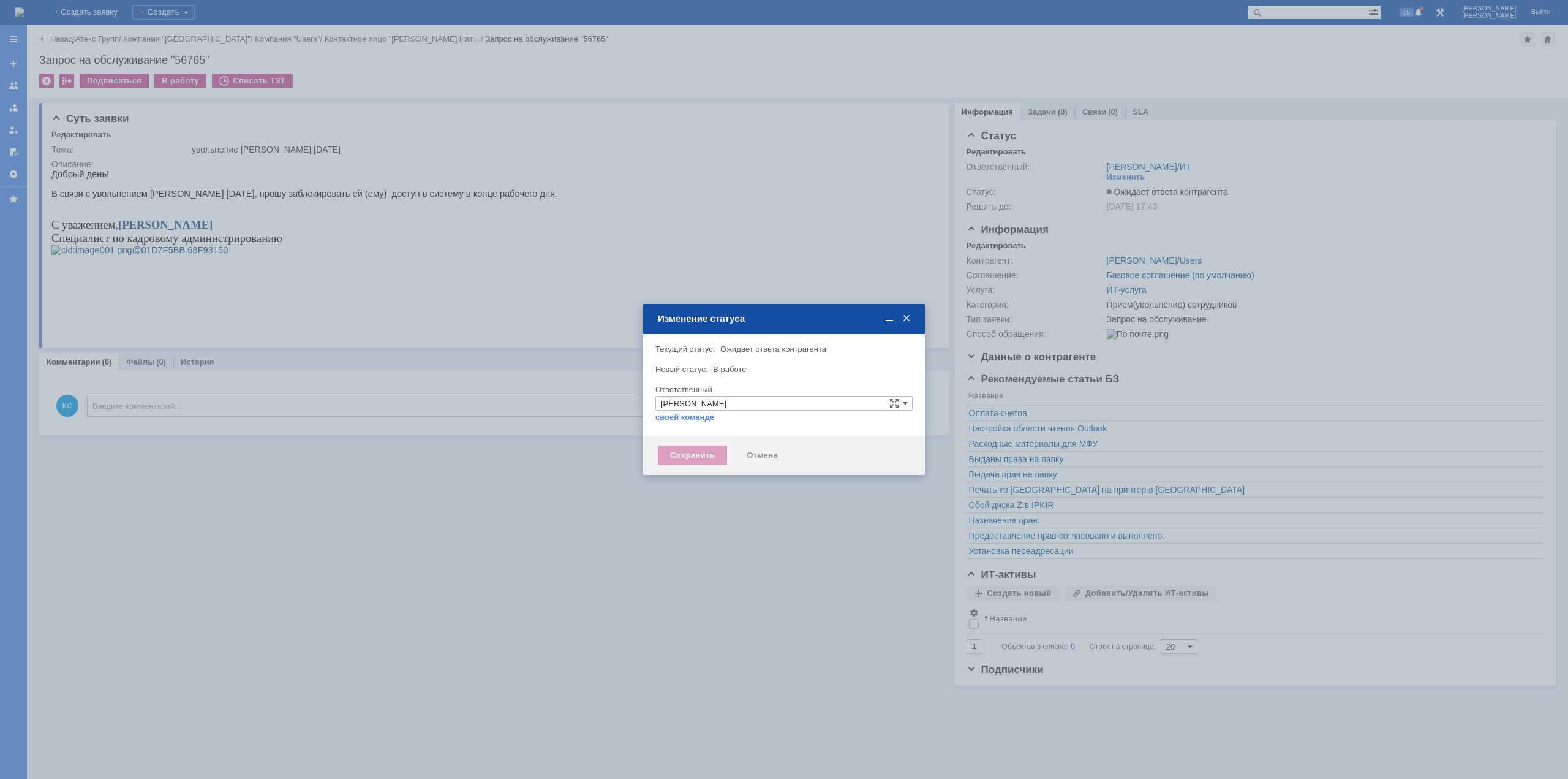
type input "Прием(увольнение) сотрудников"
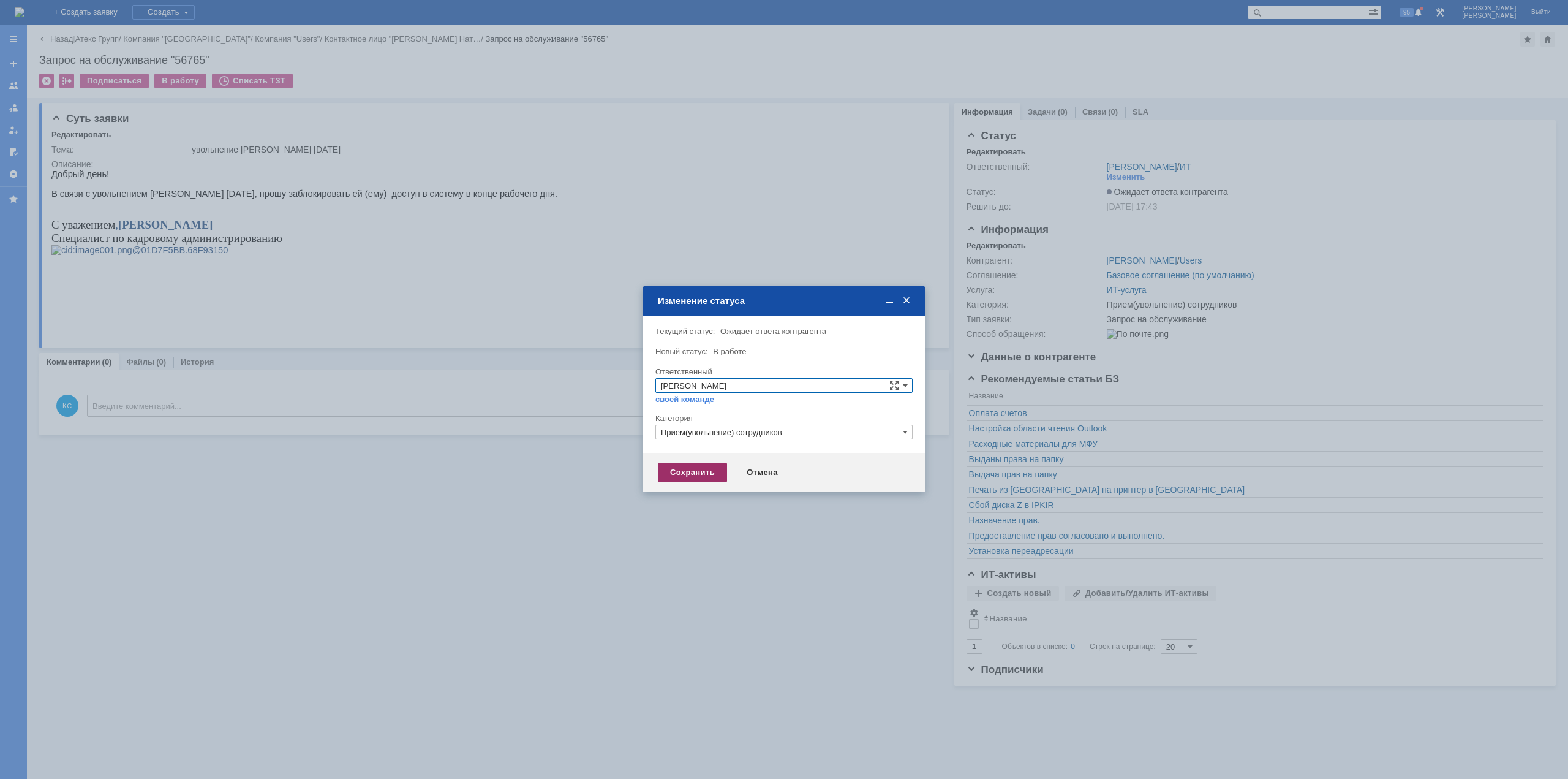
click at [689, 470] on div "Сохранить" at bounding box center [693, 472] width 69 height 20
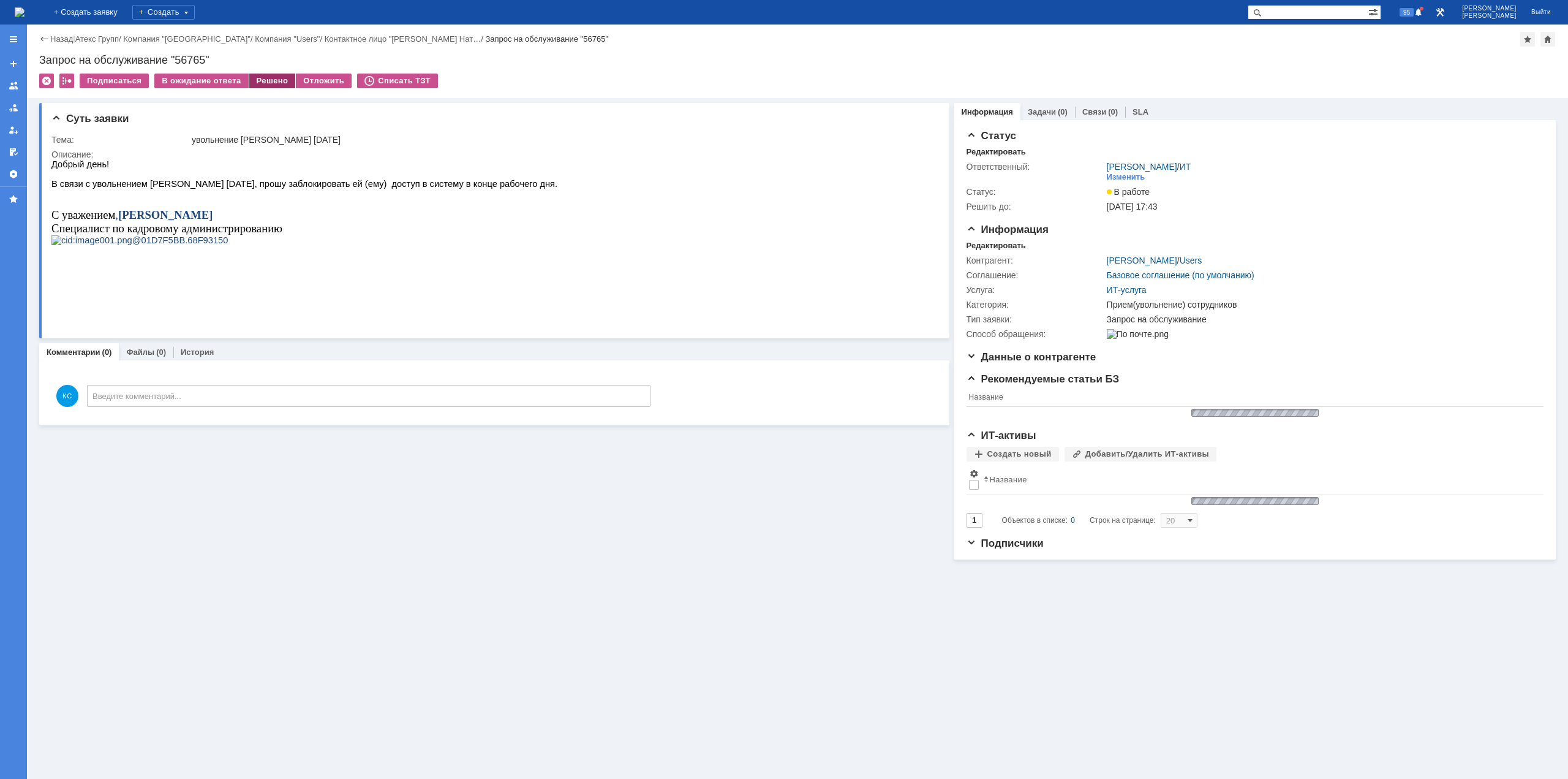
click at [258, 88] on div "Решено" at bounding box center [272, 81] width 46 height 15
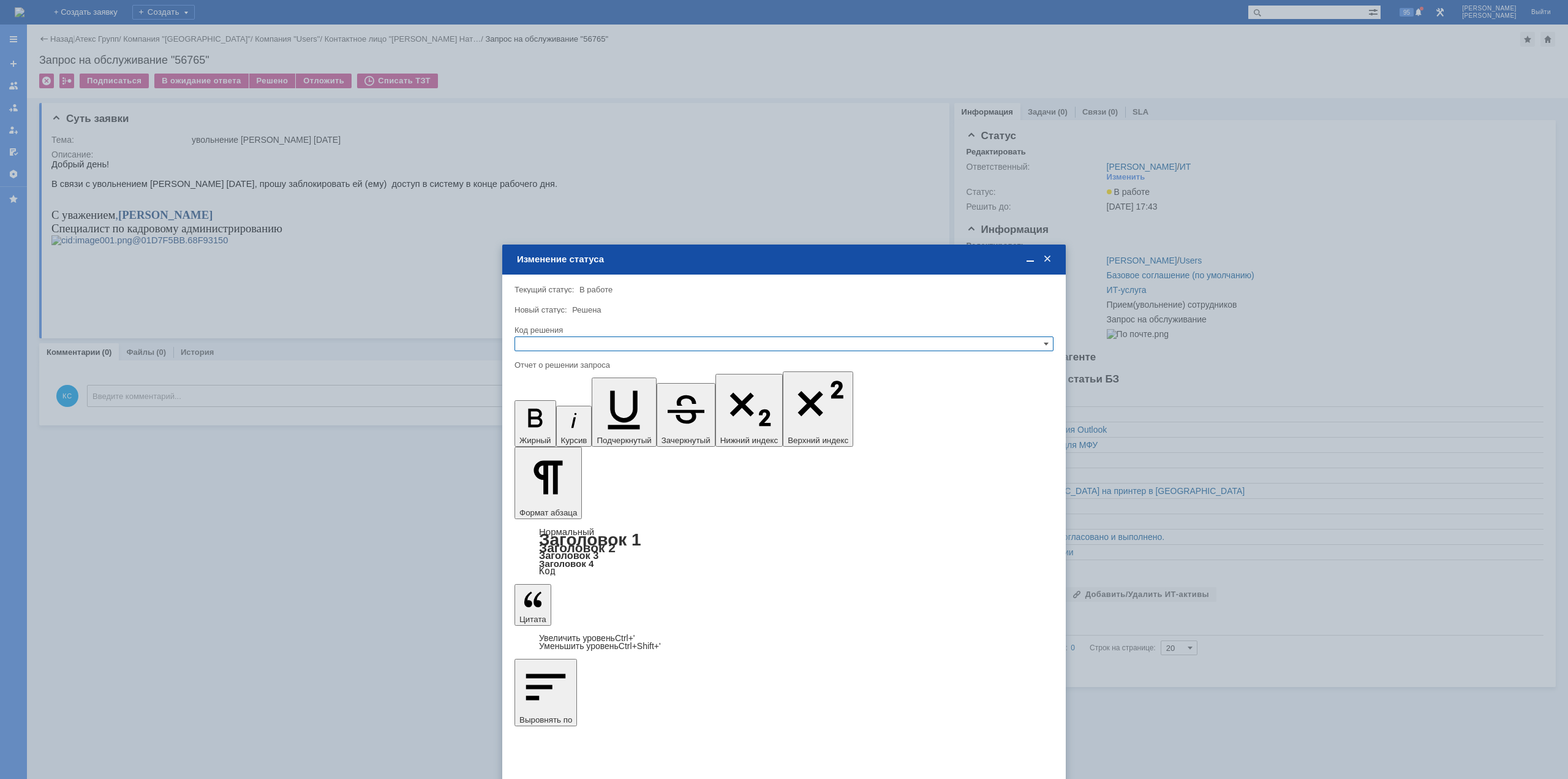
click at [654, 346] on input "text" at bounding box center [784, 343] width 539 height 15
click at [578, 404] on span "Решено" at bounding box center [784, 403] width 528 height 10
type input "Решено"
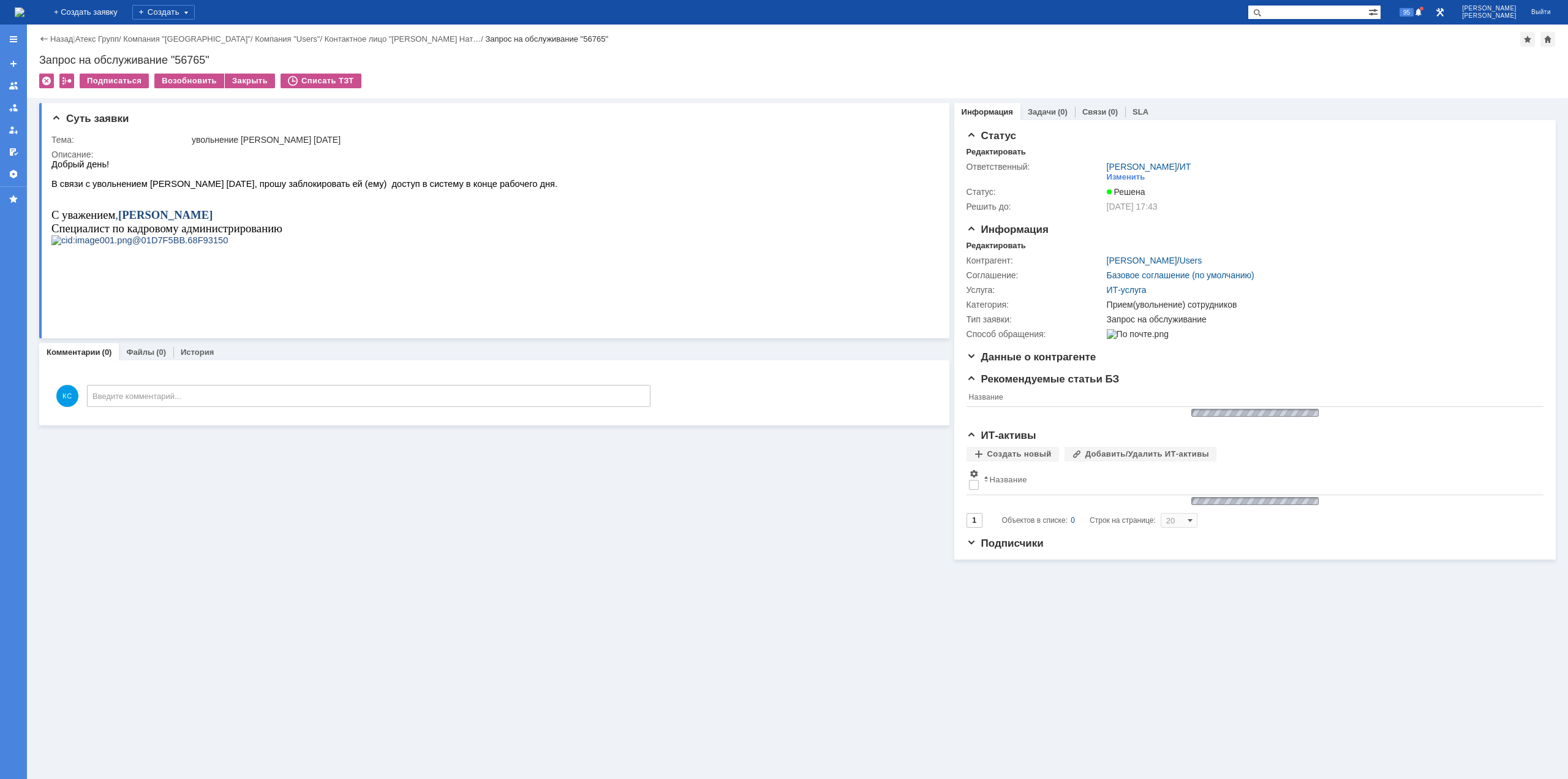
click at [25, 9] on img at bounding box center [20, 12] width 10 height 10
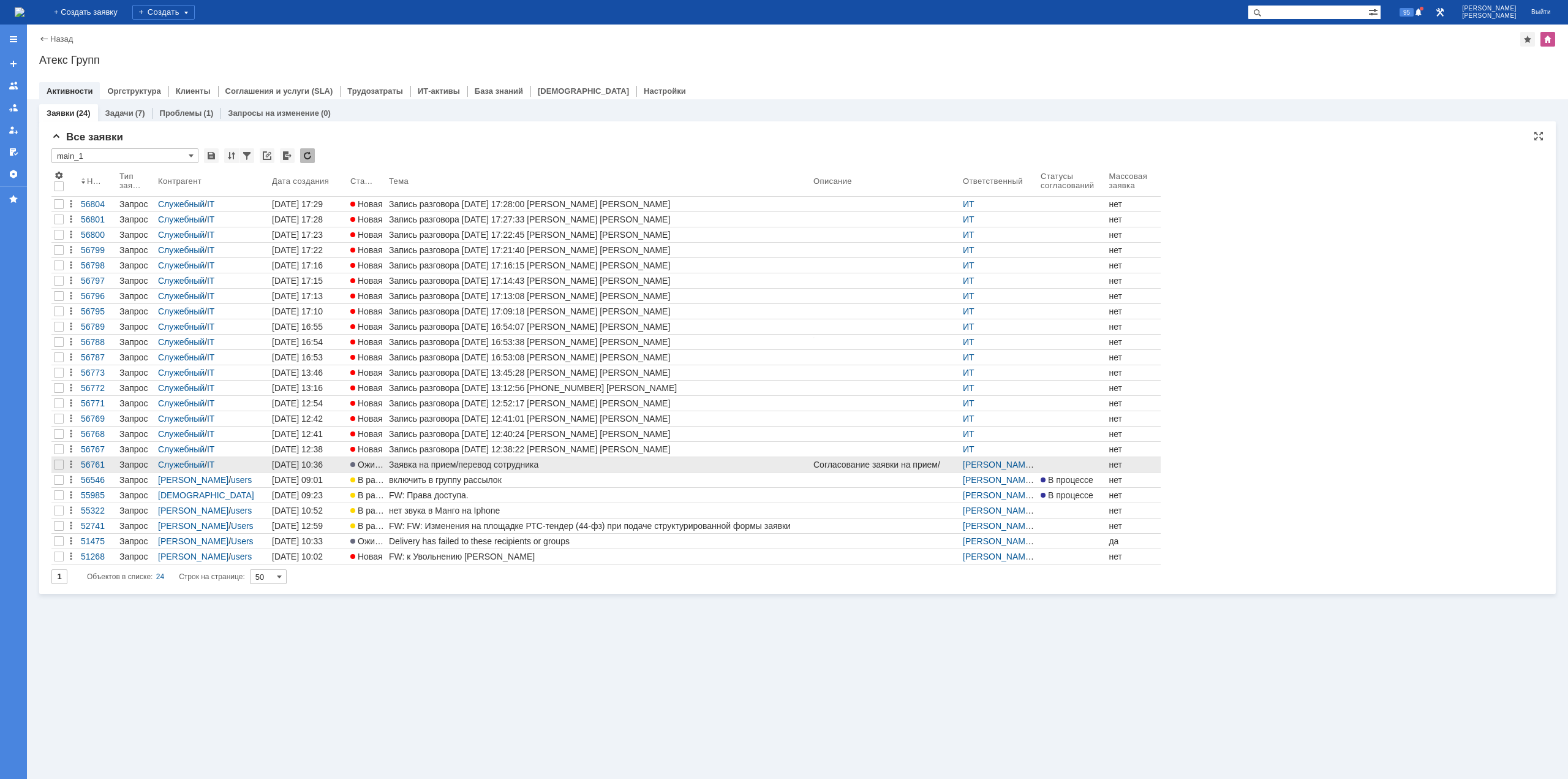
click at [447, 466] on div "Заявка на прием/перевод сотрудника" at bounding box center [599, 464] width 420 height 10
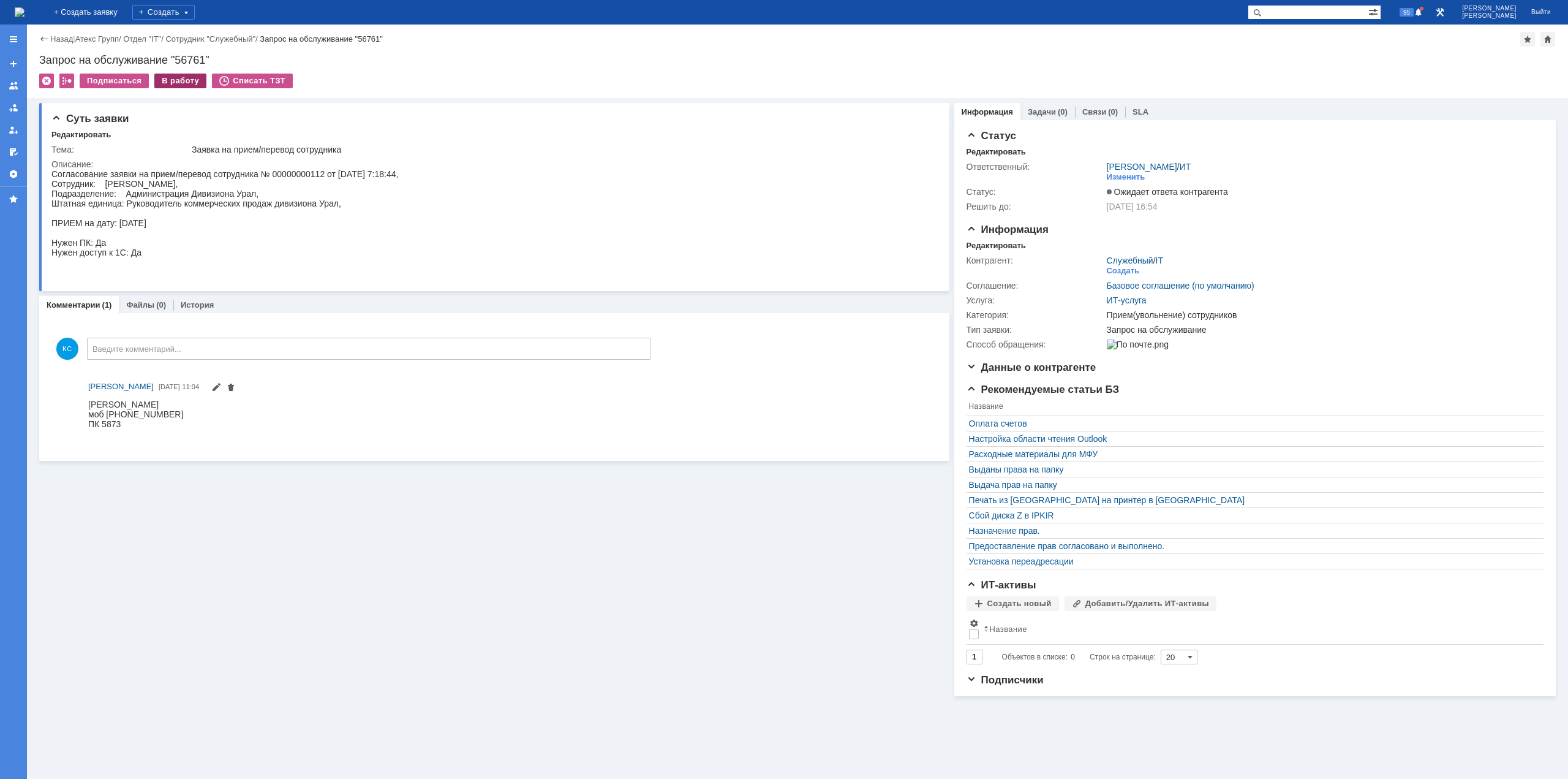
click at [168, 79] on div "В работу" at bounding box center [180, 81] width 52 height 15
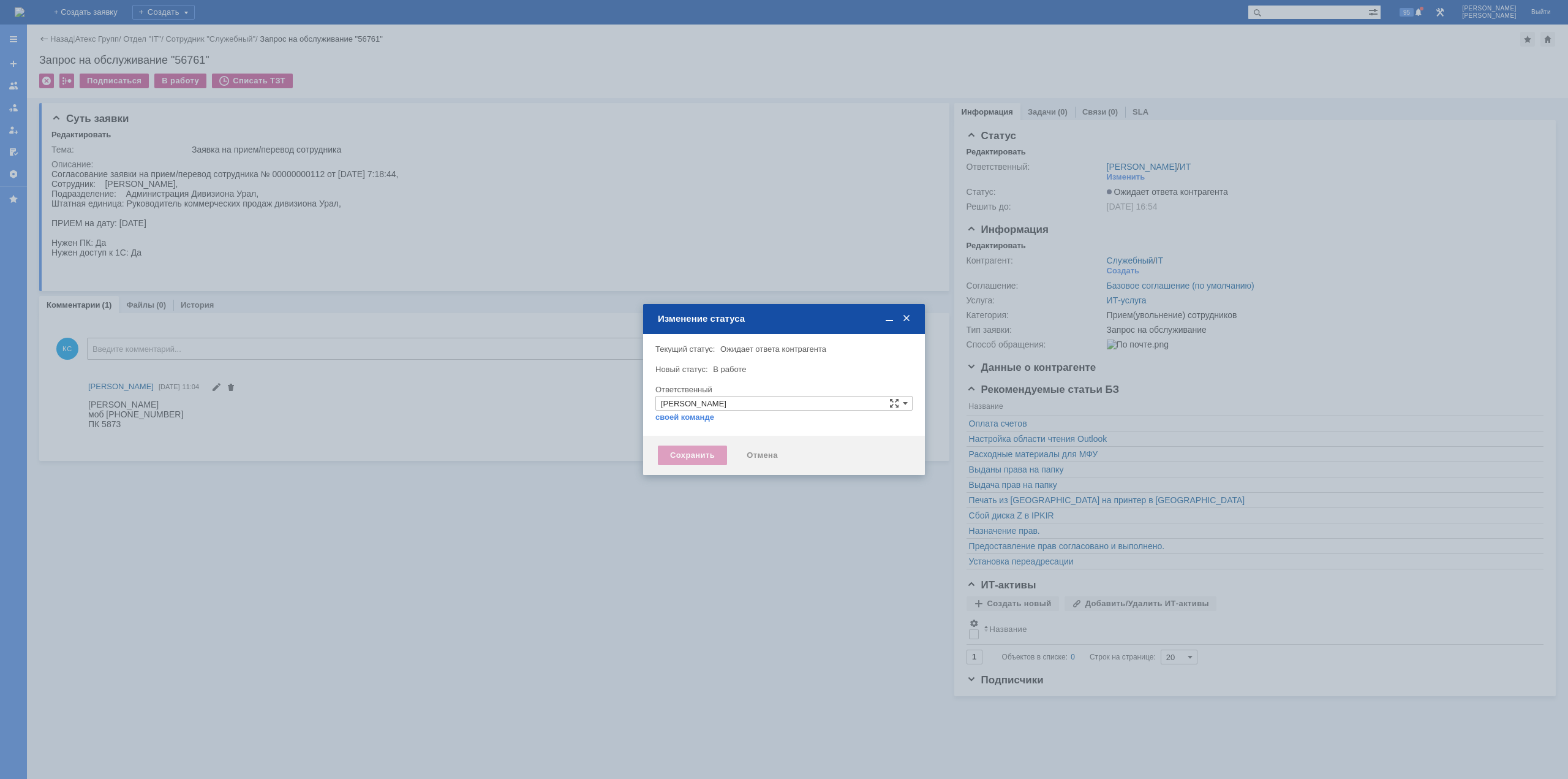
type input "Прием(увольнение) сотрудников"
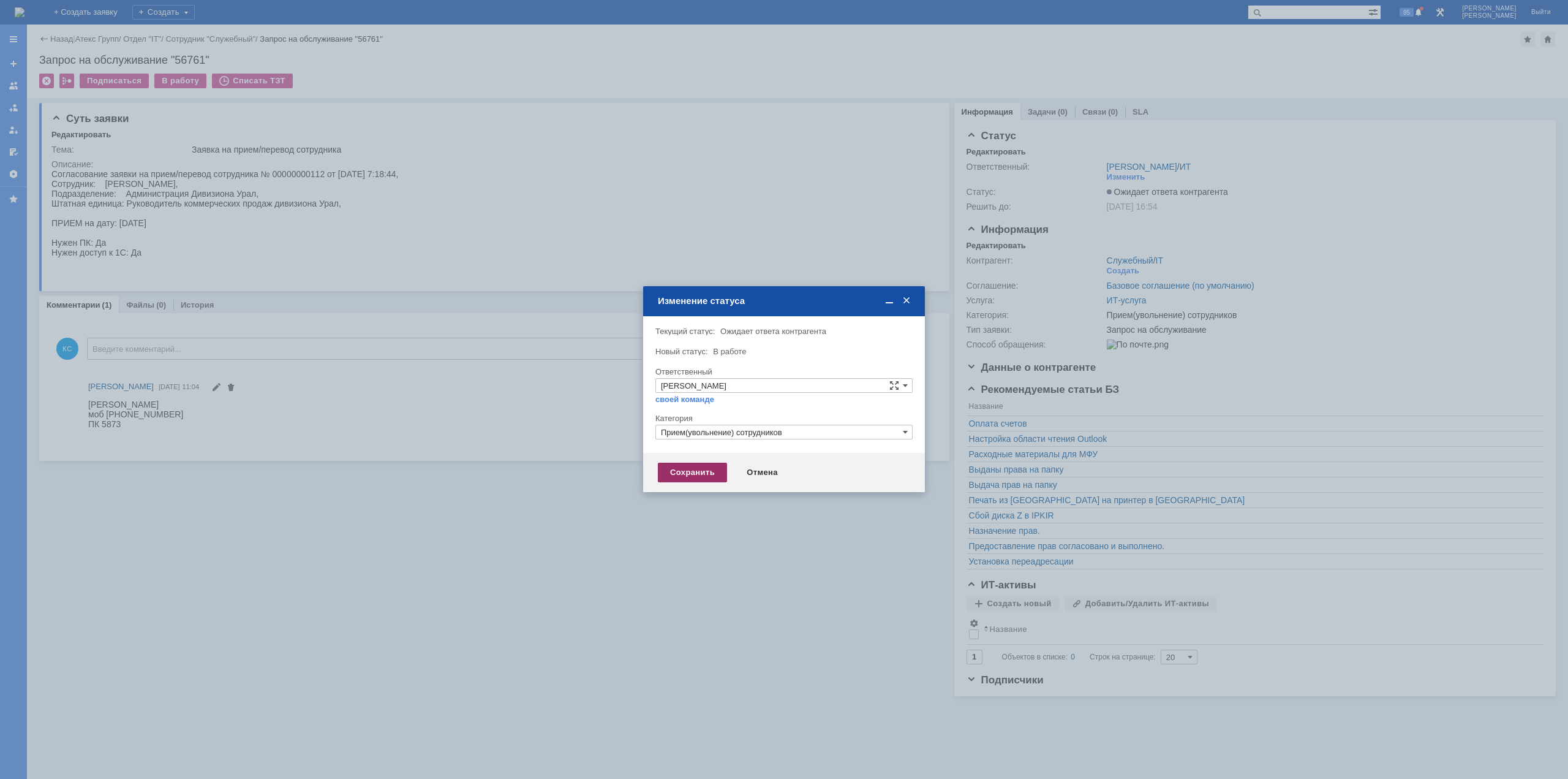
click at [678, 473] on div "Сохранить" at bounding box center [693, 472] width 69 height 20
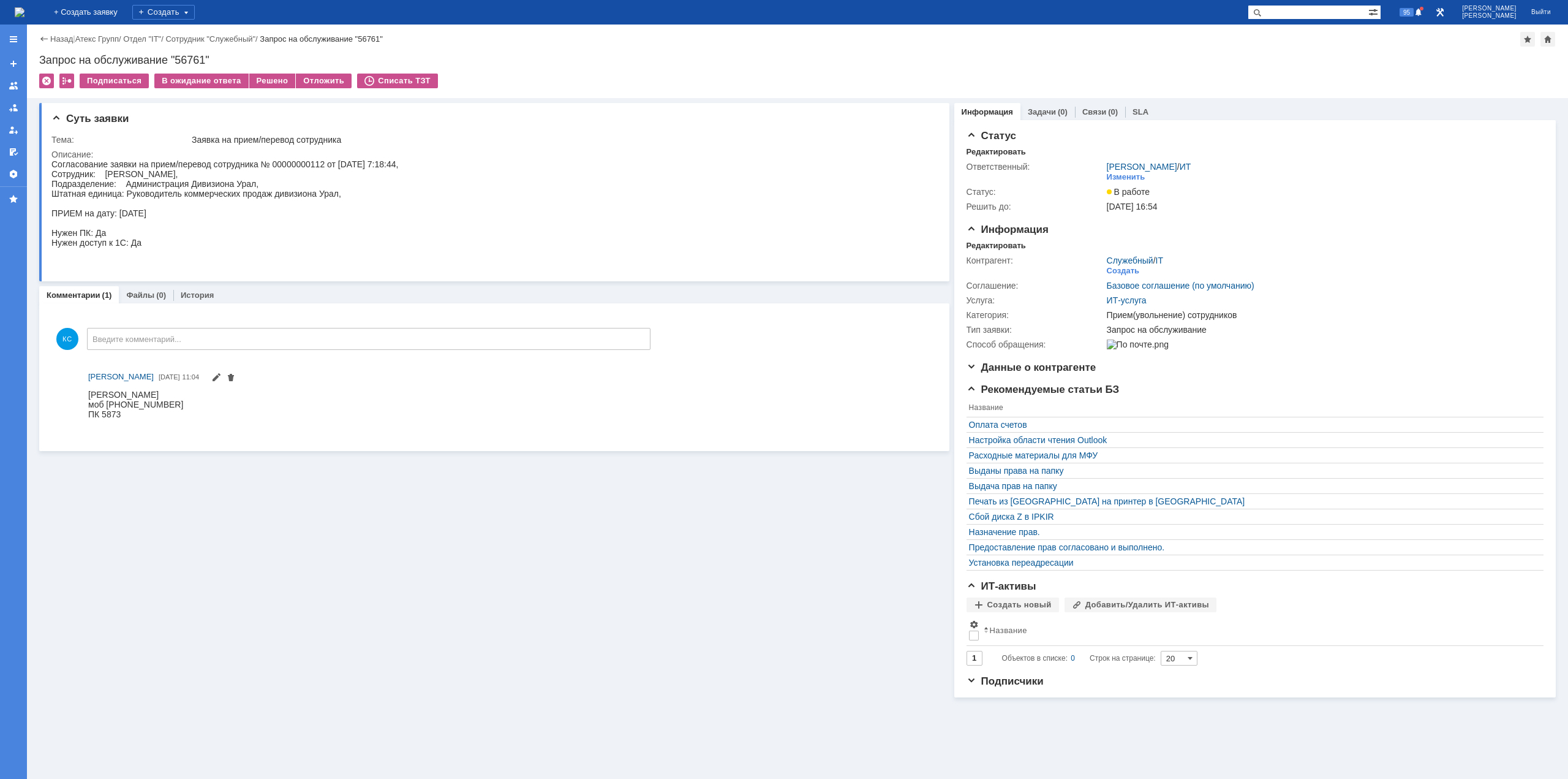
click at [140, 161] on div "Согласование заявки на прием/перевод сотрудника № 00000000112 от 12.08.2025 7:1…" at bounding box center [225, 213] width 347 height 107
drag, startPoint x: 107, startPoint y: 175, endPoint x: 239, endPoint y: 175, distance: 132.0
click at [239, 175] on div "Согласование заявки на прием/перевод сотрудника № 00000000112 от 12.08.2025 7:1…" at bounding box center [225, 213] width 347 height 107
copy div "Мережникова Наталья Сергеевна"
drag, startPoint x: 203, startPoint y: 183, endPoint x: 223, endPoint y: 183, distance: 20.0
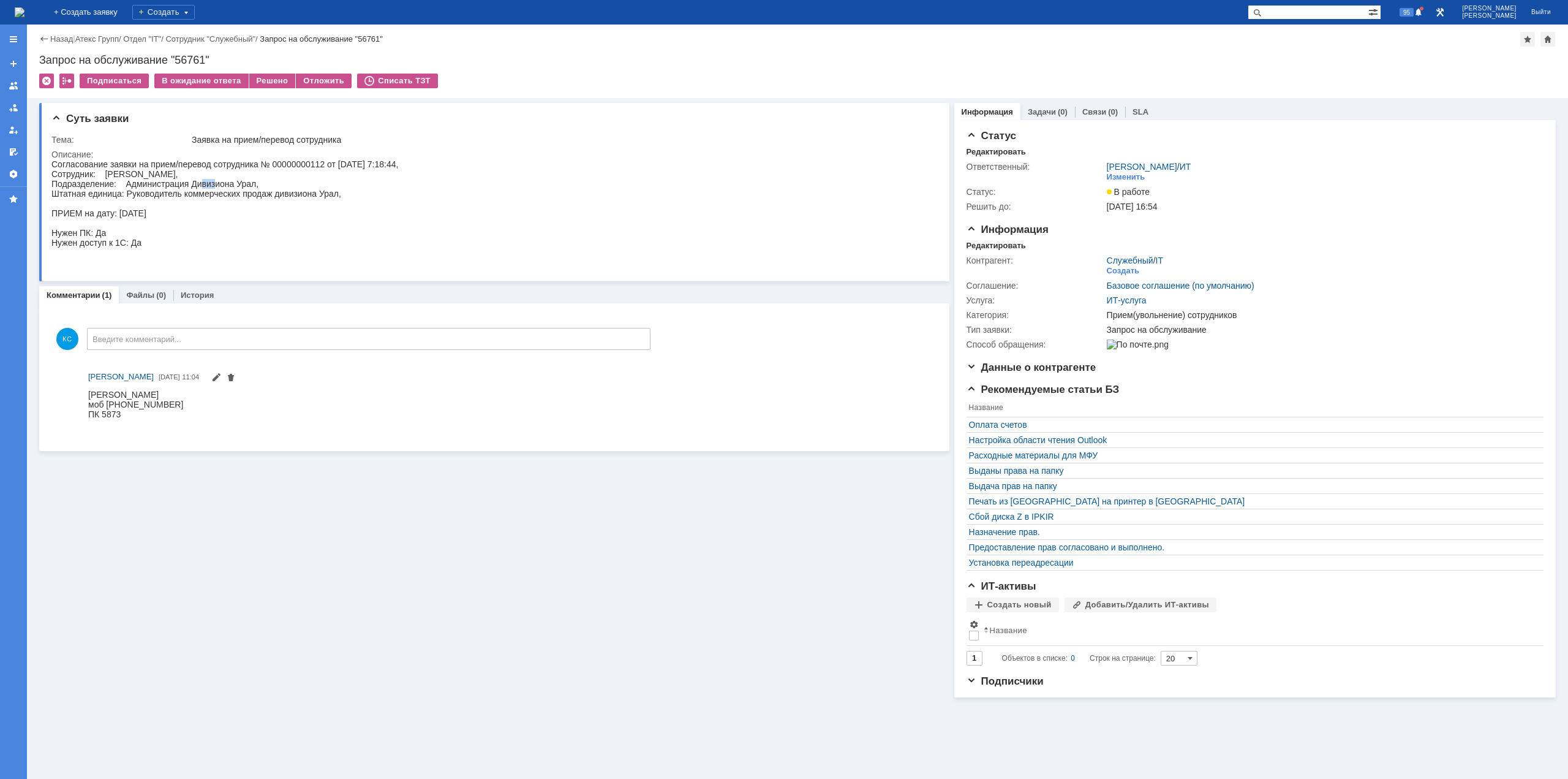
click at [223, 183] on div "Согласование заявки на прием/перевод сотрудника № 00000000112 от 12.08.2025 7:1…" at bounding box center [225, 213] width 347 height 107
click at [225, 192] on div "Согласование заявки на прием/перевод сотрудника № 00000000112 от 12.08.2025 7:1…" at bounding box center [225, 213] width 347 height 107
click at [243, 195] on div "Согласование заявки на прием/перевод сотрудника № 00000000112 от 12.08.2025 7:1…" at bounding box center [225, 213] width 347 height 107
click at [159, 404] on div "моб +7 (904) 162-61-41" at bounding box center [136, 404] width 95 height 10
drag, startPoint x: 178, startPoint y: 404, endPoint x: 107, endPoint y: 404, distance: 71.0
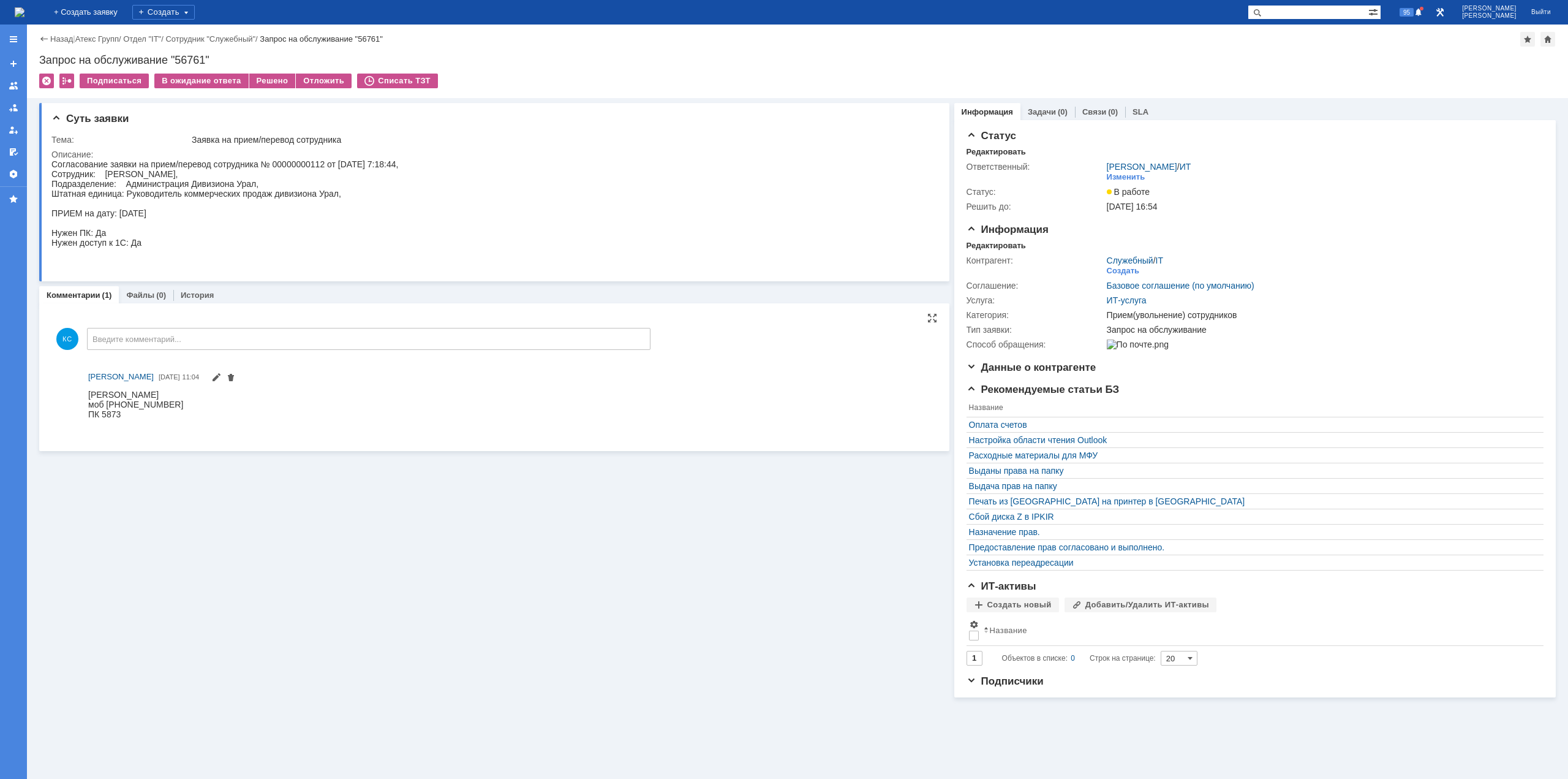
click at [107, 404] on div "моб +7 (904) 162-61-41" at bounding box center [136, 404] width 95 height 10
copy div "+7 (904) 162-61-41"
drag, startPoint x: 125, startPoint y: 195, endPoint x: 338, endPoint y: 193, distance: 213.0
click at [338, 193] on div "Согласование заявки на прием/перевод сотрудника № 00000000112 от 12.08.2025 7:1…" at bounding box center [225, 213] width 347 height 107
copy div "Руководитель коммерческих продаж дивизиона Урал"
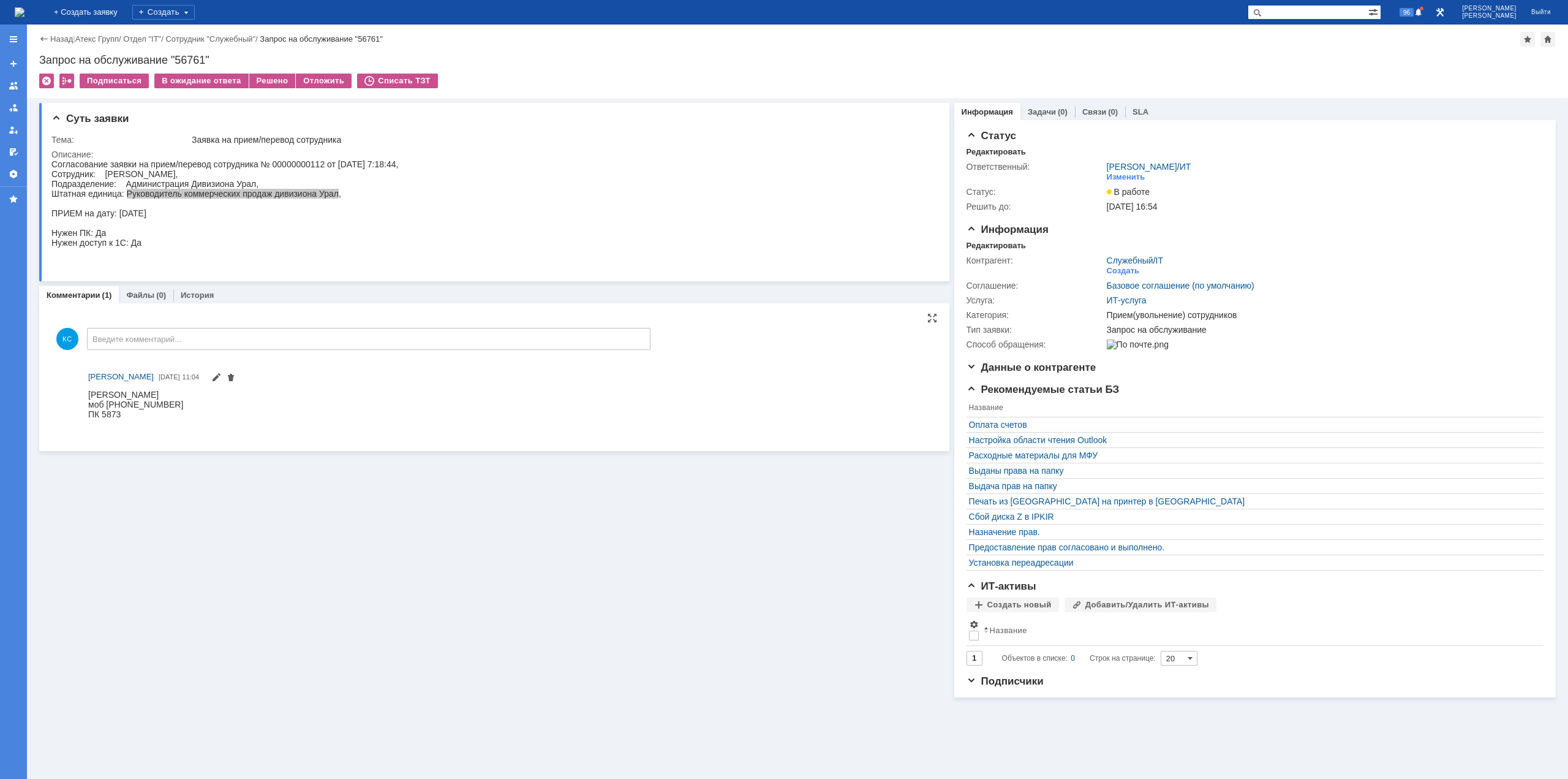
click at [138, 394] on div "Рук Тихонов Андрей Александрович" at bounding box center [136, 394] width 95 height 10
drag, startPoint x: 137, startPoint y: 394, endPoint x: 106, endPoint y: 395, distance: 31.0
click at [106, 395] on div "Рук Тихонов Андрей Александрович" at bounding box center [136, 394] width 95 height 10
copy div "Тихонов"
click at [202, 84] on div "В ожидание ответа" at bounding box center [201, 81] width 94 height 15
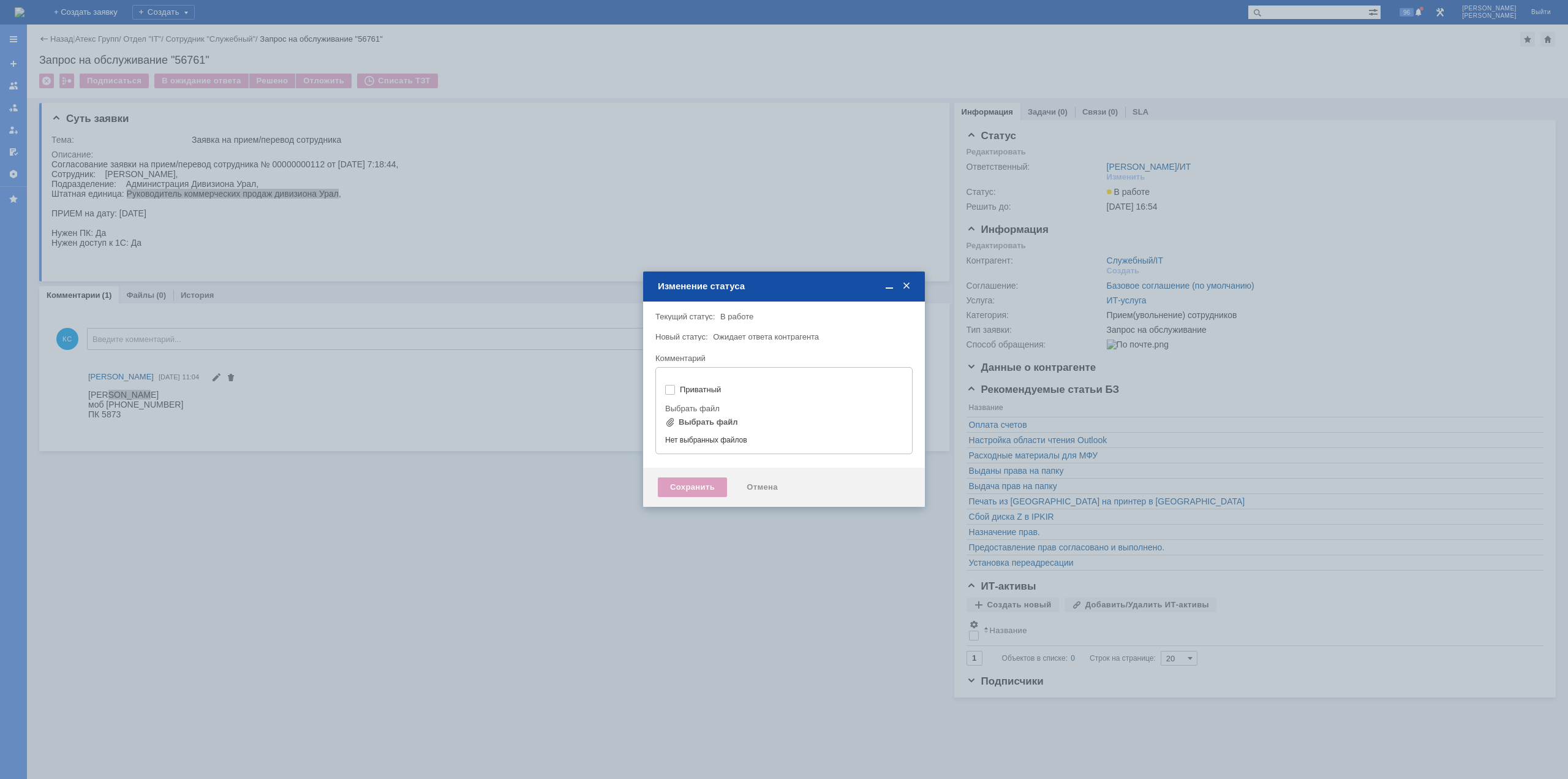
type input "[не указано]"
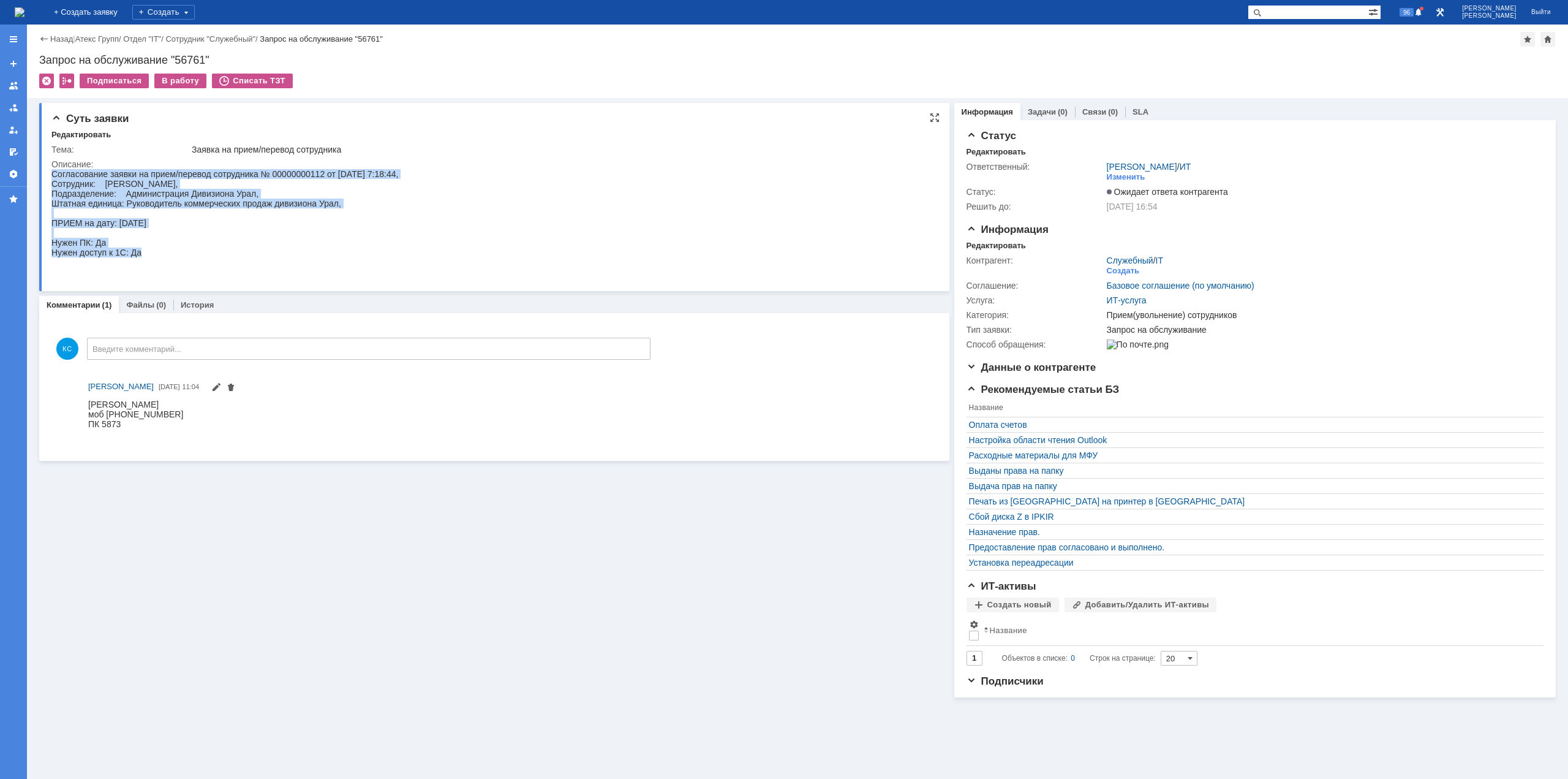
drag, startPoint x: 179, startPoint y: 254, endPoint x: 27, endPoint y: 166, distance: 175.6
click at [51, 170] on html "Согласование заявки на прием/перевод сотрудника № 00000000112 от 12.08.2025 7:1…" at bounding box center [490, 223] width 878 height 107
copy div "Согласование заявки на прием/перевод сотрудника № 00000000112 от 12.08.2025 7:1…"
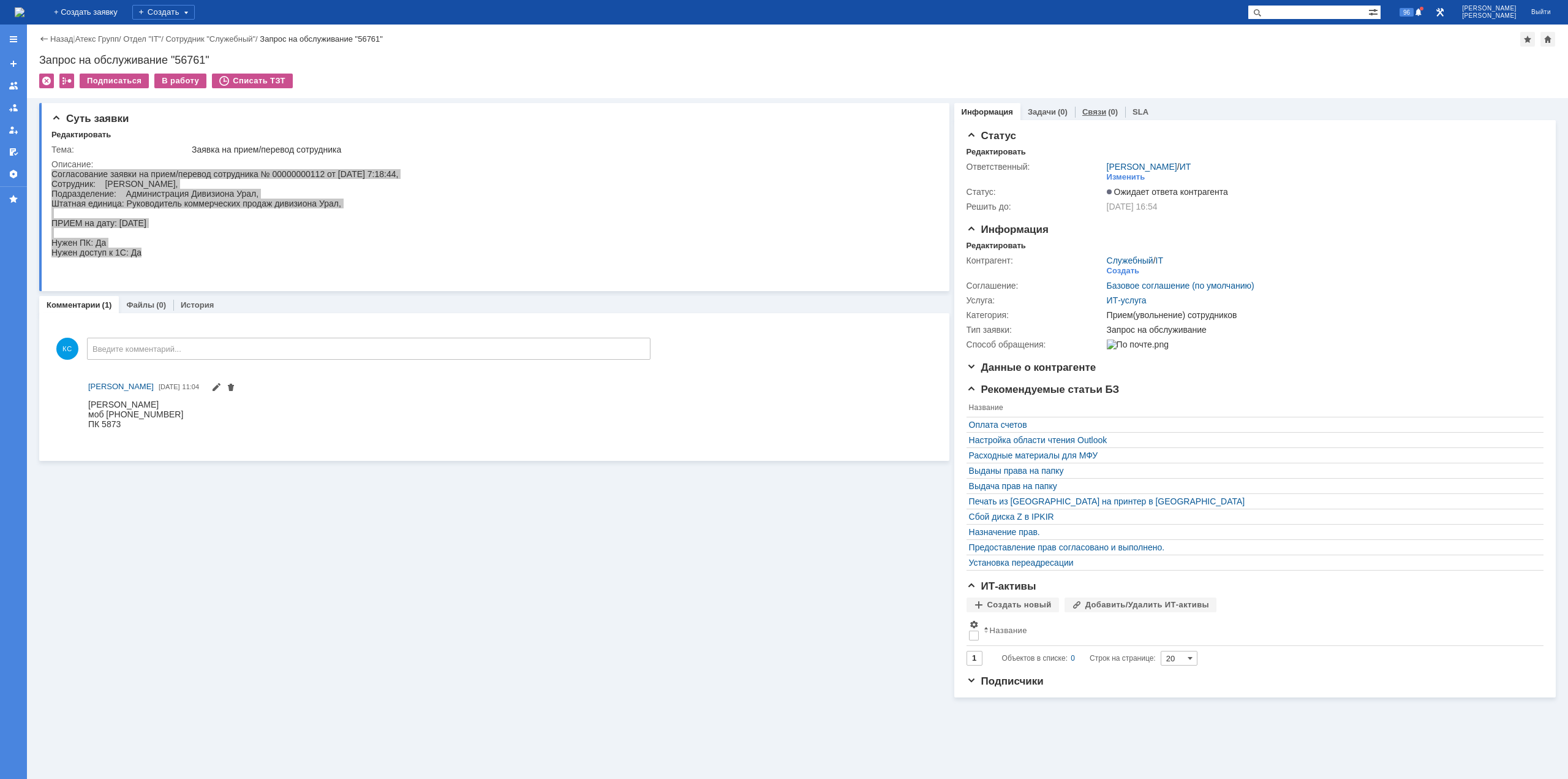
click at [1090, 109] on link "Связи" at bounding box center [1094, 111] width 24 height 9
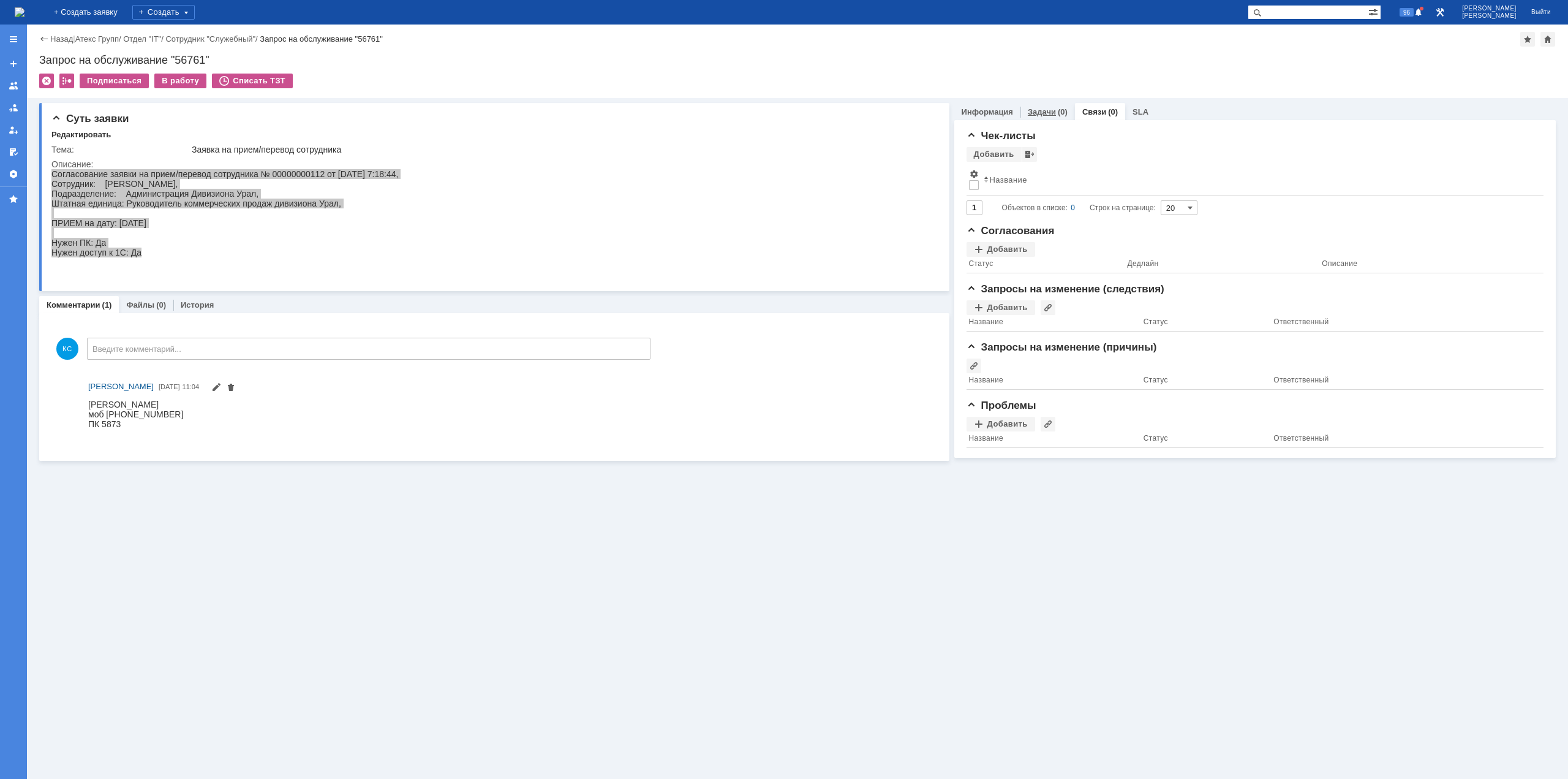
click at [1041, 112] on link "Задачи" at bounding box center [1042, 111] width 29 height 9
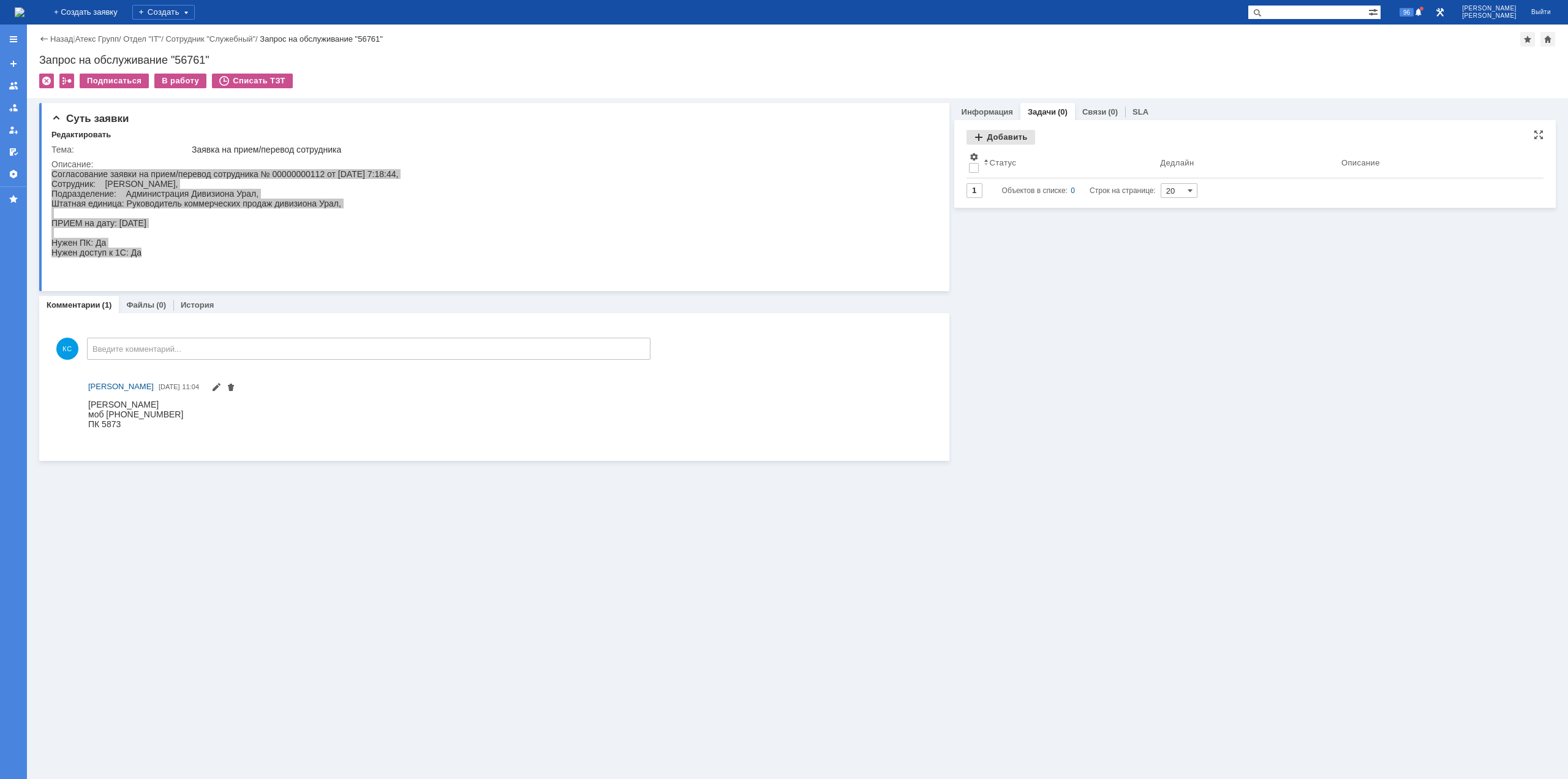
click at [997, 137] on div "Добавить" at bounding box center [1001, 137] width 69 height 15
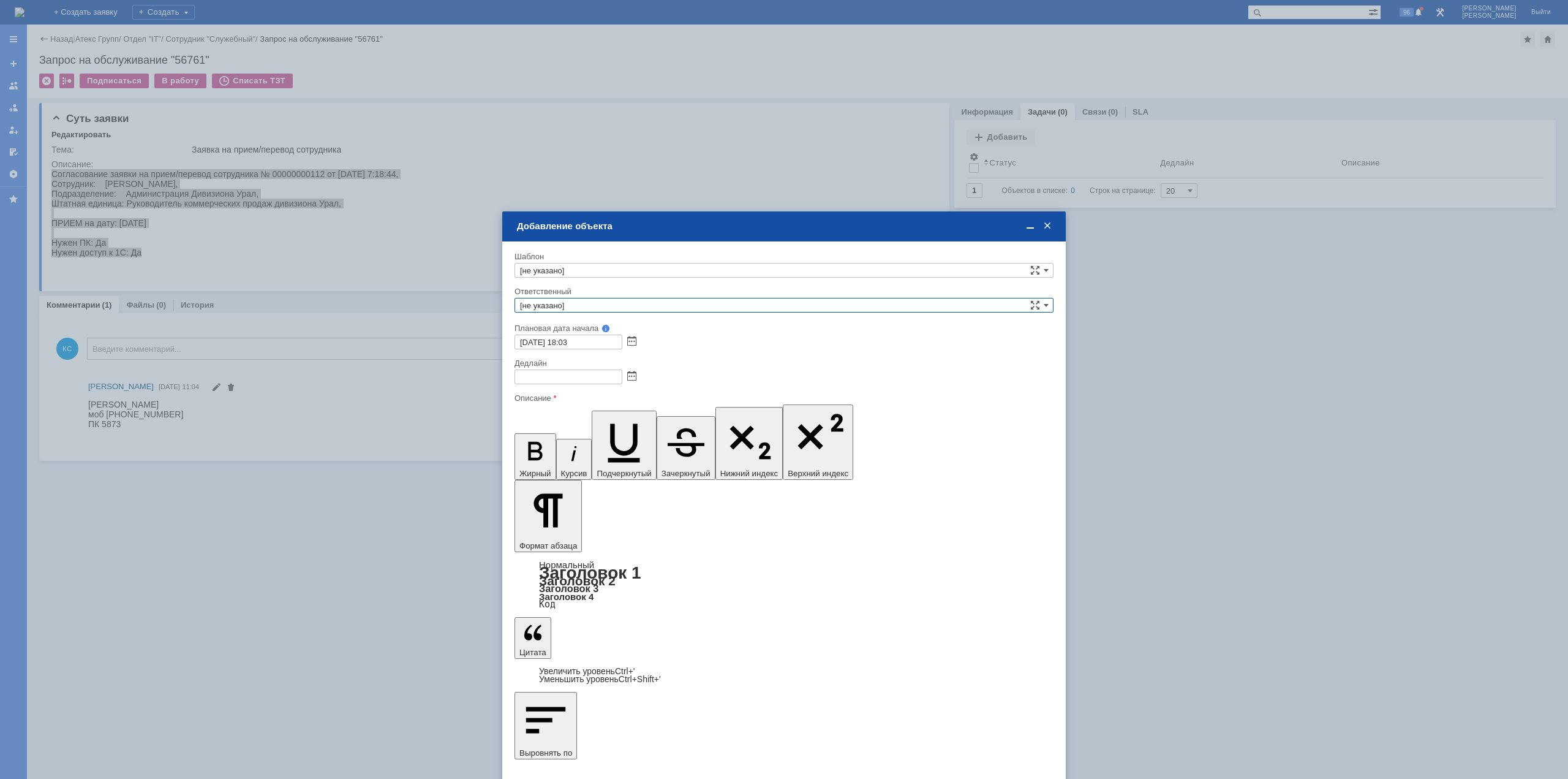
click at [608, 306] on input "[не указано]" at bounding box center [784, 305] width 539 height 15
click at [574, 337] on span "АСУ" at bounding box center [784, 336] width 528 height 10
type input "АСУ"
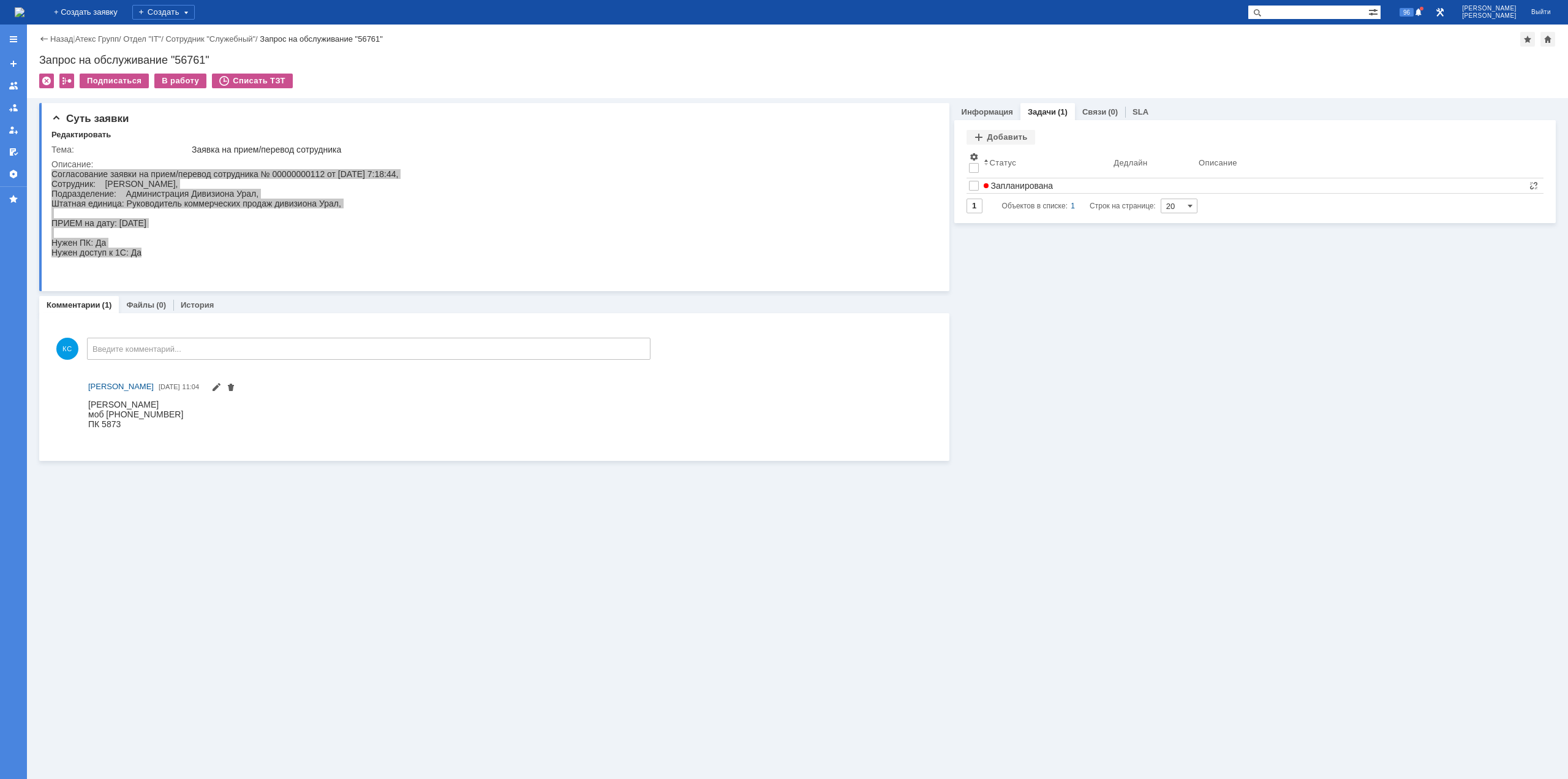
click at [25, 7] on img at bounding box center [20, 12] width 10 height 10
